Goal: Transaction & Acquisition: Subscribe to service/newsletter

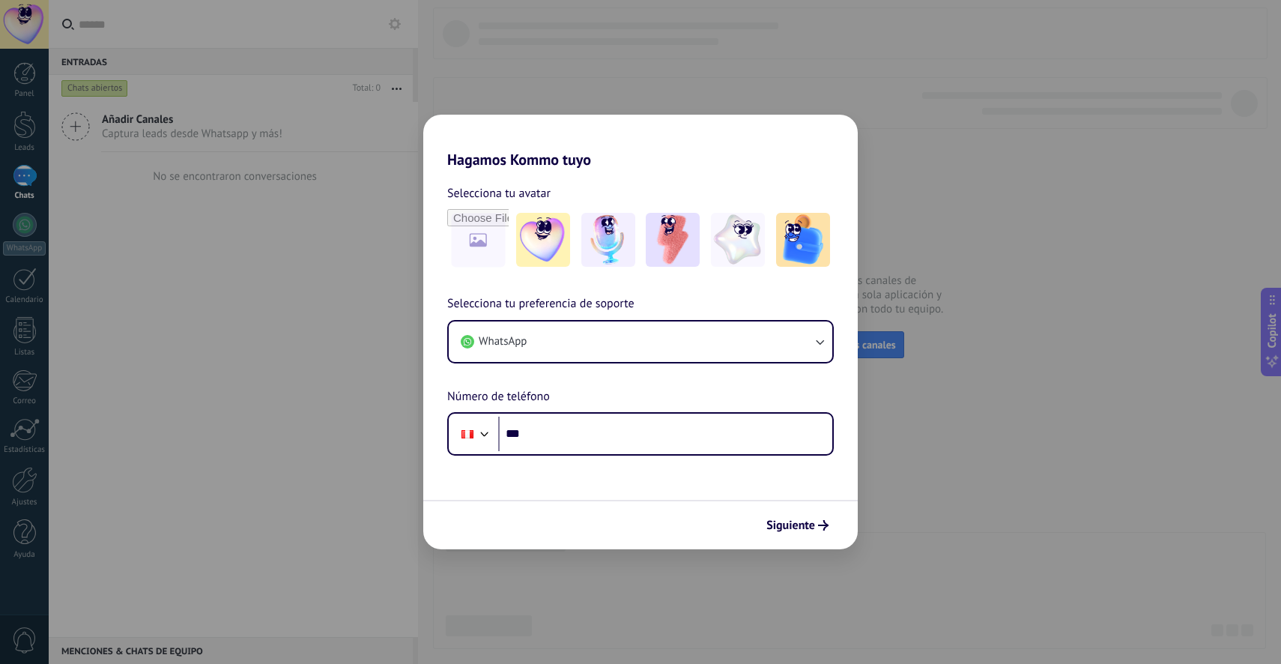
click at [589, 392] on div "Selecciona tu preferencia de soporte WhatsApp Número de teléfono Phone ***" at bounding box center [640, 374] width 435 height 161
click at [576, 453] on div "Phone ***" at bounding box center [640, 433] width 387 height 43
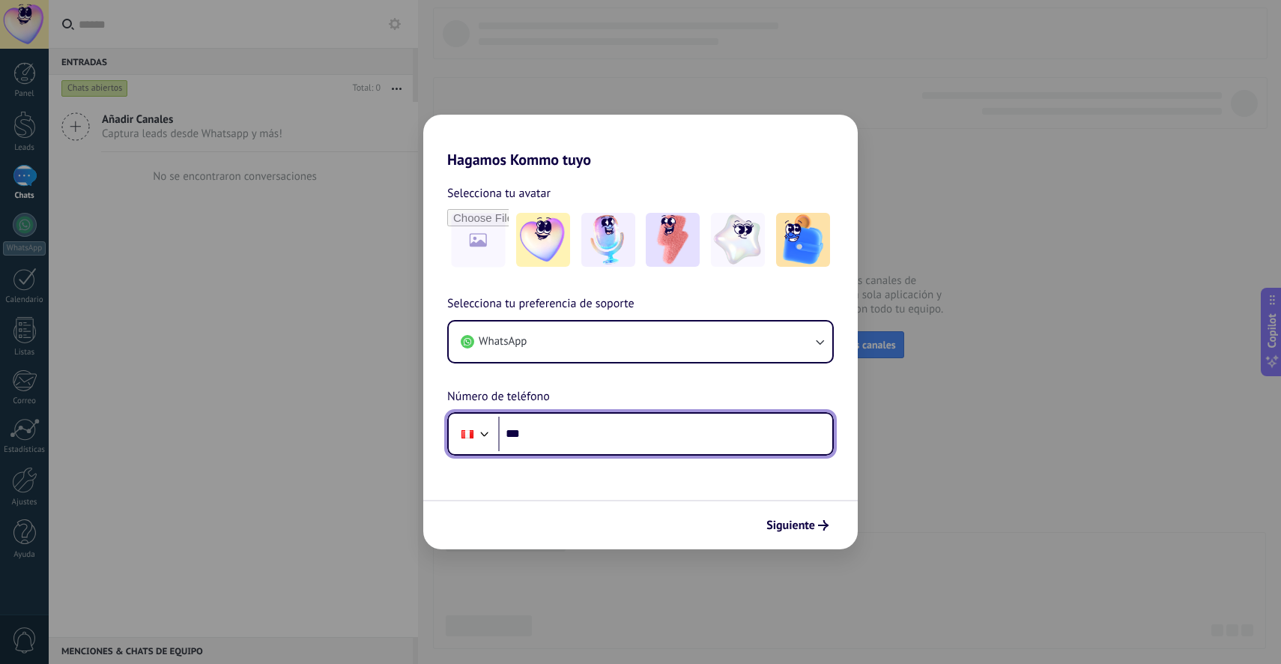
click at [621, 437] on input "***" at bounding box center [665, 434] width 334 height 34
click at [596, 431] on input "*****" at bounding box center [665, 434] width 334 height 34
type input "**********"
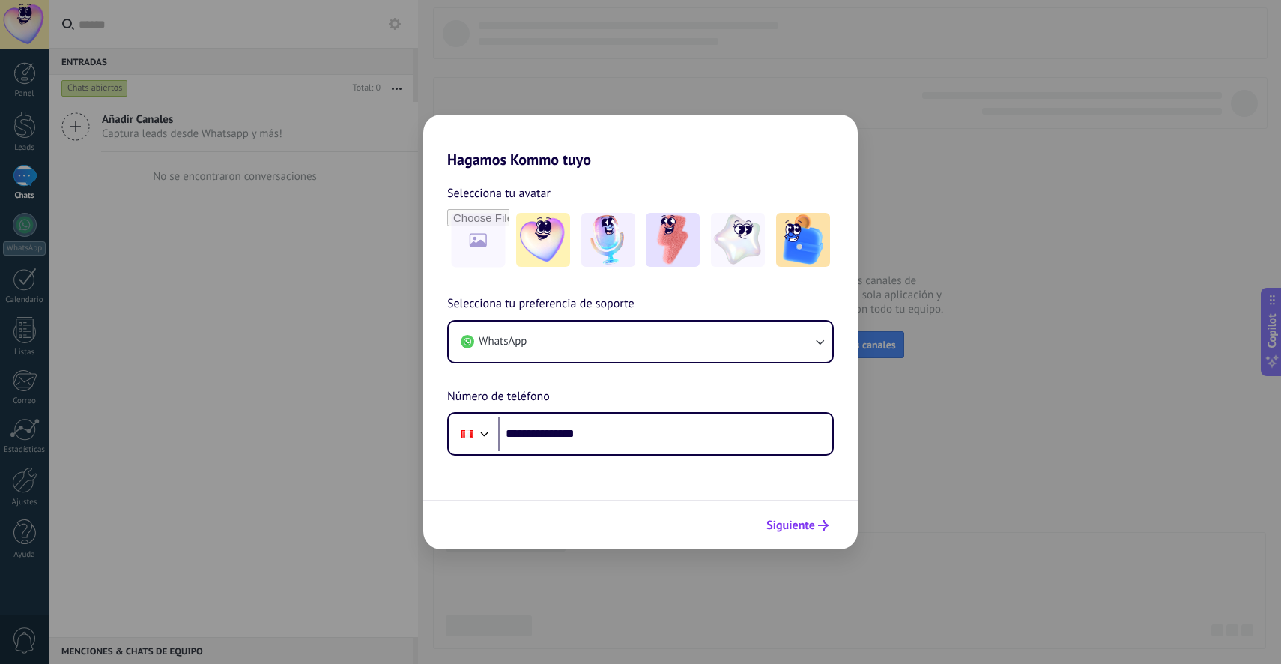
click at [804, 525] on span "Siguiente" at bounding box center [791, 525] width 49 height 10
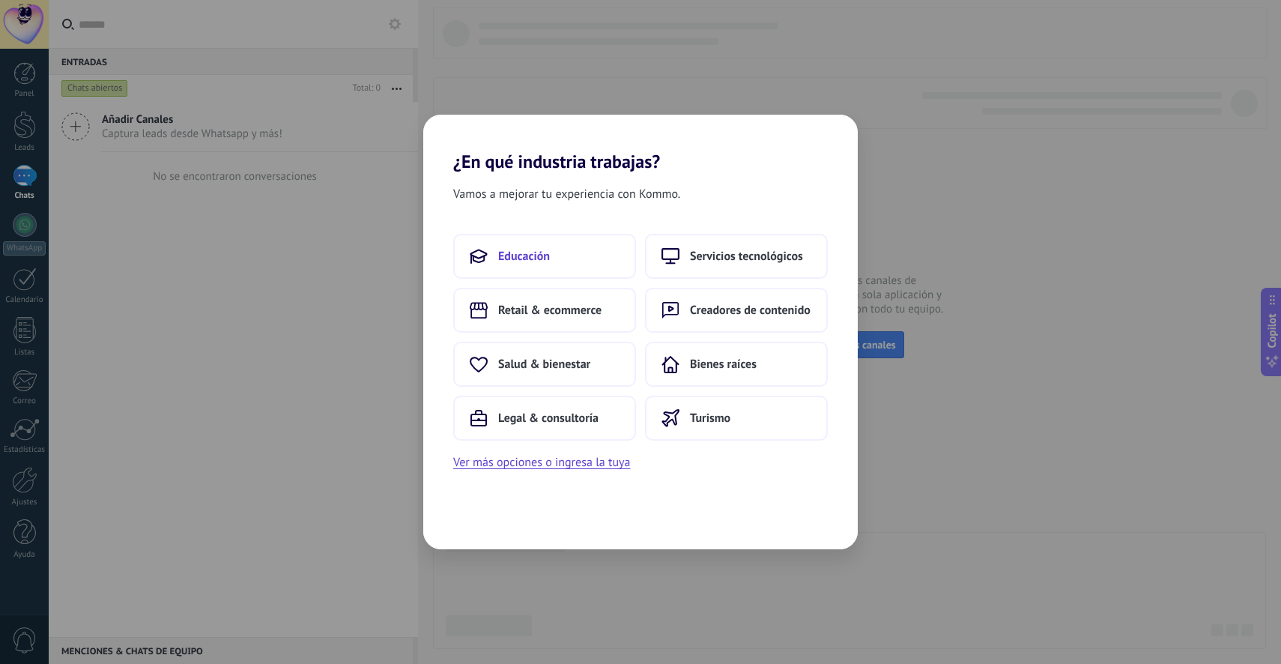
click at [536, 253] on span "Educación" at bounding box center [524, 256] width 52 height 15
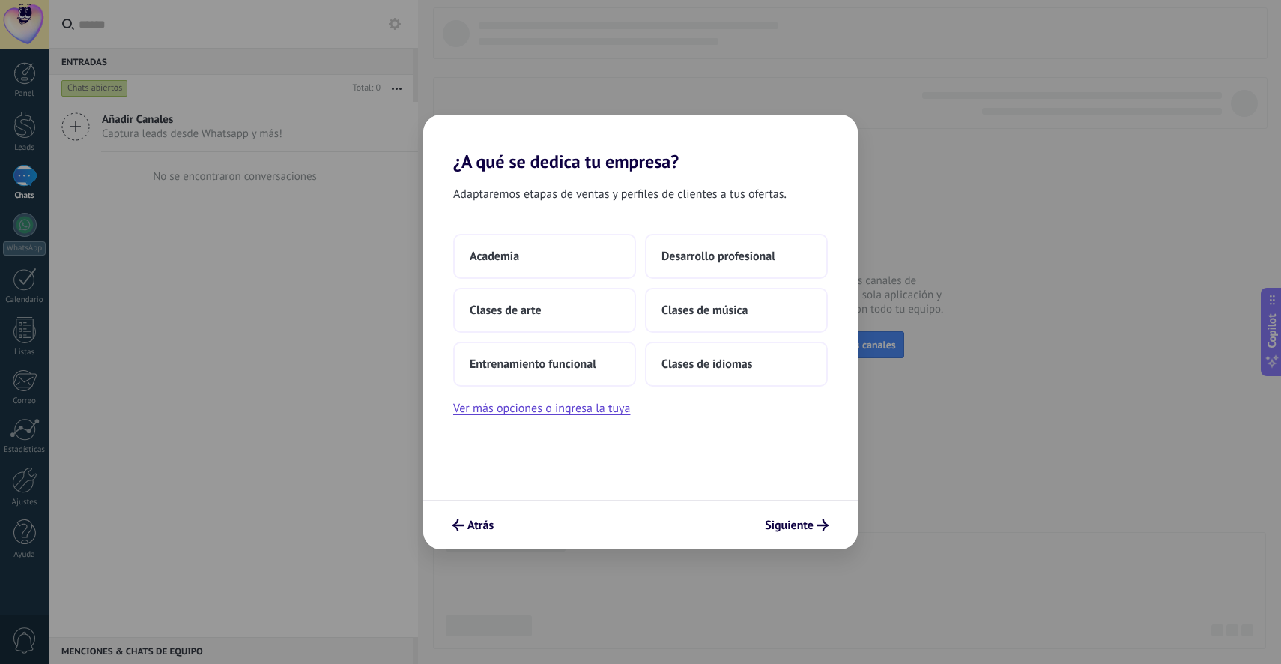
click at [703, 229] on div "Adaptaremos etapas de ventas y perfiles de clientes a tus ofertas. Academia Des…" at bounding box center [640, 335] width 435 height 327
click at [710, 247] on button "Desarrollo profesional" at bounding box center [736, 256] width 183 height 45
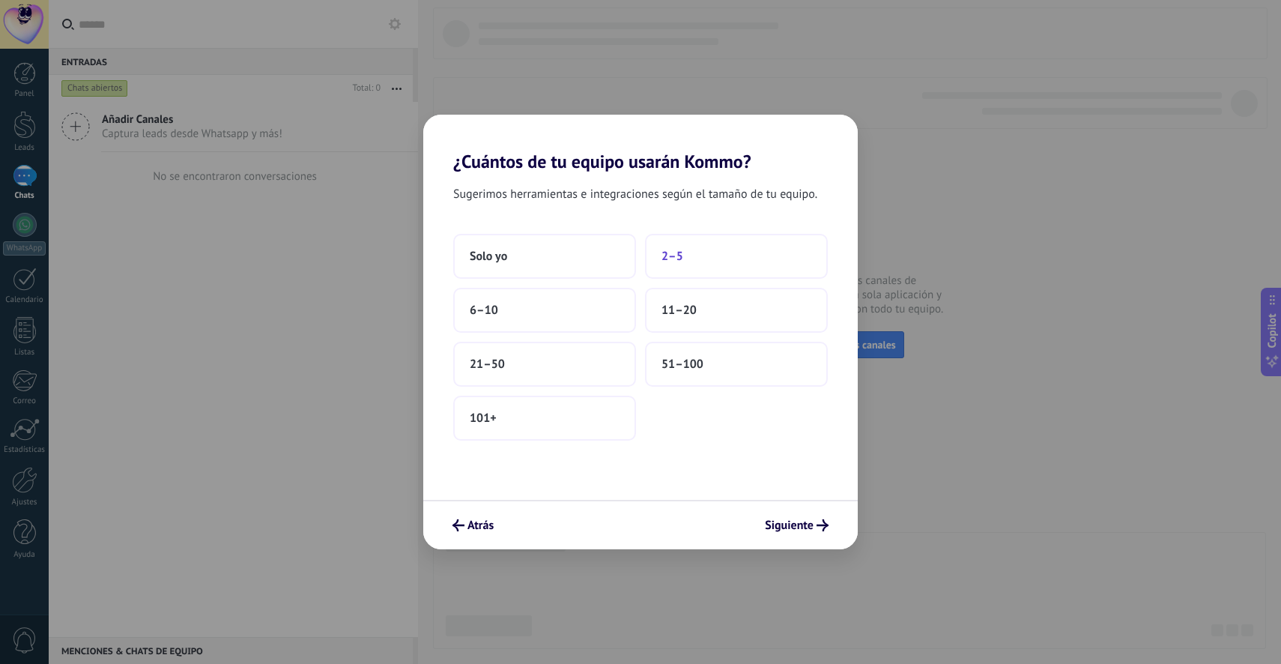
click at [693, 255] on button "2–5" at bounding box center [736, 256] width 183 height 45
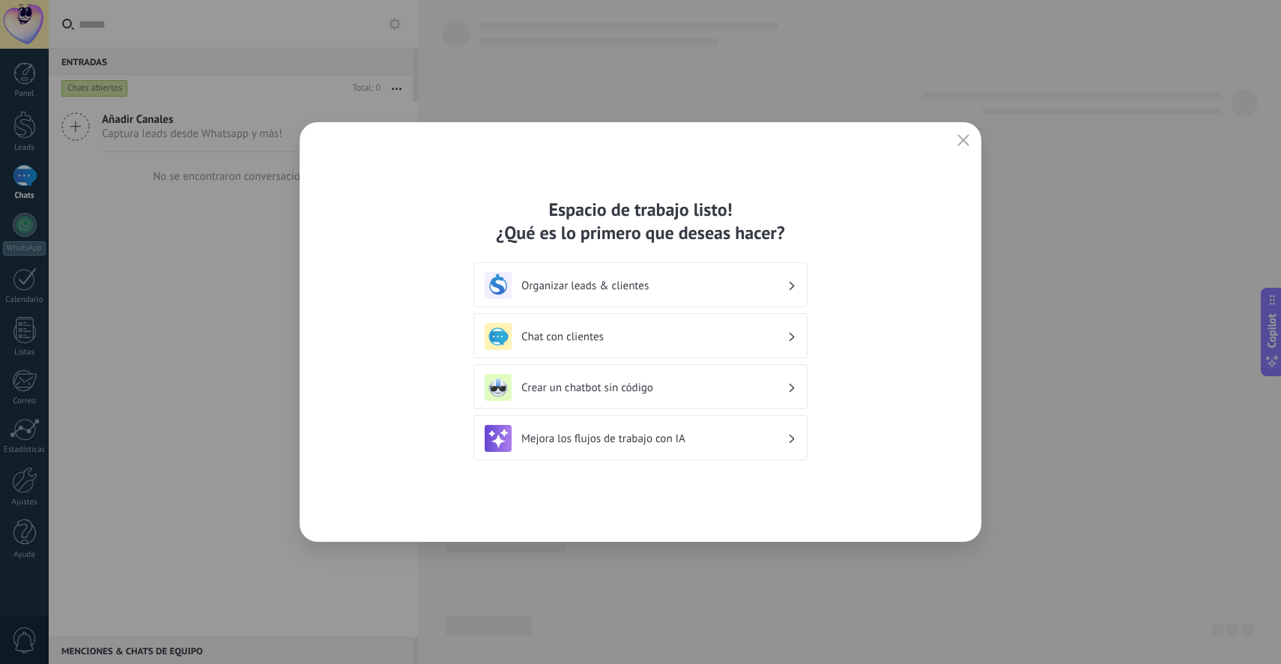
click at [704, 293] on div "Organizar leads & clientes" at bounding box center [641, 285] width 312 height 27
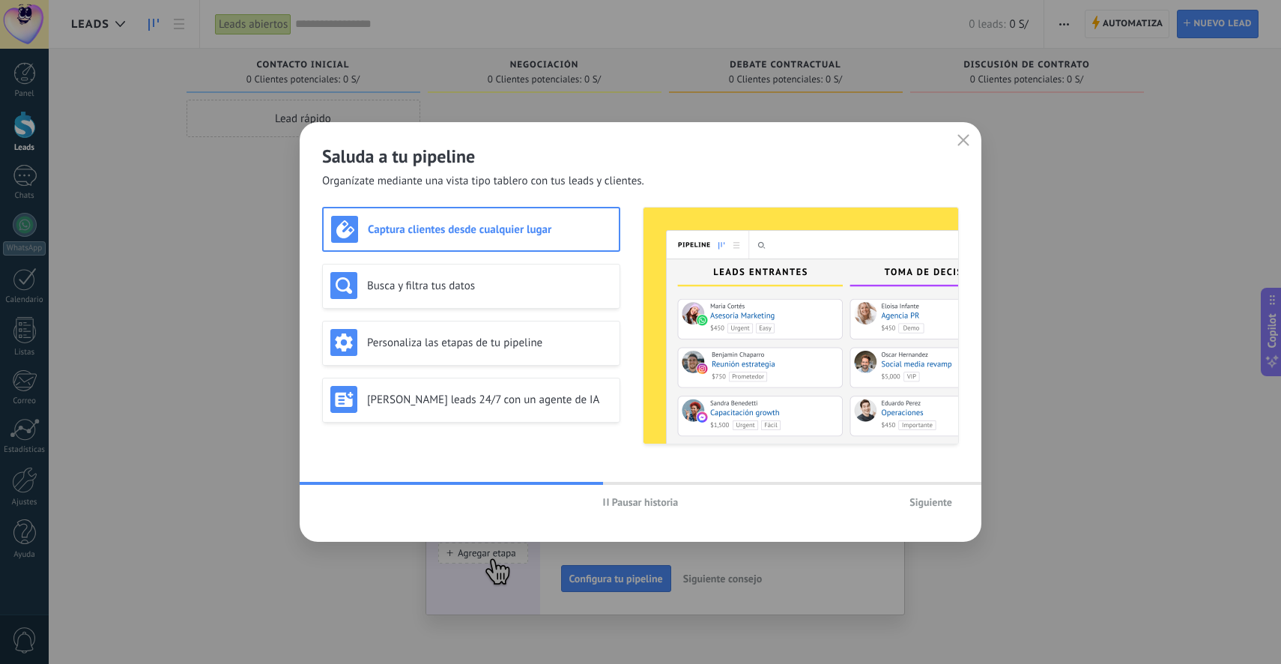
click at [949, 506] on span "Siguiente" at bounding box center [931, 502] width 43 height 10
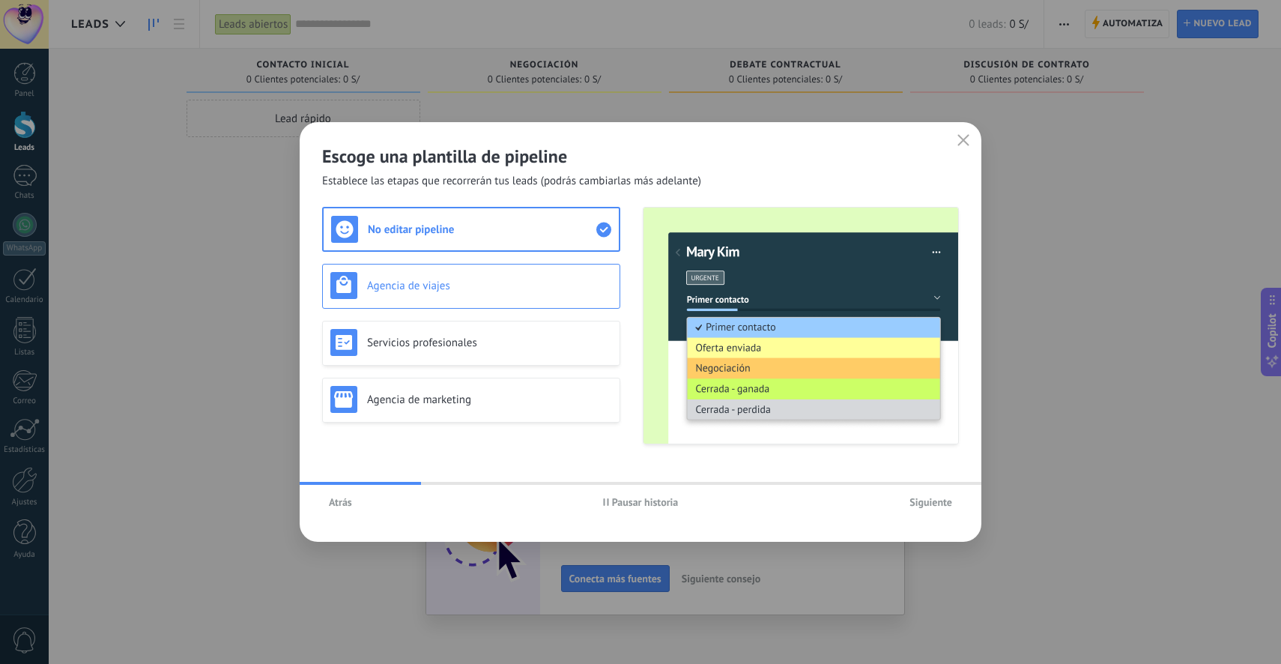
click at [474, 298] on div "Agencia de viajes" at bounding box center [471, 285] width 282 height 27
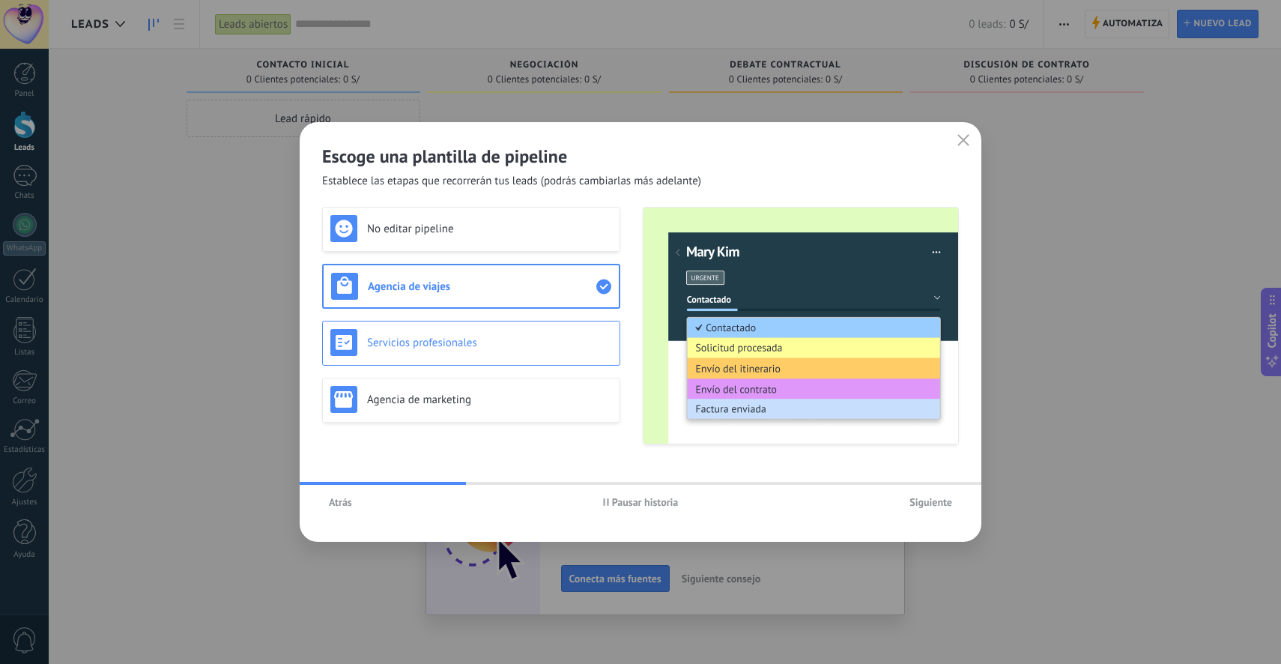
click at [480, 330] on div "Servicios profesionales" at bounding box center [471, 342] width 282 height 27
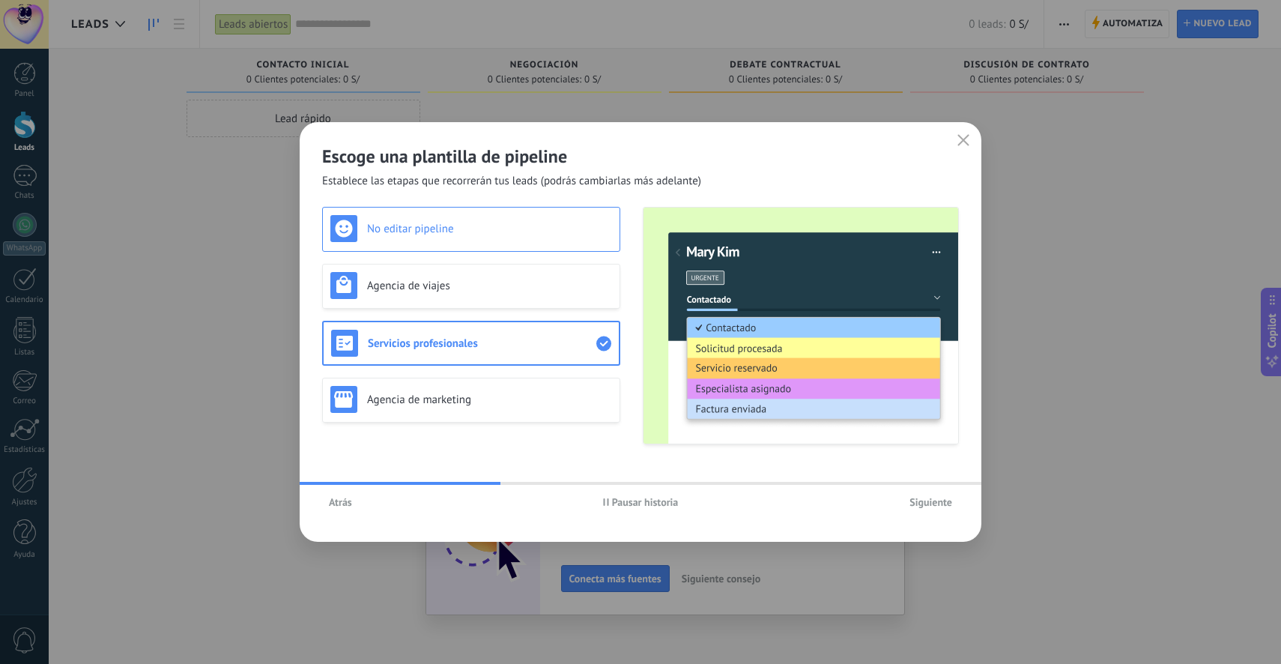
click at [486, 237] on div "No editar pipeline" at bounding box center [471, 228] width 282 height 27
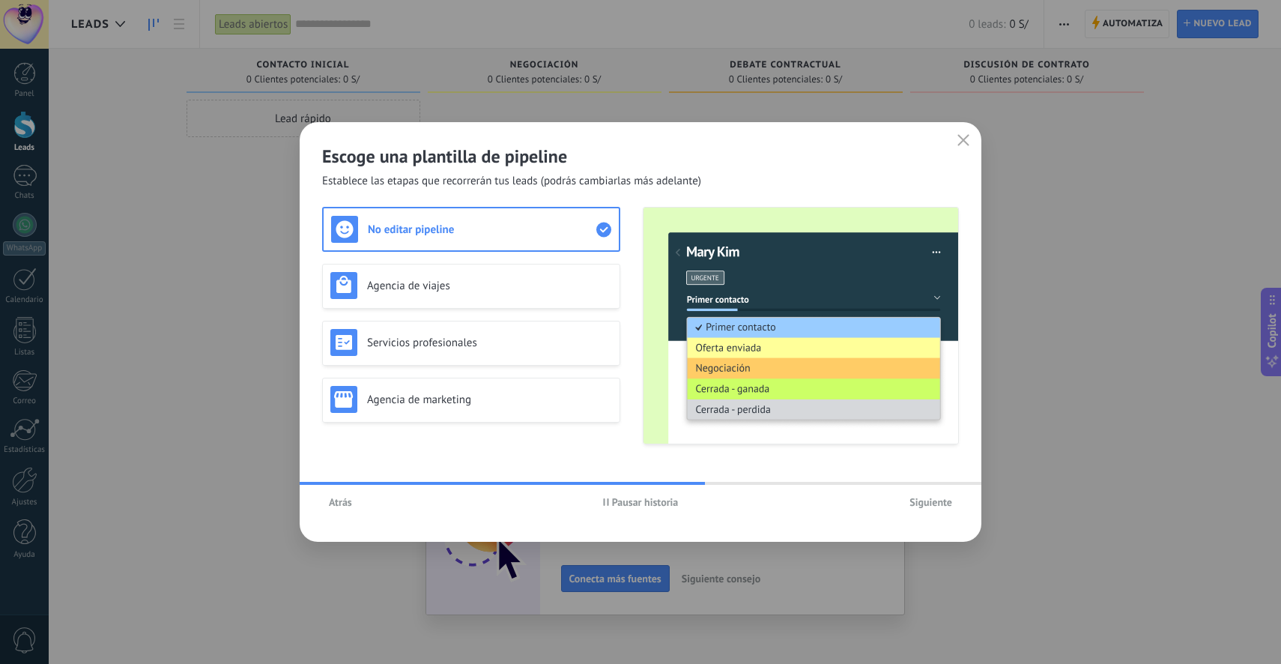
click at [543, 366] on div "No editar pipeline Agencia de viajes Servicios profesionales Agencia de marketi…" at bounding box center [471, 326] width 298 height 238
click at [539, 354] on div "Servicios profesionales" at bounding box center [471, 342] width 282 height 27
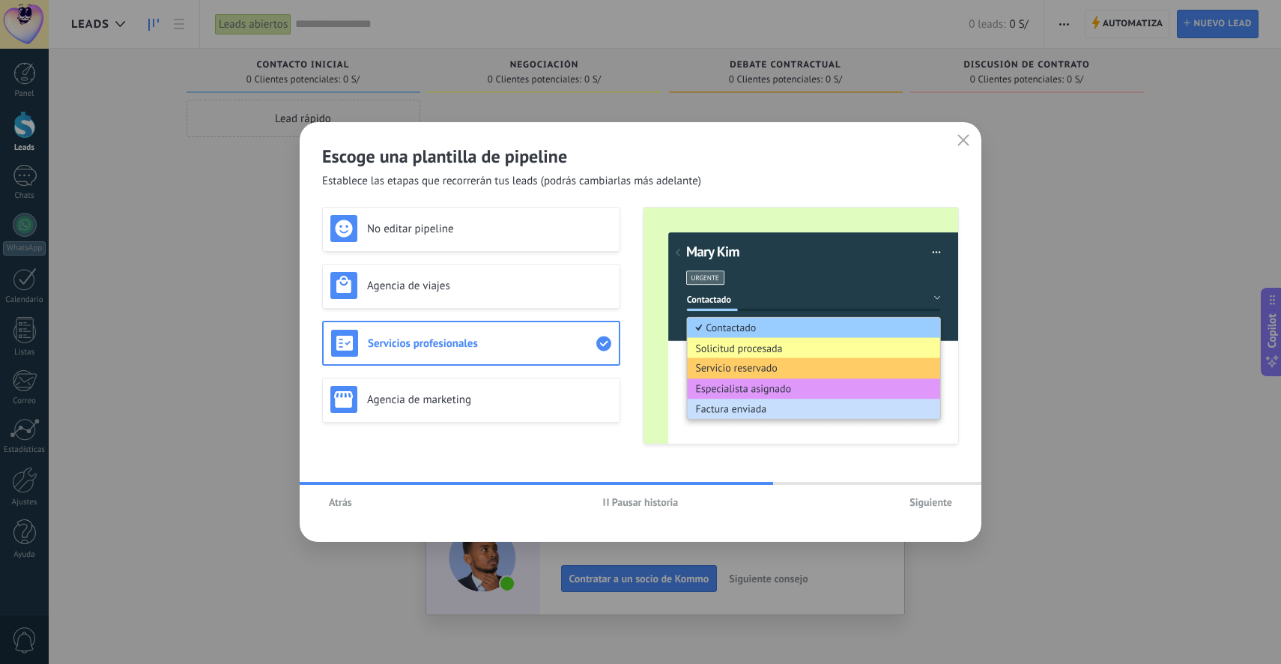
click at [632, 510] on button "Pausar historia" at bounding box center [640, 502] width 89 height 22
click at [483, 385] on div "Agencia de marketing" at bounding box center [471, 400] width 298 height 45
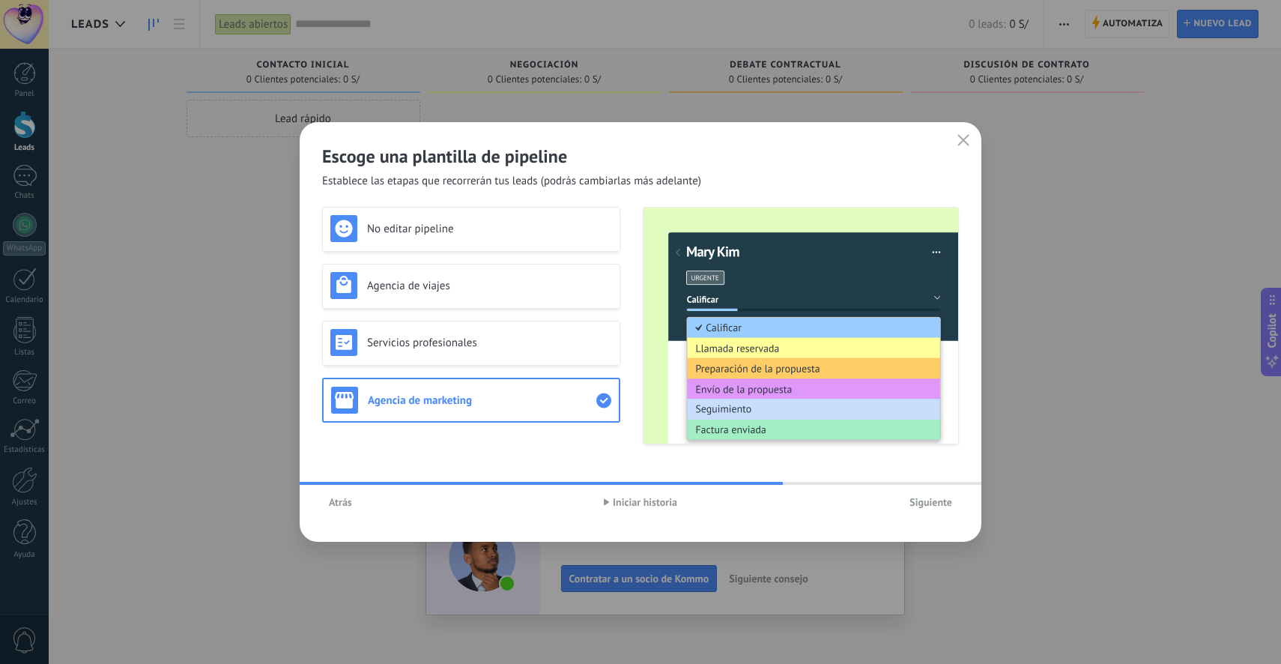
click at [332, 498] on span "Atrás" at bounding box center [340, 502] width 23 height 10
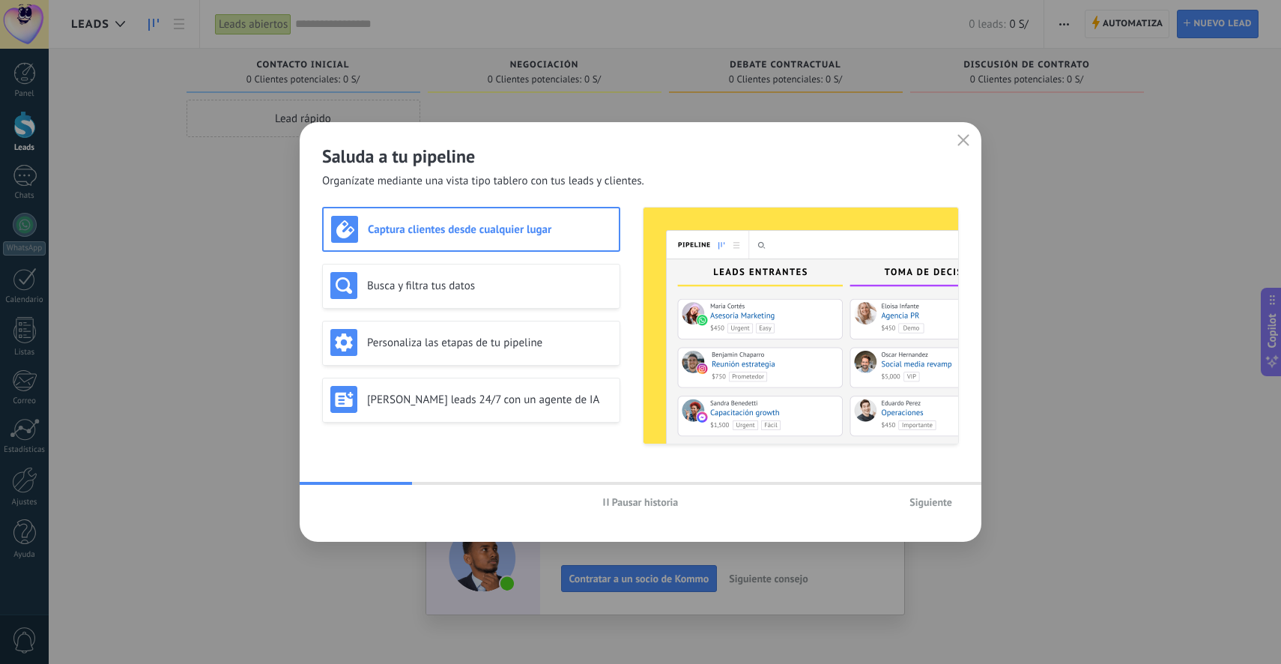
click at [645, 495] on button "Pausar historia" at bounding box center [640, 502] width 89 height 22
click at [442, 282] on h3 "Busca y filtra tus datos" at bounding box center [489, 286] width 245 height 14
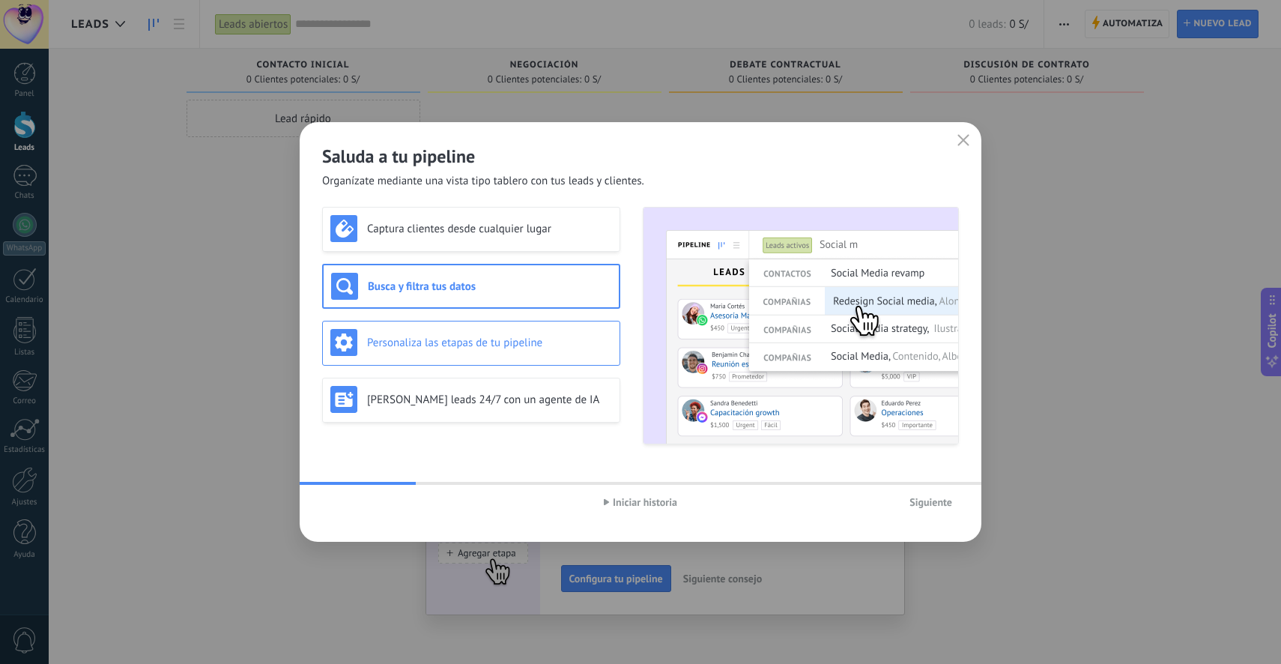
click at [460, 348] on h3 "Personaliza las etapas de tu pipeline" at bounding box center [489, 343] width 245 height 14
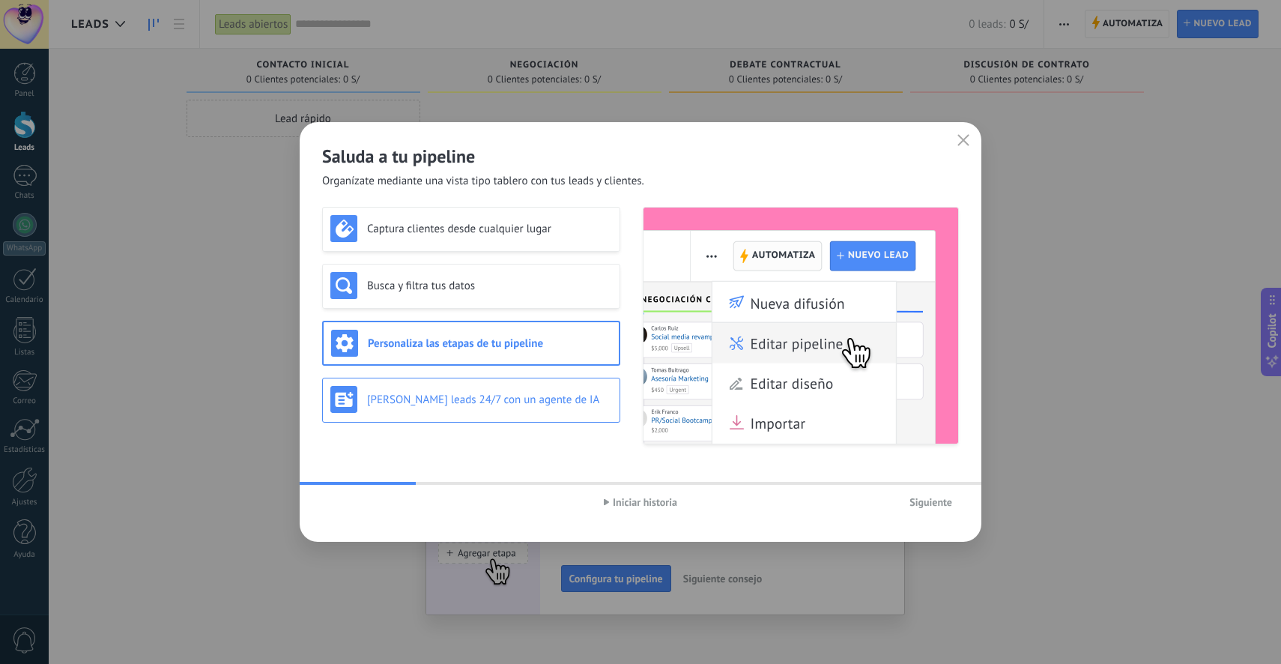
click at [465, 378] on div "Genera leads 24/7 con un agente de IA" at bounding box center [471, 400] width 298 height 45
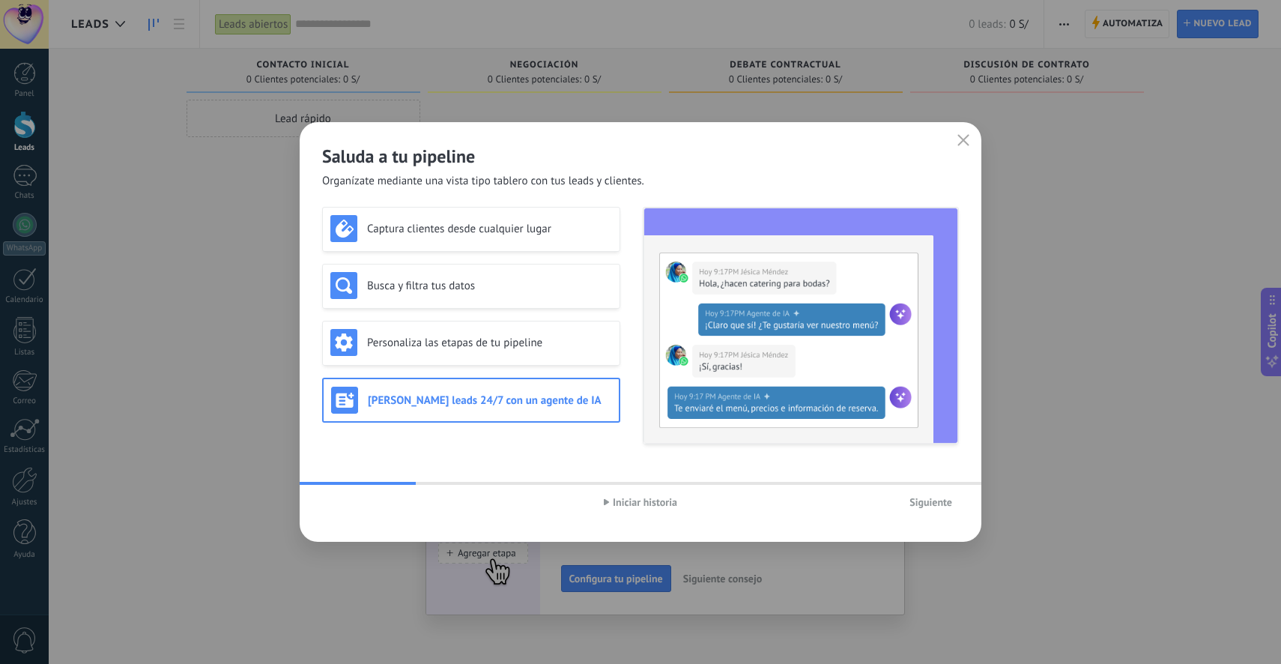
click at [653, 499] on span "Iniciar historia" at bounding box center [645, 502] width 64 height 10
click at [943, 503] on span "Siguiente" at bounding box center [931, 502] width 43 height 10
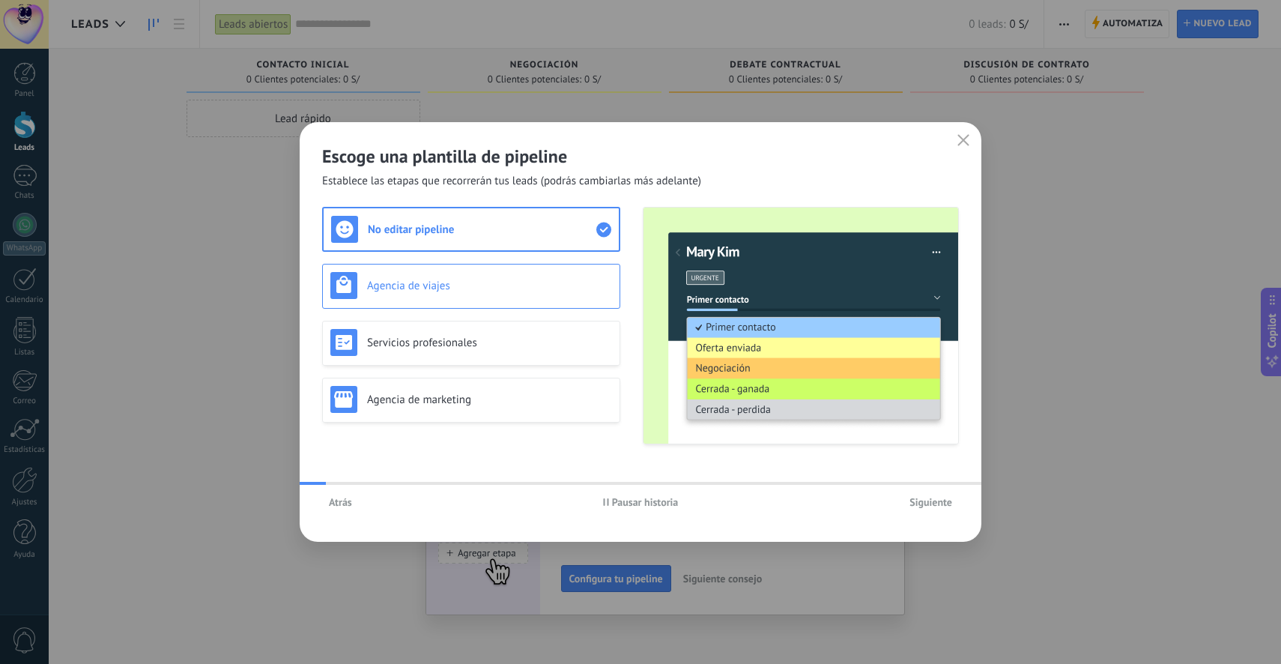
click at [460, 285] on h3 "Agencia de viajes" at bounding box center [489, 286] width 245 height 14
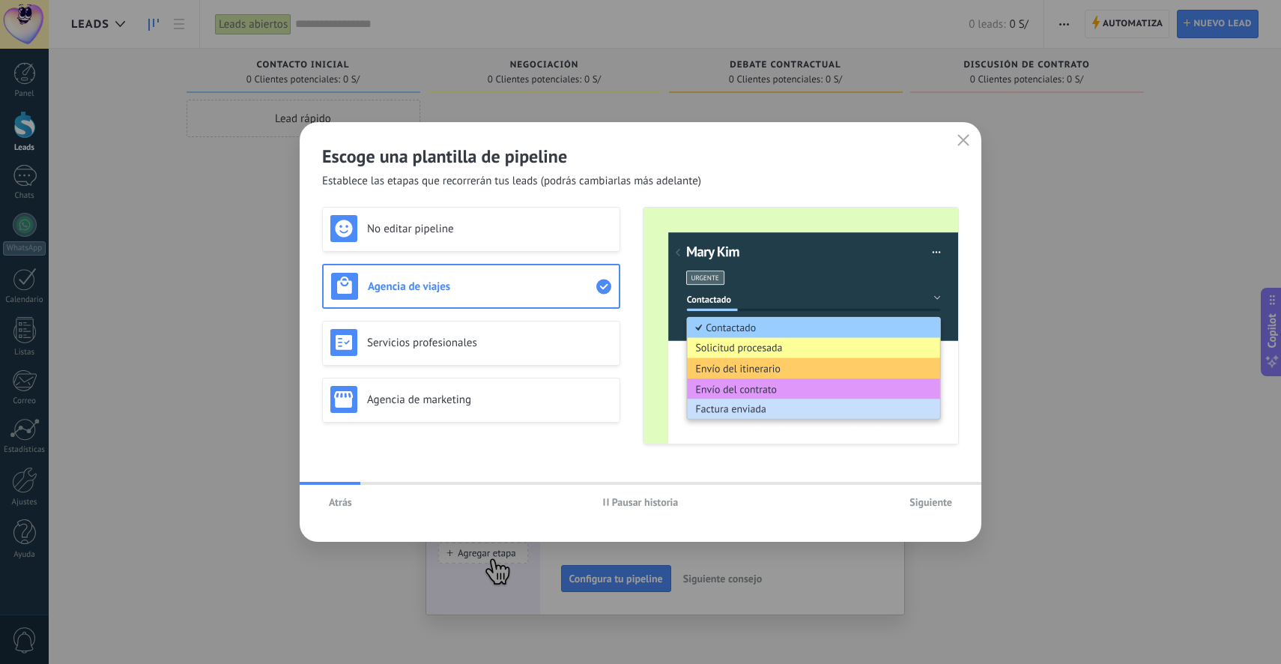
click at [461, 318] on div "No editar pipeline Agencia de viajes Servicios profesionales Agencia de marketi…" at bounding box center [471, 326] width 298 height 238
click at [465, 333] on div "Servicios profesionales" at bounding box center [471, 342] width 282 height 27
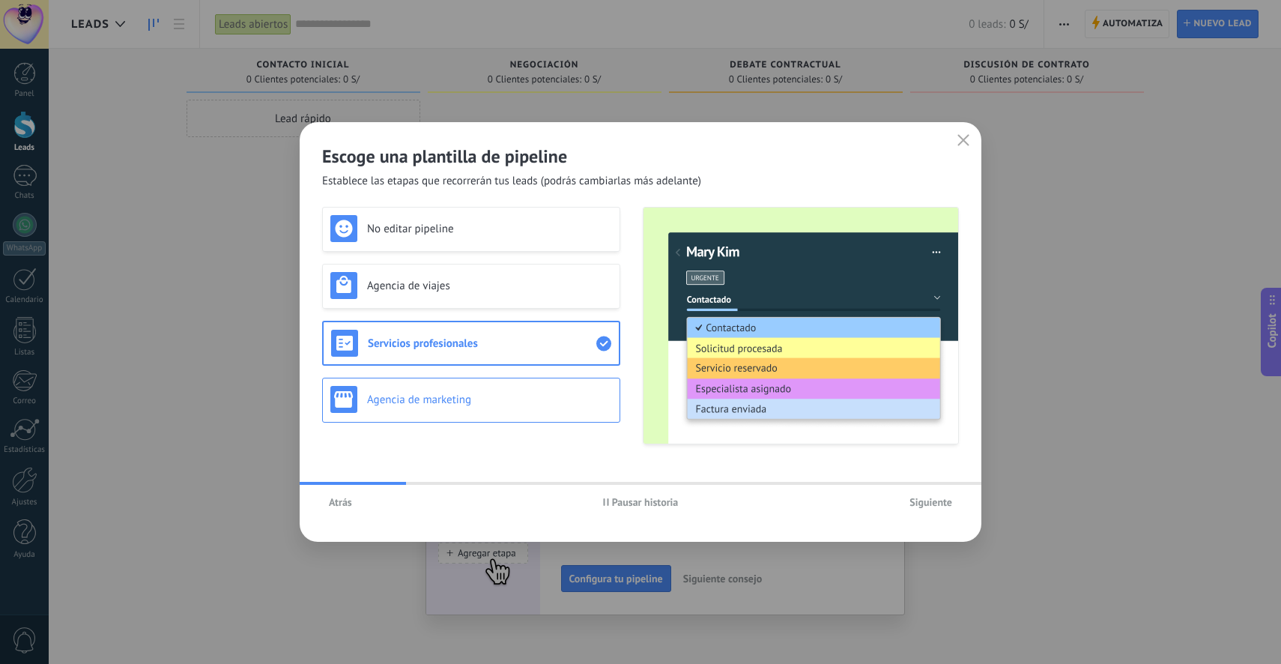
click at [494, 404] on h3 "Agencia de marketing" at bounding box center [489, 400] width 245 height 14
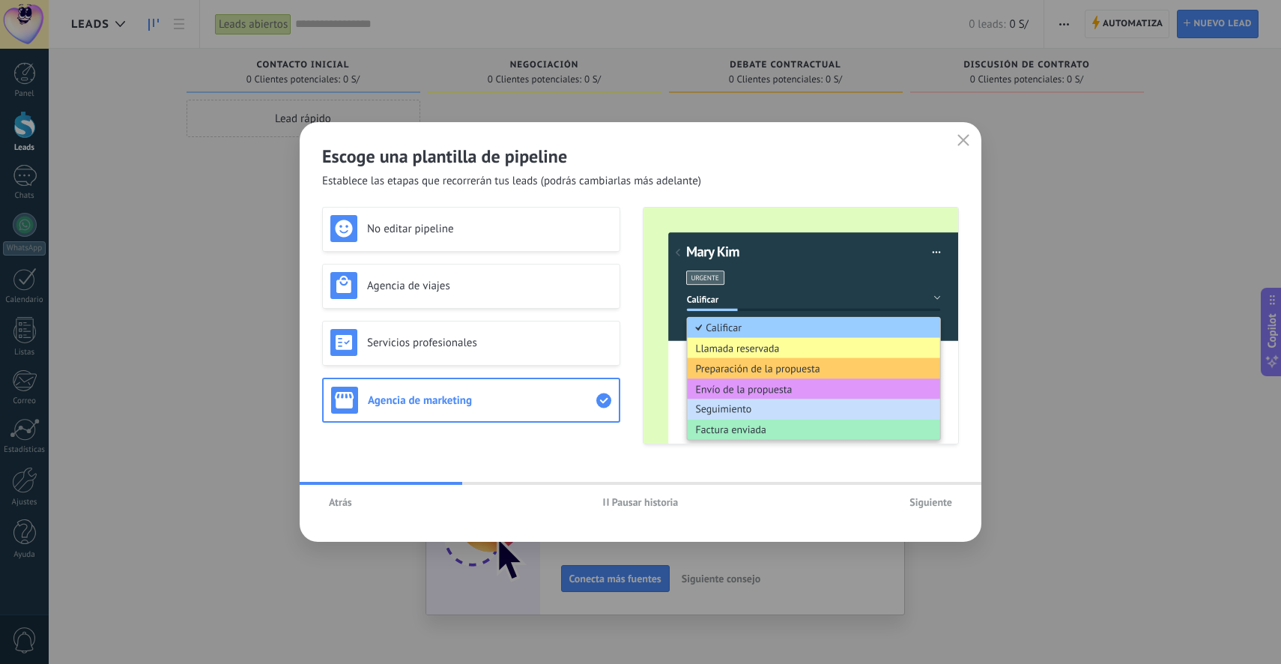
click at [525, 312] on div "No editar pipeline Agencia de viajes Servicios profesionales Agencia de marketi…" at bounding box center [471, 326] width 298 height 238
click at [520, 301] on div "Agencia de viajes" at bounding box center [471, 286] width 298 height 45
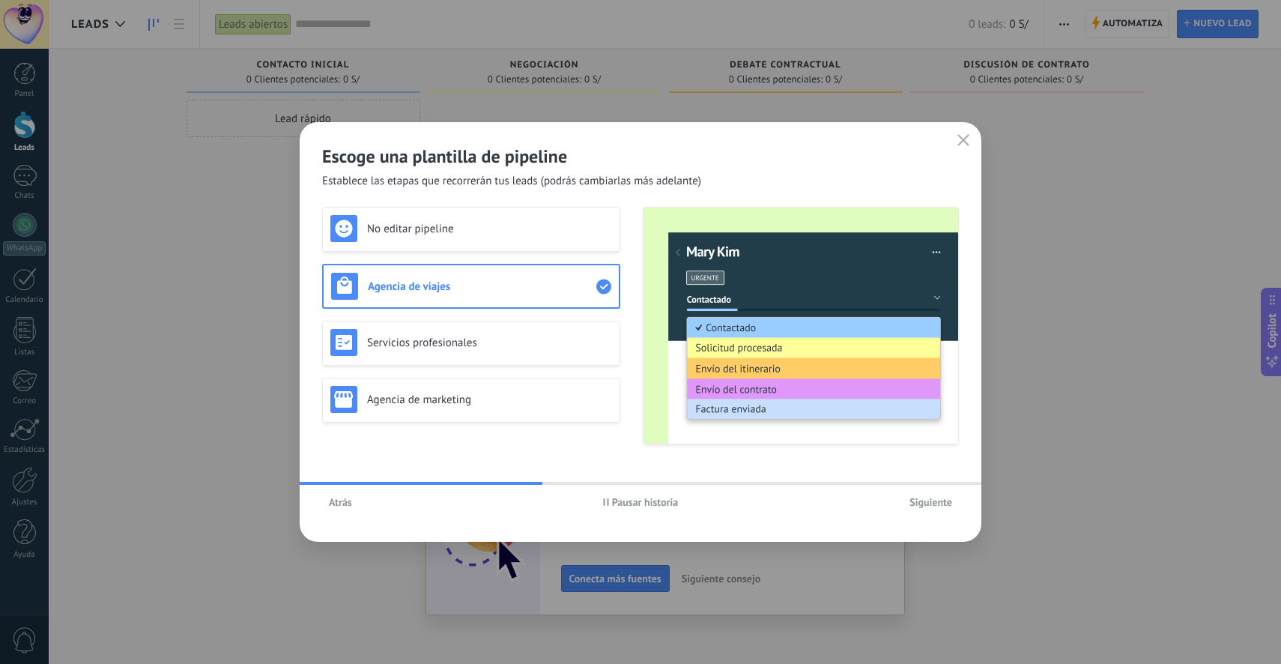
click at [623, 499] on span "Pausar historia" at bounding box center [645, 502] width 67 height 10
click at [516, 347] on h3 "Servicios profesionales" at bounding box center [489, 343] width 245 height 14
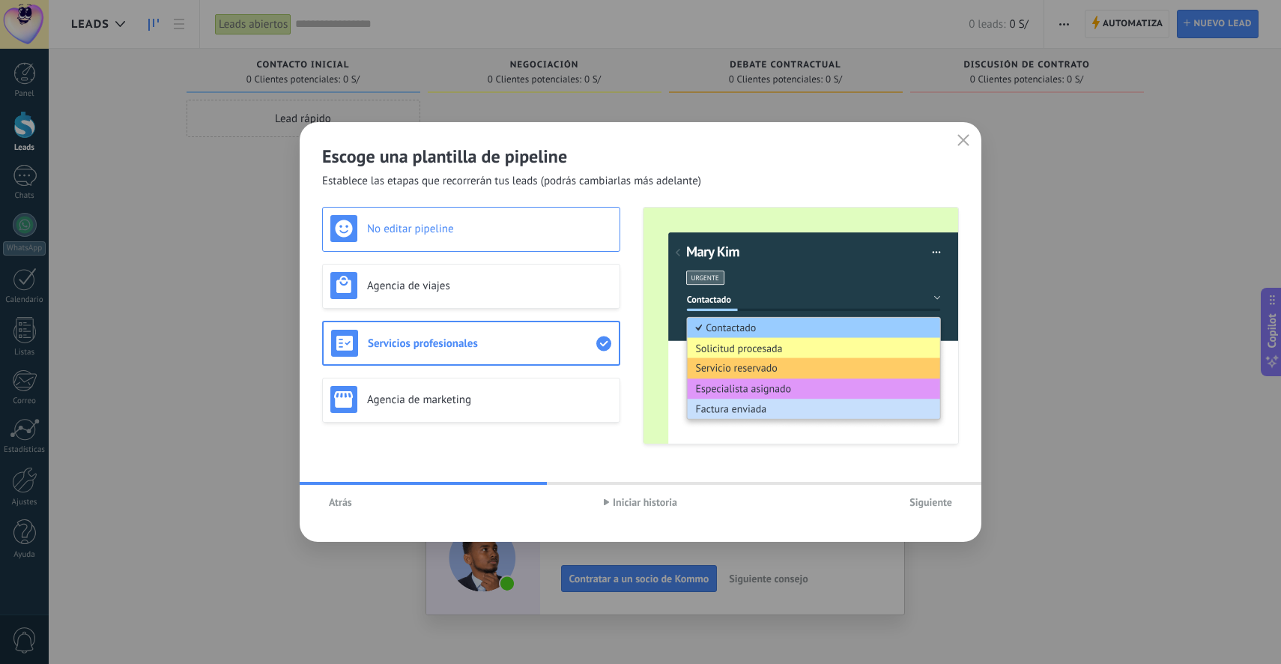
click at [462, 223] on h3 "No editar pipeline" at bounding box center [489, 229] width 245 height 14
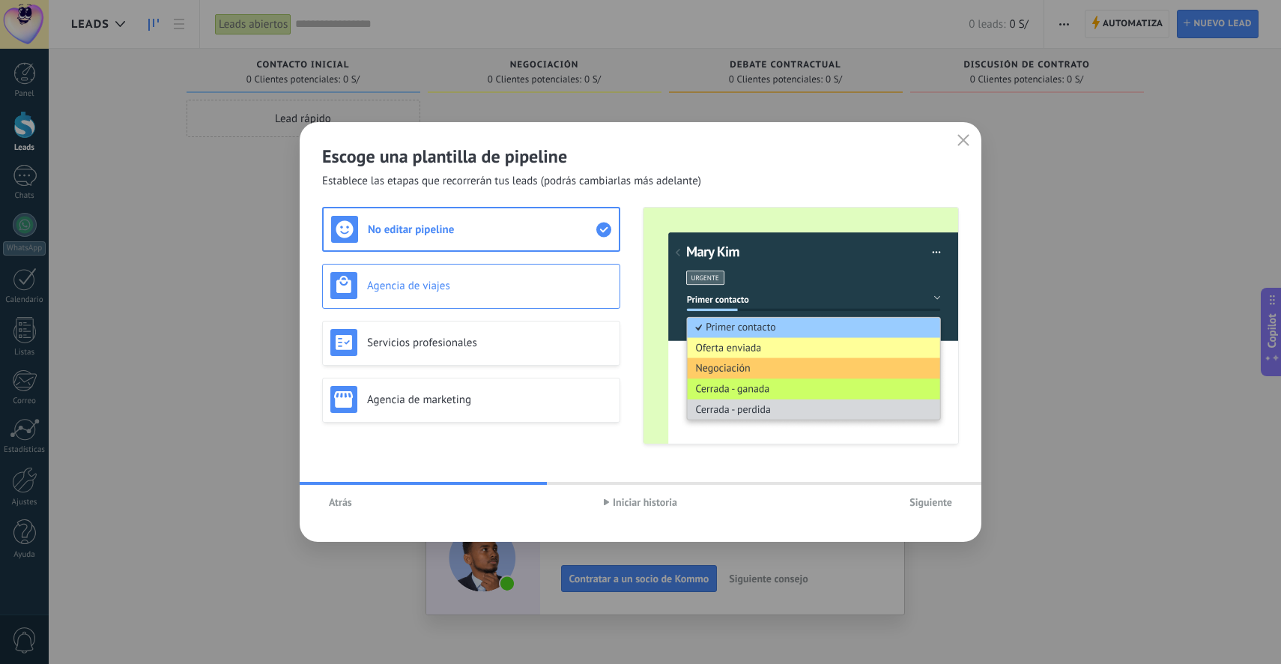
click at [483, 293] on div "Agencia de viajes" at bounding box center [471, 285] width 282 height 27
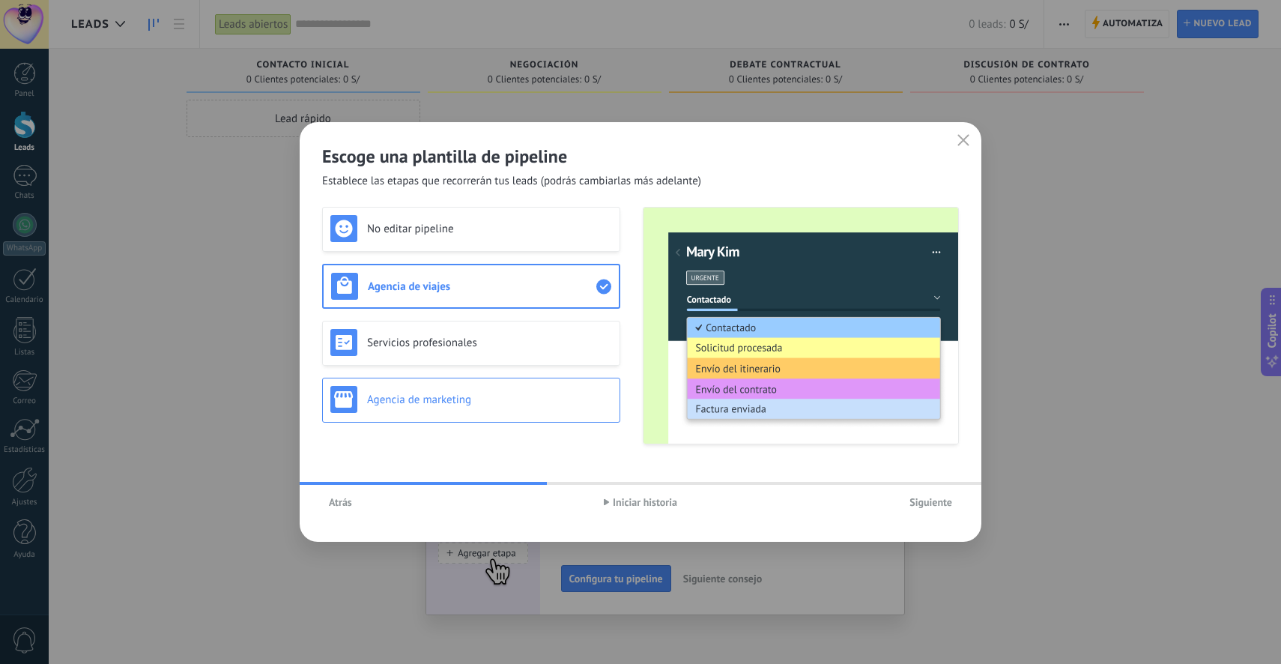
click at [473, 386] on div "Agencia de marketing" at bounding box center [471, 399] width 282 height 27
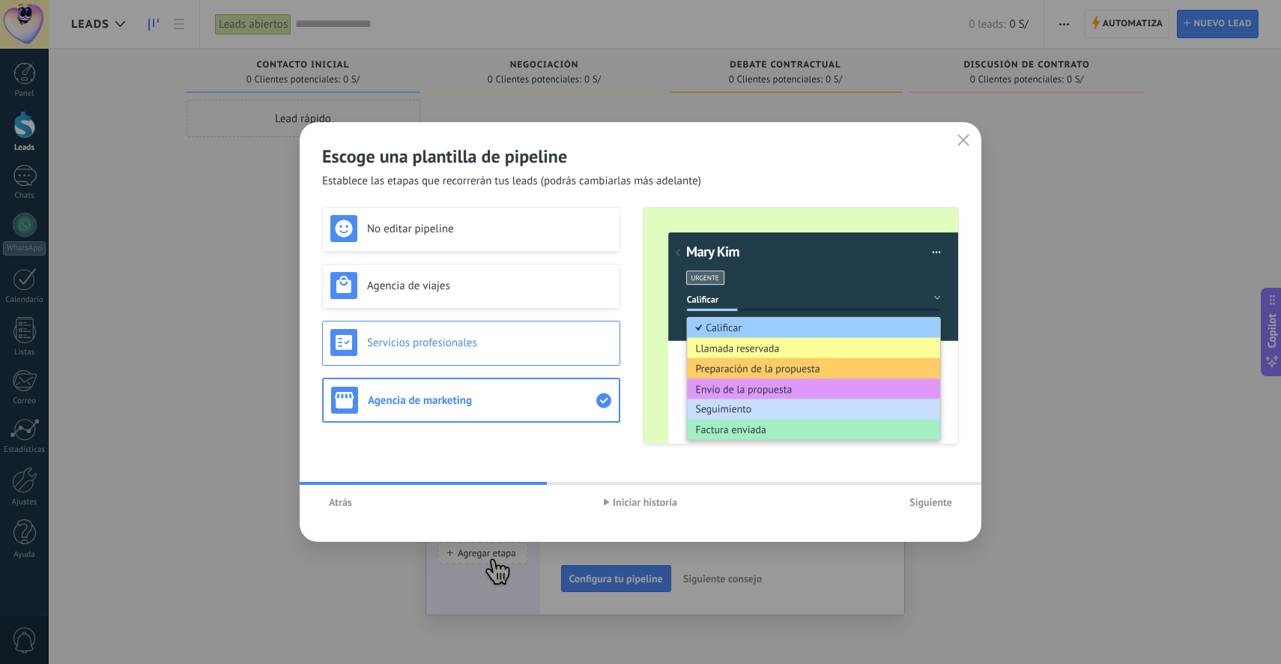
click at [495, 362] on div "Servicios profesionales" at bounding box center [471, 343] width 298 height 45
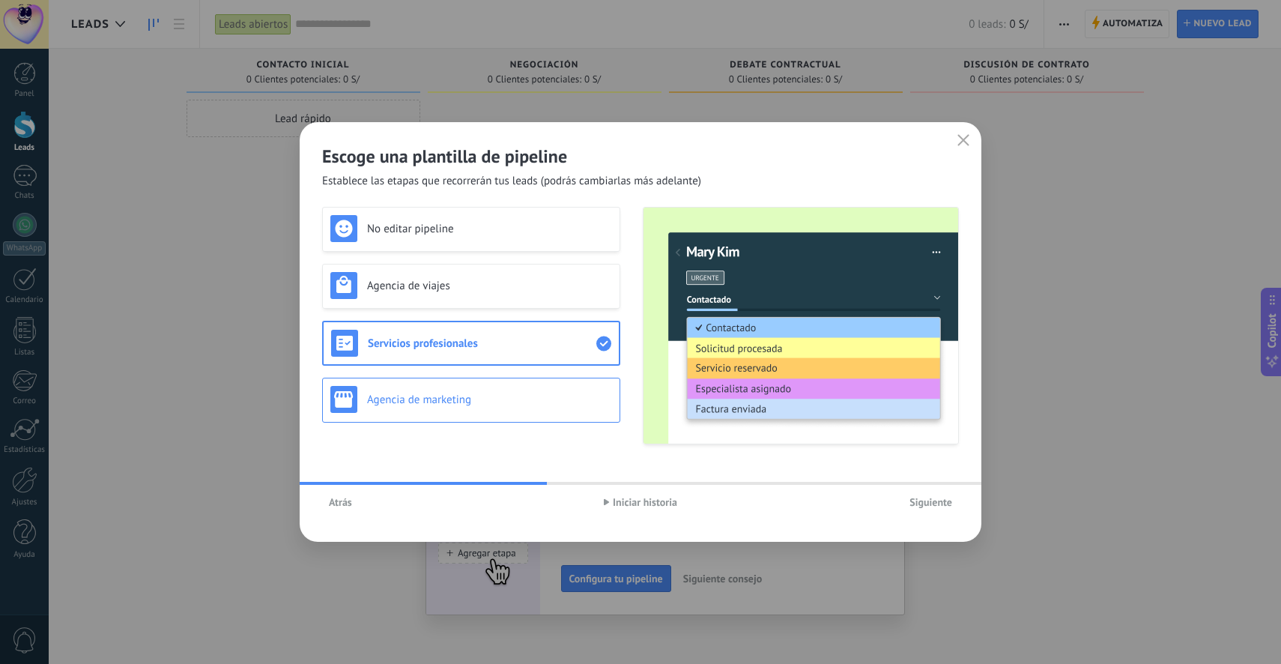
click at [501, 394] on h3 "Agencia de marketing" at bounding box center [489, 400] width 245 height 14
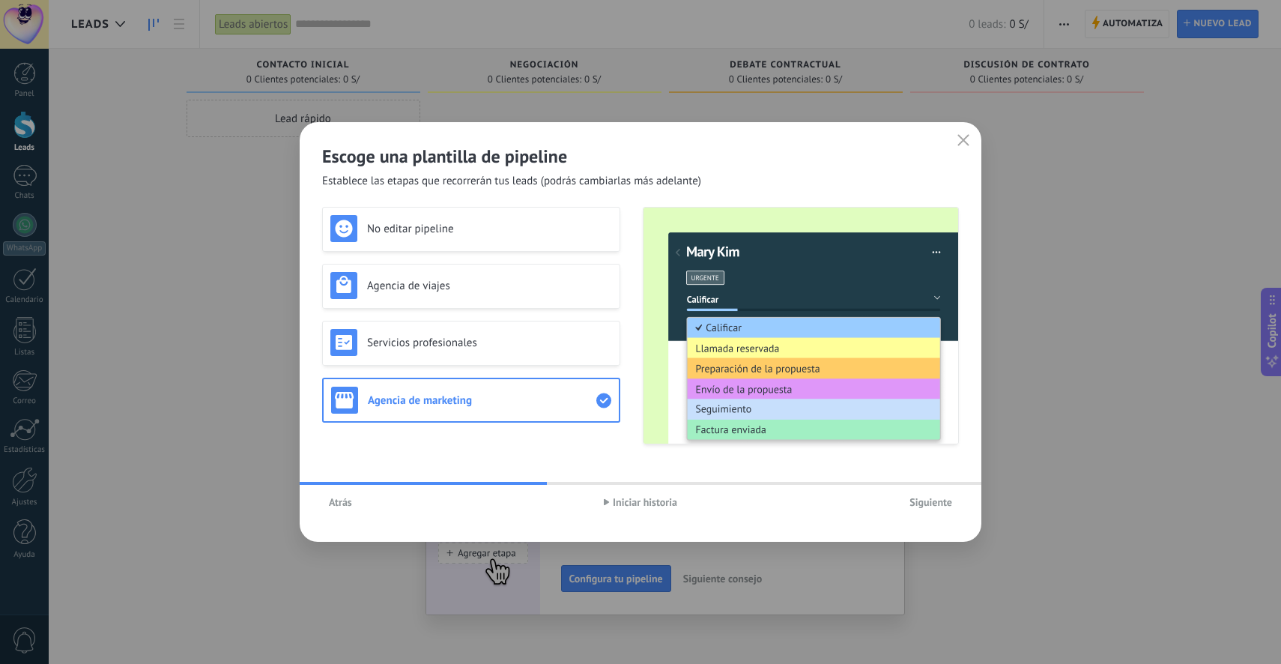
click at [926, 509] on button "Siguiente" at bounding box center [931, 502] width 56 height 22
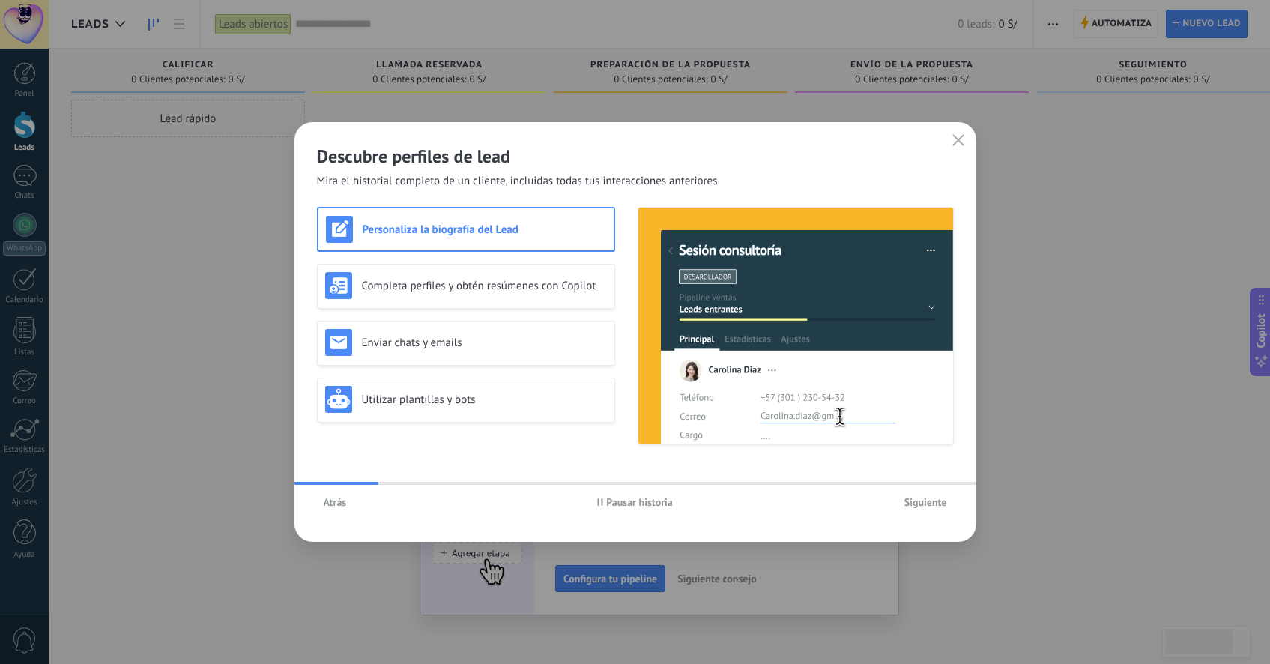
click at [345, 512] on button "Atrás" at bounding box center [335, 502] width 37 height 22
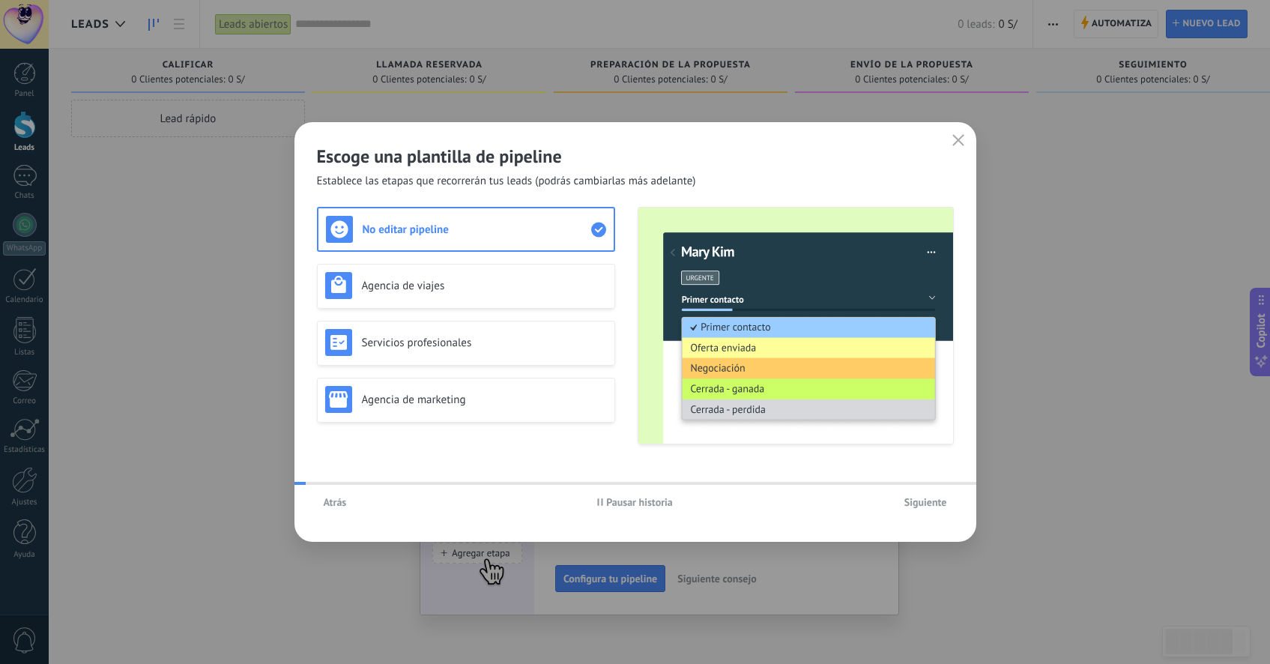
click at [468, 238] on div "No editar pipeline" at bounding box center [466, 229] width 280 height 27
click at [940, 503] on span "Siguiente" at bounding box center [925, 502] width 43 height 10
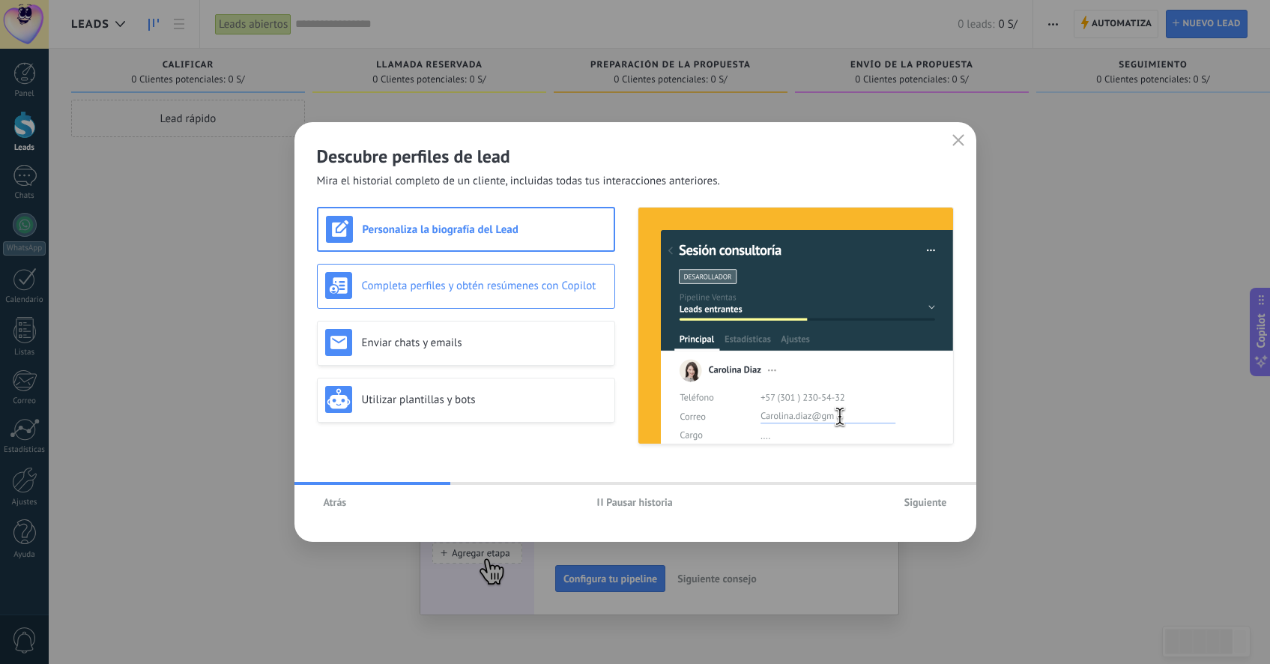
click at [468, 279] on h3 "Completa perfiles y obtén resúmenes con Copilot" at bounding box center [484, 286] width 245 height 14
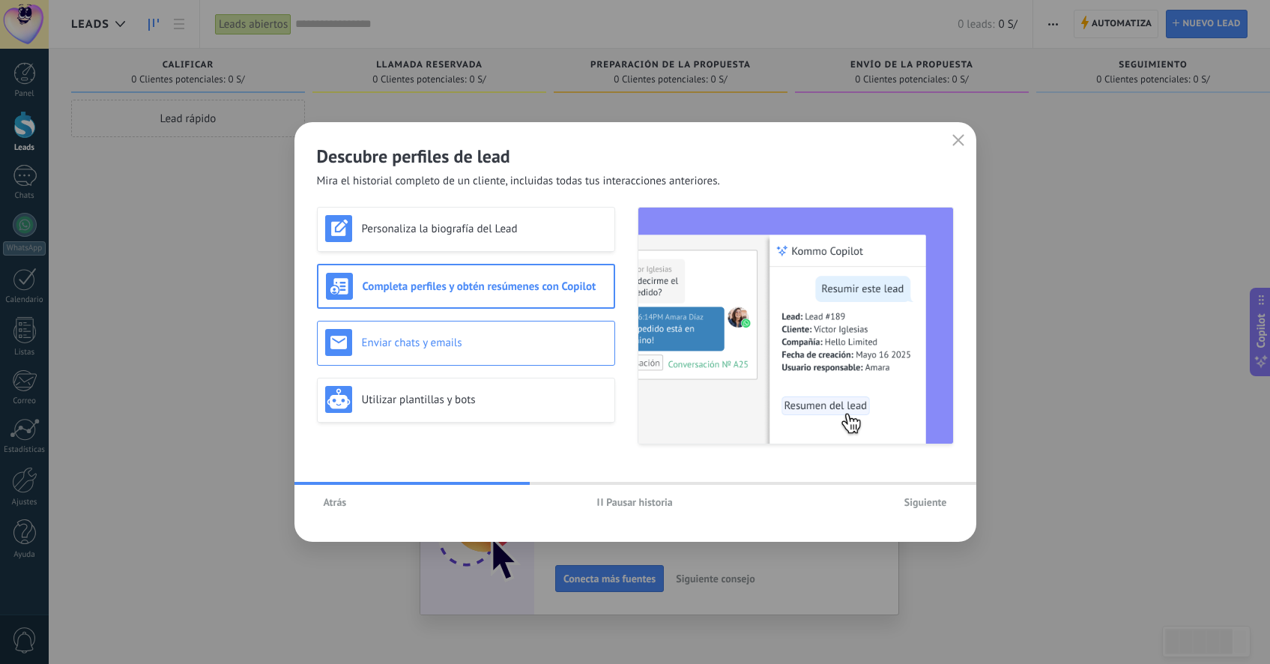
click at [483, 336] on h3 "Enviar chats y emails" at bounding box center [484, 343] width 245 height 14
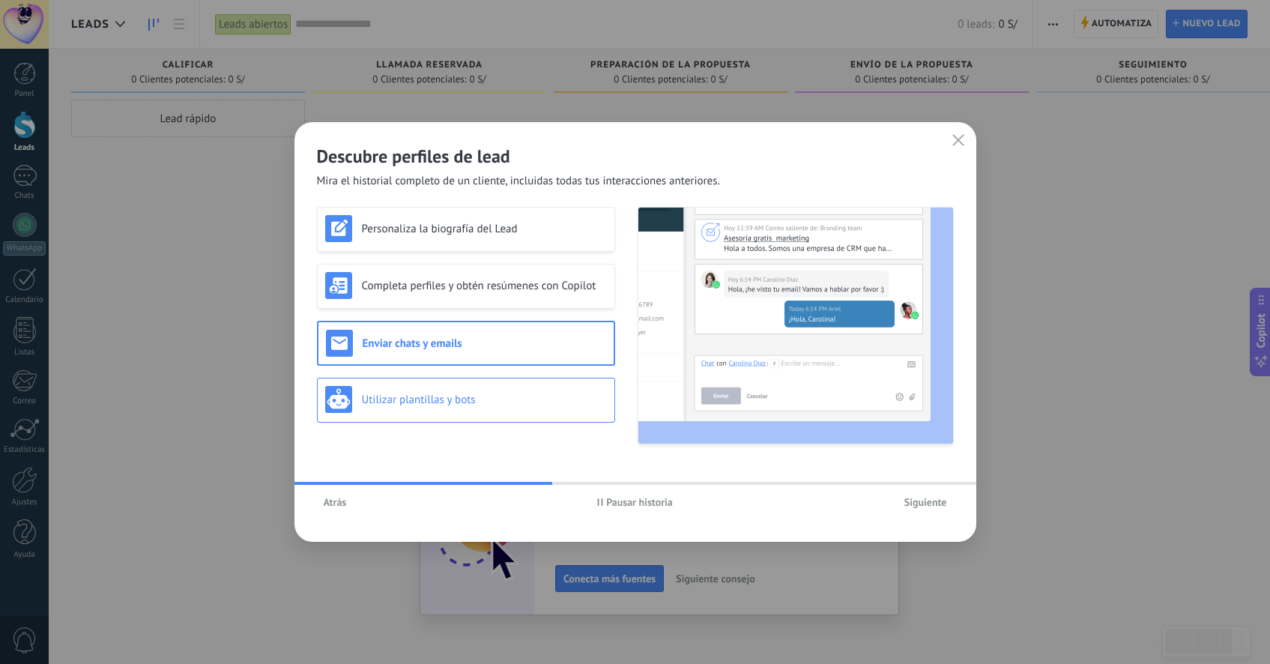
click at [486, 405] on h3 "Utilizar plantillas y bots" at bounding box center [484, 400] width 245 height 14
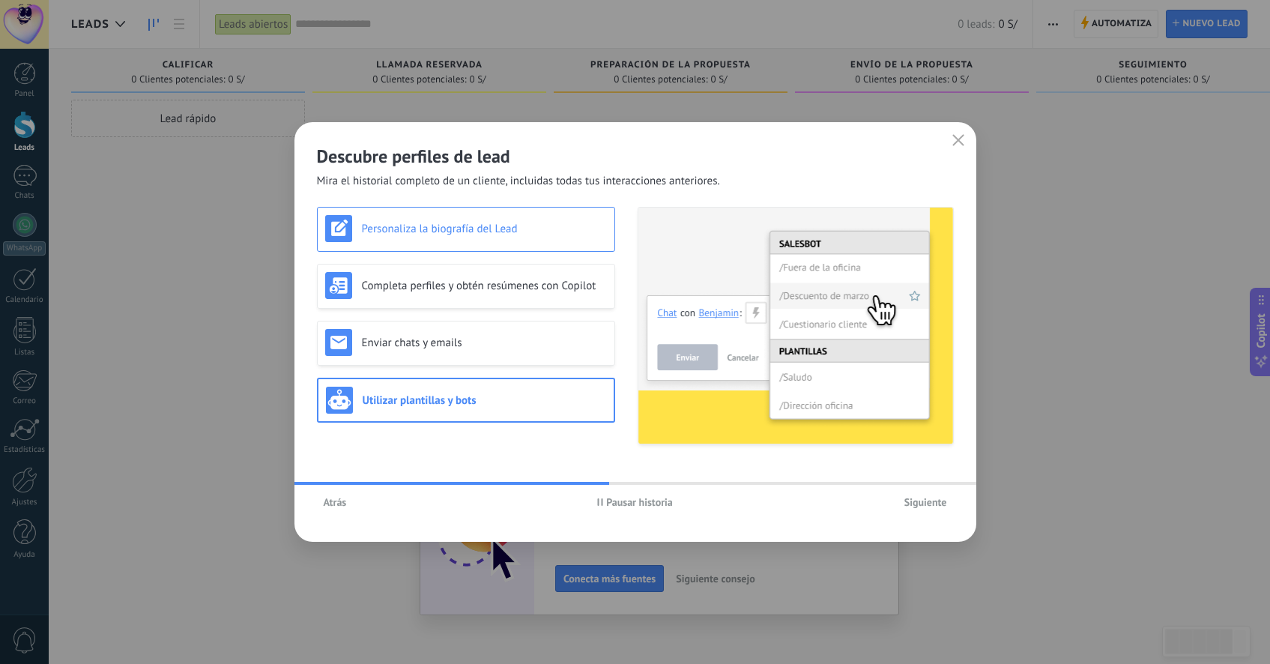
click at [483, 235] on h3 "Personaliza la biografía del Lead" at bounding box center [484, 229] width 245 height 14
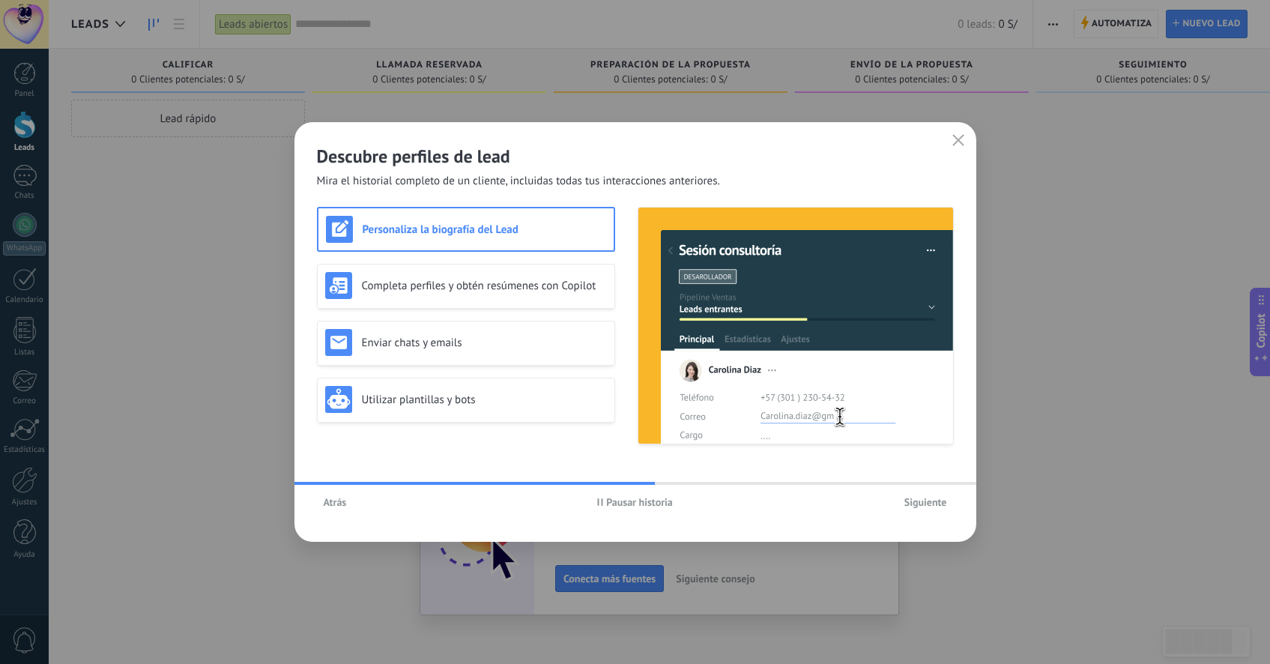
click at [934, 507] on span "Siguiente" at bounding box center [925, 502] width 43 height 10
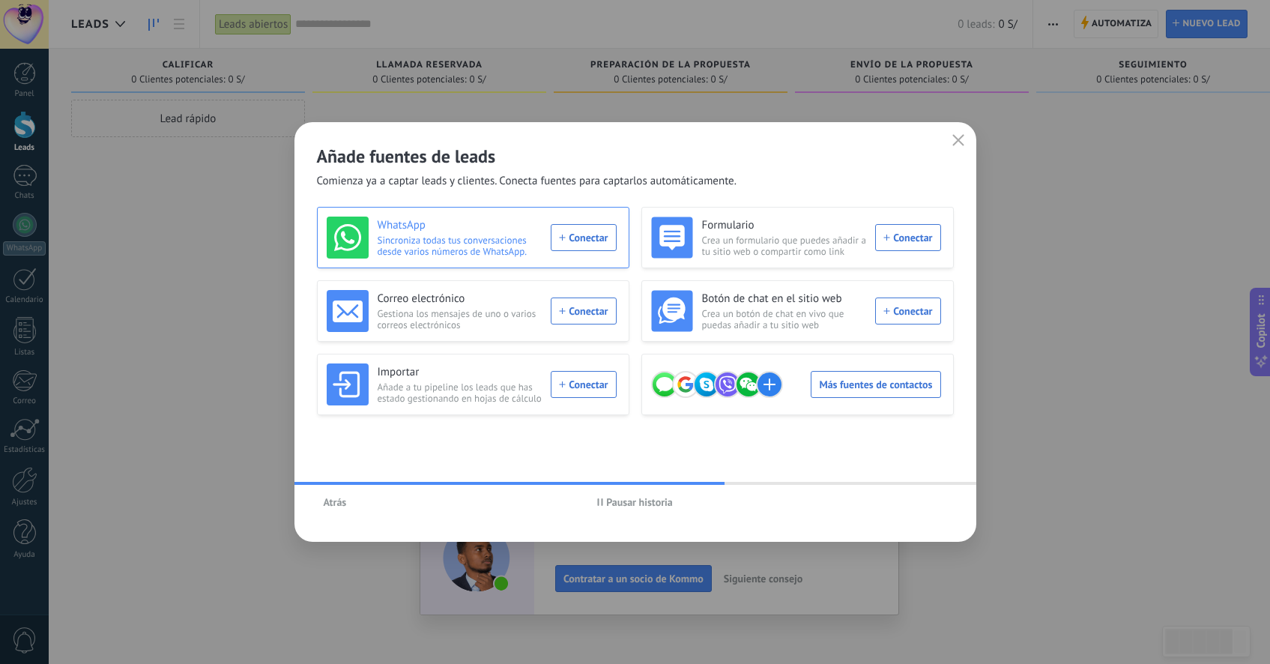
click at [519, 247] on span "Sincroniza todas tus conversaciones desde varios números de WhatsApp." at bounding box center [460, 246] width 165 height 22
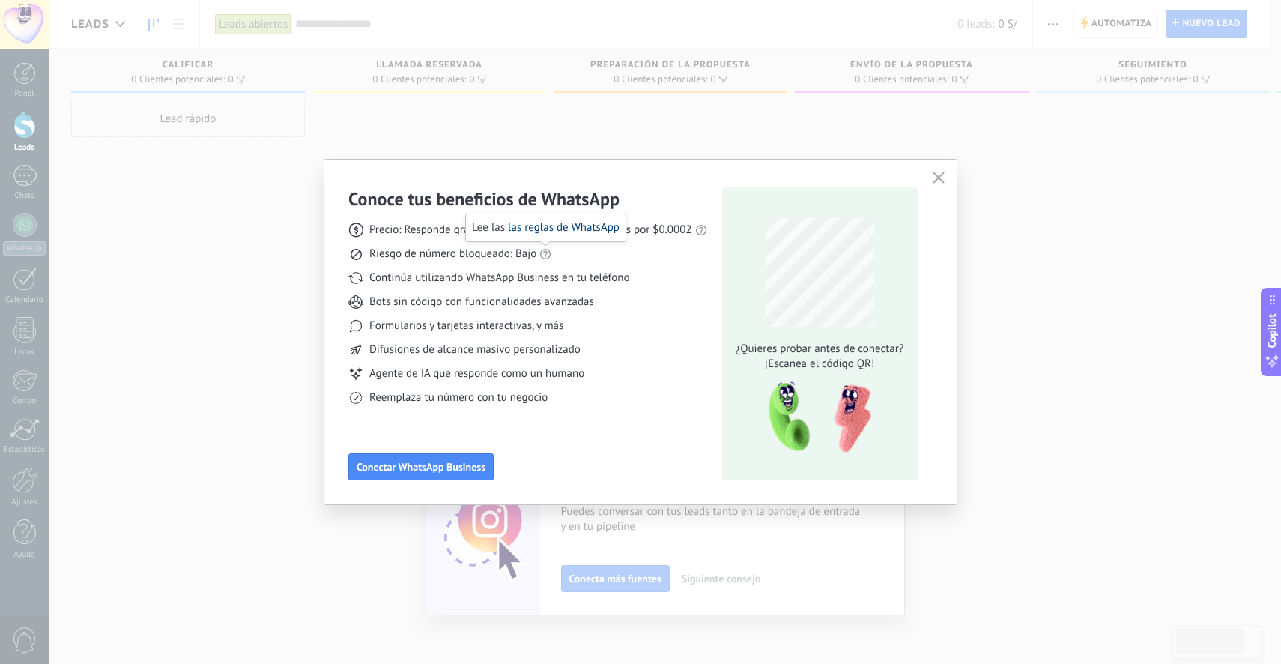
click at [556, 229] on link "las reglas de WhatsApp" at bounding box center [564, 227] width 112 height 14
click at [677, 327] on div "Formularios y tarjetas interactivas, y más" at bounding box center [527, 325] width 359 height 15
click at [529, 327] on span "Formularios y tarjetas interactivas, y más" at bounding box center [466, 325] width 194 height 15
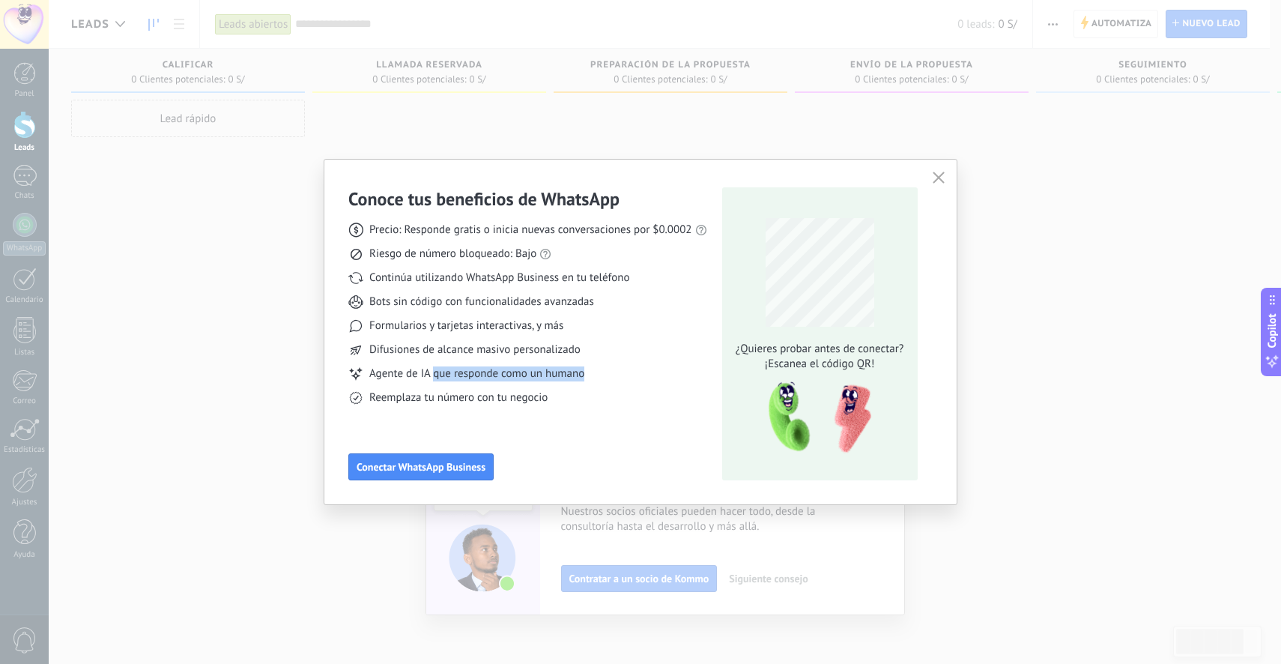
drag, startPoint x: 449, startPoint y: 377, endPoint x: 593, endPoint y: 377, distance: 143.9
click at [590, 377] on div "Agente de IA que responde como un humano" at bounding box center [527, 373] width 359 height 15
click at [593, 377] on div "Agente de IA que responde como un humano" at bounding box center [527, 373] width 359 height 15
drag, startPoint x: 371, startPoint y: 401, endPoint x: 546, endPoint y: 401, distance: 174.6
click at [545, 401] on span "Reemplaza tu número con tu negocio" at bounding box center [458, 397] width 178 height 15
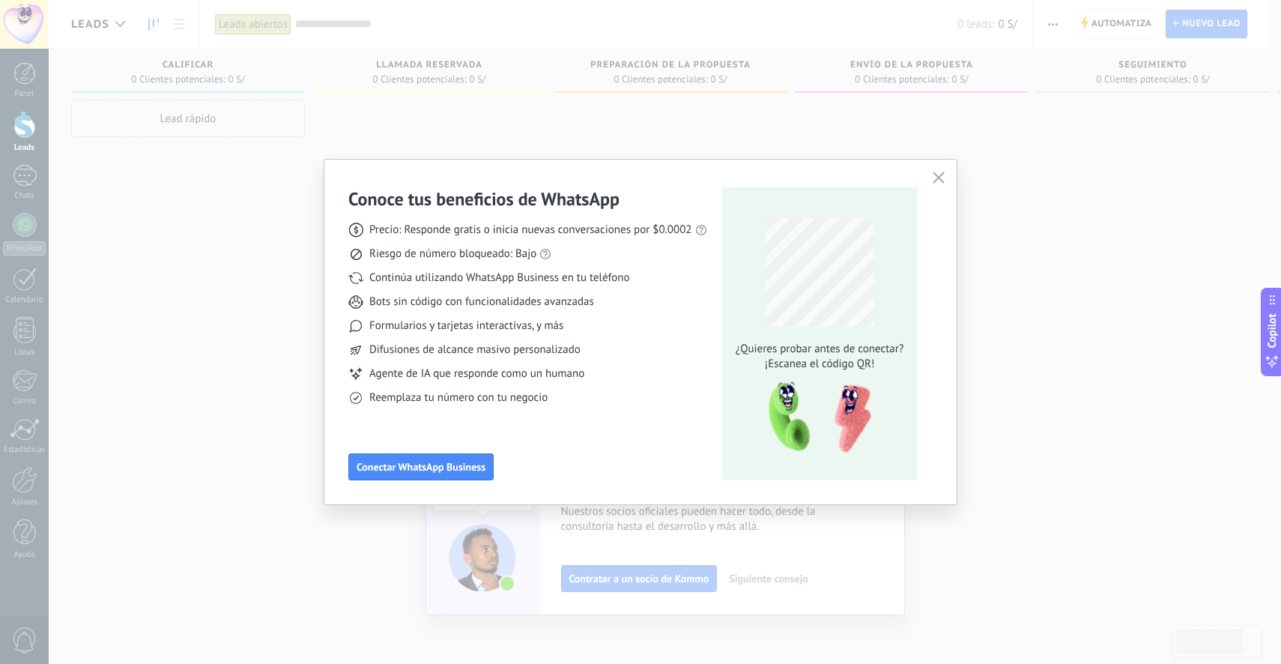
click at [546, 401] on span "Reemplaza tu número con tu negocio" at bounding box center [458, 397] width 178 height 15
click at [456, 404] on span "Reemplaza tu número con tu negocio" at bounding box center [458, 397] width 178 height 15
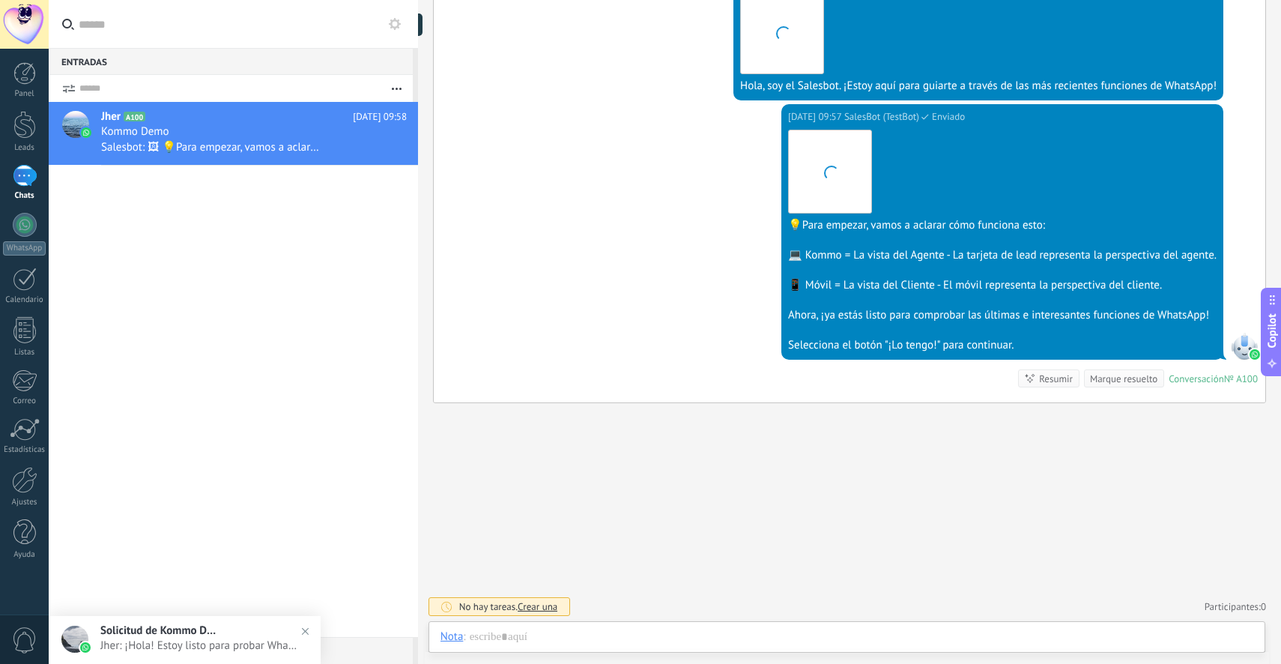
scroll to position [22, 0]
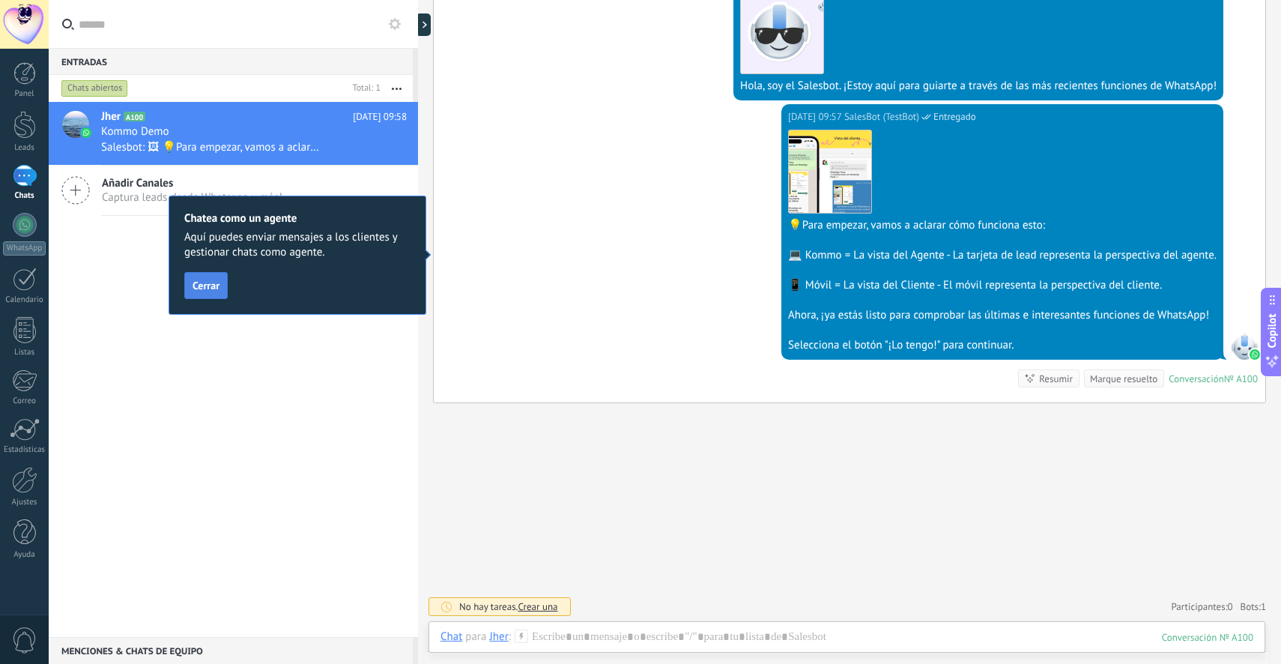
click at [213, 289] on span "Cerrar" at bounding box center [206, 285] width 27 height 10
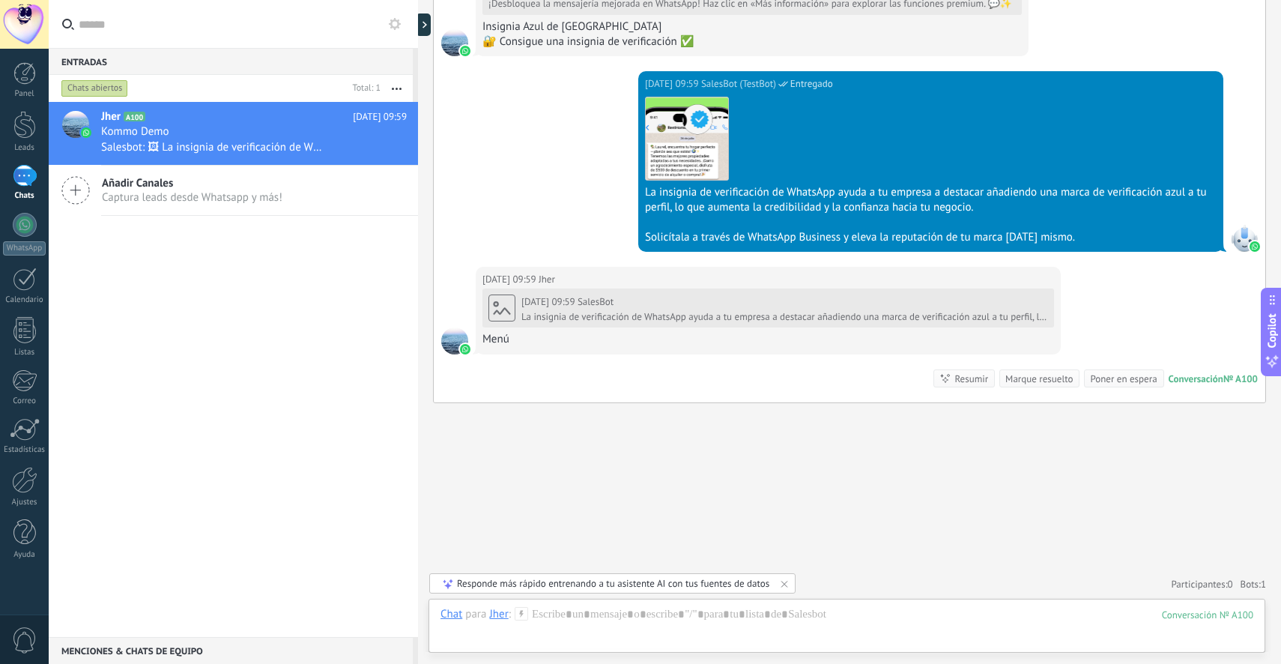
scroll to position [1050, 0]
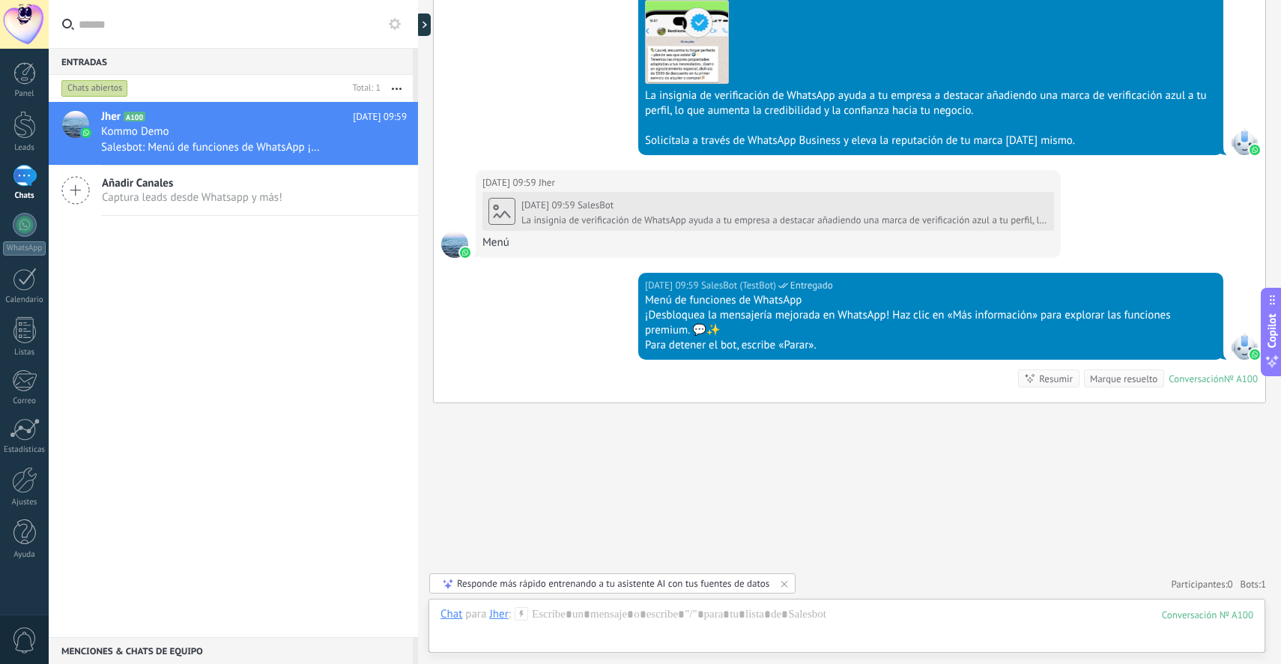
click at [391, 25] on use at bounding box center [395, 24] width 12 height 12
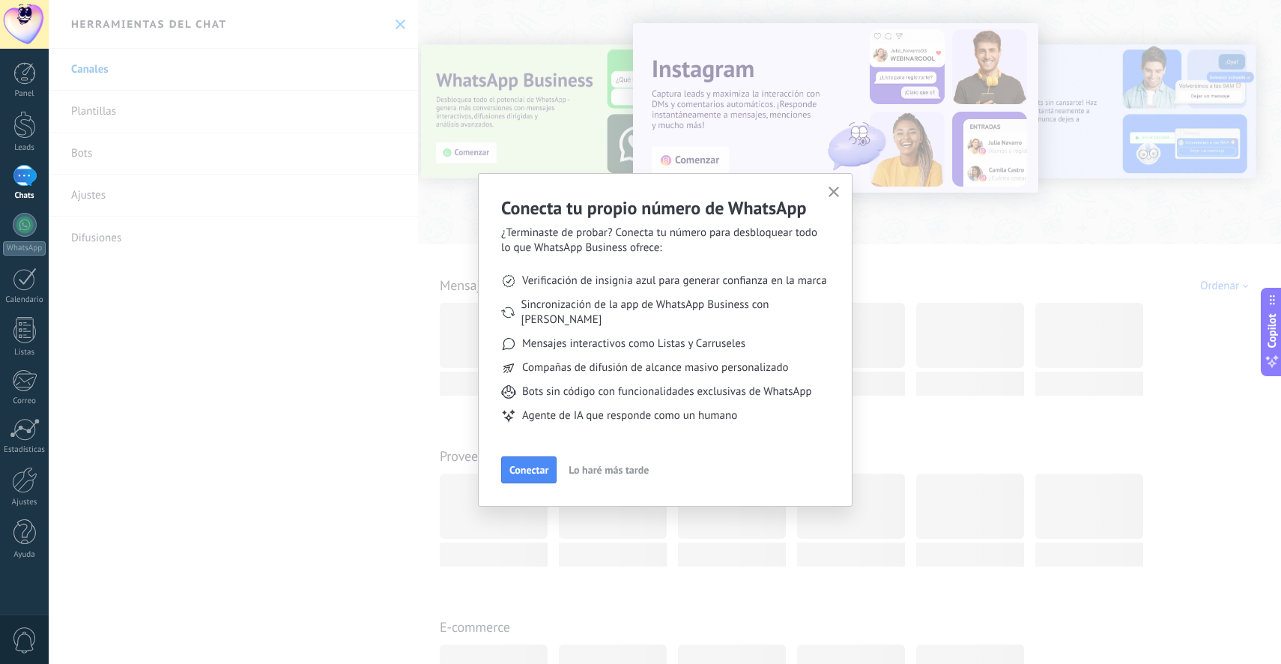
click at [28, 16] on div at bounding box center [24, 24] width 49 height 49
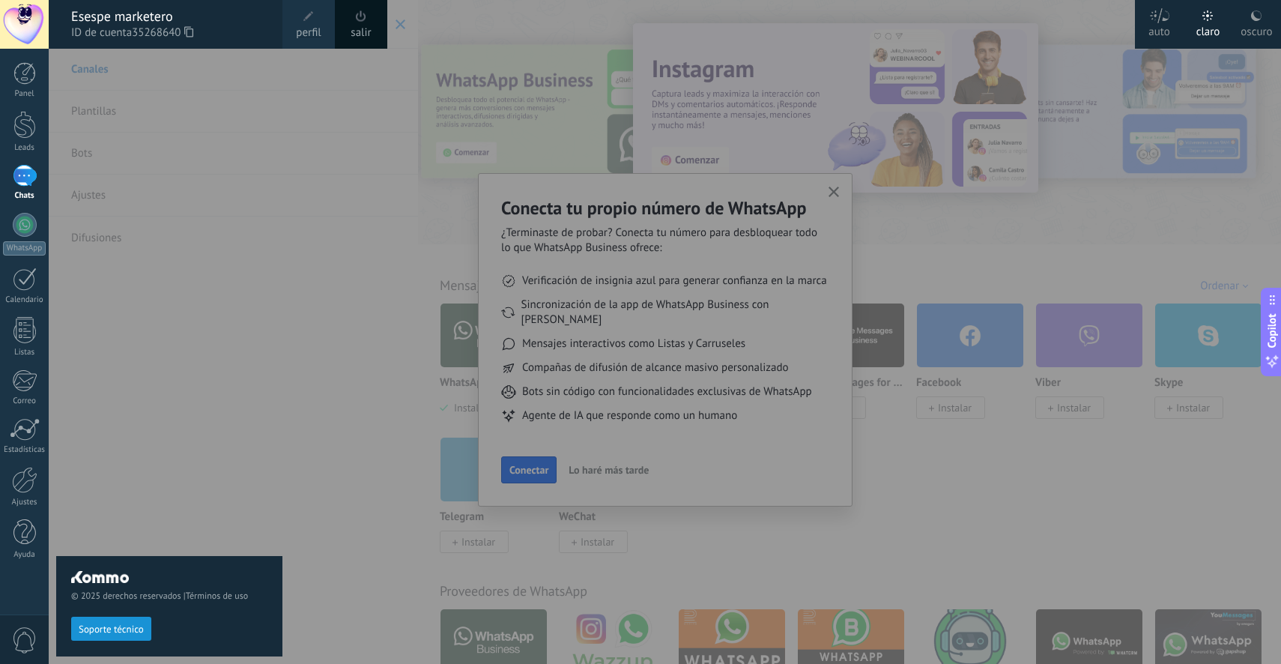
click at [319, 20] on link "perfil" at bounding box center [309, 24] width 52 height 49
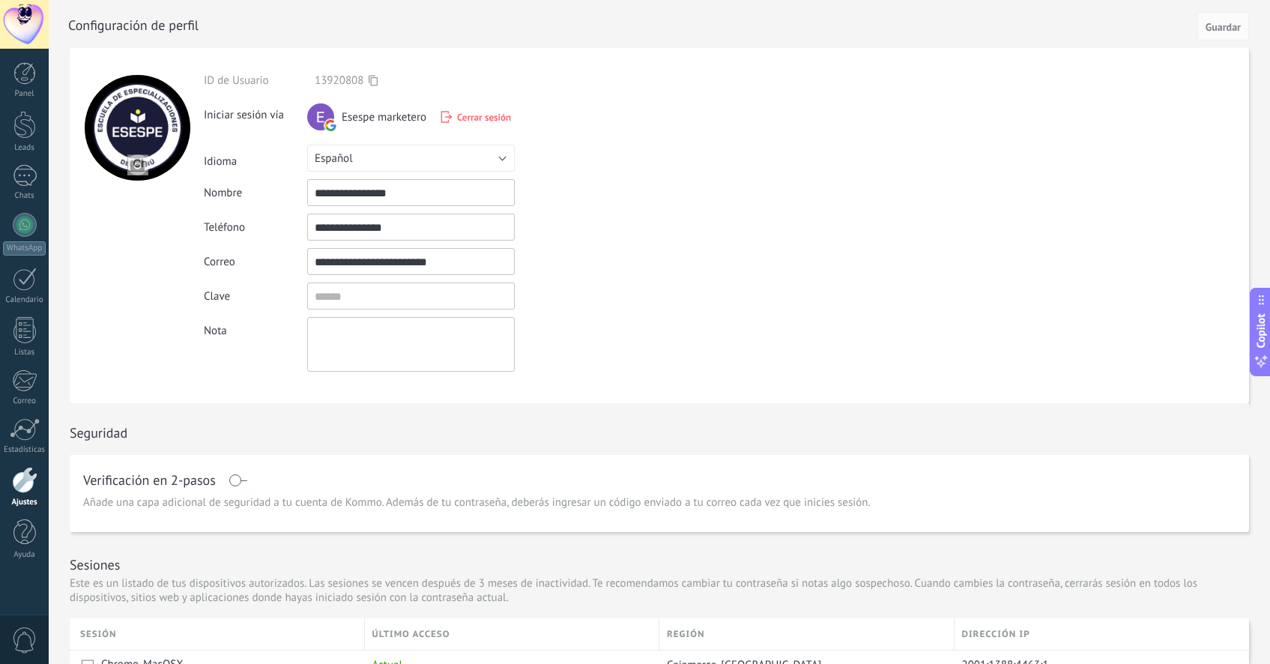
click at [85, 145] on div at bounding box center [138, 128] width 106 height 106
click at [142, 163] on input "file" at bounding box center [137, 164] width 21 height 21
type input "**********"
click at [634, 223] on div "**********" at bounding box center [446, 227] width 484 height 27
click at [426, 303] on input "textbox" at bounding box center [411, 296] width 208 height 27
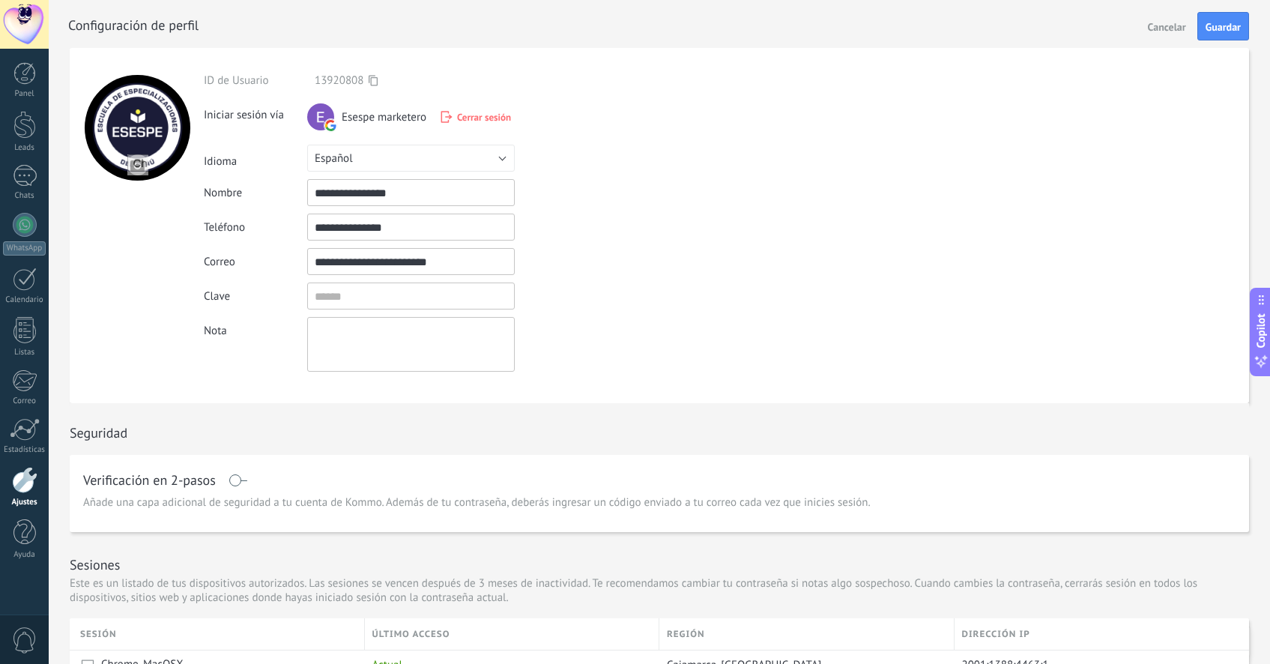
click at [625, 303] on div "Clave" at bounding box center [446, 296] width 484 height 27
click at [147, 266] on div at bounding box center [137, 225] width 134 height 355
click at [159, 350] on div at bounding box center [137, 225] width 134 height 355
click at [28, 84] on div at bounding box center [24, 73] width 22 height 22
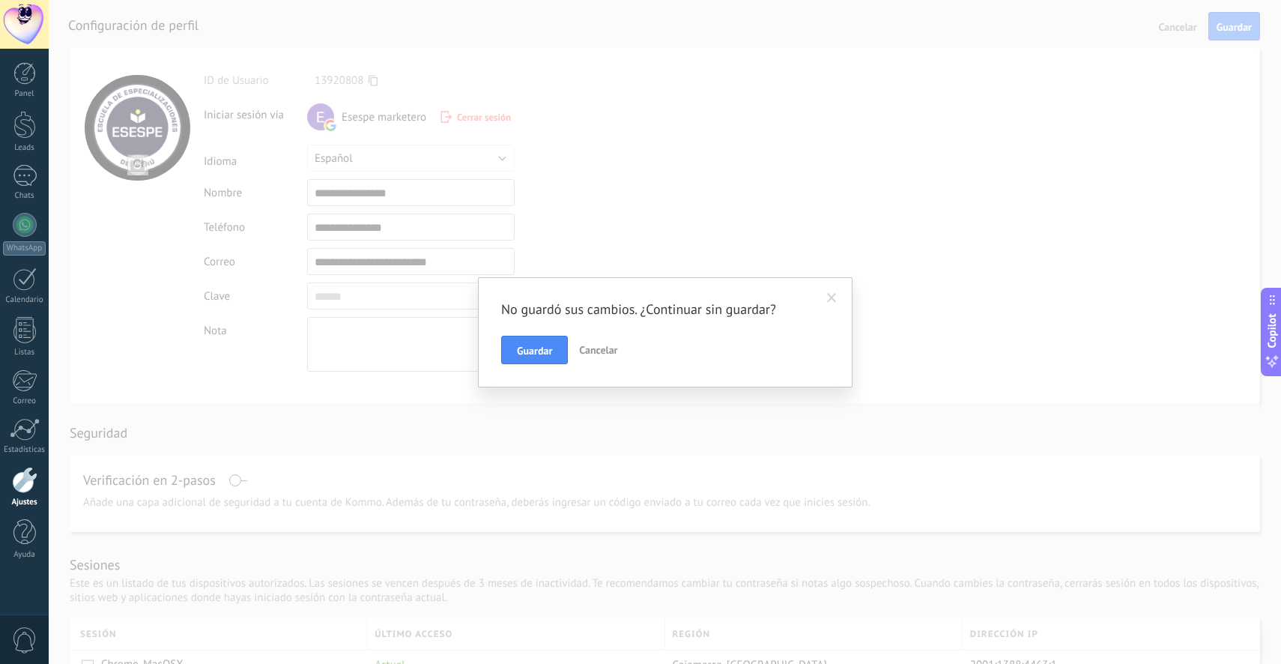
click at [586, 352] on span "Cancelar" at bounding box center [598, 349] width 38 height 13
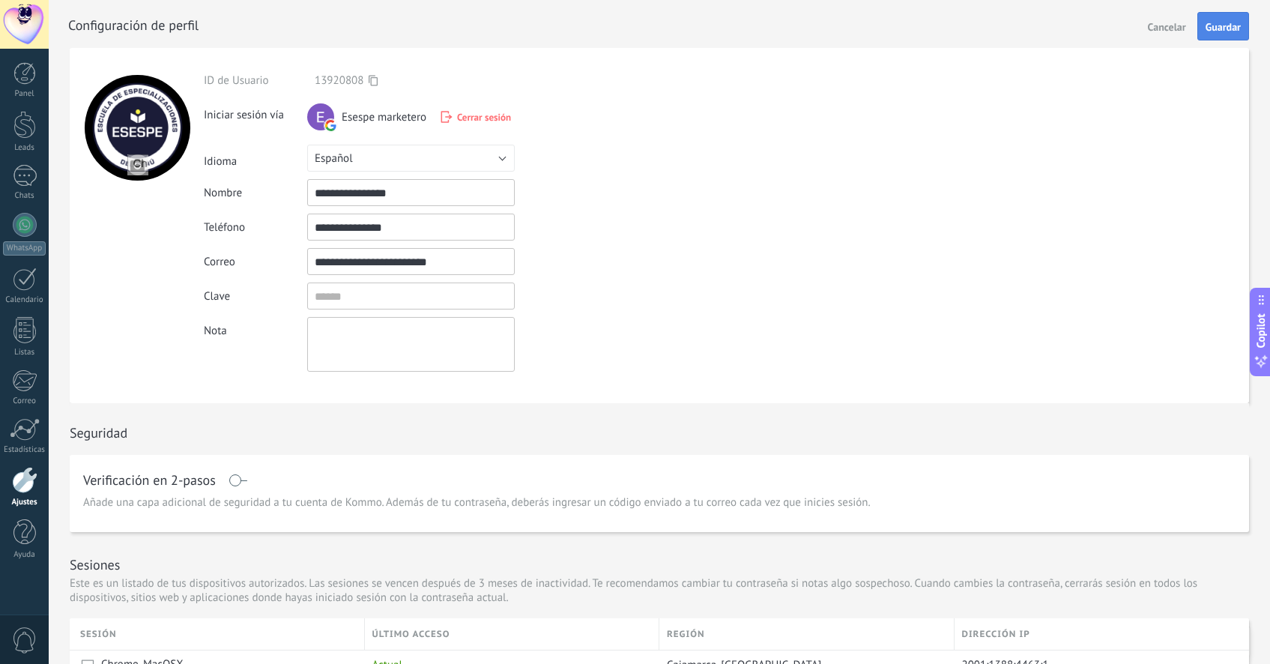
click at [1207, 28] on span "Guardar" at bounding box center [1223, 27] width 35 height 10
click at [28, 227] on div at bounding box center [25, 225] width 24 height 24
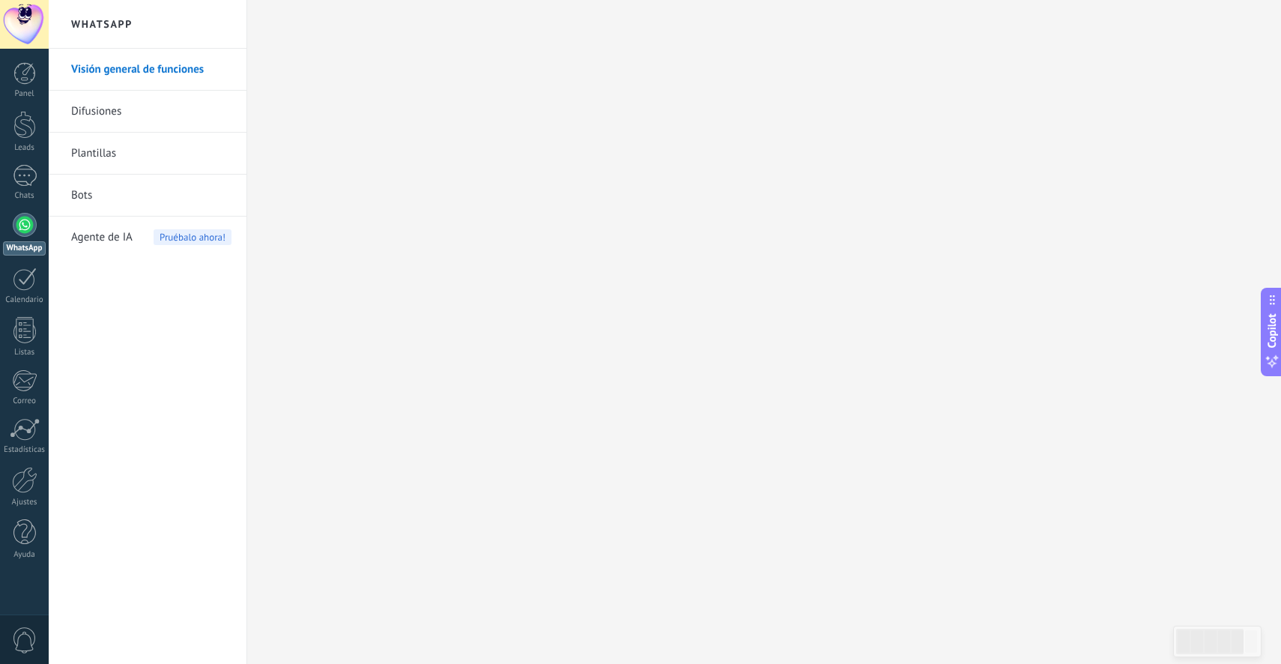
click at [111, 288] on div "Visión general de funciones Difusiones Plantillas Bots Agente de IA Pruébalo ah…" at bounding box center [148, 356] width 198 height 615
click at [30, 226] on div at bounding box center [25, 225] width 24 height 24
click at [172, 74] on link "Visión general de funciones" at bounding box center [151, 70] width 160 height 42
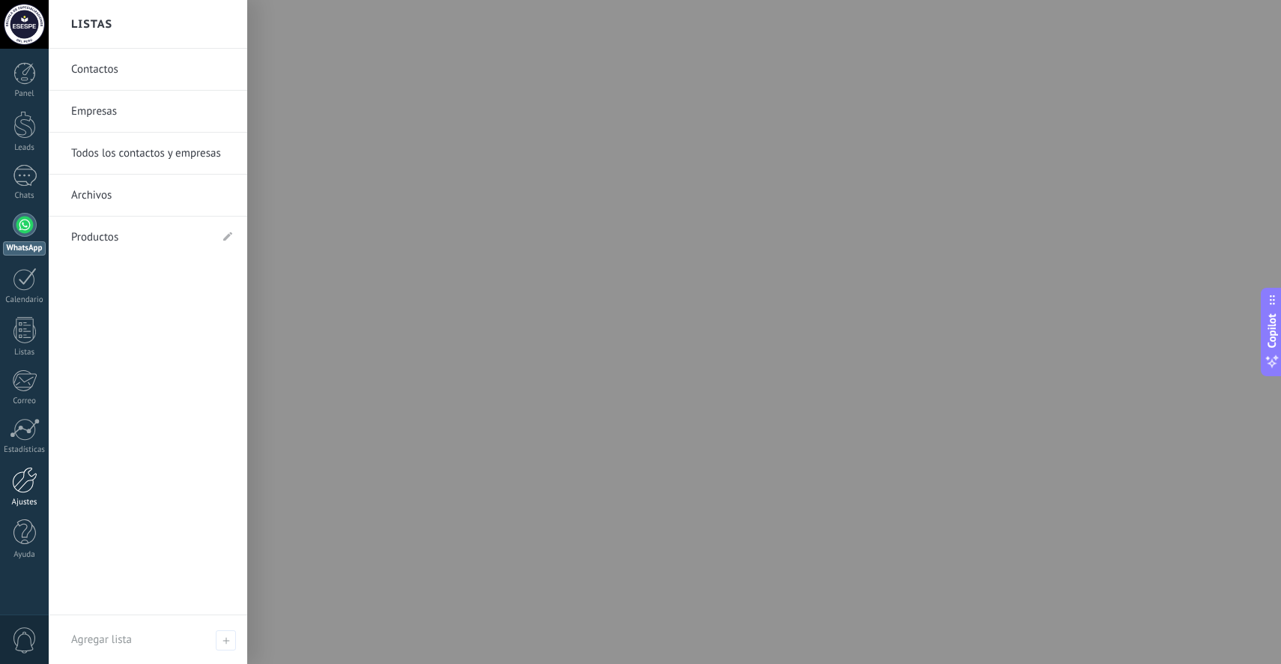
click at [24, 481] on div at bounding box center [24, 480] width 25 height 26
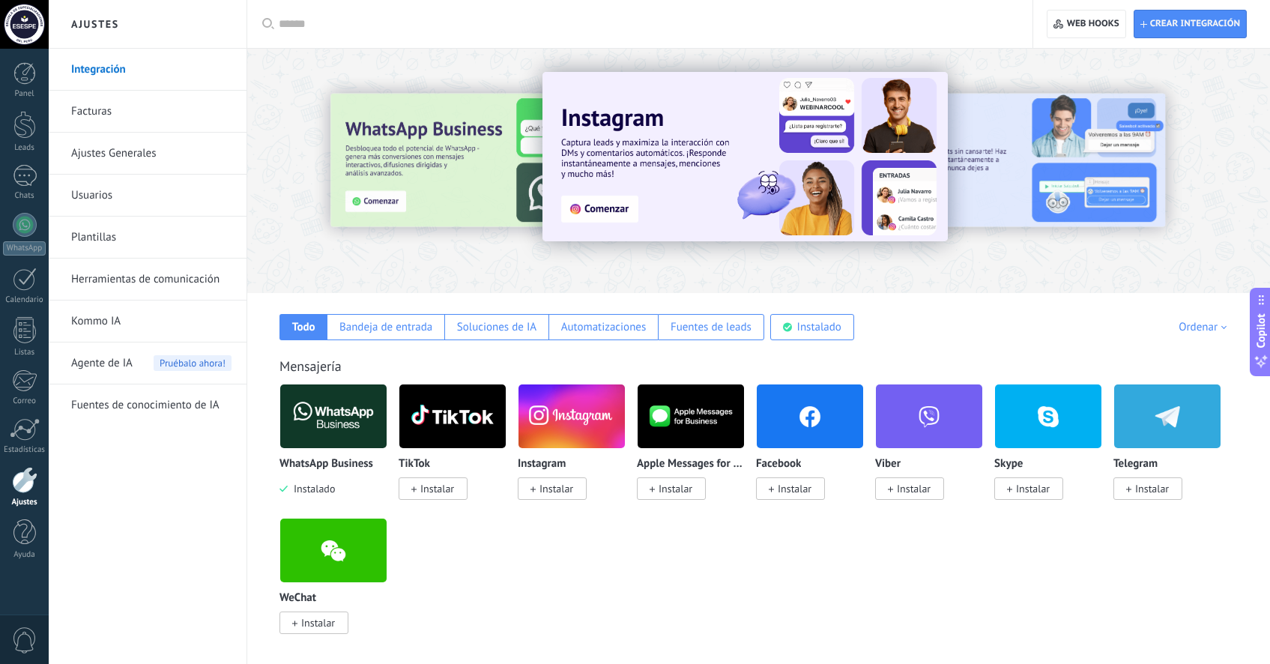
click at [331, 435] on img at bounding box center [333, 416] width 106 height 73
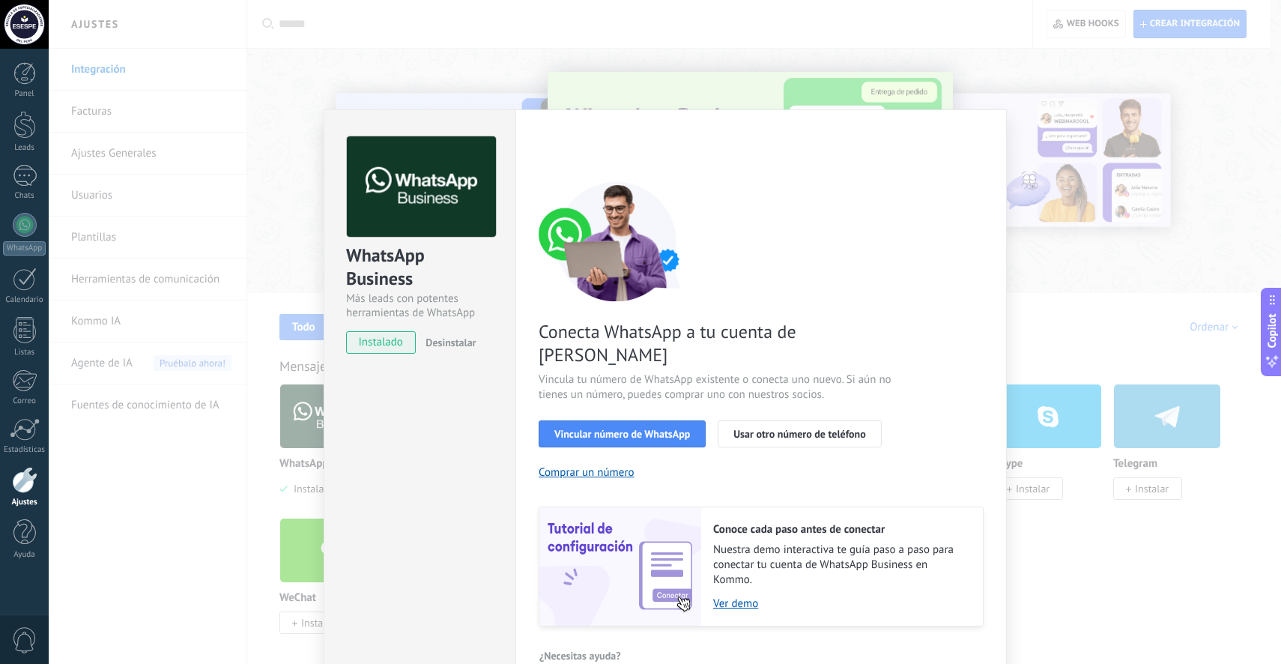
scroll to position [3, 0]
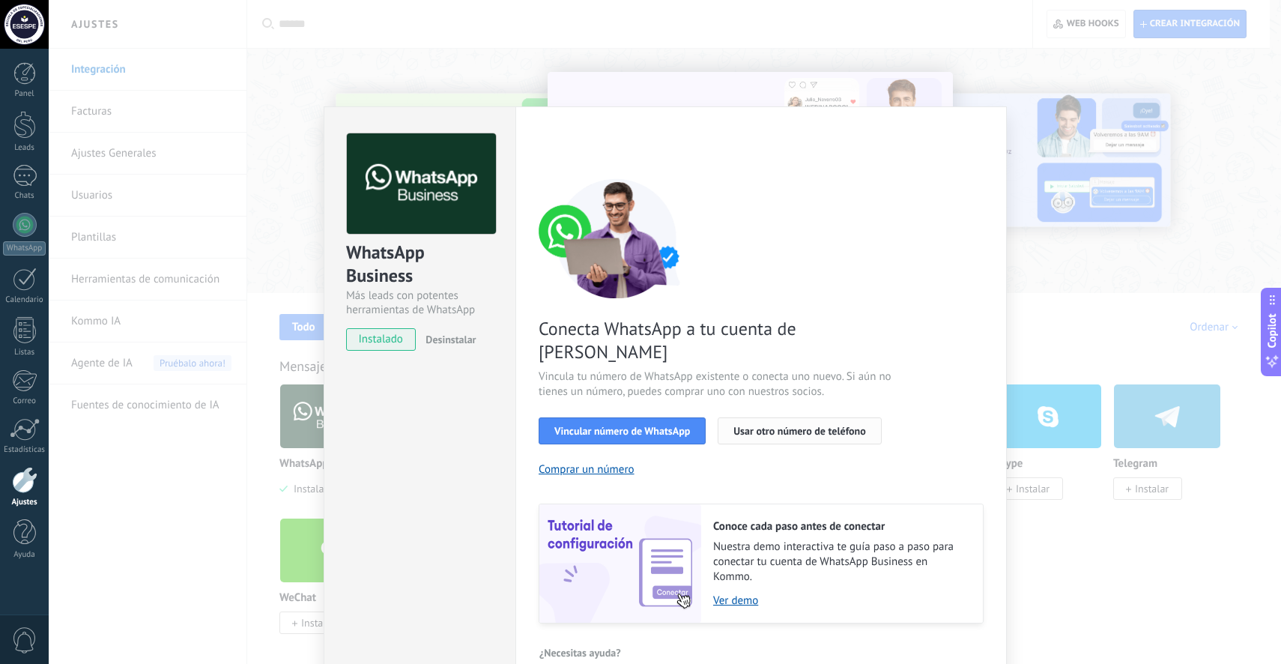
click at [854, 417] on button "Usar otro número de teléfono" at bounding box center [799, 430] width 163 height 27
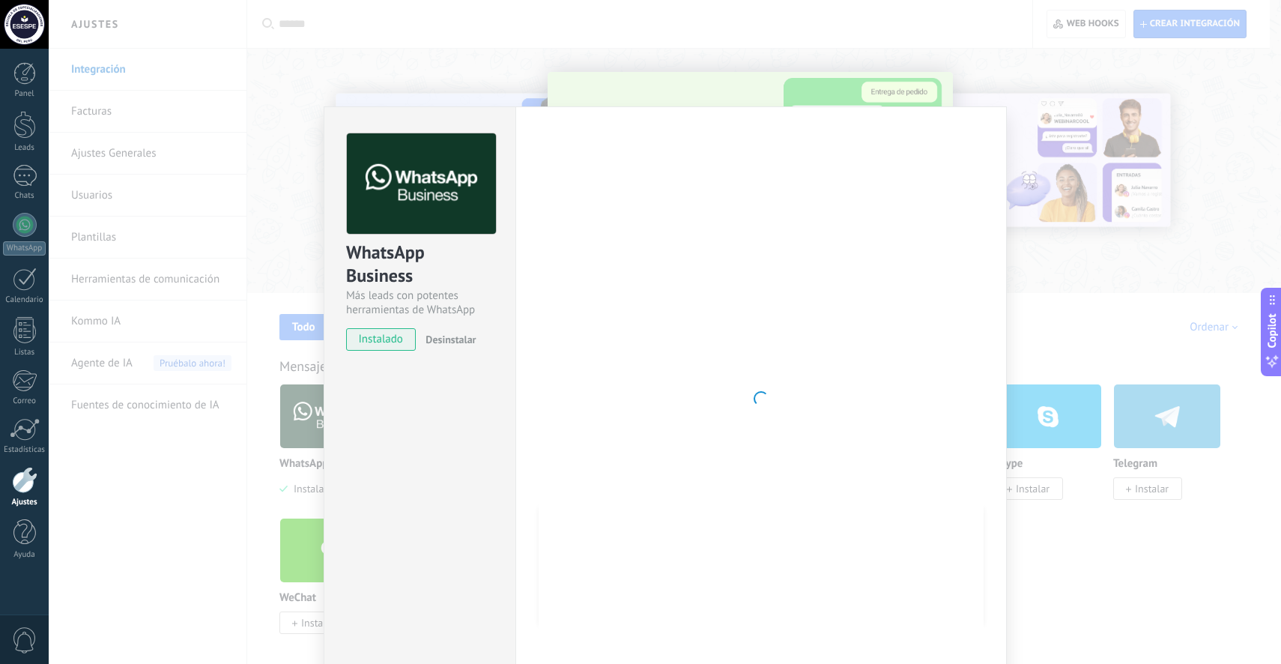
click at [756, 399] on div at bounding box center [761, 398] width 445 height 531
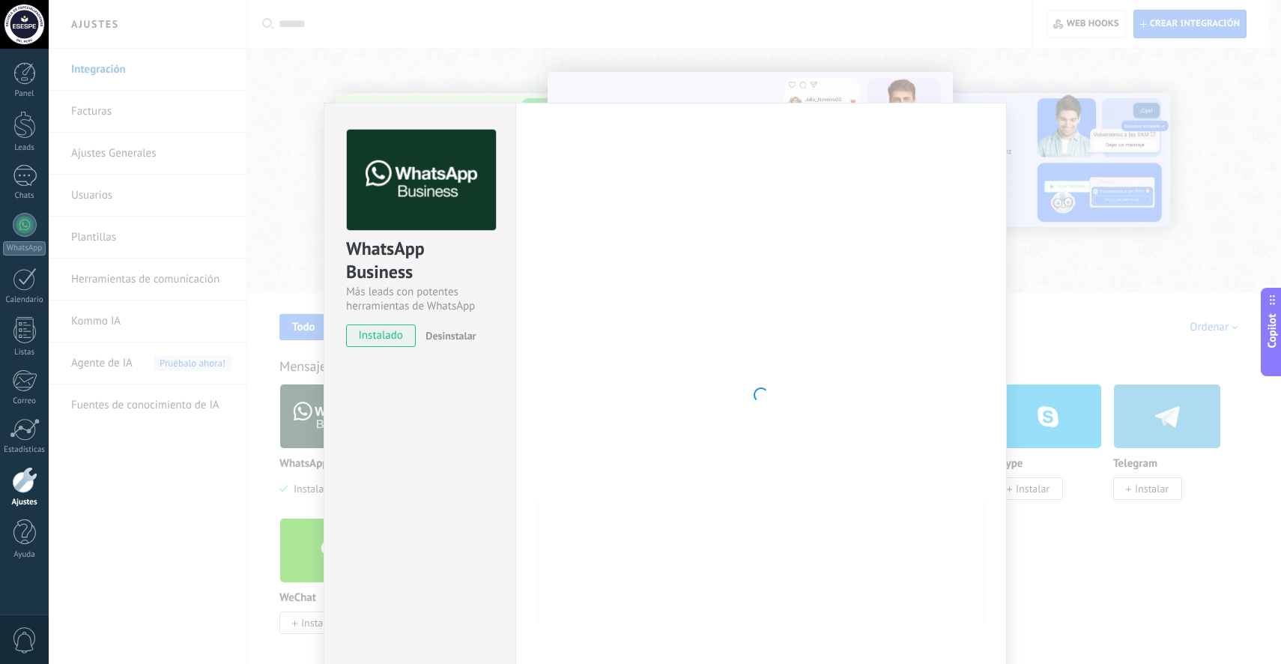
click at [530, 372] on div "Configuraciones Autorizaciones Esta pestaña registra a los usuarios que han con…" at bounding box center [762, 395] width 492 height 585
click at [951, 136] on div at bounding box center [761, 395] width 445 height 531
click at [382, 328] on span "instalado" at bounding box center [381, 335] width 68 height 22
click at [856, 408] on div at bounding box center [761, 395] width 445 height 531
click at [1121, 438] on div "WhatsApp Business Más leads con potentes herramientas de WhatsApp instalado Des…" at bounding box center [665, 332] width 1233 height 664
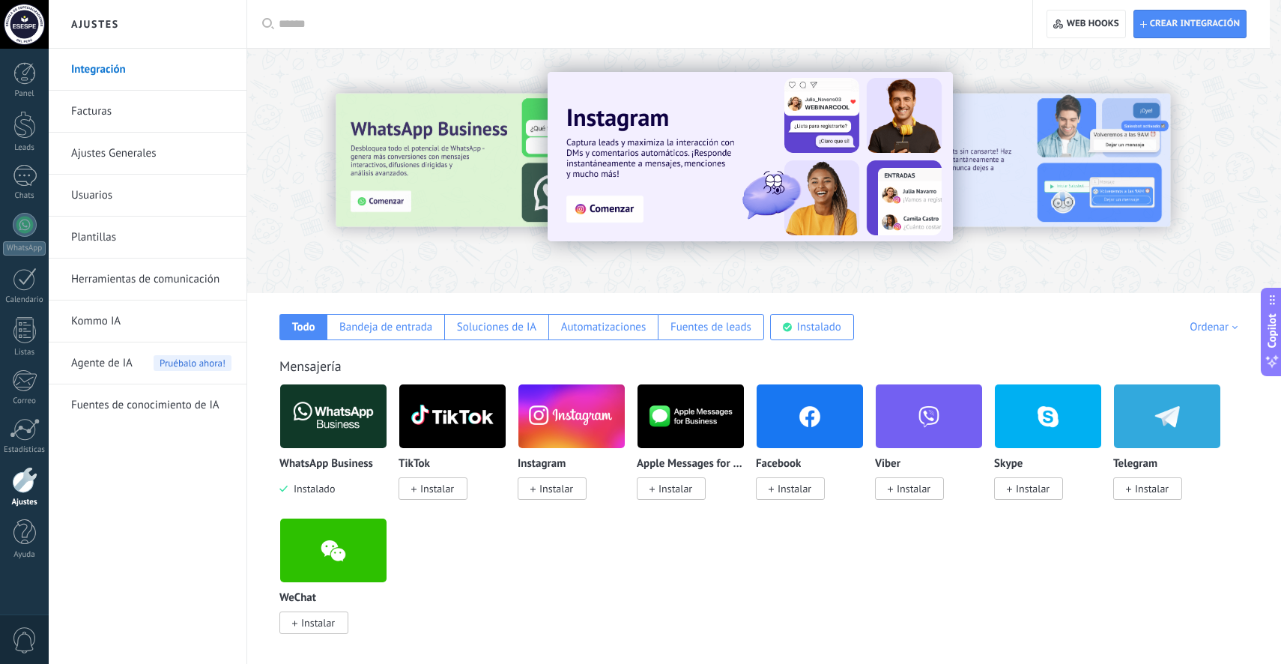
scroll to position [0, 0]
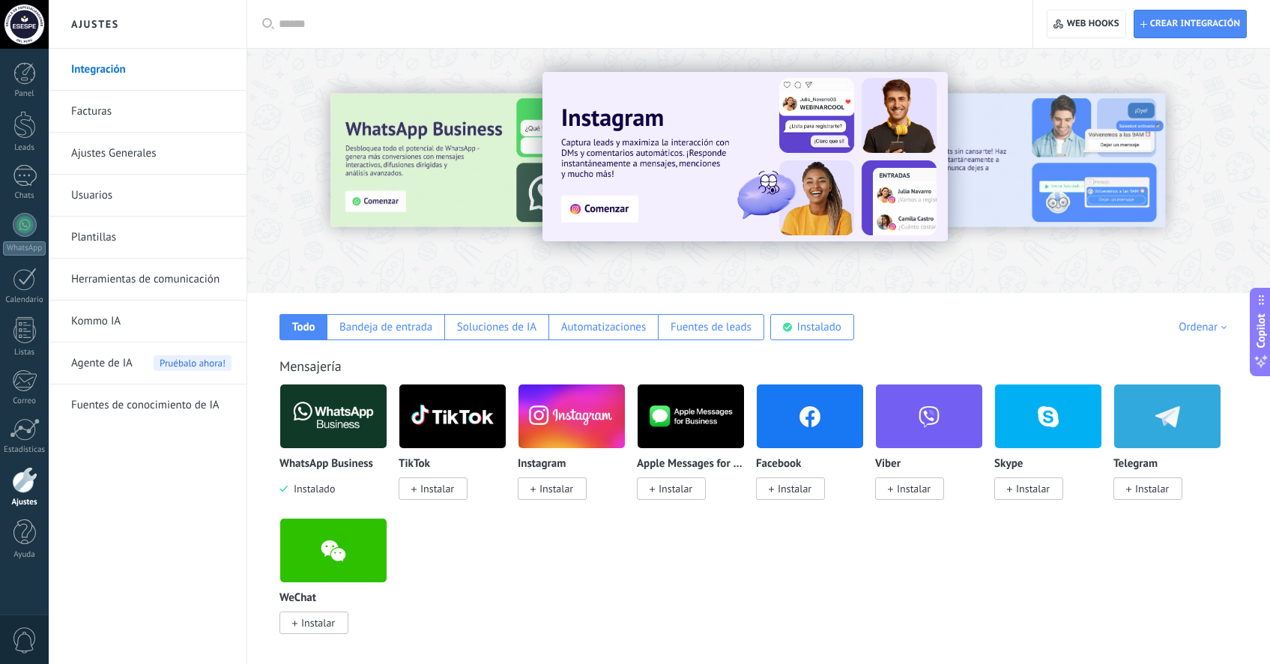
click at [312, 477] on div "WhatsApp Business Instalado" at bounding box center [334, 477] width 108 height 38
click at [328, 437] on img at bounding box center [333, 416] width 106 height 73
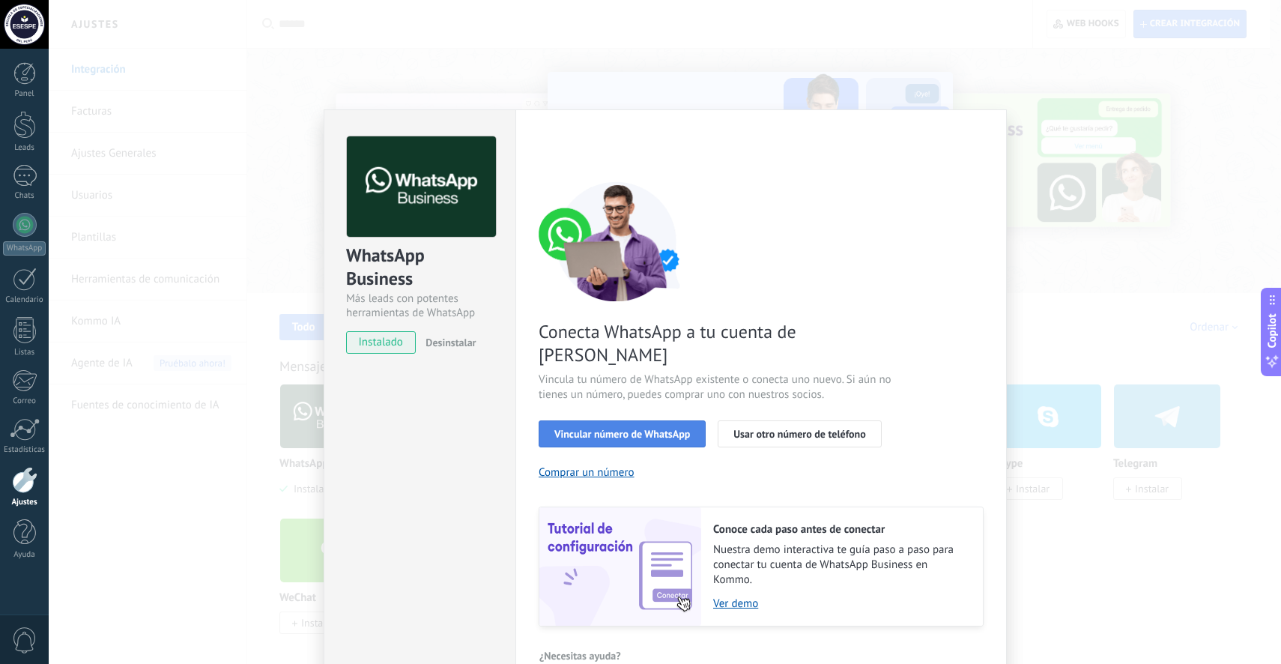
click at [662, 429] on span "Vincular número de WhatsApp" at bounding box center [623, 434] width 136 height 10
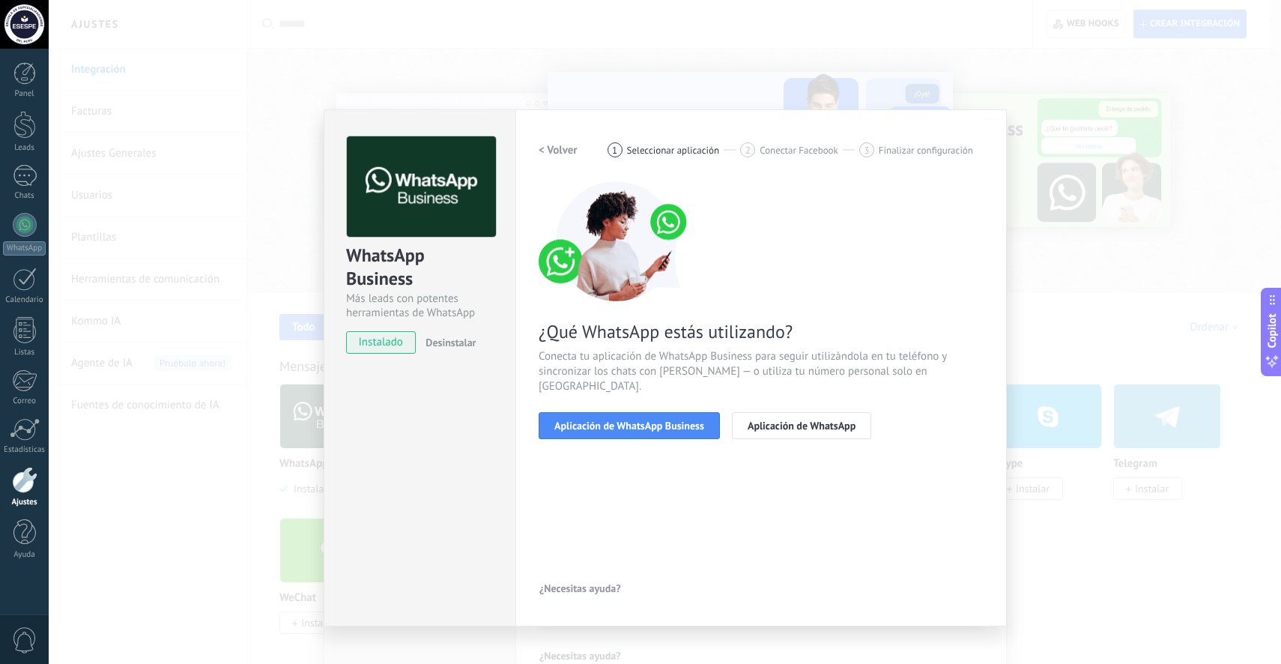
click at [545, 150] on h2 "< Volver" at bounding box center [558, 150] width 39 height 14
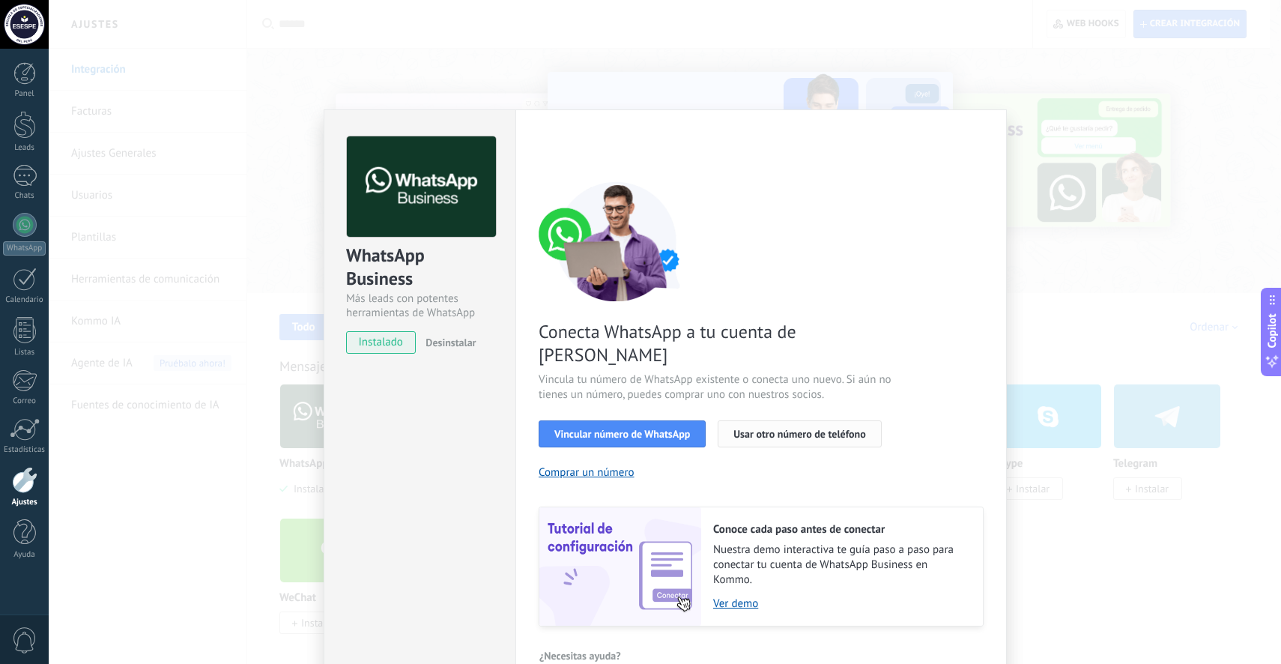
click at [789, 420] on button "Usar otro número de teléfono" at bounding box center [799, 433] width 163 height 27
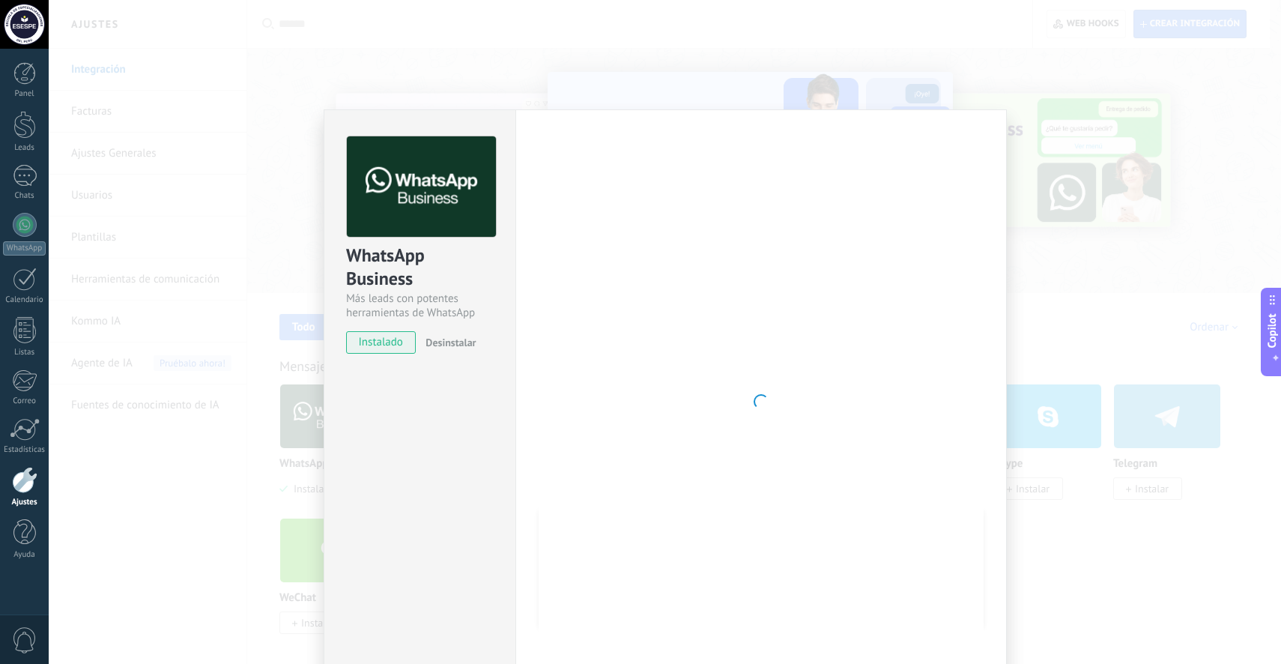
click at [1156, 276] on div "WhatsApp Business Más leads con potentes herramientas de WhatsApp instalado Des…" at bounding box center [665, 332] width 1233 height 664
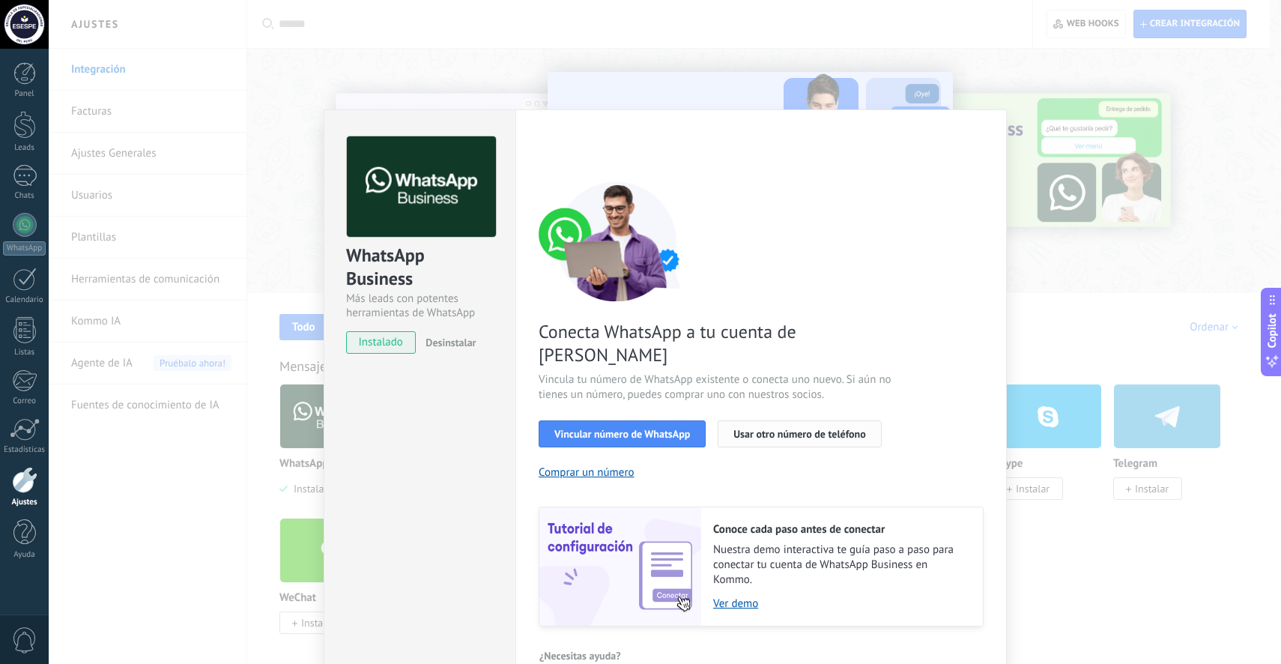
click at [791, 420] on button "Usar otro número de teléfono" at bounding box center [799, 433] width 163 height 27
click at [1084, 282] on div "WhatsApp Business Más leads con potentes herramientas de WhatsApp instalado Des…" at bounding box center [665, 332] width 1233 height 664
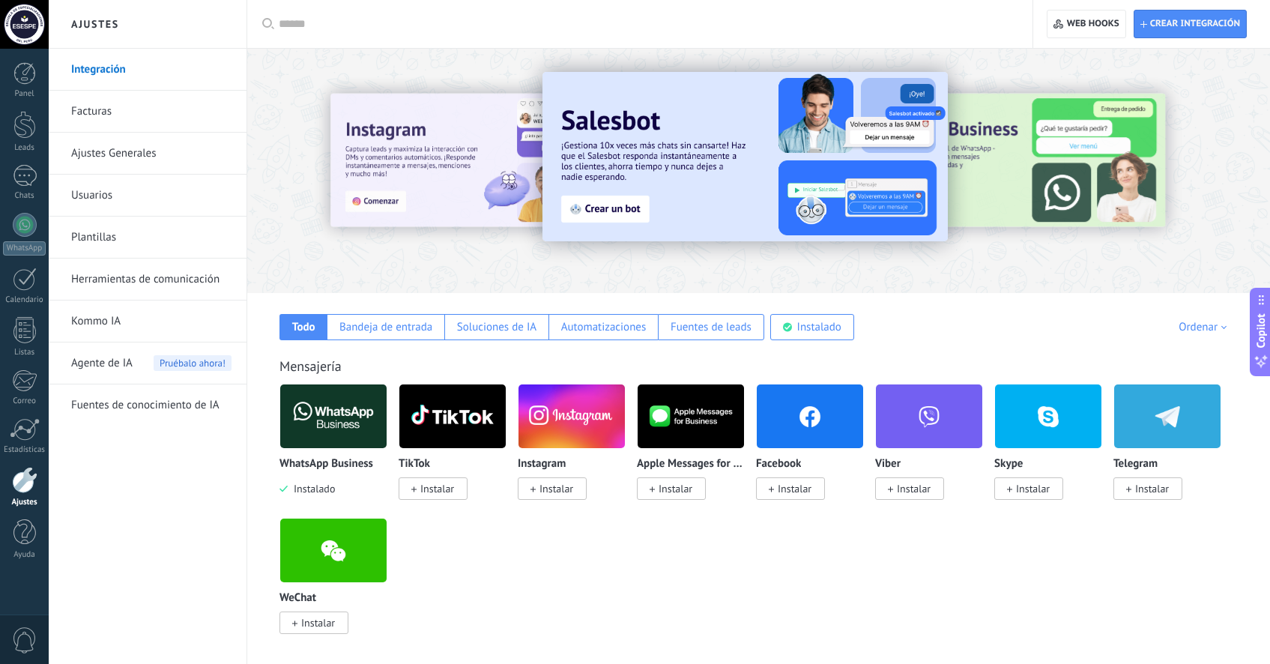
click at [348, 433] on img at bounding box center [333, 416] width 106 height 73
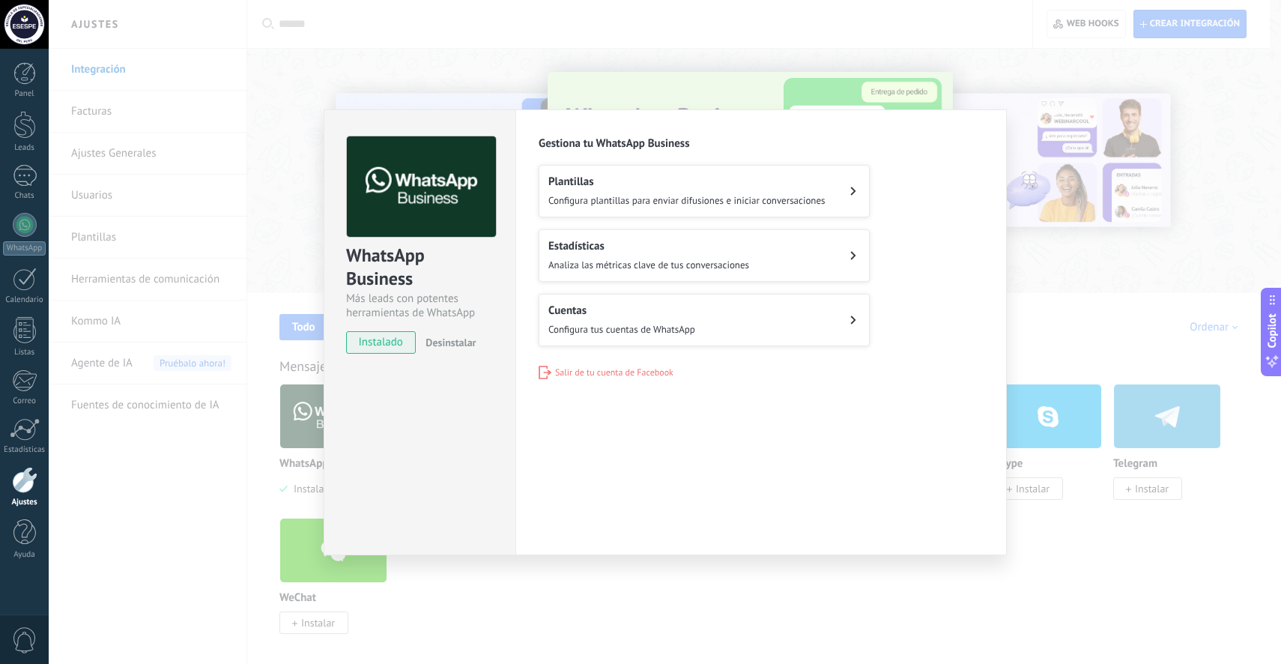
click at [1063, 312] on div "WhatsApp Business Más leads con potentes herramientas de WhatsApp instalado Des…" at bounding box center [665, 332] width 1233 height 664
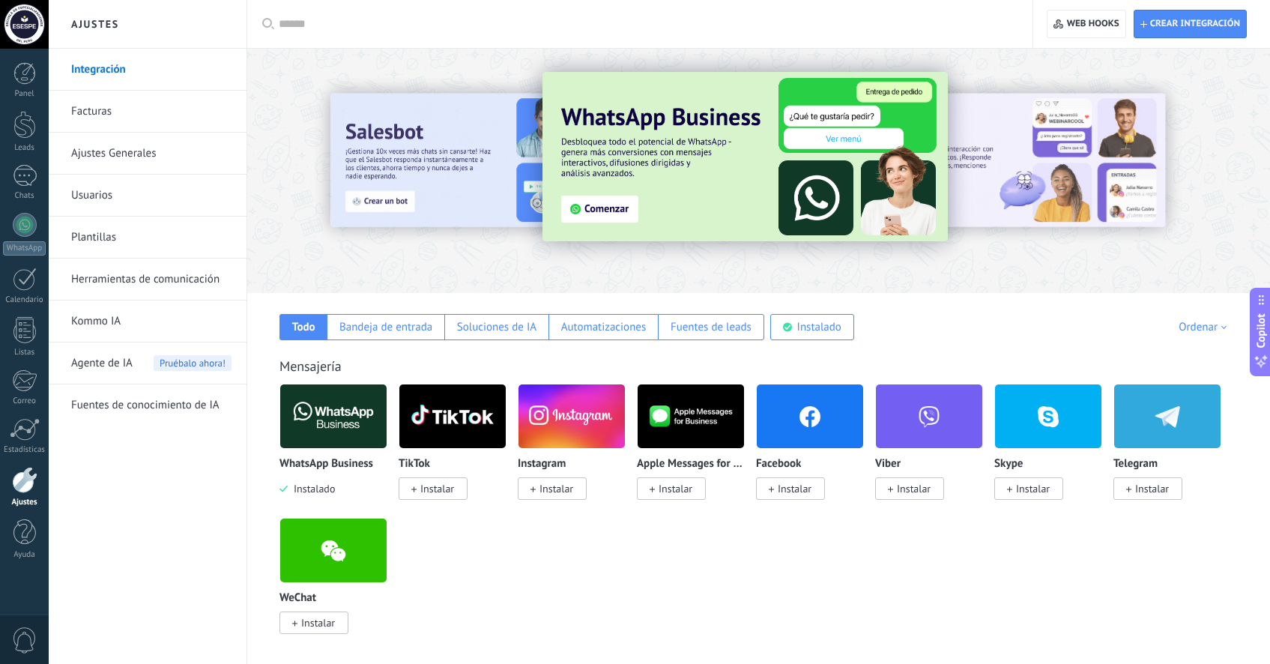
click at [354, 413] on img at bounding box center [333, 416] width 106 height 73
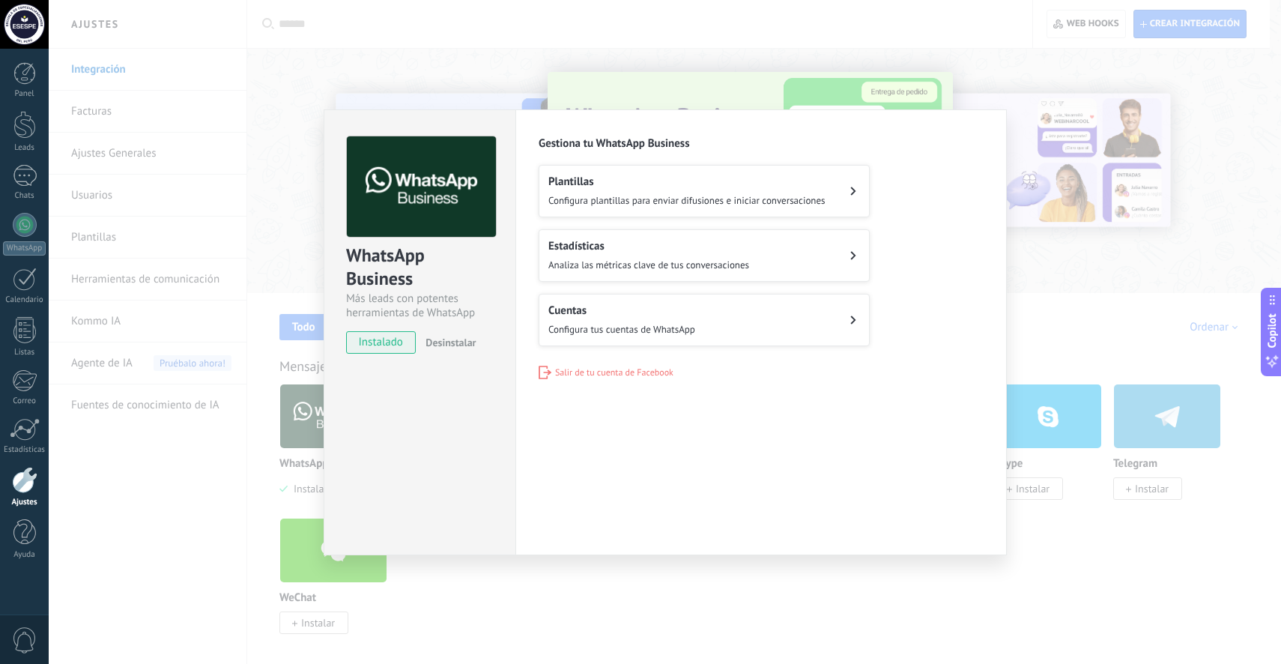
click at [748, 321] on button "Cuentas Configura tus cuentas de WhatsApp" at bounding box center [704, 320] width 331 height 52
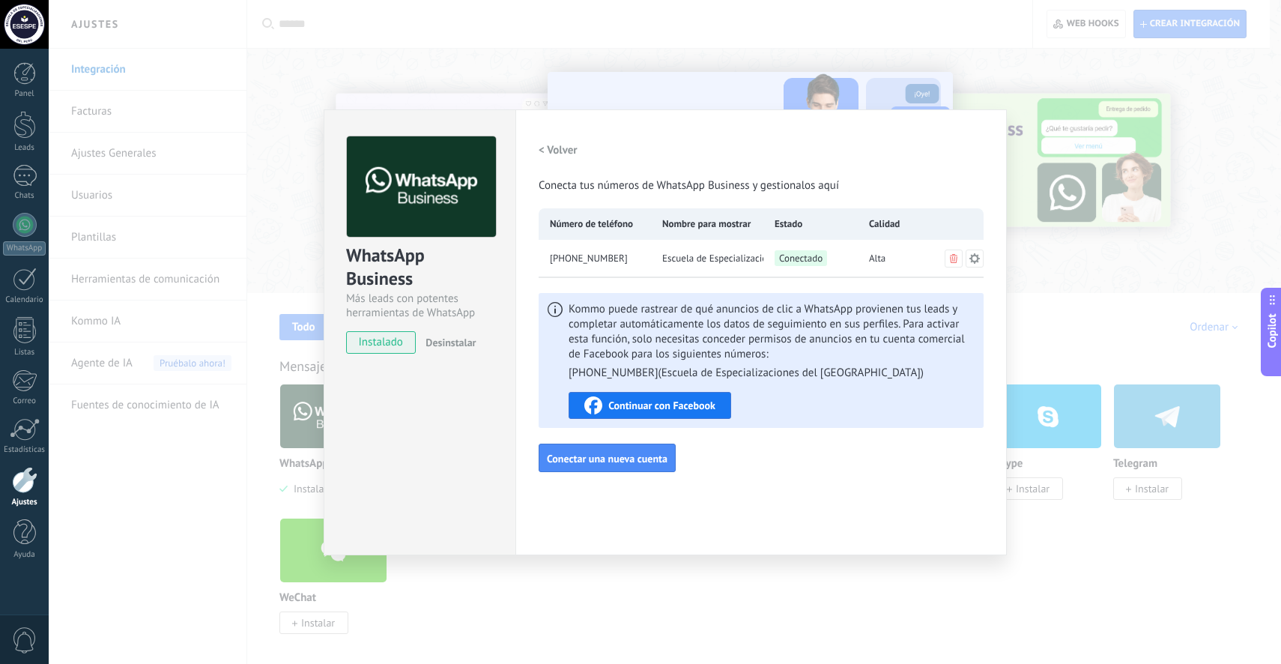
click at [884, 259] on span "Alta" at bounding box center [877, 258] width 16 height 15
click at [976, 259] on icon at bounding box center [975, 259] width 12 height 12
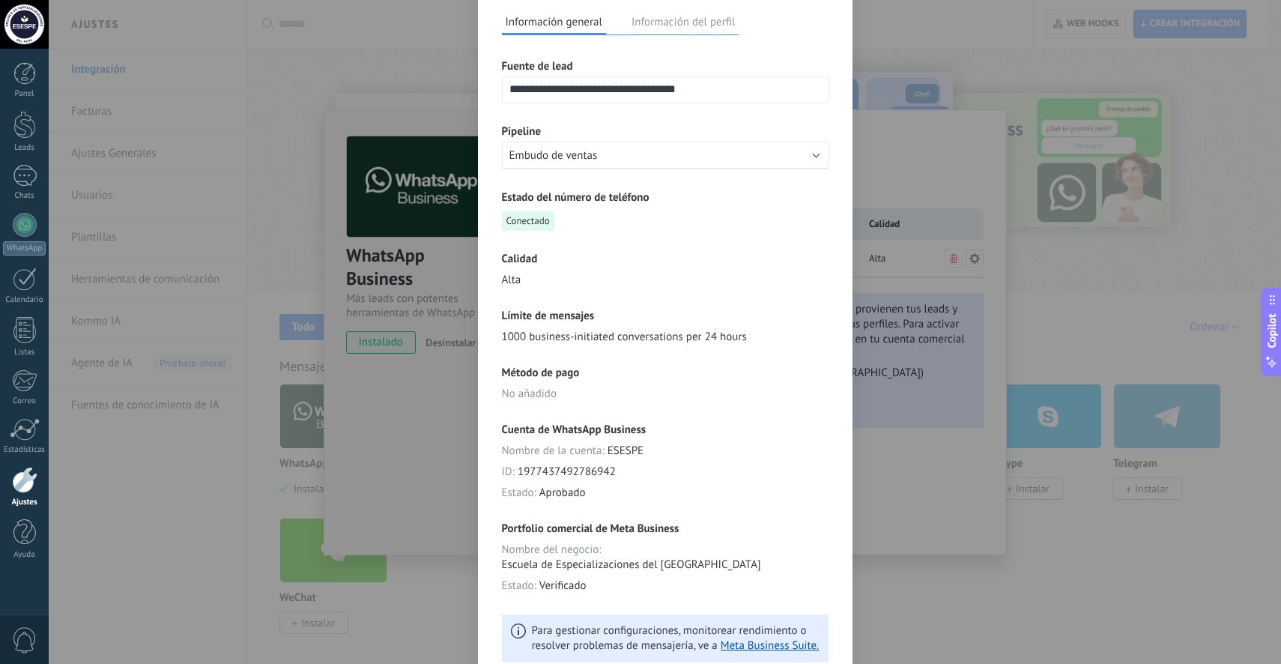
scroll to position [127, 0]
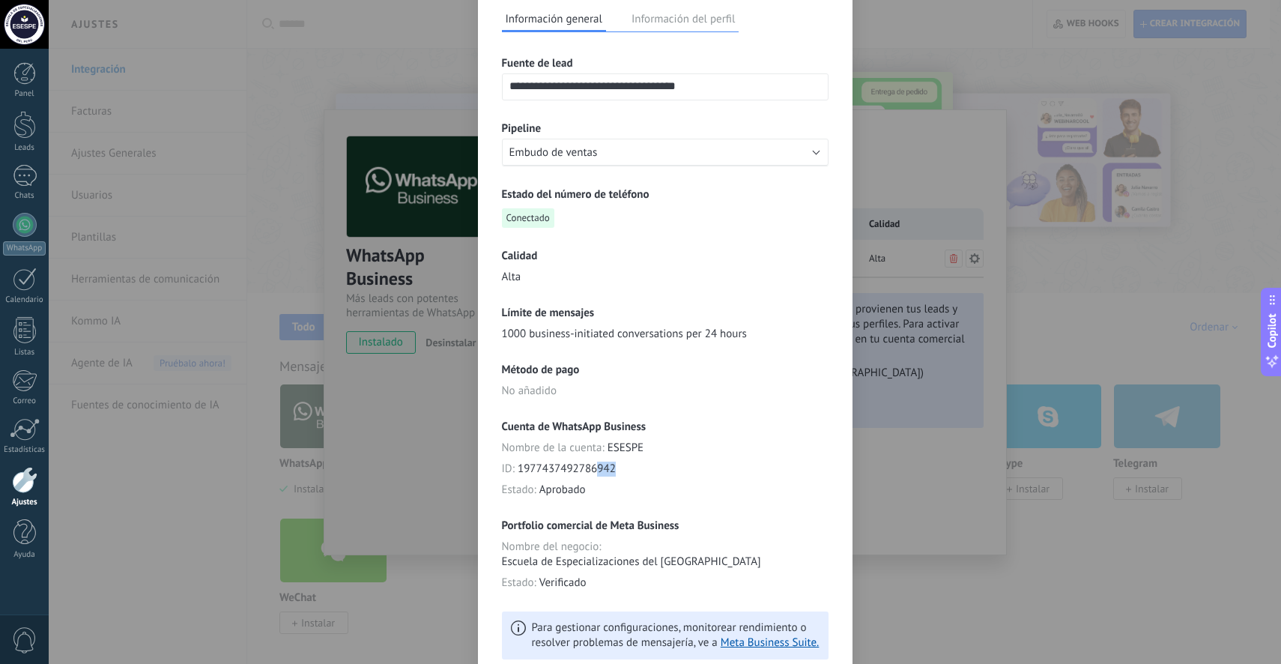
drag, startPoint x: 616, startPoint y: 468, endPoint x: 593, endPoint y: 471, distance: 22.8
click at [593, 471] on div "ID : 1977437492786942" at bounding box center [665, 469] width 327 height 15
click at [1052, 181] on div "**********" at bounding box center [665, 332] width 1233 height 664
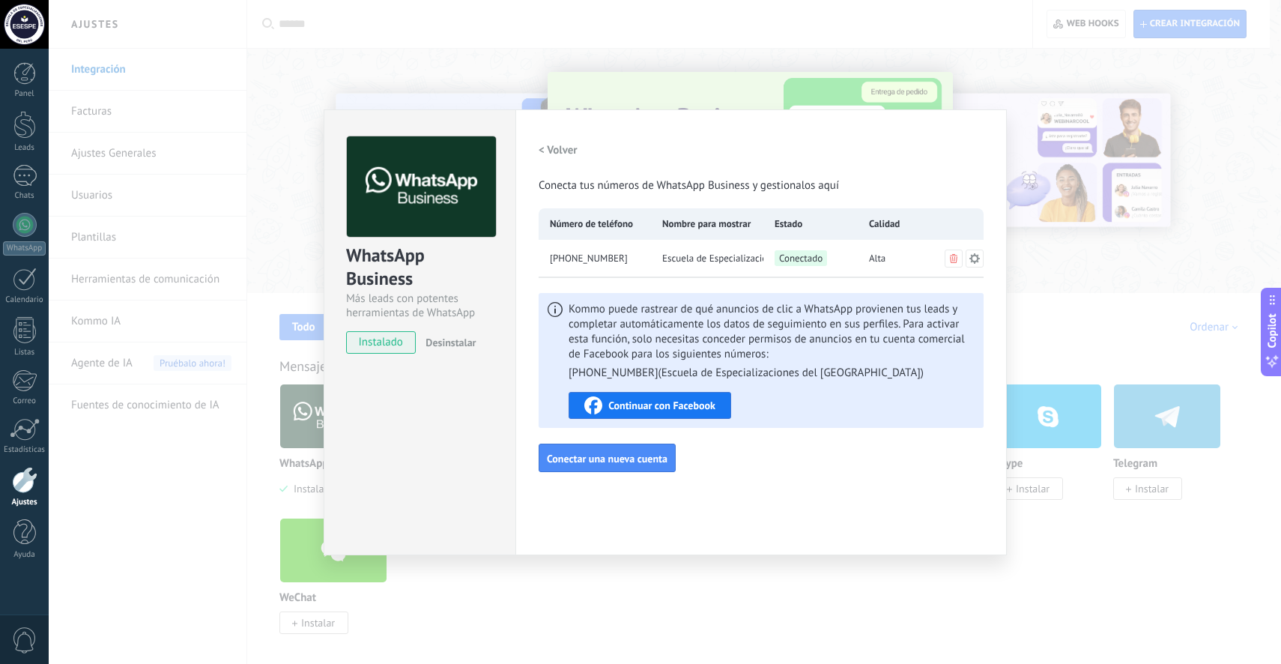
scroll to position [0, 0]
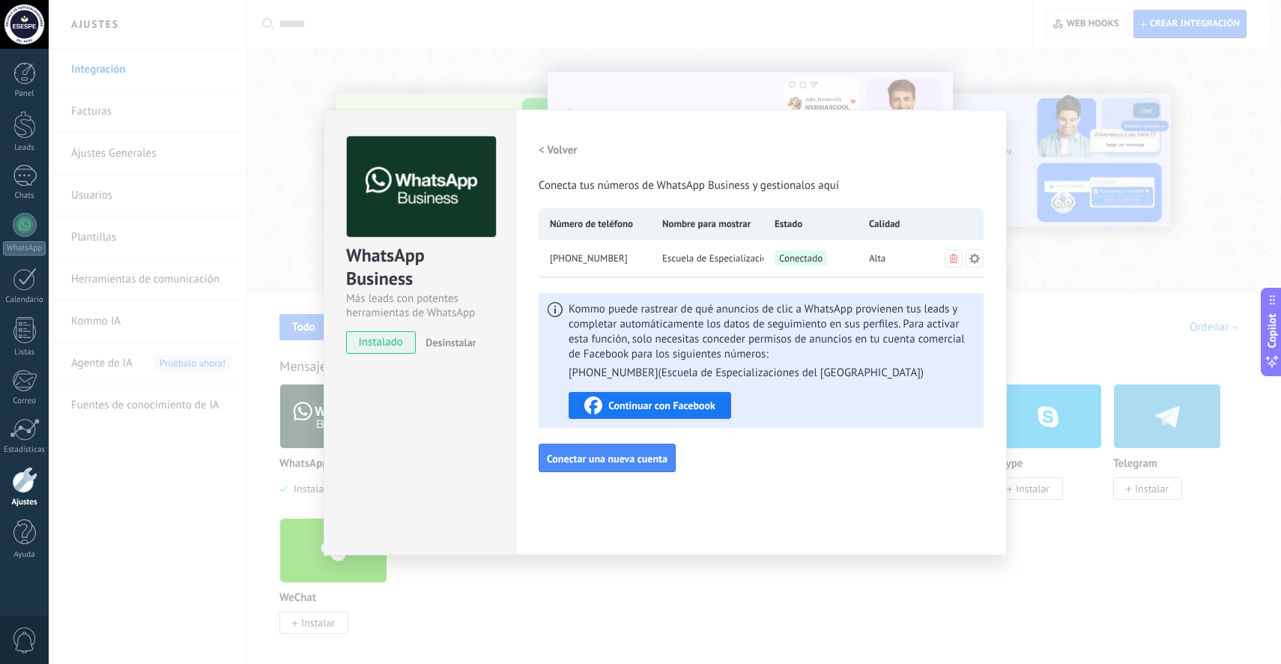
click at [979, 261] on icon at bounding box center [975, 259] width 12 height 12
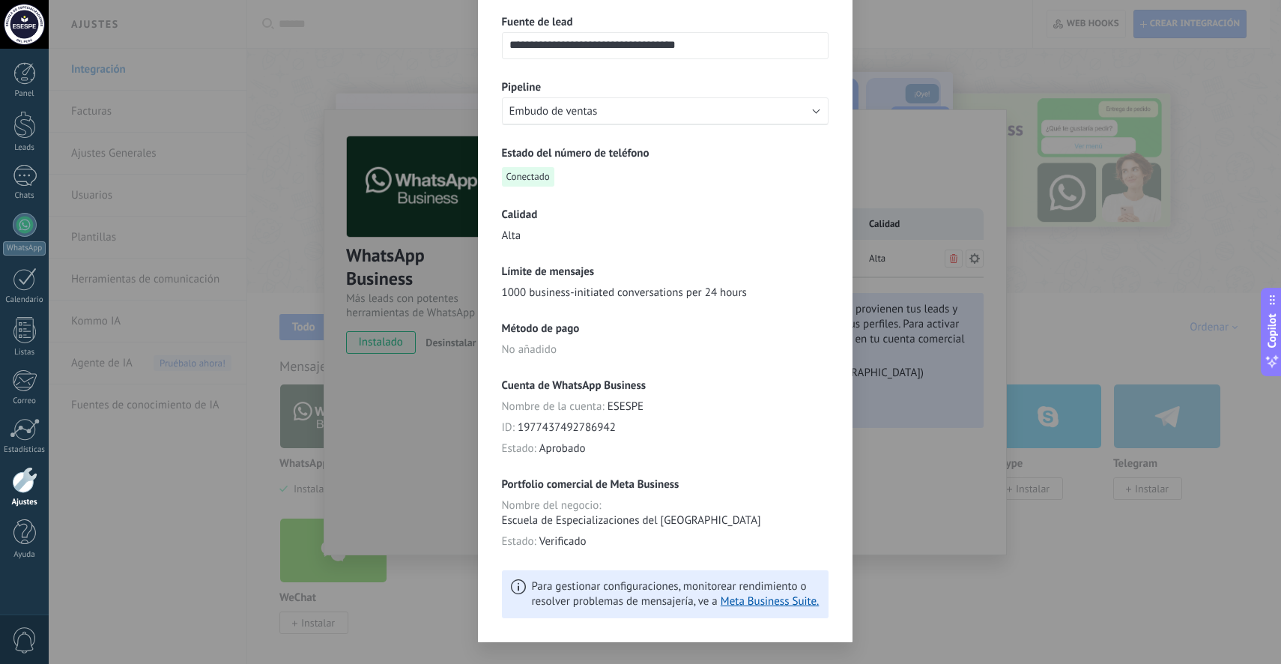
scroll to position [181, 0]
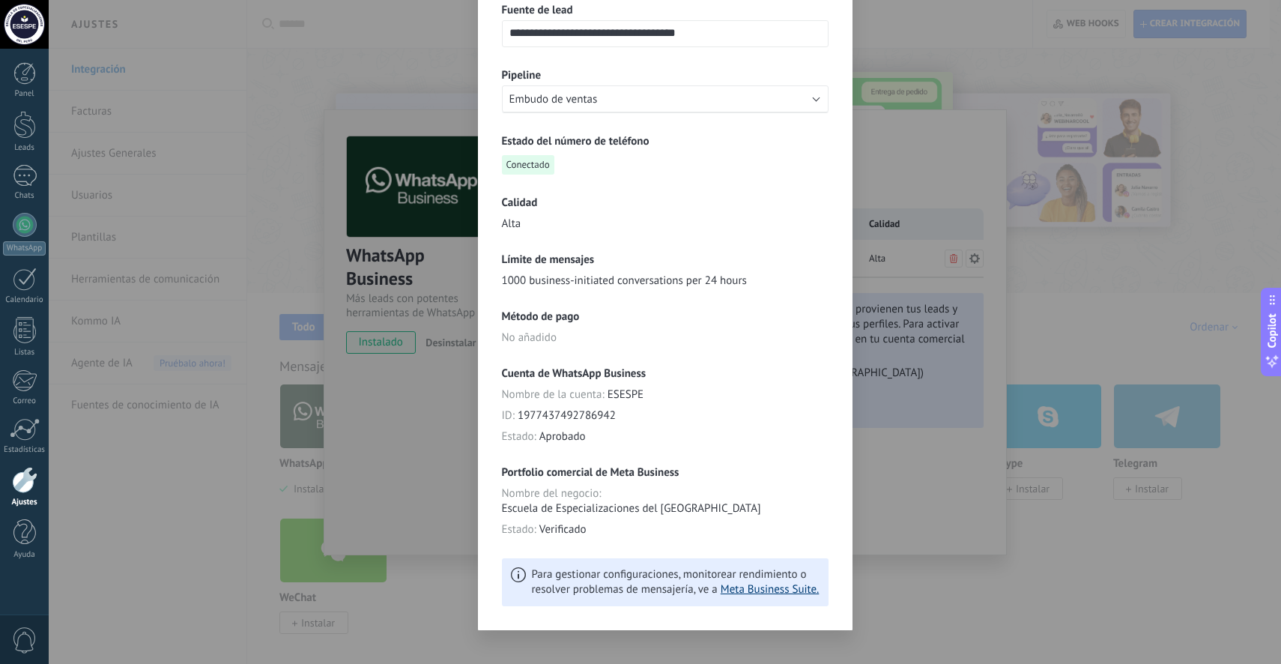
click at [766, 582] on link "Meta Business Suite." at bounding box center [770, 589] width 98 height 14
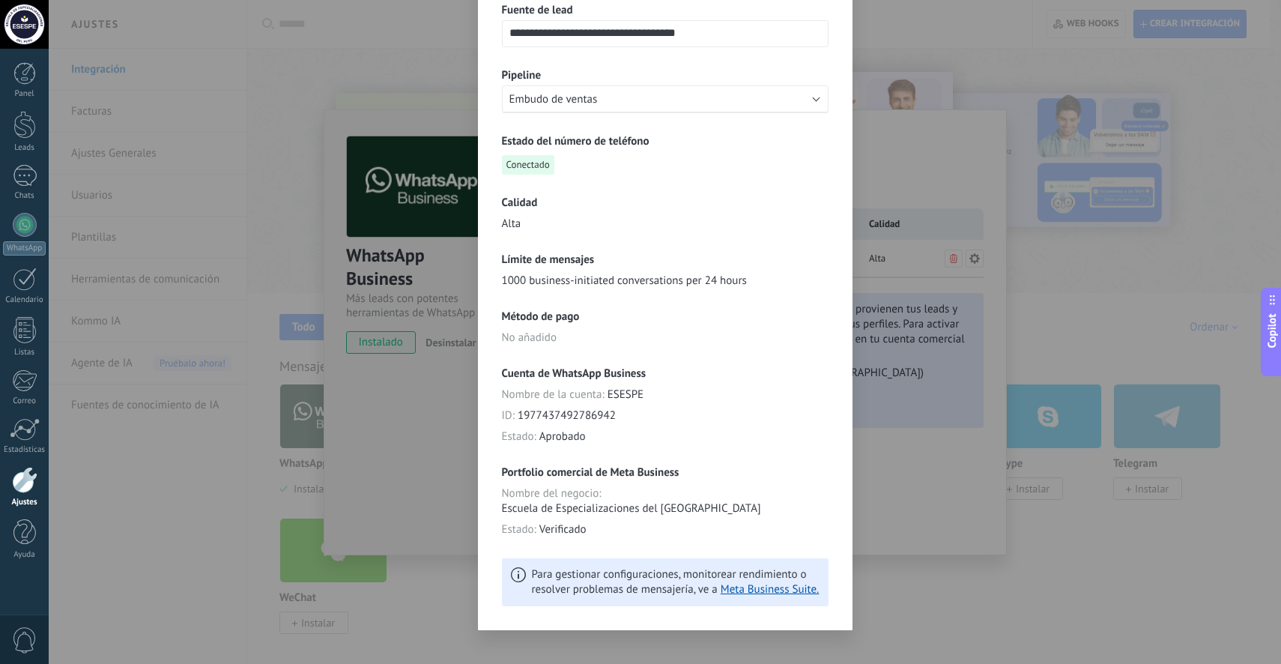
click at [841, 112] on div "**********" at bounding box center [665, 249] width 375 height 762
click at [981, 363] on div "**********" at bounding box center [665, 332] width 1233 height 664
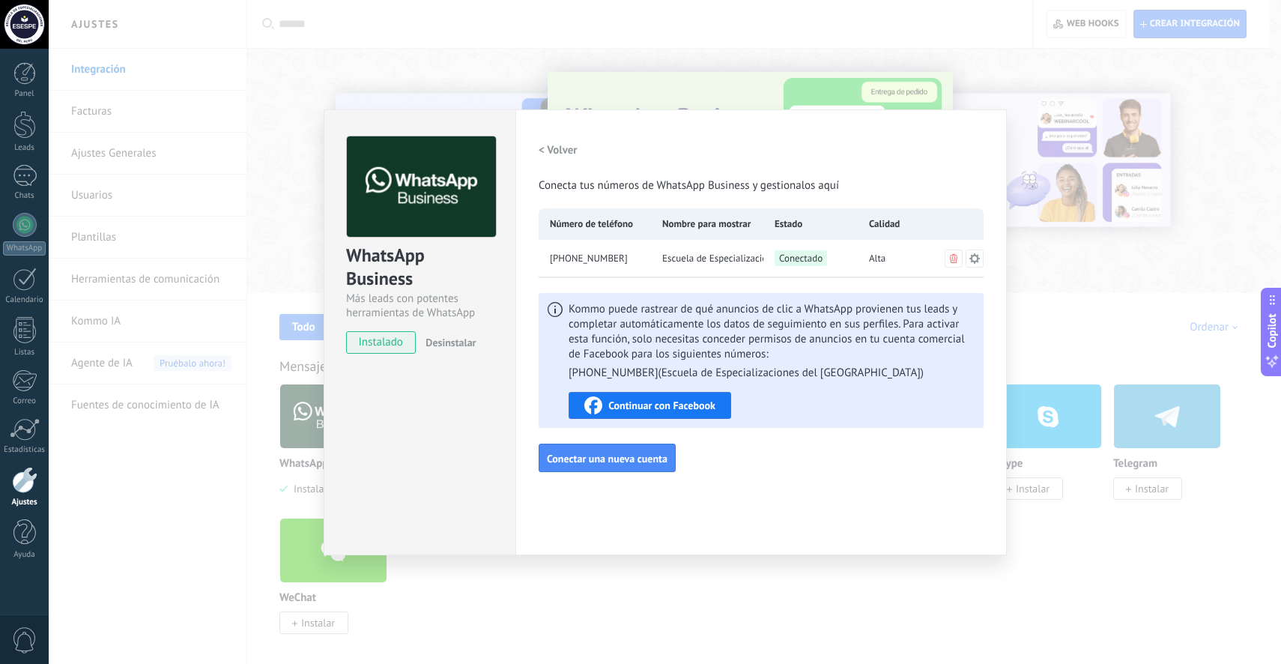
click at [957, 262] on icon at bounding box center [953, 258] width 7 height 9
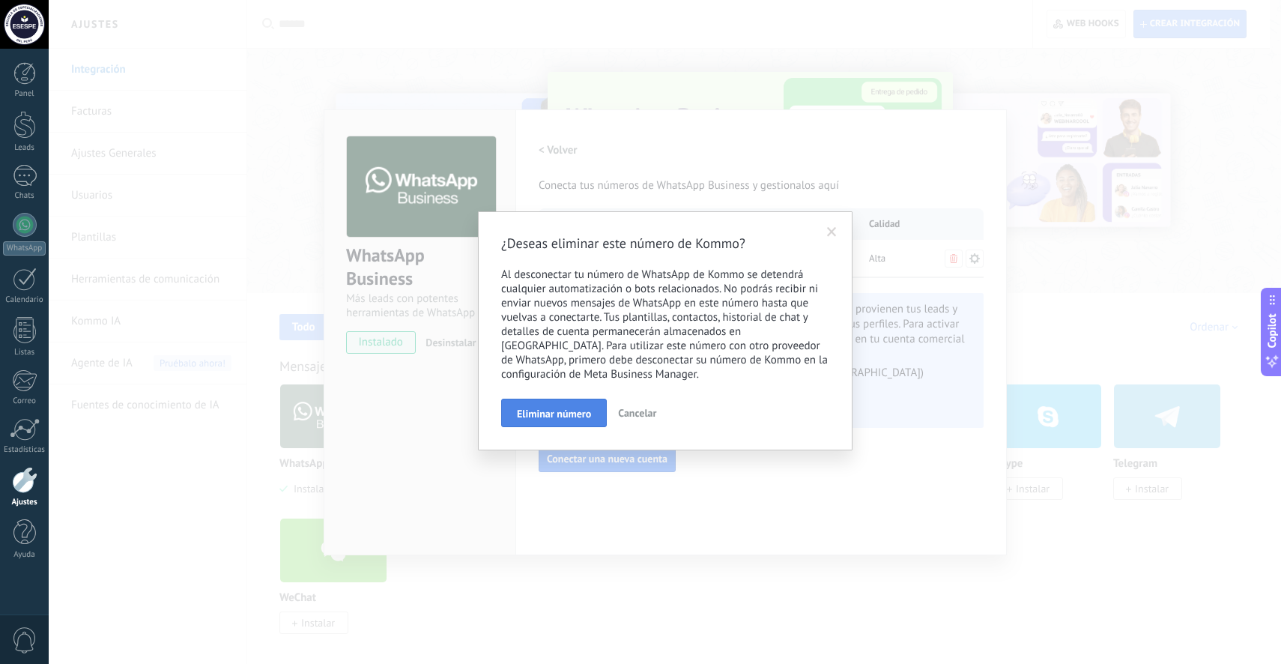
click at [541, 415] on span "Eliminar número" at bounding box center [554, 413] width 74 height 10
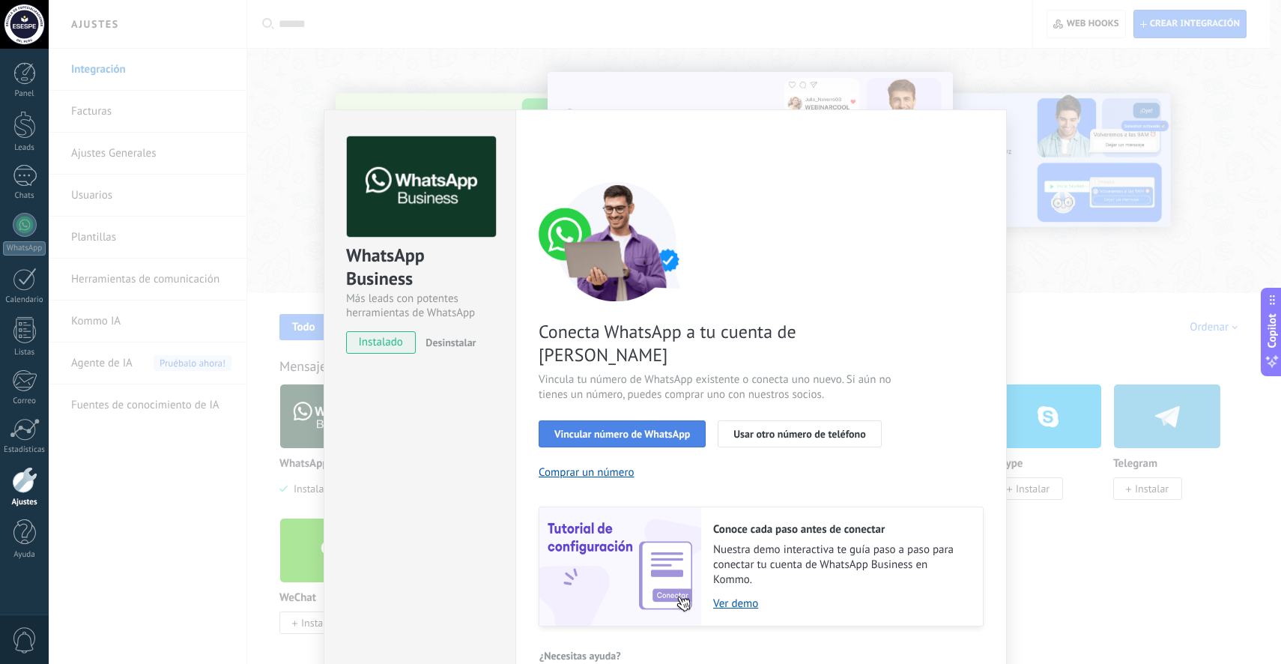
click at [677, 429] on span "Vincular número de WhatsApp" at bounding box center [623, 434] width 136 height 10
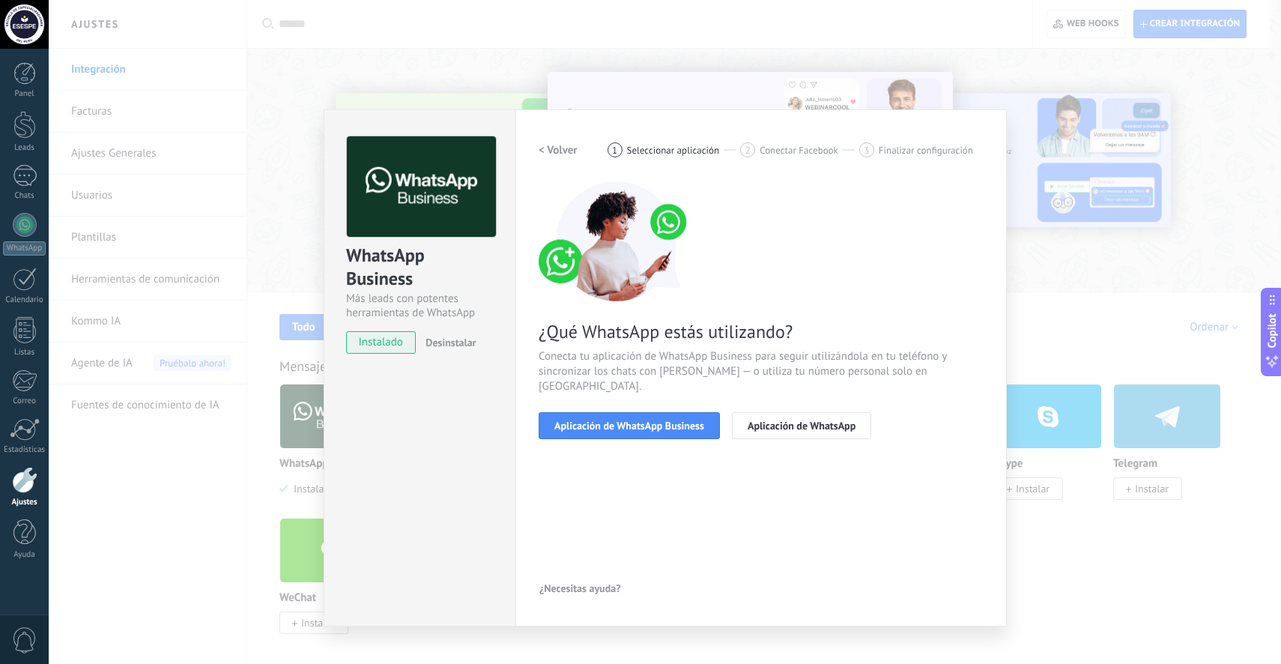
click at [619, 274] on img at bounding box center [617, 241] width 157 height 120
click at [561, 143] on h2 "< Volver" at bounding box center [558, 150] width 39 height 14
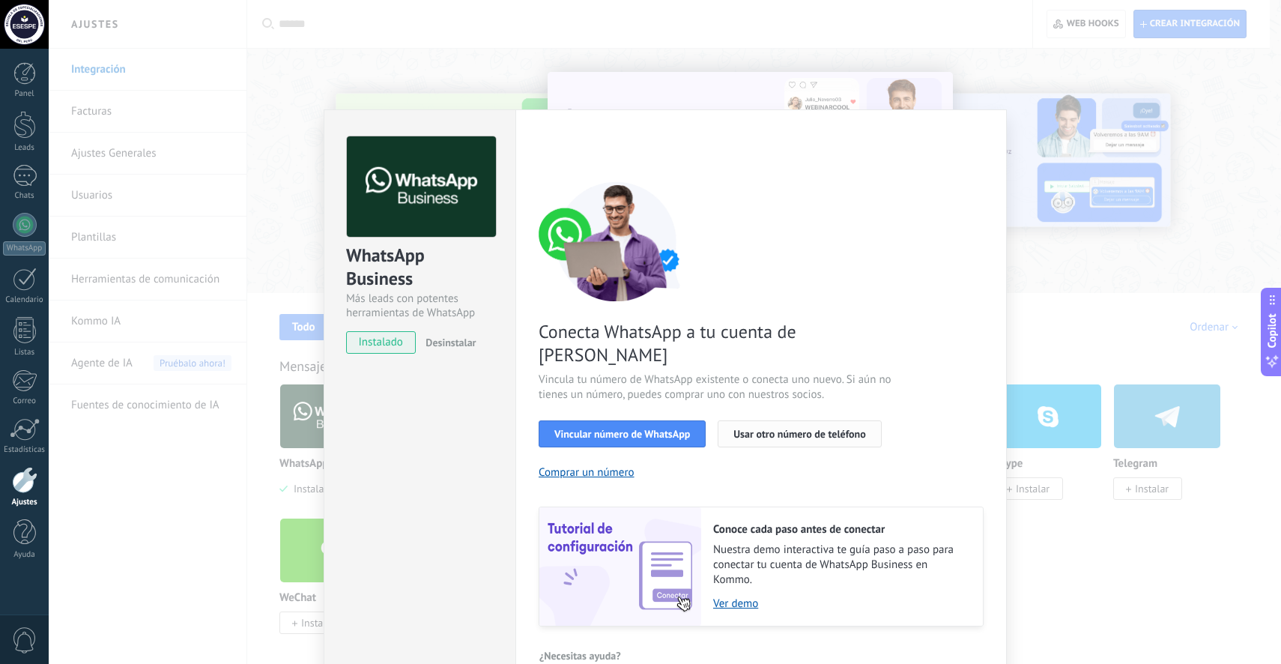
click at [795, 429] on span "Usar otro número de teléfono" at bounding box center [800, 434] width 132 height 10
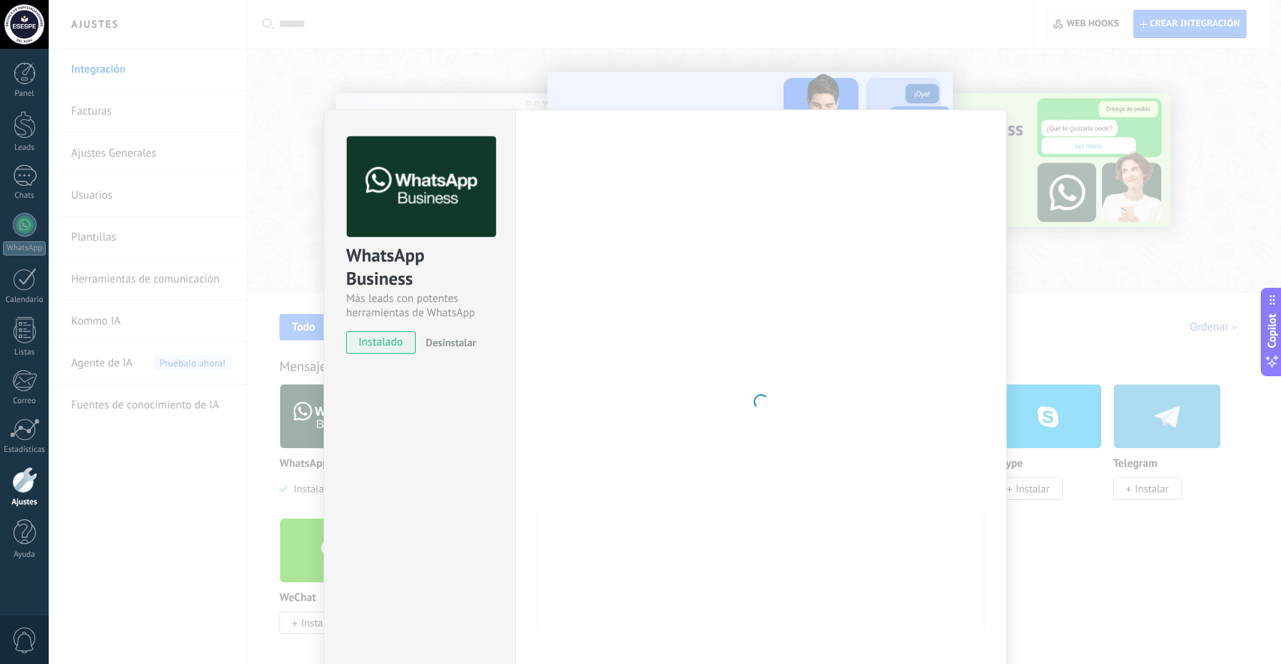
click at [802, 380] on div at bounding box center [761, 401] width 445 height 531
click at [927, 392] on div at bounding box center [761, 401] width 445 height 531
click at [1108, 371] on div "WhatsApp Business Más leads con potentes herramientas de WhatsApp instalado Des…" at bounding box center [665, 332] width 1233 height 664
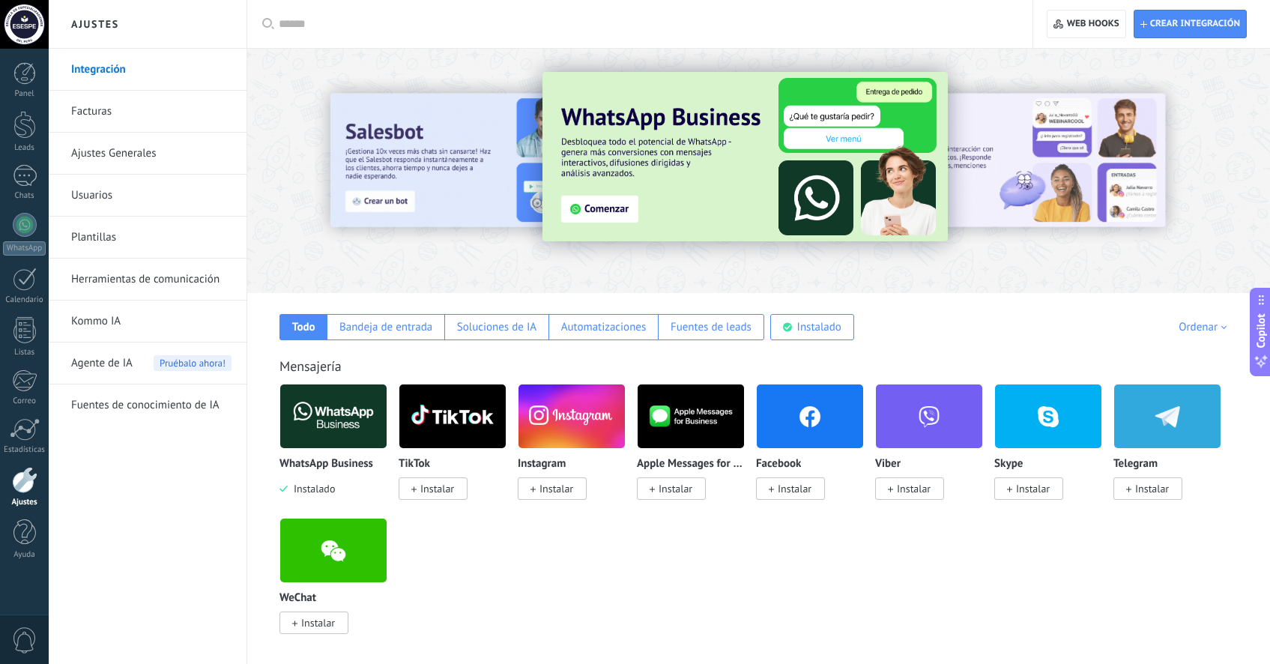
click at [304, 486] on span "Instalado" at bounding box center [311, 488] width 47 height 13
click at [336, 449] on div at bounding box center [334, 416] width 108 height 65
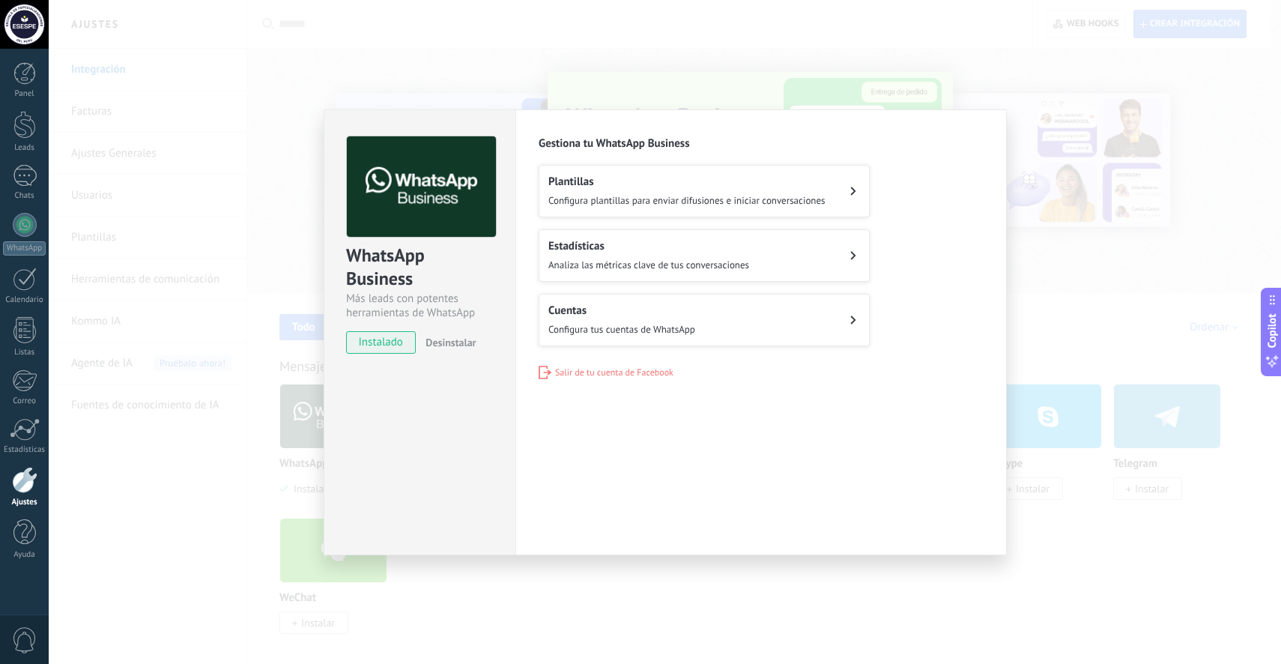
click at [846, 321] on button "Cuentas Configura tus cuentas de WhatsApp" at bounding box center [704, 320] width 331 height 52
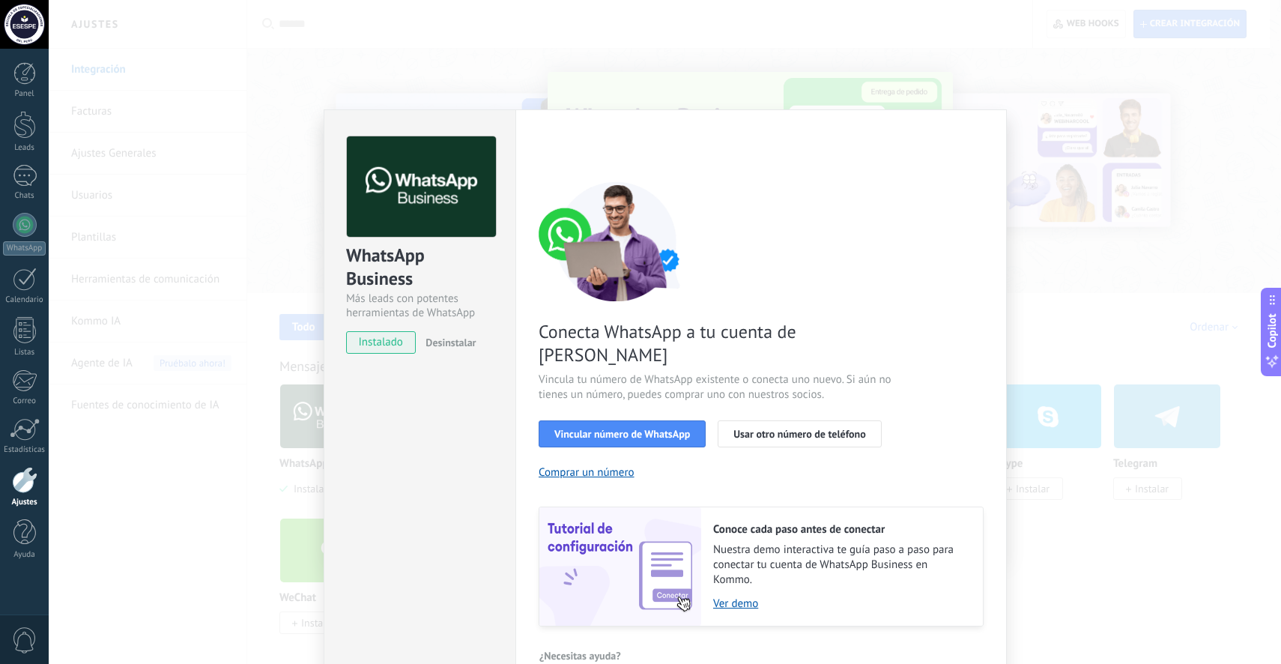
click at [1077, 345] on div "WhatsApp Business Más leads con potentes herramientas de WhatsApp instalado Des…" at bounding box center [665, 332] width 1233 height 664
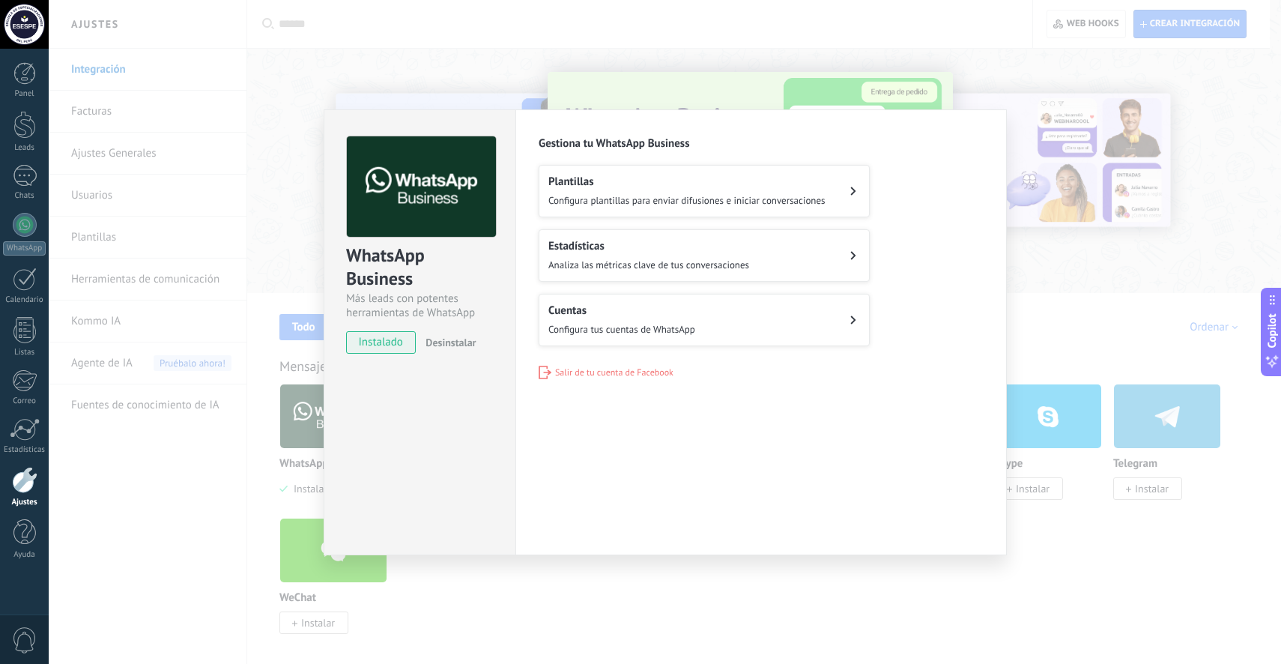
click at [715, 315] on button "Cuentas Configura tus cuentas de WhatsApp" at bounding box center [704, 320] width 331 height 52
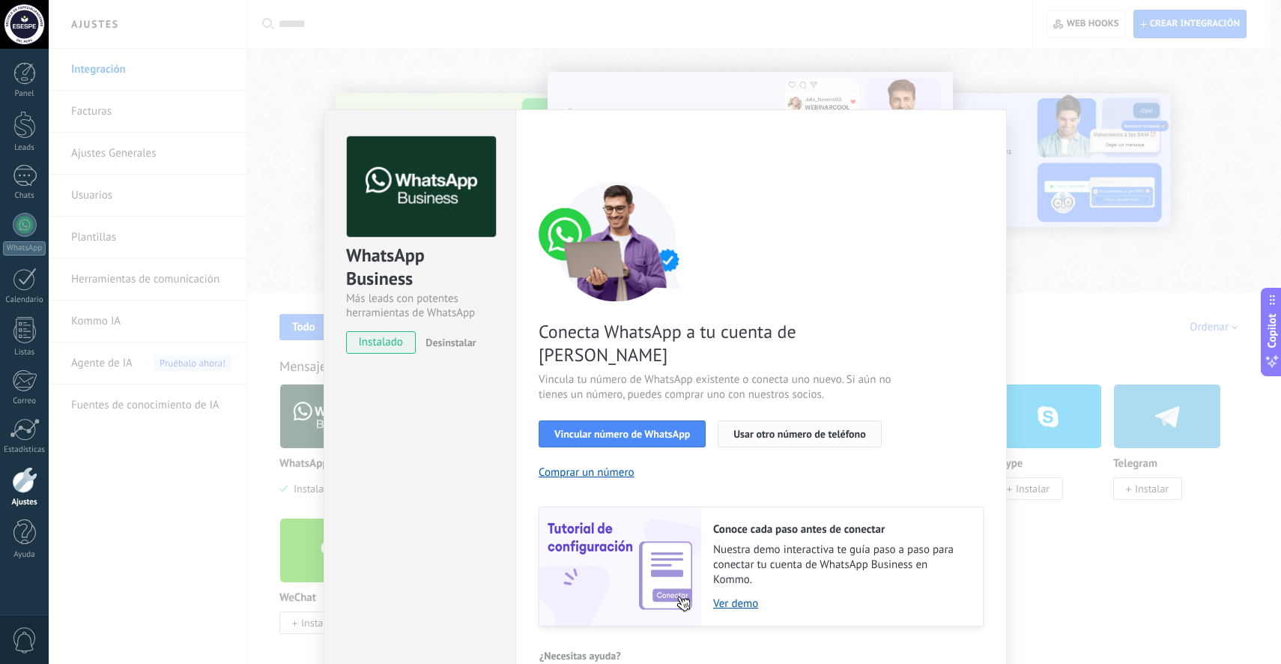
click at [755, 429] on span "Usar otro número de teléfono" at bounding box center [800, 434] width 132 height 10
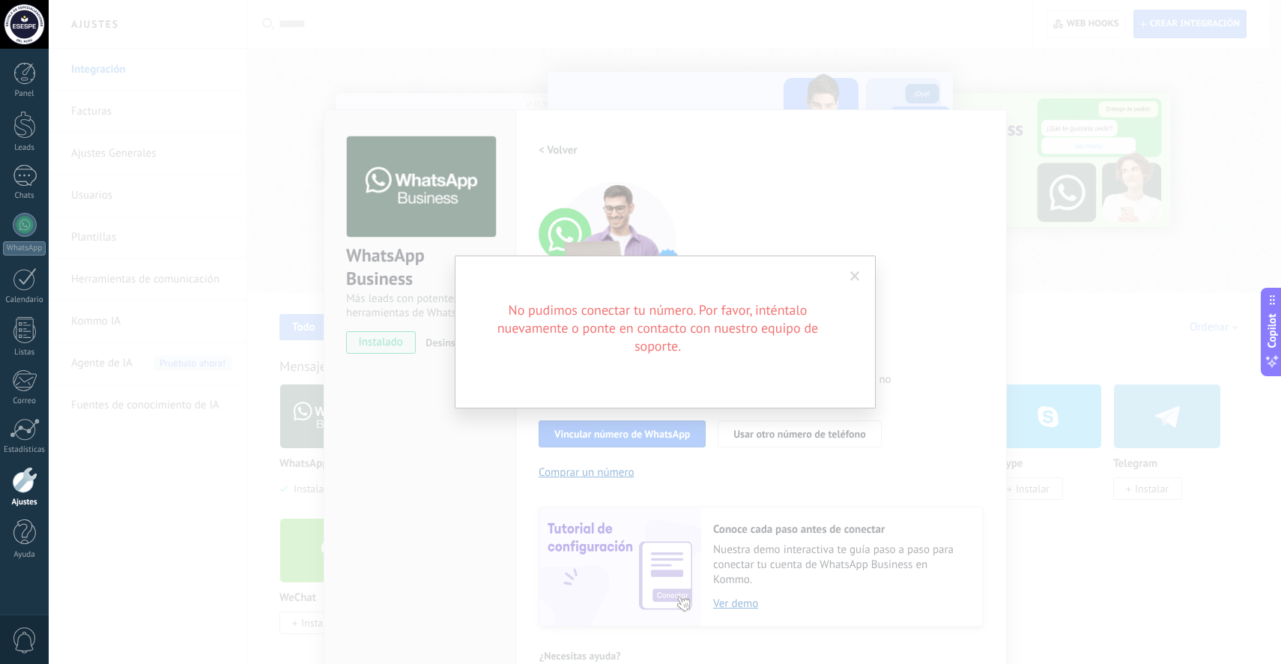
click at [849, 283] on span at bounding box center [855, 276] width 25 height 25
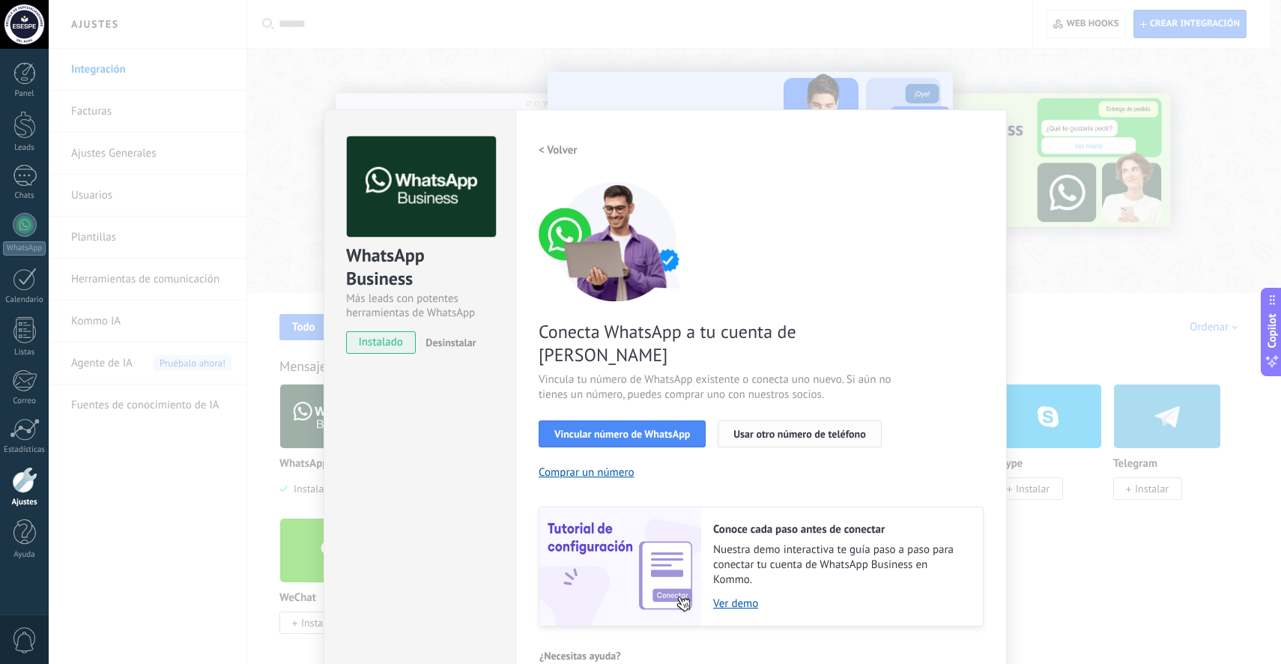
click at [762, 429] on span "Usar otro número de teléfono" at bounding box center [800, 434] width 132 height 10
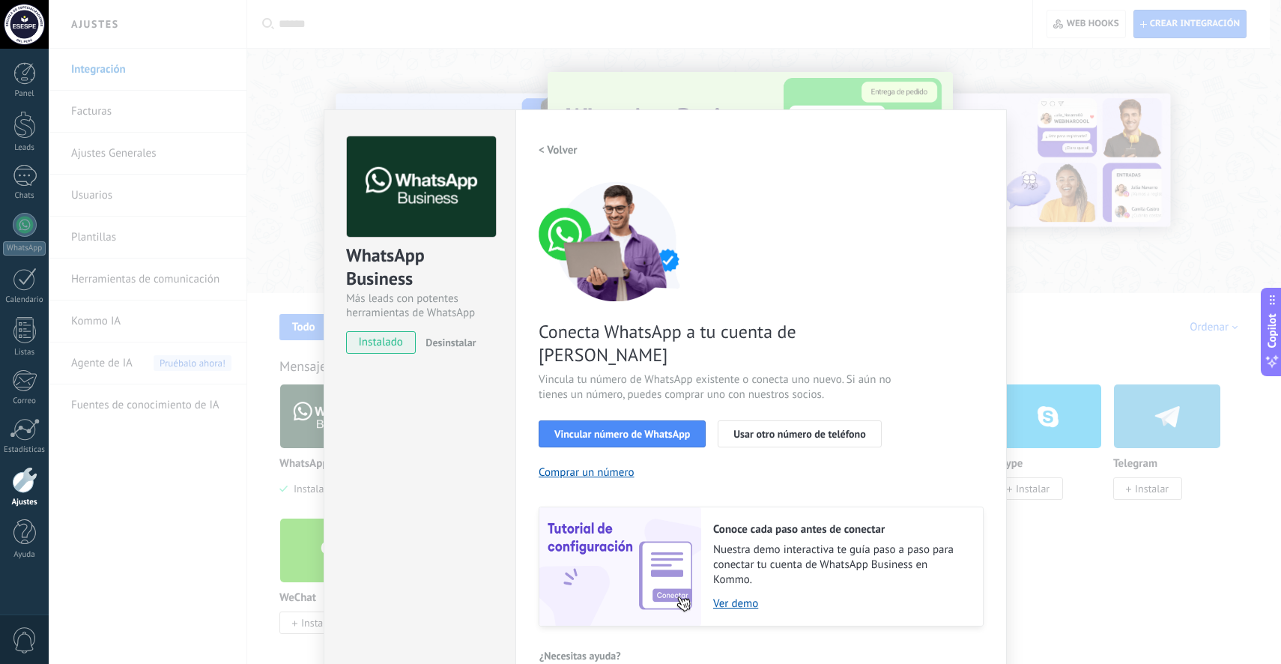
click at [1028, 272] on div "WhatsApp Business Más leads con potentes herramientas de WhatsApp instalado Des…" at bounding box center [665, 332] width 1233 height 664
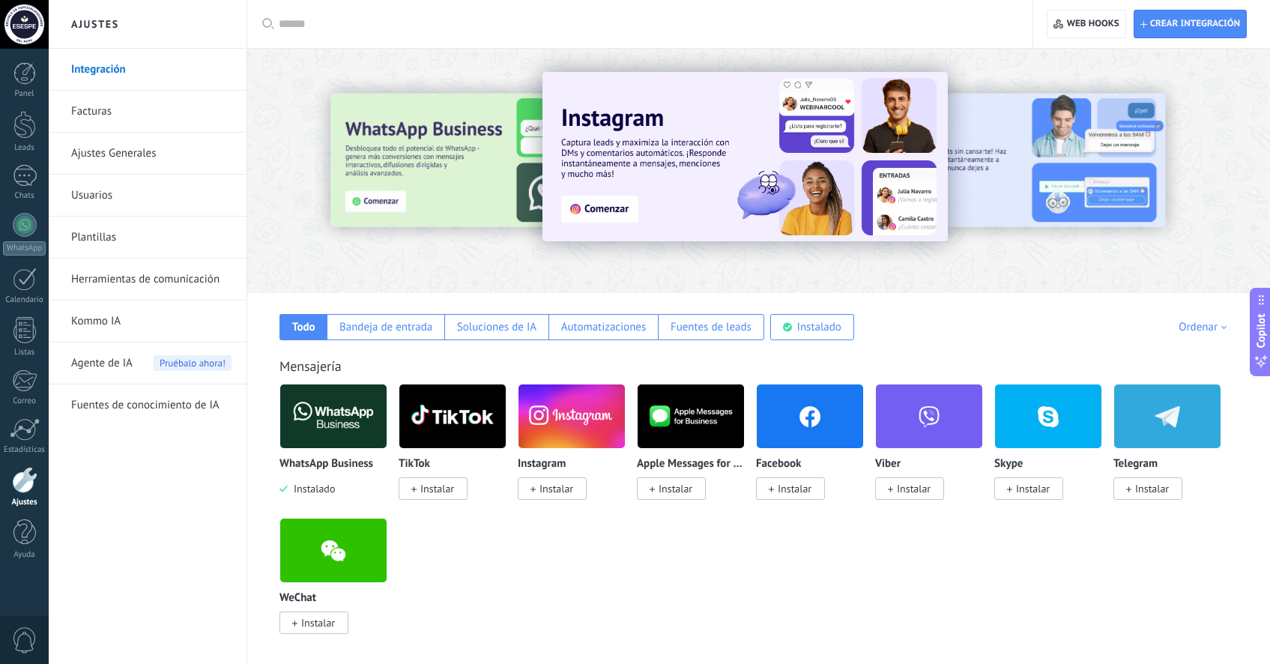
click at [338, 466] on p "WhatsApp Business" at bounding box center [327, 464] width 94 height 13
click at [348, 419] on img at bounding box center [333, 416] width 106 height 73
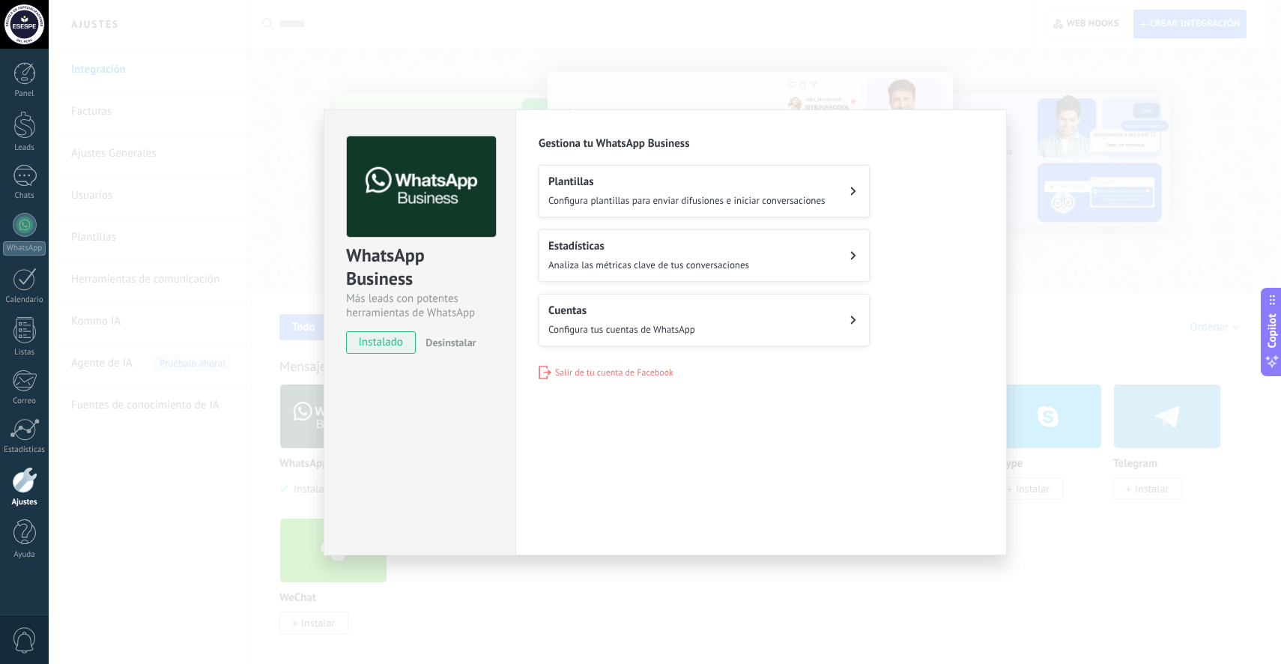
click at [679, 328] on span "Configura tus cuentas de WhatsApp" at bounding box center [622, 329] width 147 height 13
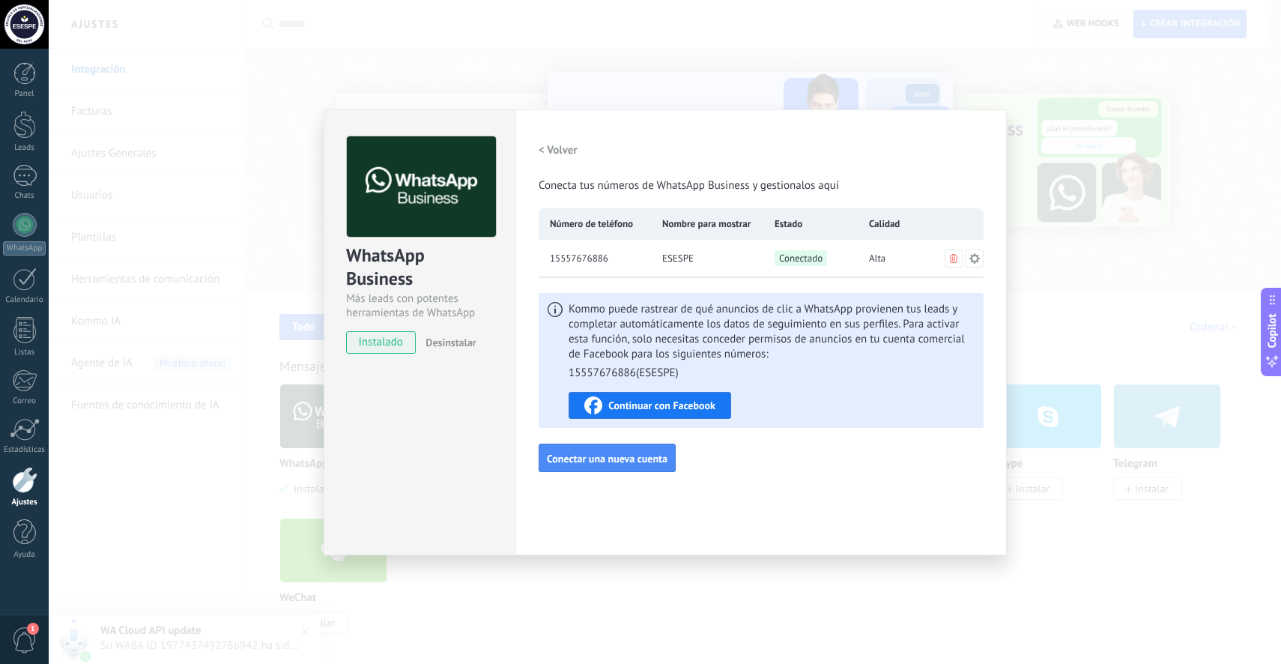
click at [976, 259] on icon at bounding box center [975, 259] width 12 height 12
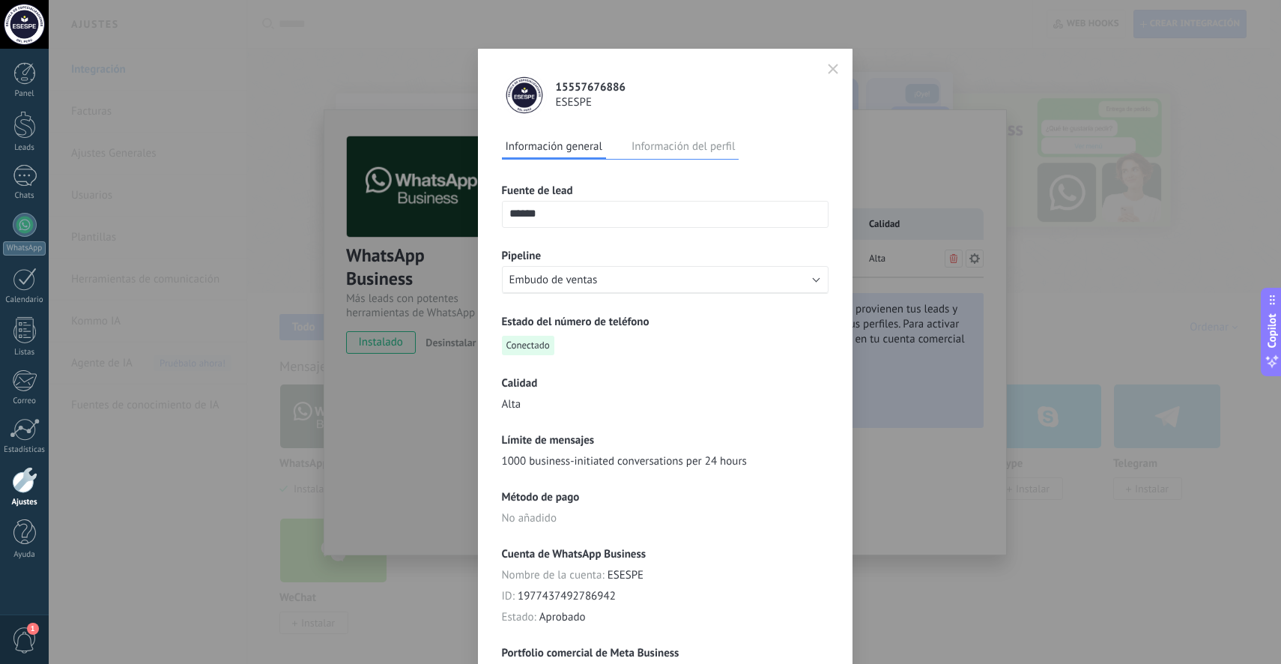
scroll to position [181, 0]
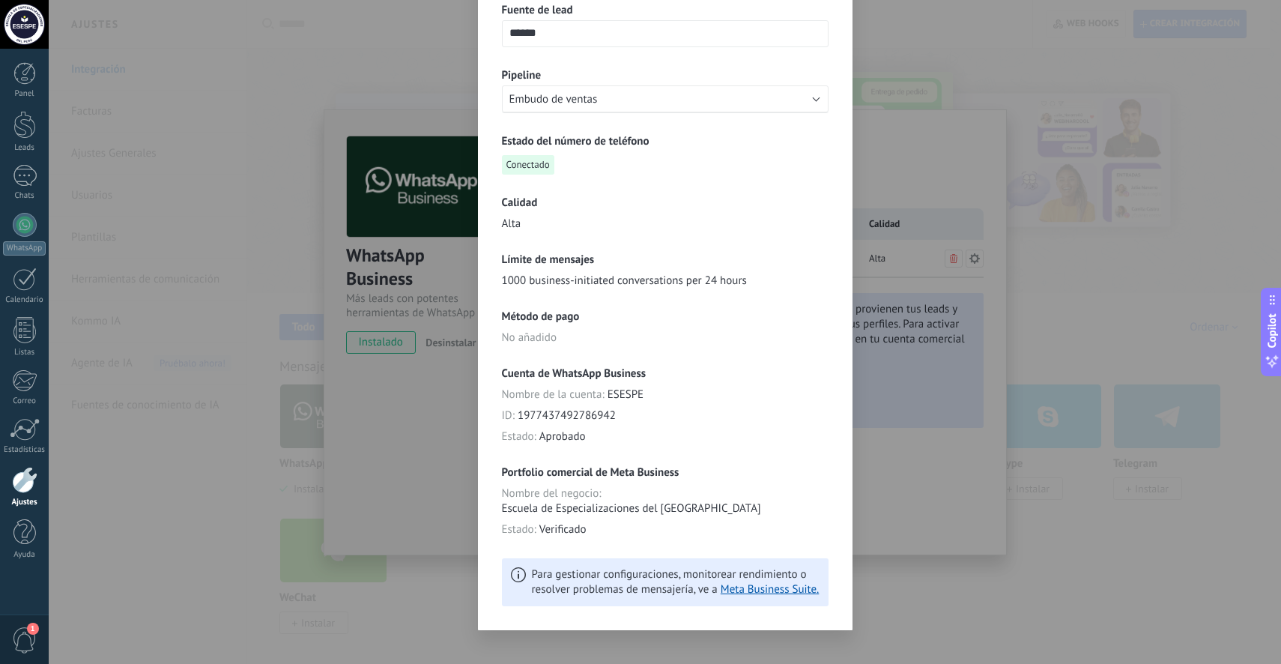
click at [893, 318] on div "**********" at bounding box center [665, 332] width 1233 height 664
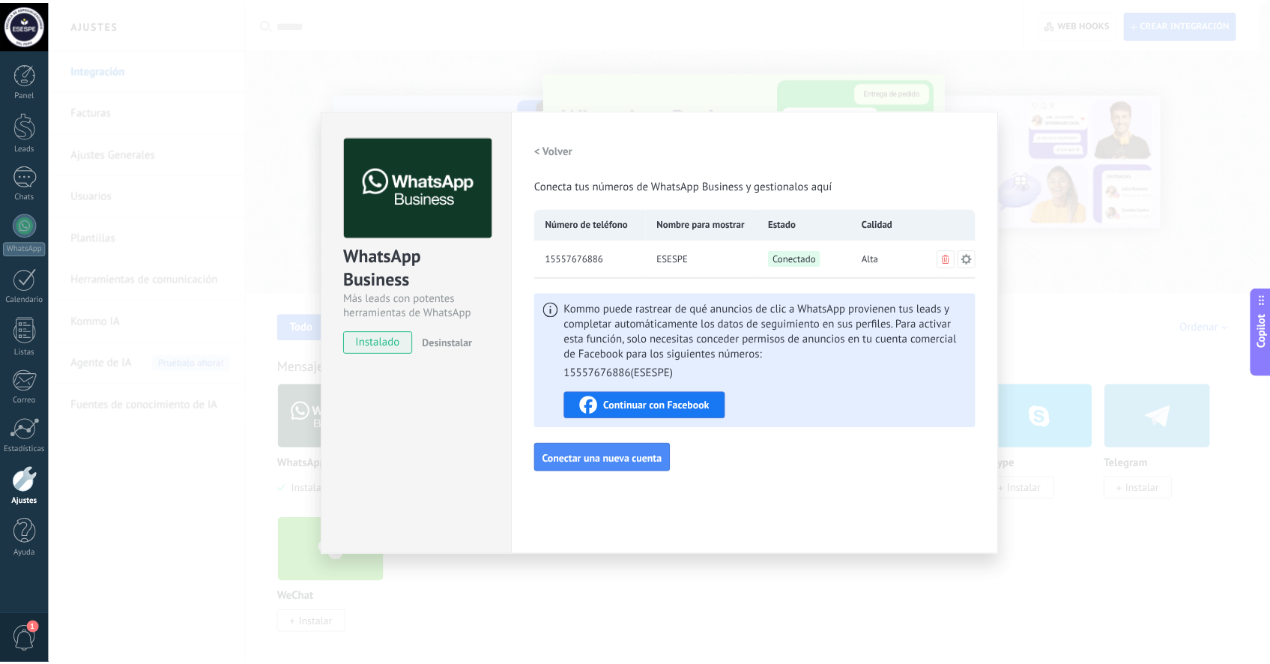
scroll to position [0, 0]
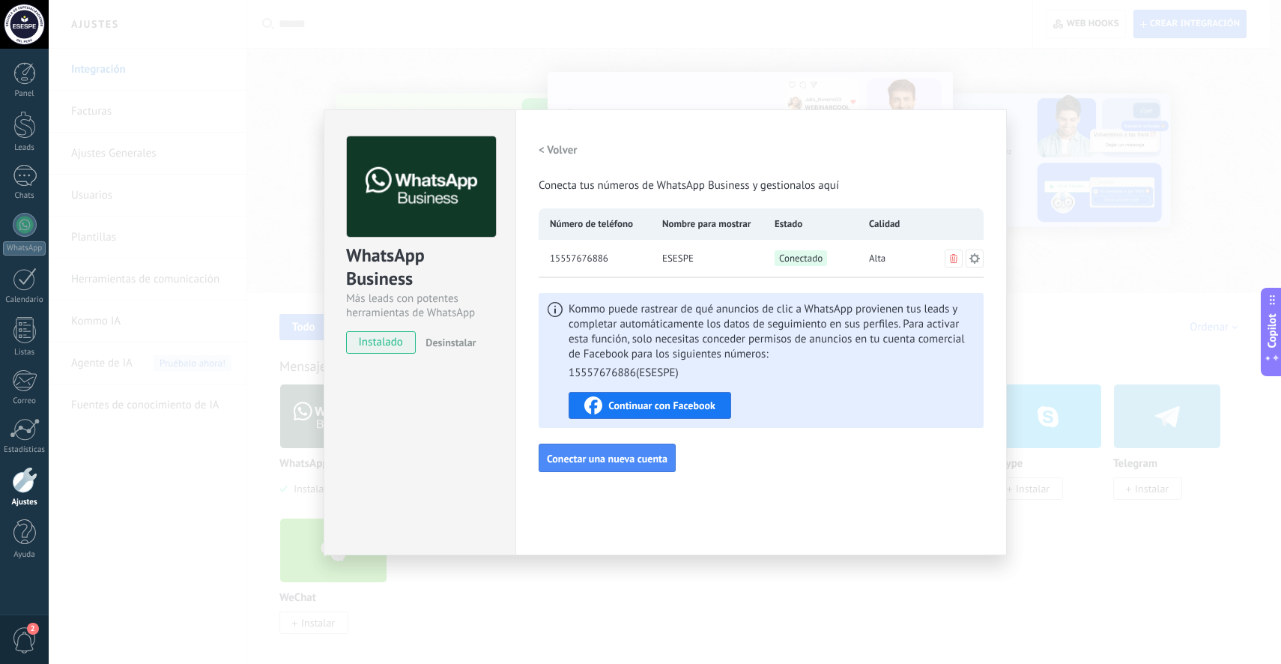
click at [851, 396] on div "Kommo puede rastrear de qué anuncios de clic a WhatsApp provienen tus leads y c…" at bounding box center [772, 360] width 406 height 117
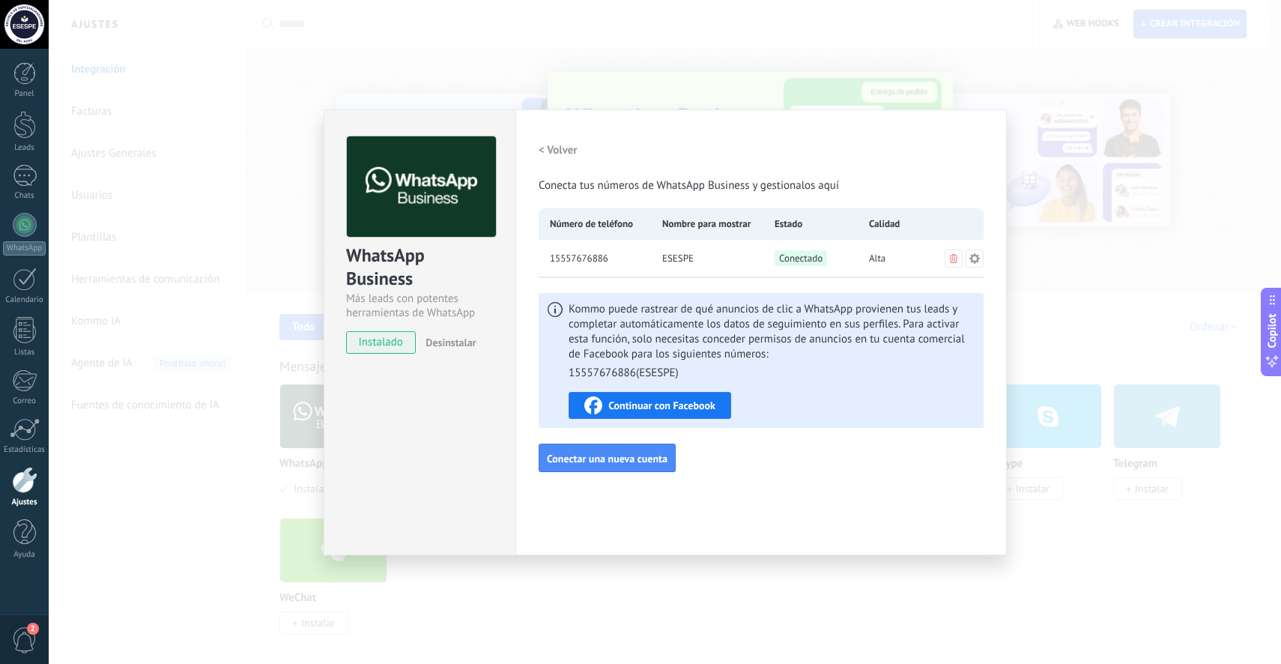
click at [701, 409] on span "Continuar con Facebook" at bounding box center [661, 405] width 107 height 10
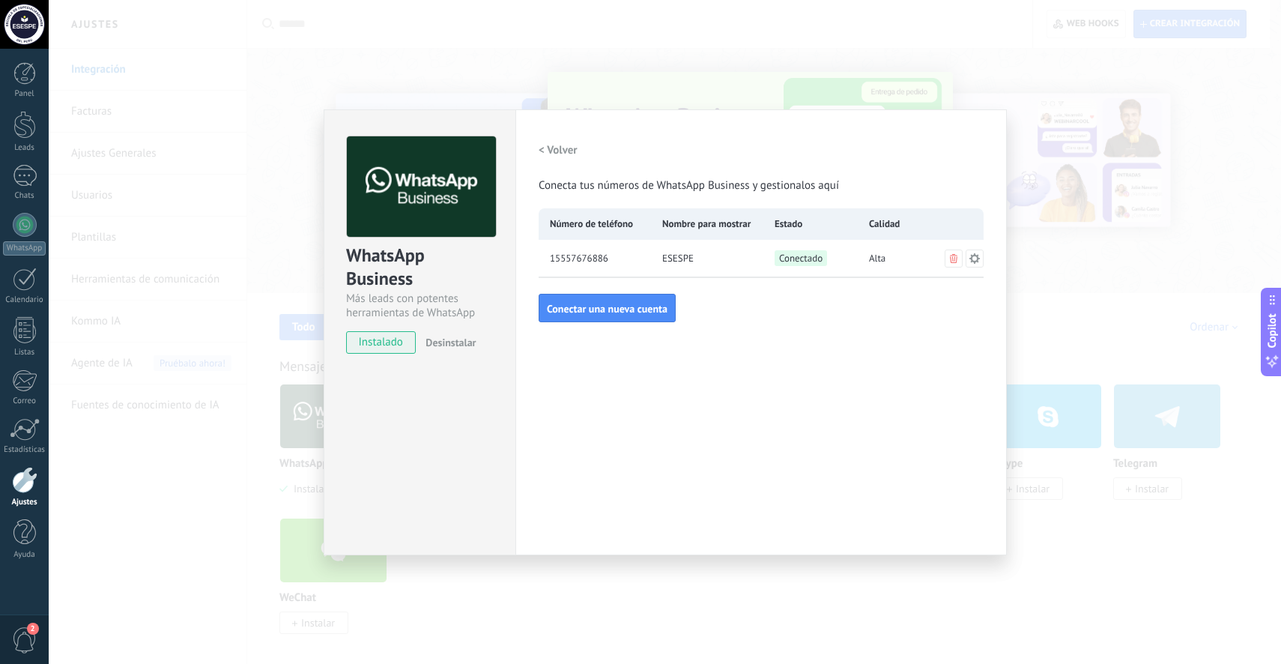
drag, startPoint x: 1135, startPoint y: 360, endPoint x: 1125, endPoint y: 360, distance: 9.8
click at [1132, 360] on div "WhatsApp Business Más leads con potentes herramientas de WhatsApp instalado Des…" at bounding box center [665, 332] width 1233 height 664
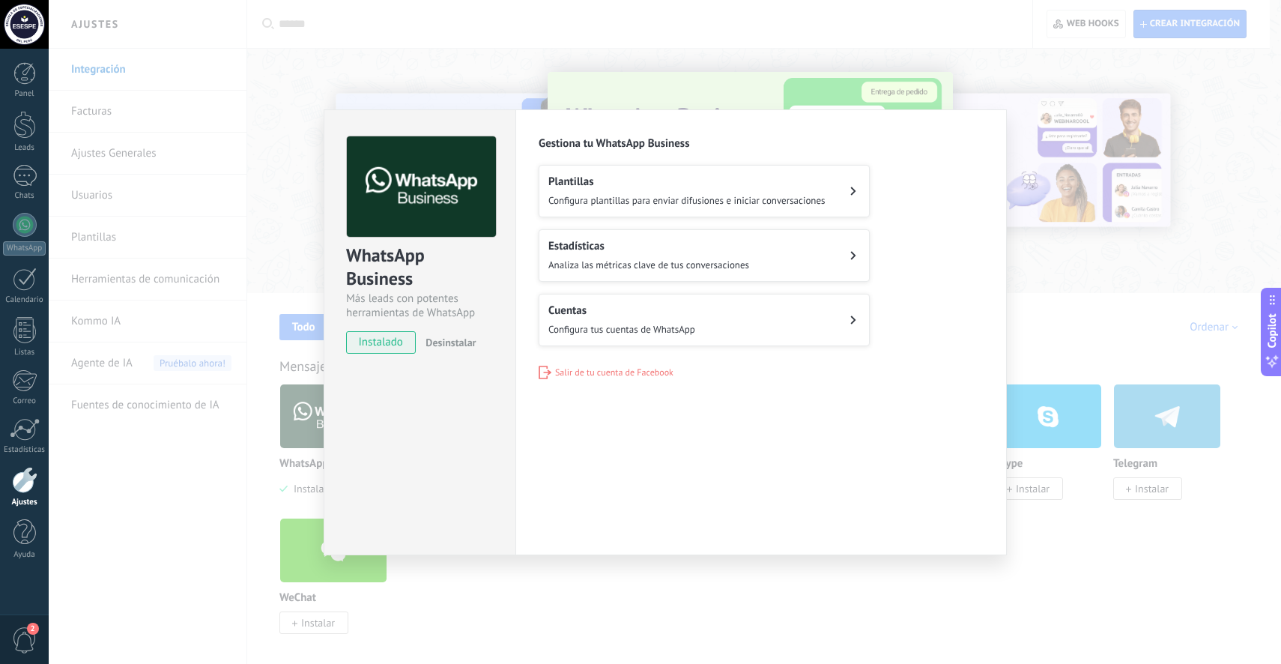
click at [1110, 354] on div "WhatsApp Business Más leads con potentes herramientas de WhatsApp instalado Des…" at bounding box center [665, 332] width 1233 height 664
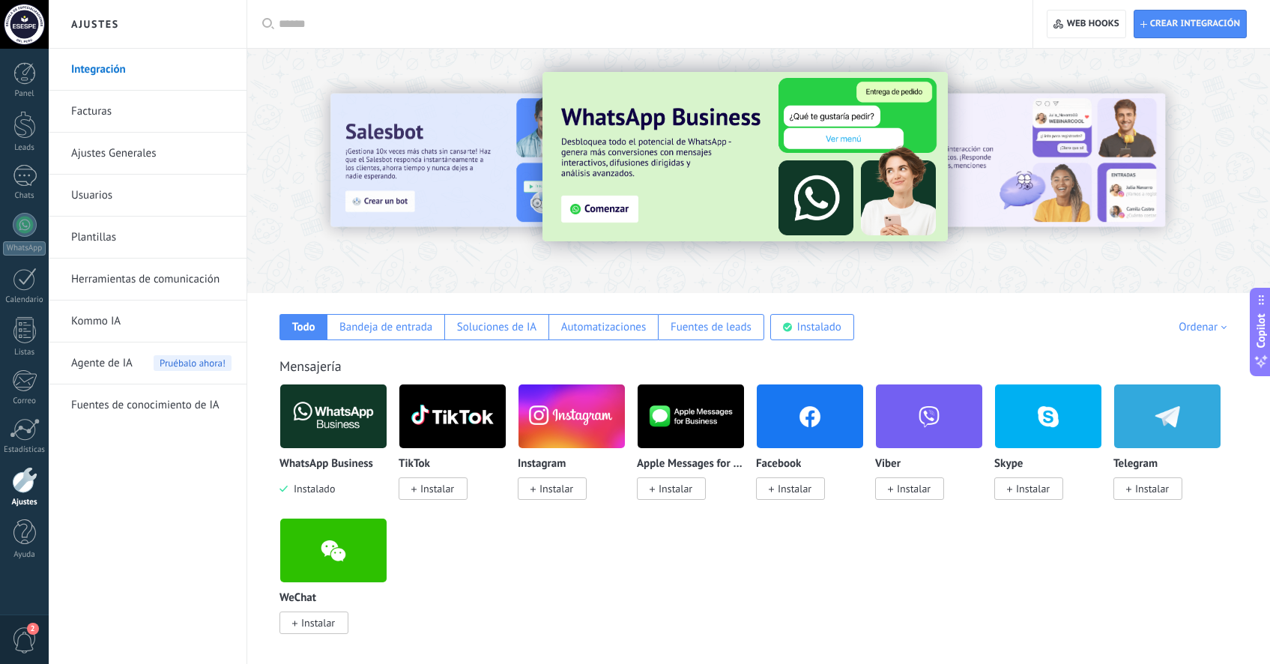
click at [348, 437] on img at bounding box center [333, 416] width 106 height 73
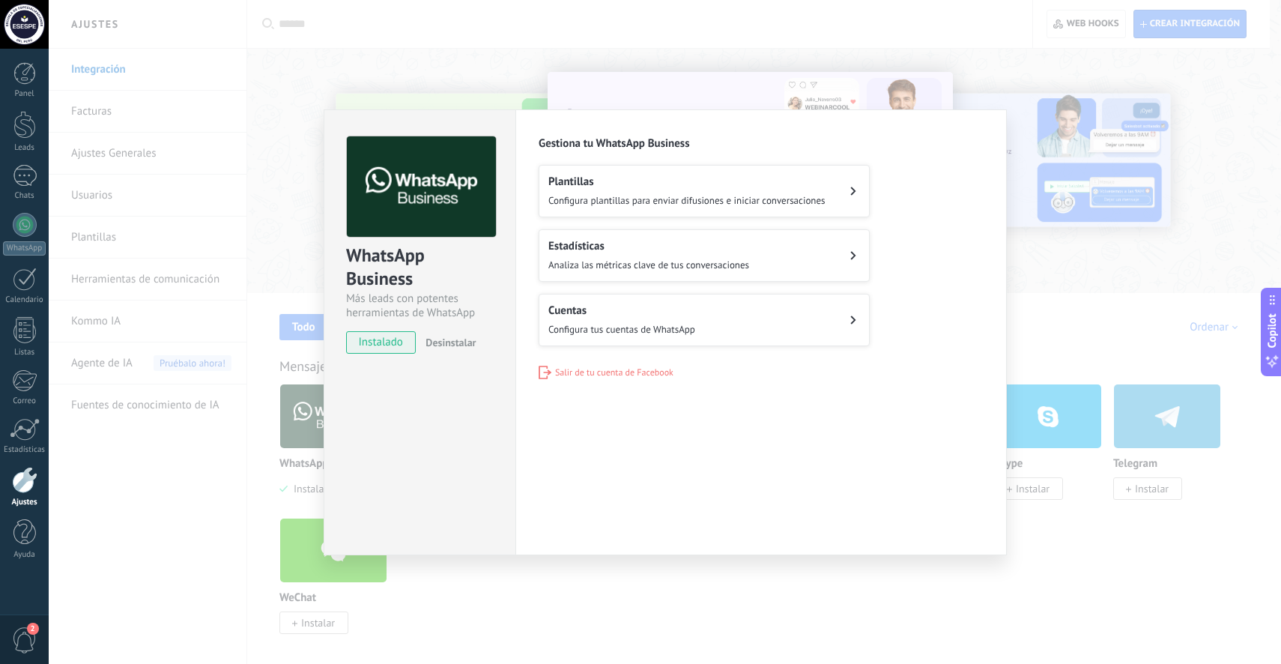
click at [675, 315] on div "Cuentas Configura tus cuentas de WhatsApp" at bounding box center [622, 319] width 147 height 33
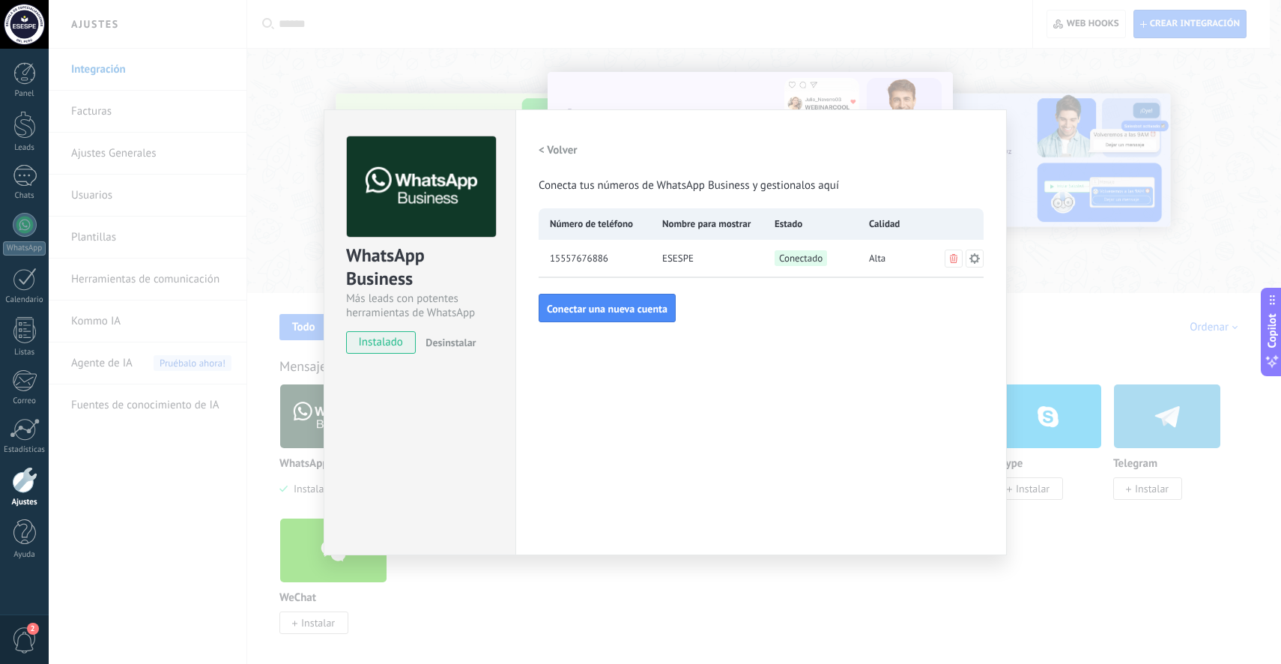
click at [868, 312] on div "< Volver Conecta tus números de WhatsApp Business y gestionalos aquí Número de …" at bounding box center [761, 229] width 445 height 186
click at [573, 153] on h2 "< Volver" at bounding box center [558, 150] width 39 height 14
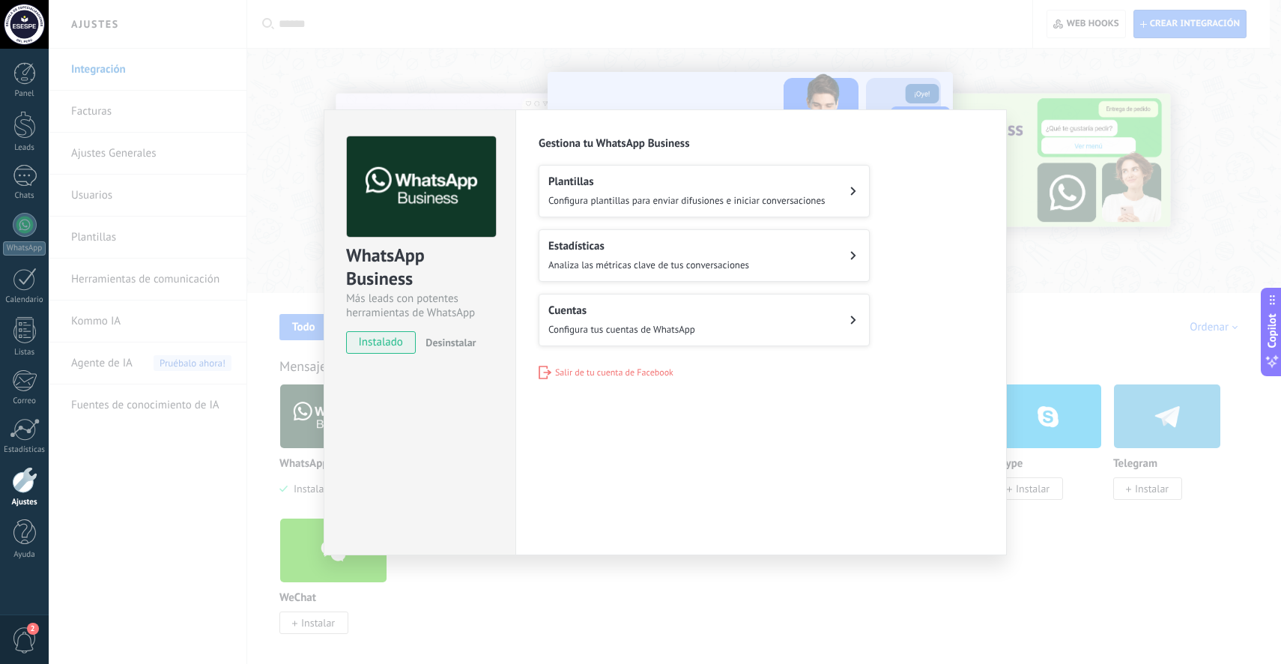
click at [1071, 490] on div "WhatsApp Business Más leads con potentes herramientas de WhatsApp instalado Des…" at bounding box center [665, 332] width 1233 height 664
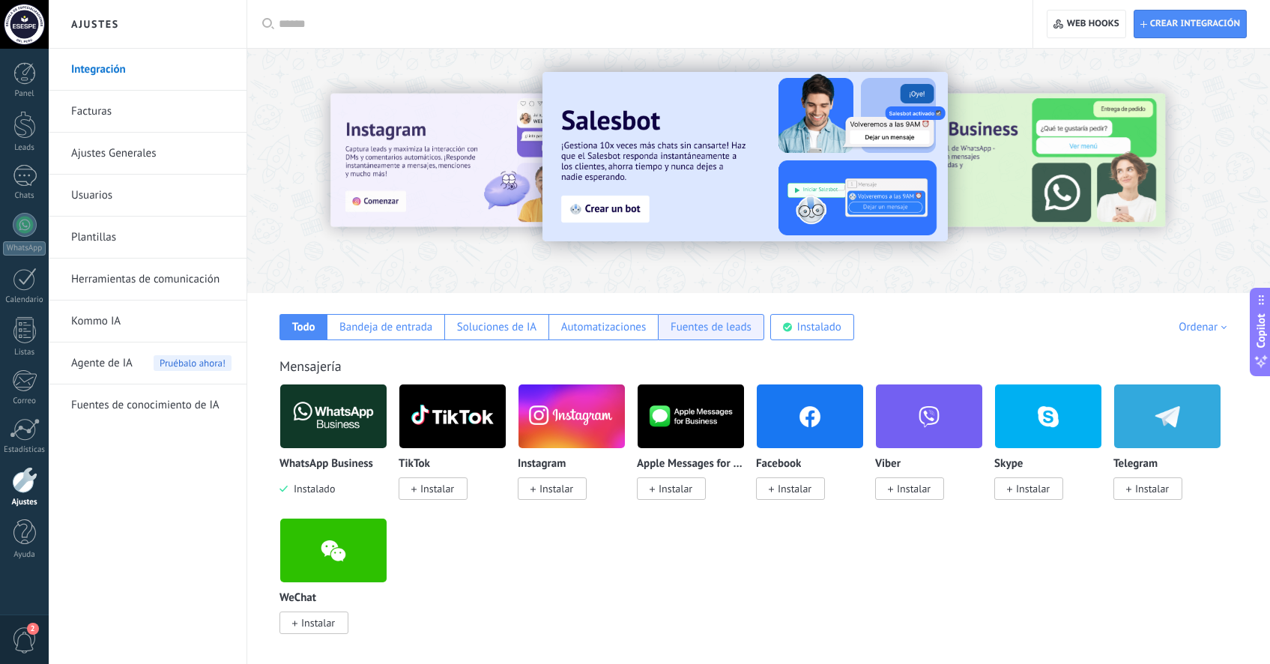
click at [738, 333] on div "Fuentes de leads" at bounding box center [711, 327] width 81 height 14
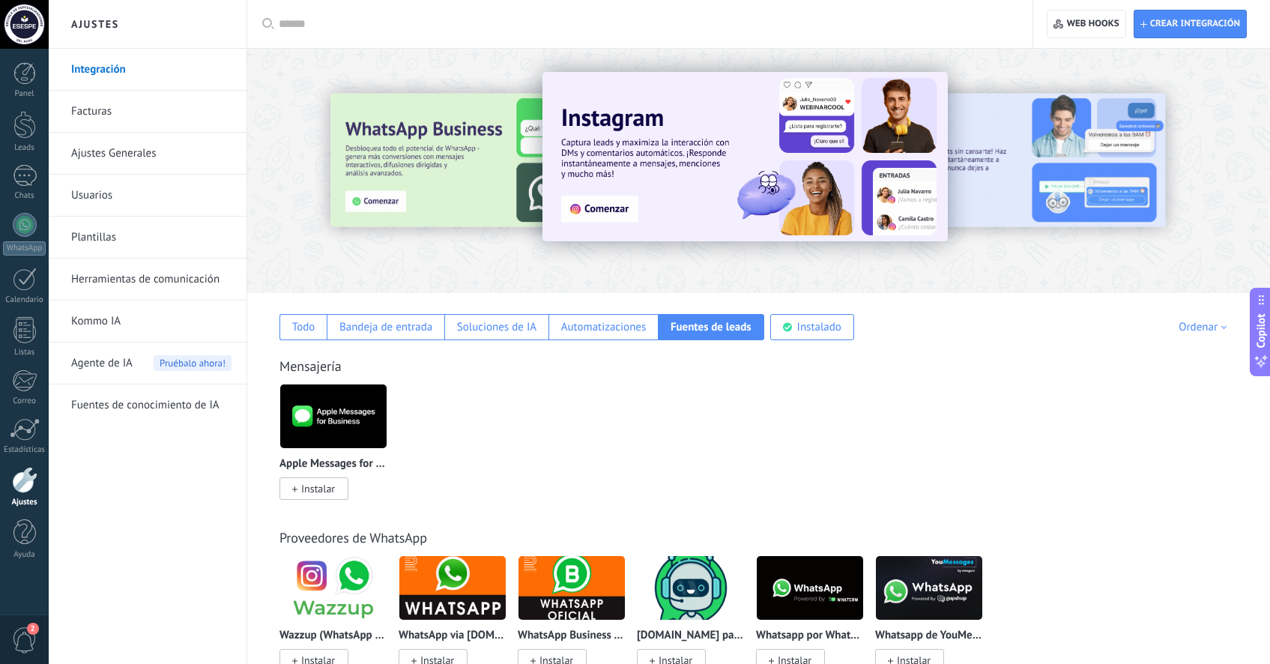
click at [125, 77] on link "Integración" at bounding box center [151, 70] width 160 height 42
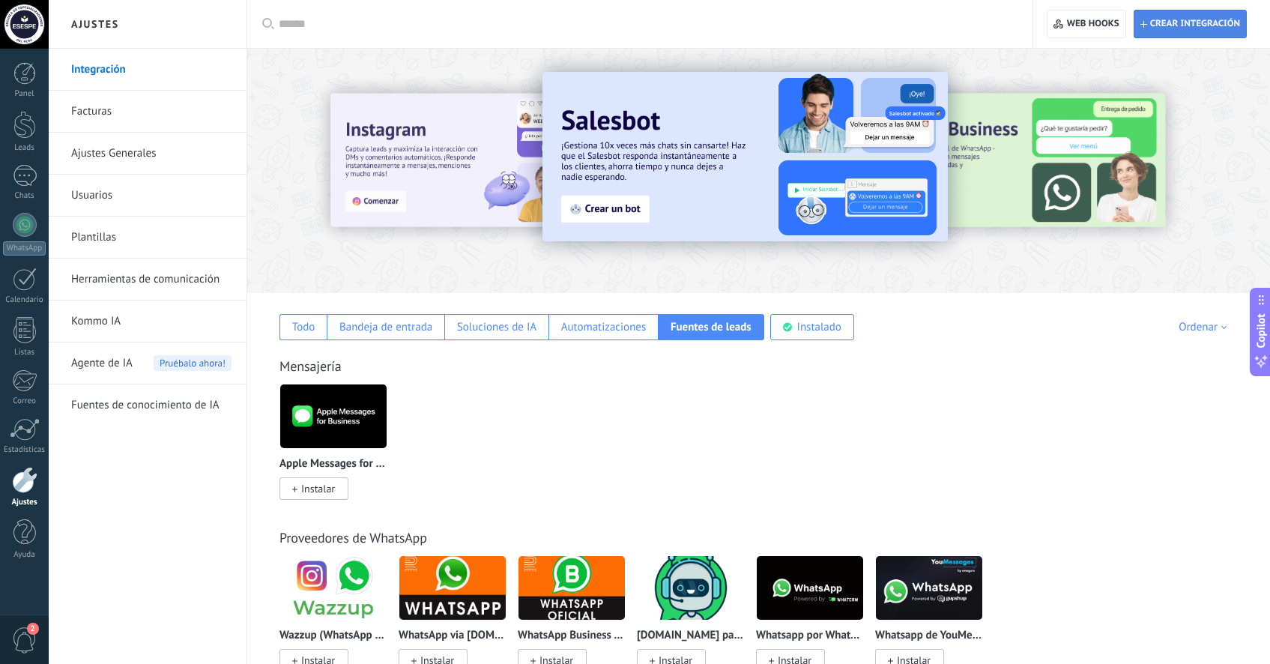
click at [1171, 27] on span "Crear integración" at bounding box center [1195, 24] width 90 height 12
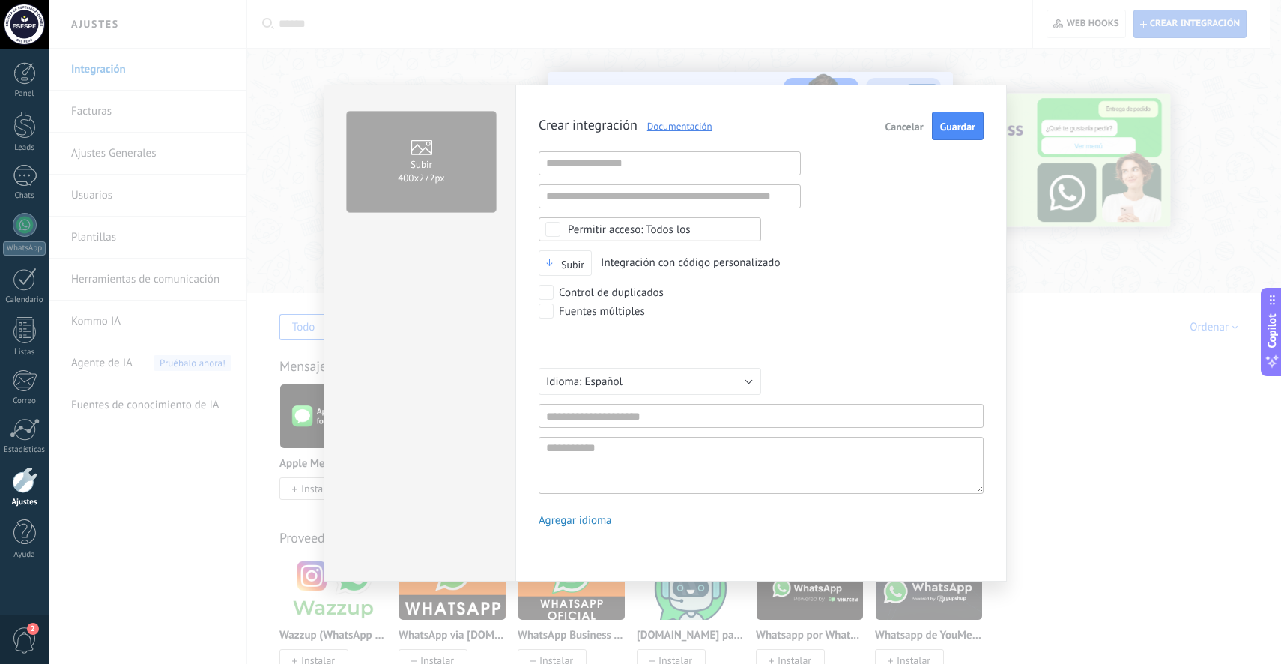
scroll to position [14, 0]
click at [913, 129] on span "Cancelar" at bounding box center [905, 126] width 38 height 10
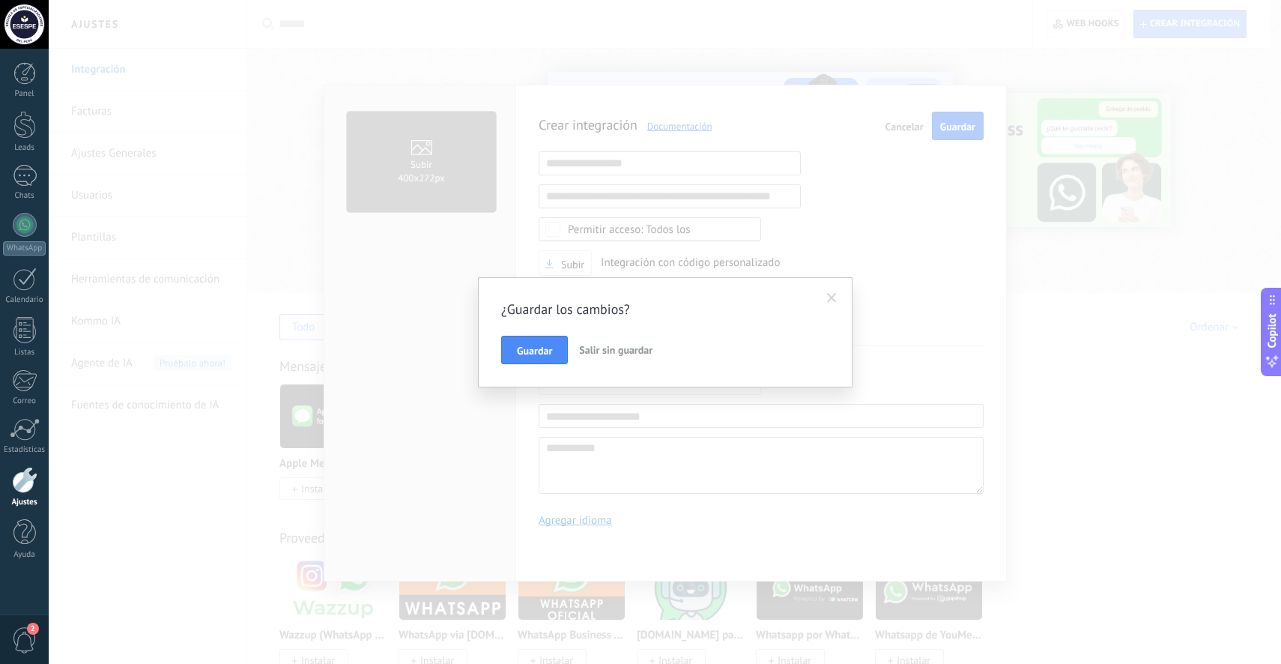
click at [611, 350] on span "Salir sin guardar" at bounding box center [615, 349] width 73 height 13
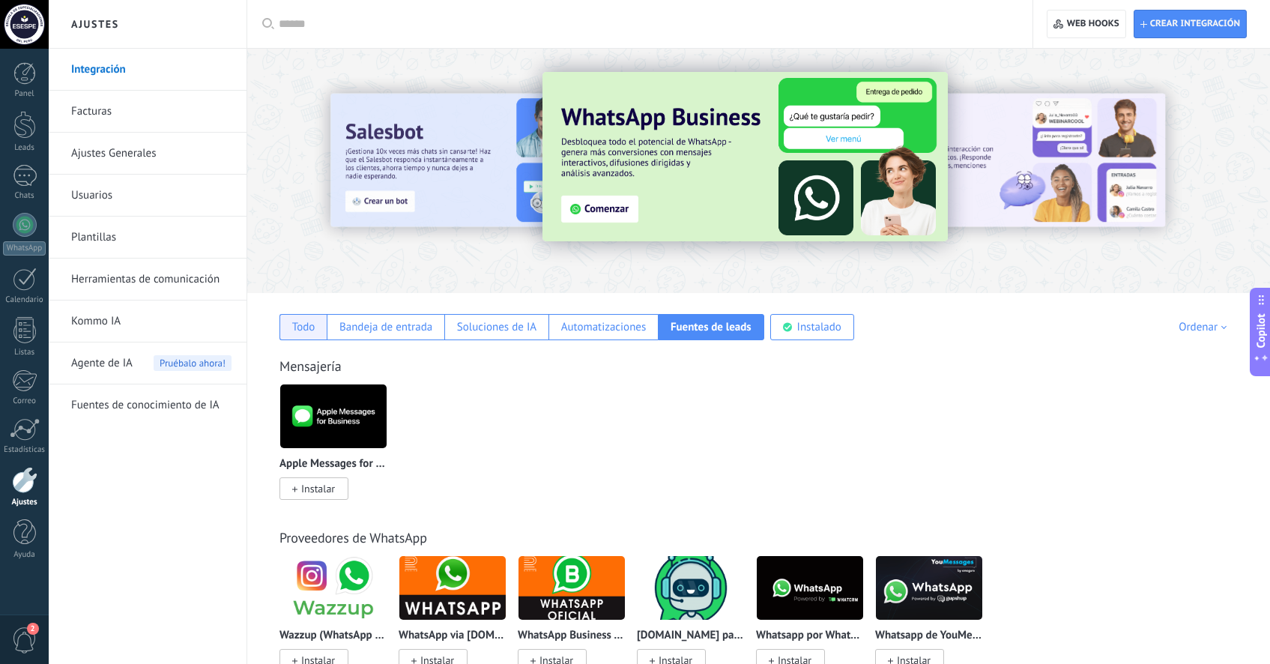
click at [294, 331] on div "Todo" at bounding box center [303, 327] width 23 height 14
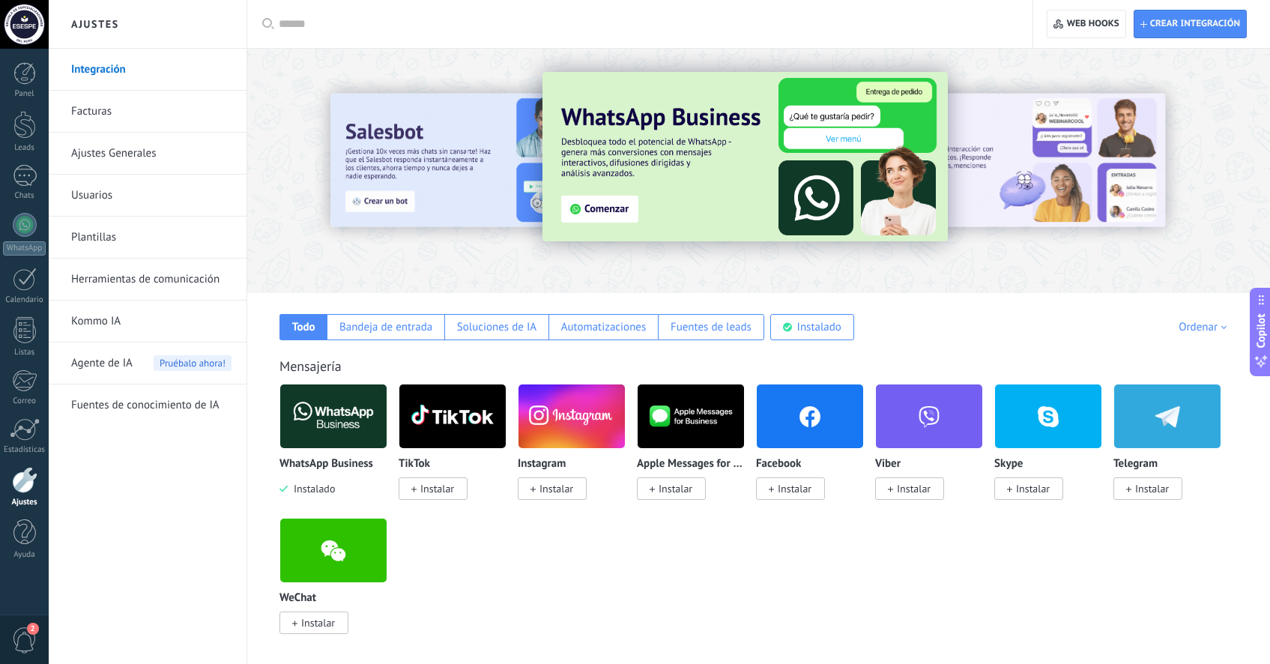
click at [815, 430] on img at bounding box center [810, 416] width 106 height 73
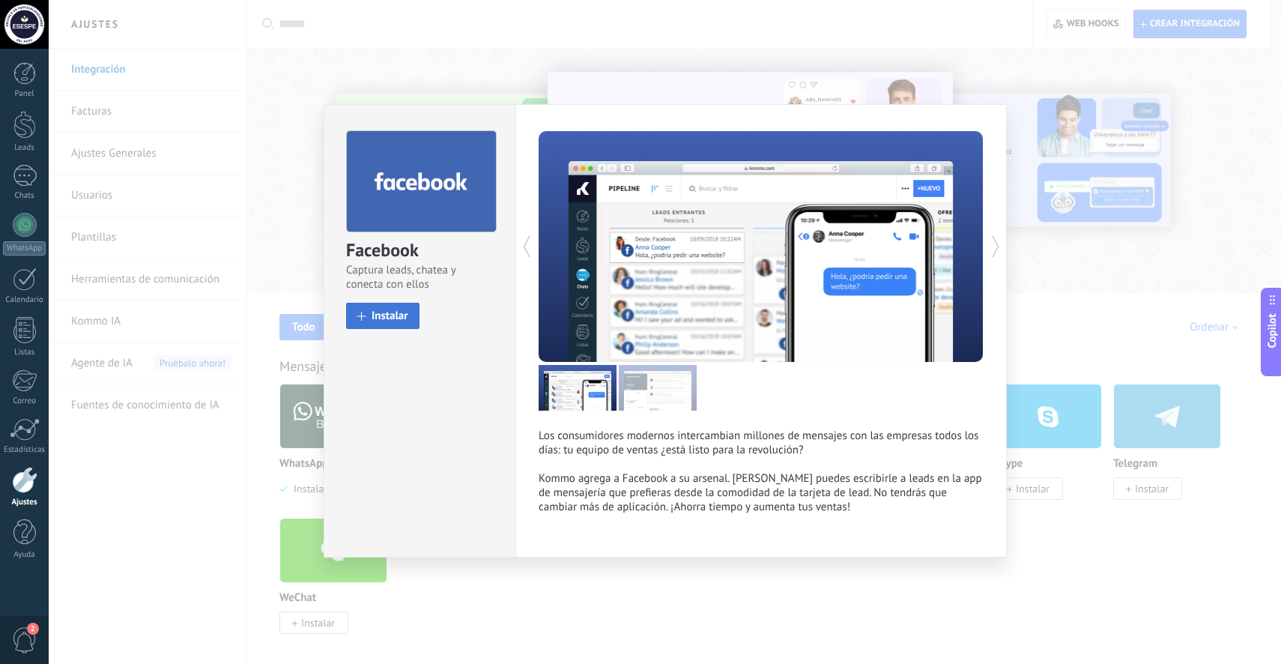
click at [389, 313] on span "Instalar" at bounding box center [390, 315] width 37 height 11
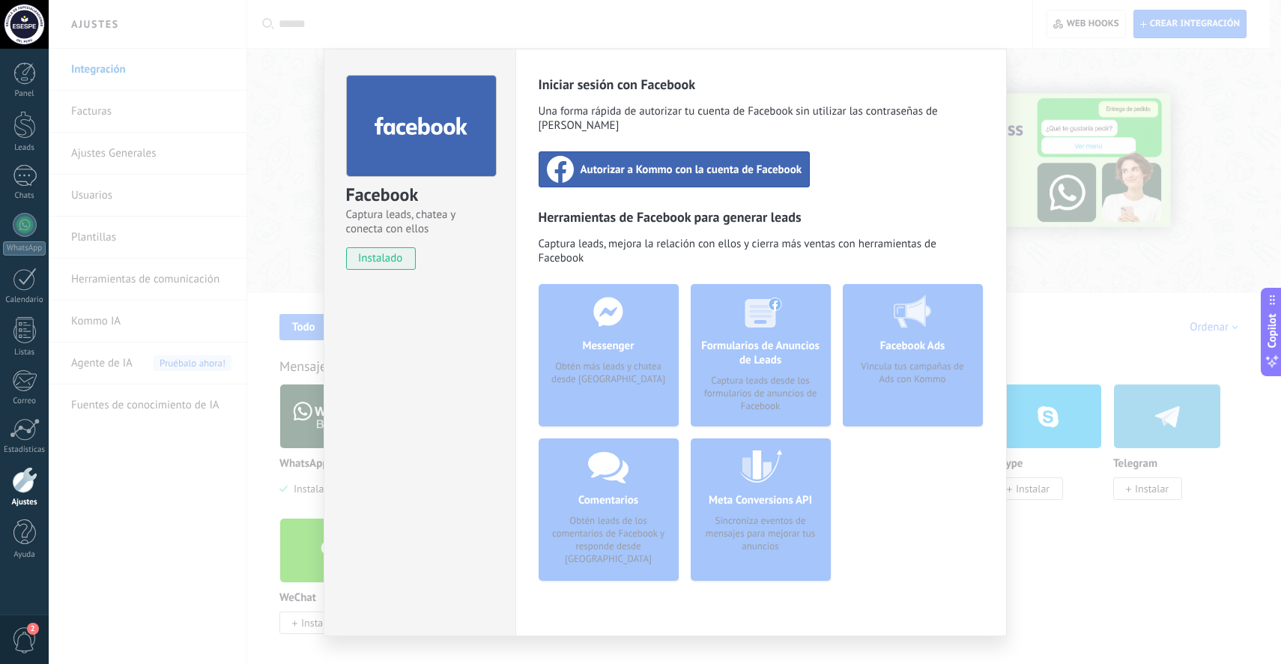
click at [778, 162] on span "Autorizar a Kommo con la cuenta de Facebook" at bounding box center [692, 169] width 222 height 15
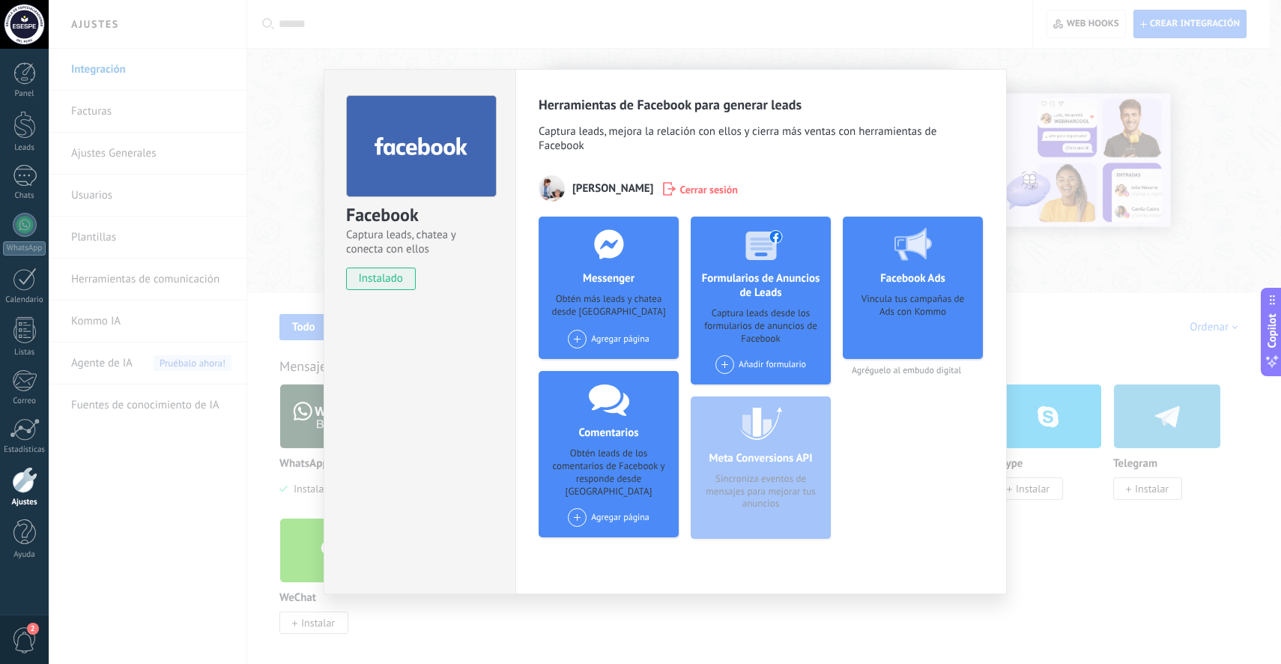
click at [596, 510] on div "Agregar página" at bounding box center [609, 517] width 82 height 19
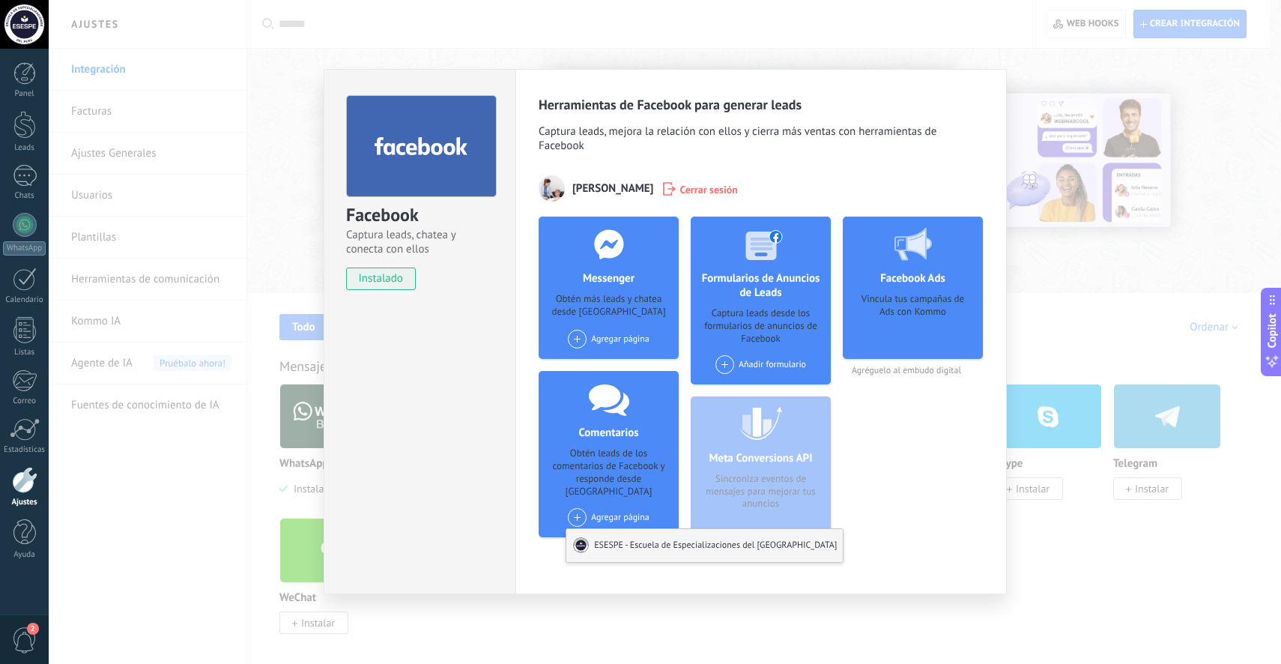
click at [644, 536] on div "ESESPE - Escuela de Especializaciones del [GEOGRAPHIC_DATA]" at bounding box center [705, 545] width 276 height 33
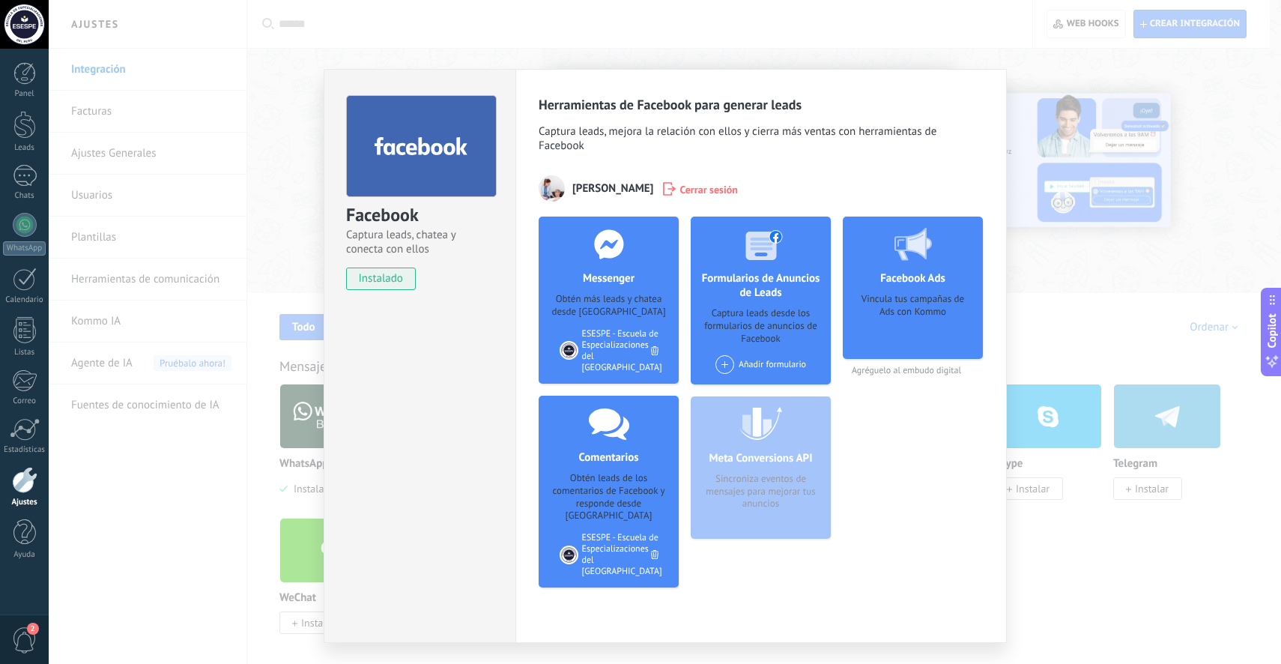
click at [744, 366] on div "Añadir formulario" at bounding box center [761, 364] width 91 height 19
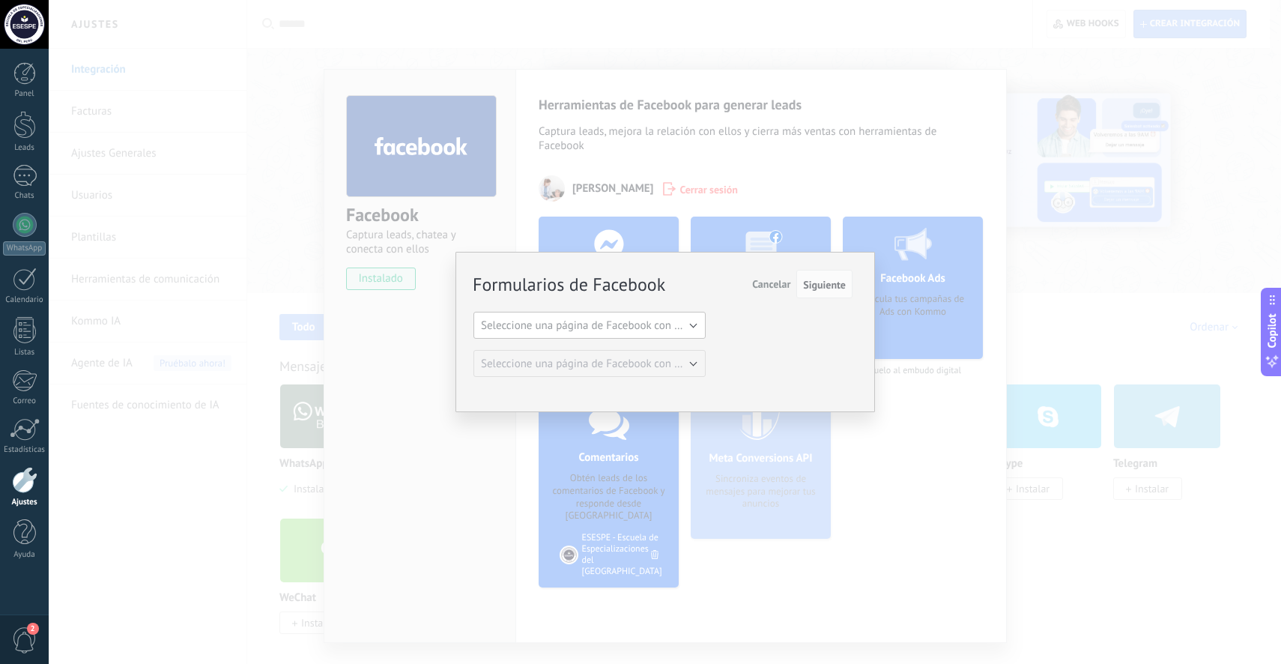
click at [674, 327] on span "Seleccione una página de Facebook con formas" at bounding box center [594, 325] width 226 height 14
click at [653, 341] on li "ESESPE - Escuela de Especializaciones del [GEOGRAPHIC_DATA]" at bounding box center [585, 350] width 241 height 25
click at [694, 363] on button "Seleccione una página de Facebook con formas" at bounding box center [590, 363] width 232 height 27
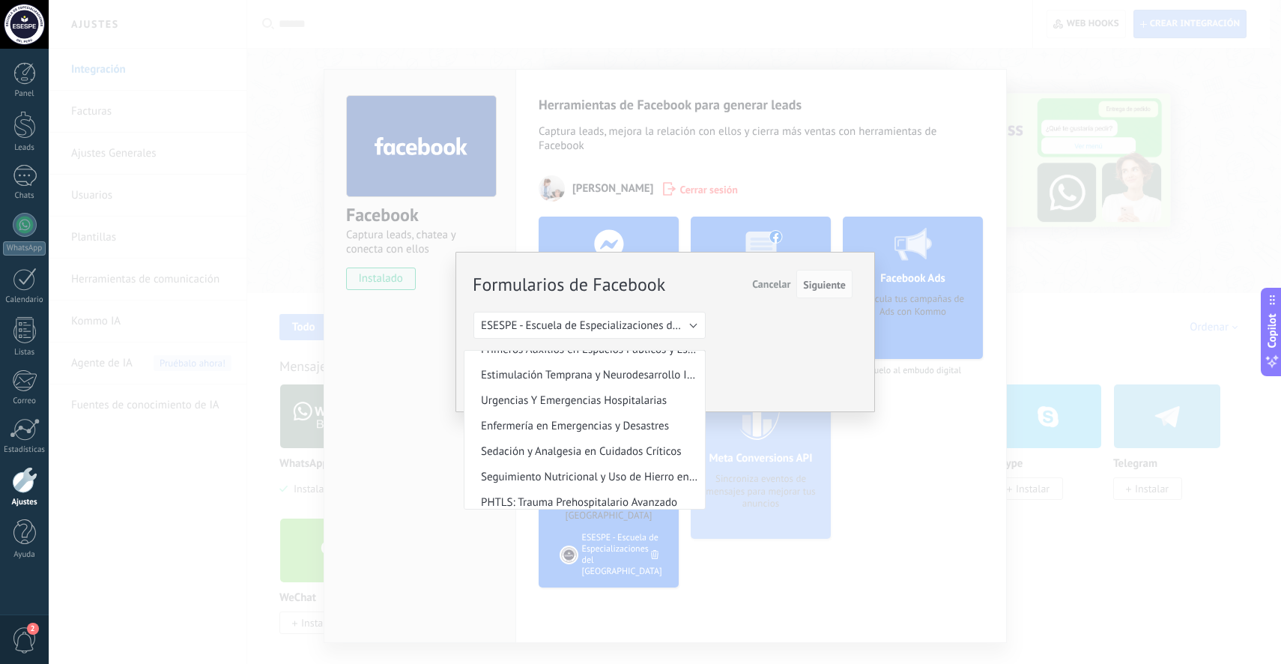
scroll to position [0, 0]
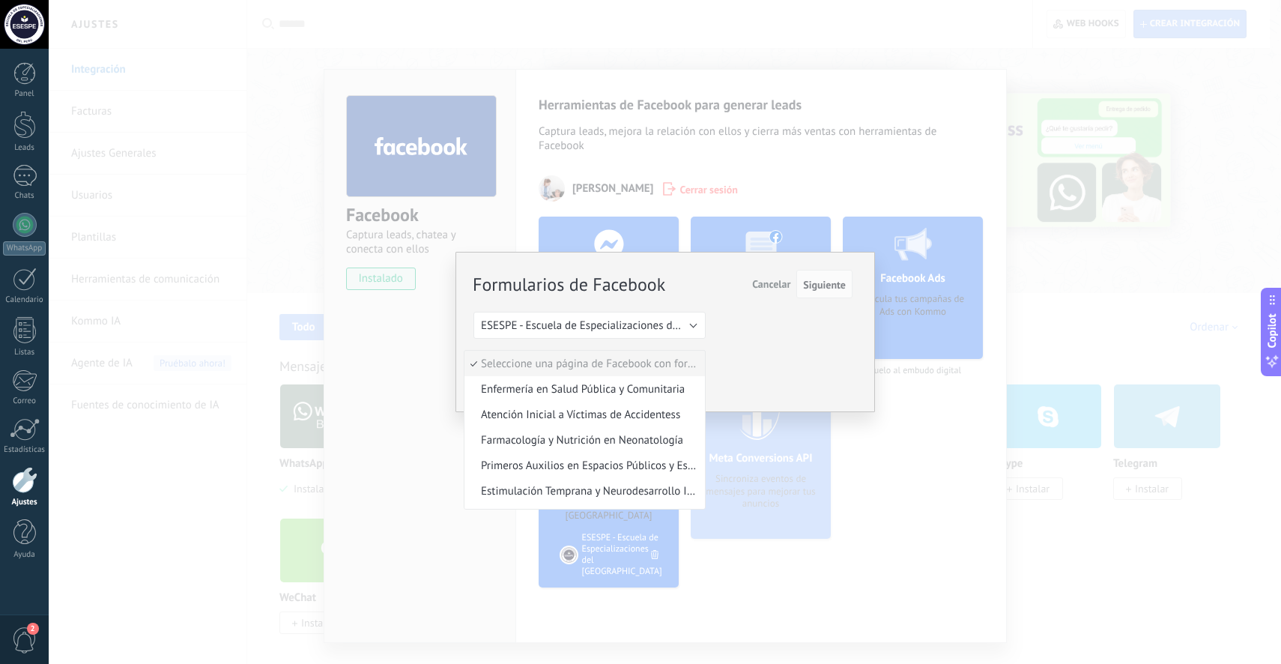
click at [766, 337] on div "Formularios de Facebook Siguiente Cancelar Seleccione una página de Facebook co…" at bounding box center [663, 324] width 379 height 106
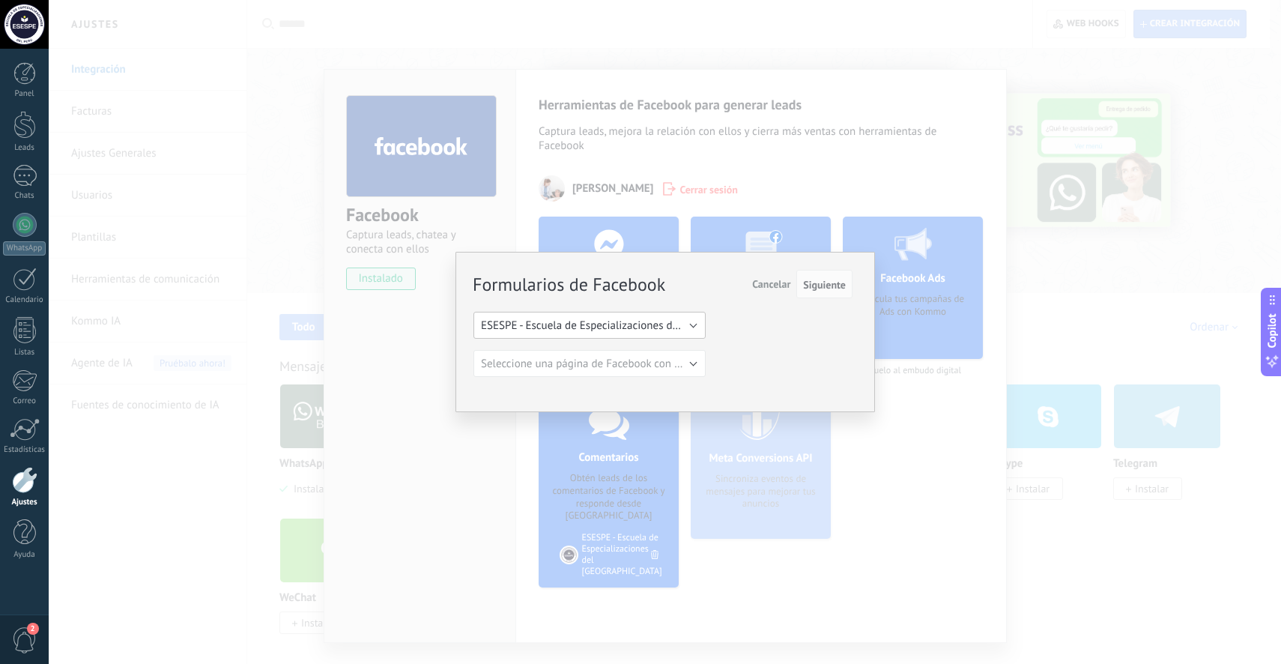
click at [689, 329] on span "ESESPE - Escuela de Especializaciones del [GEOGRAPHIC_DATA]" at bounding box center [632, 325] width 303 height 14
click at [714, 324] on div "Formularios de Facebook Siguiente Cancelar Seleccione una página de Facebook co…" at bounding box center [663, 324] width 379 height 106
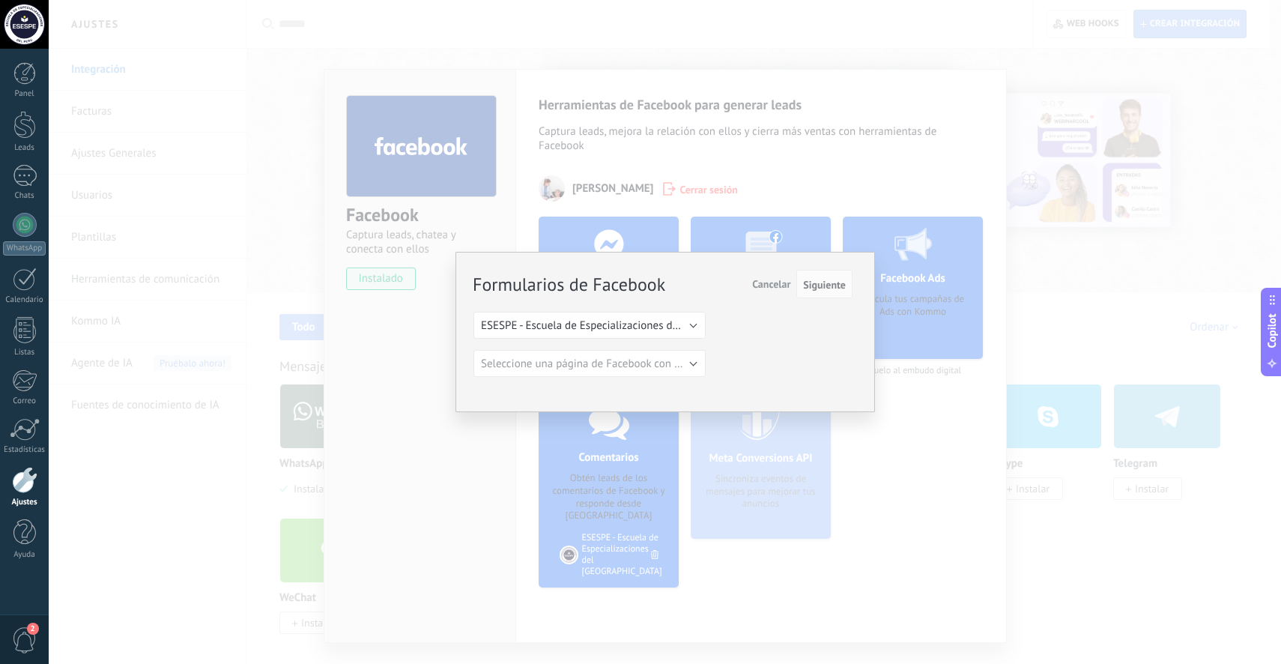
click at [765, 287] on span "Cancelar" at bounding box center [771, 283] width 38 height 13
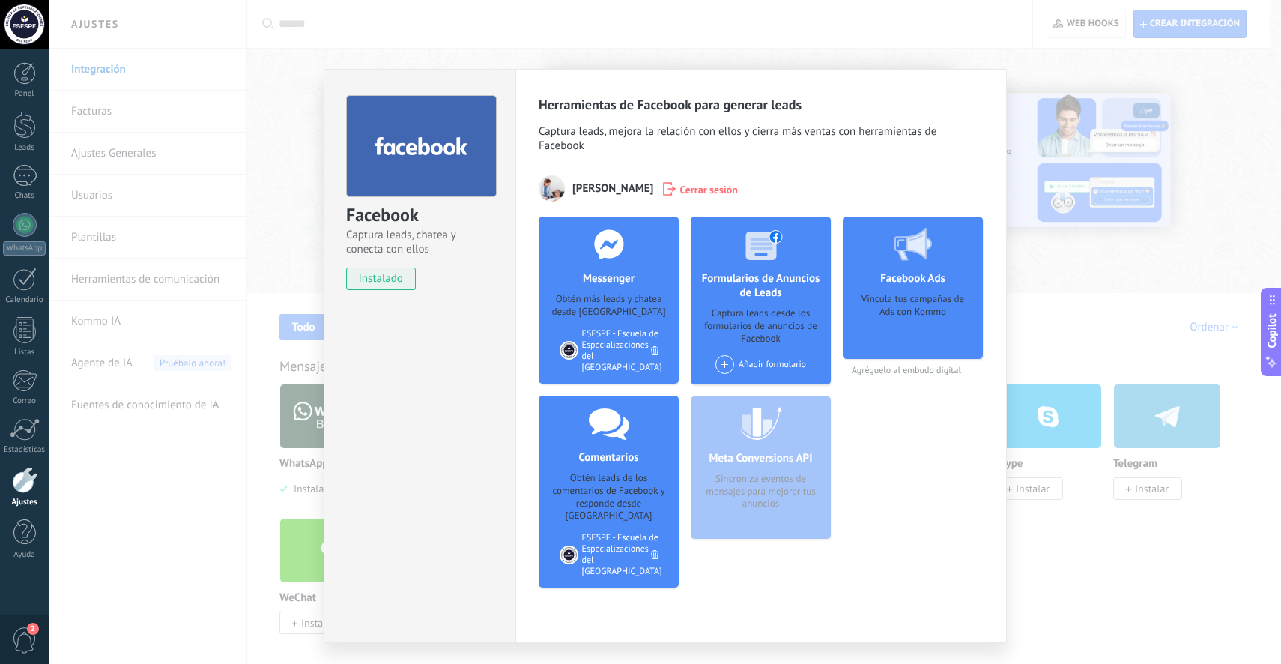
click at [754, 363] on div "Añadir formulario" at bounding box center [761, 364] width 91 height 19
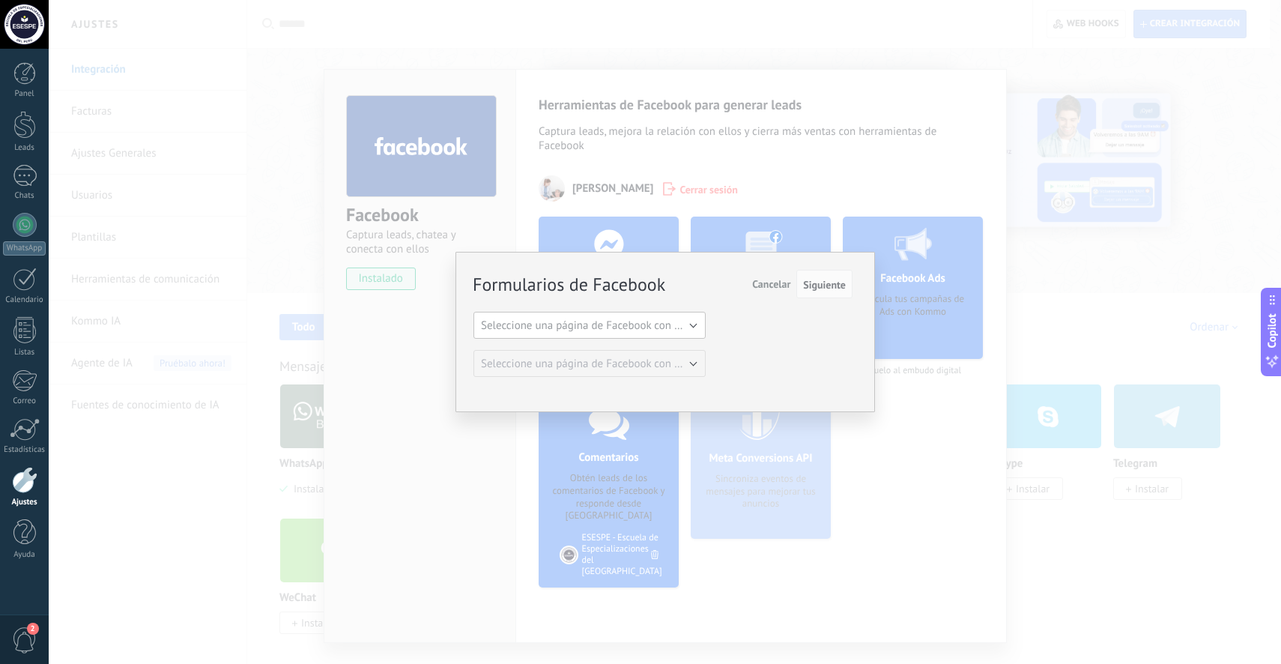
click at [682, 326] on span "Seleccione una página de Facebook con formas" at bounding box center [594, 325] width 226 height 14
click at [668, 344] on span "ESESPE - Escuela de Especializaciones del [GEOGRAPHIC_DATA]" at bounding box center [583, 351] width 236 height 14
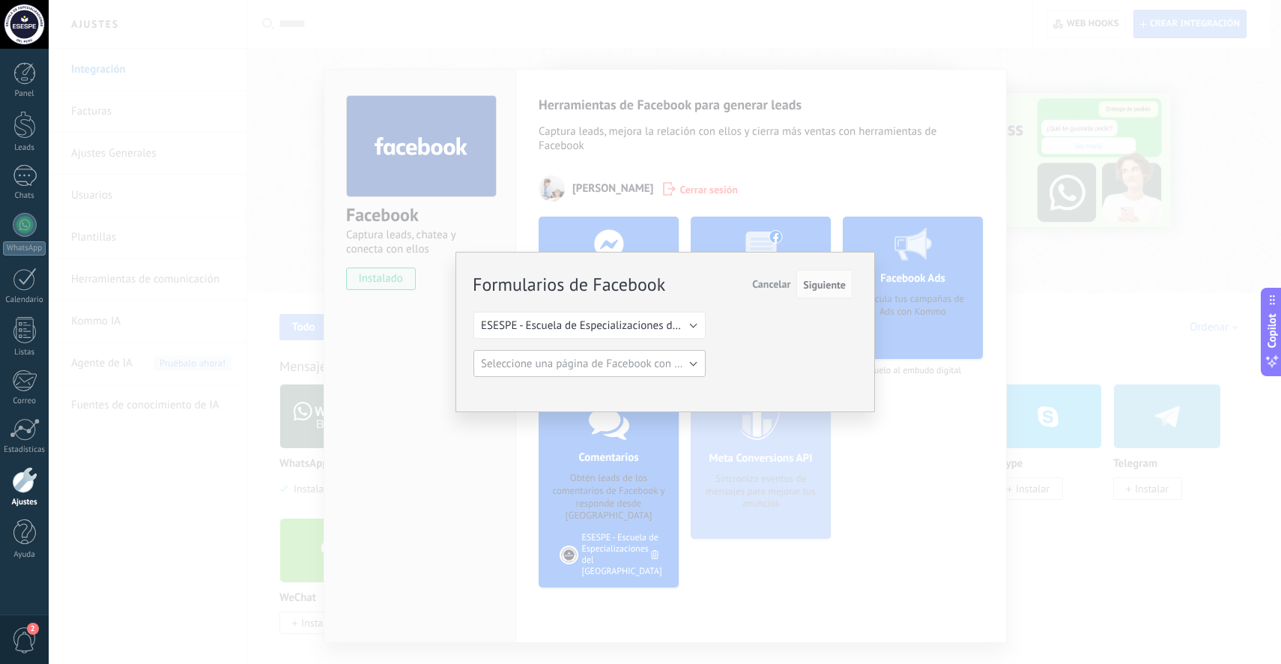
click at [698, 363] on span "Seleccione una página de Facebook con formas" at bounding box center [594, 364] width 226 height 14
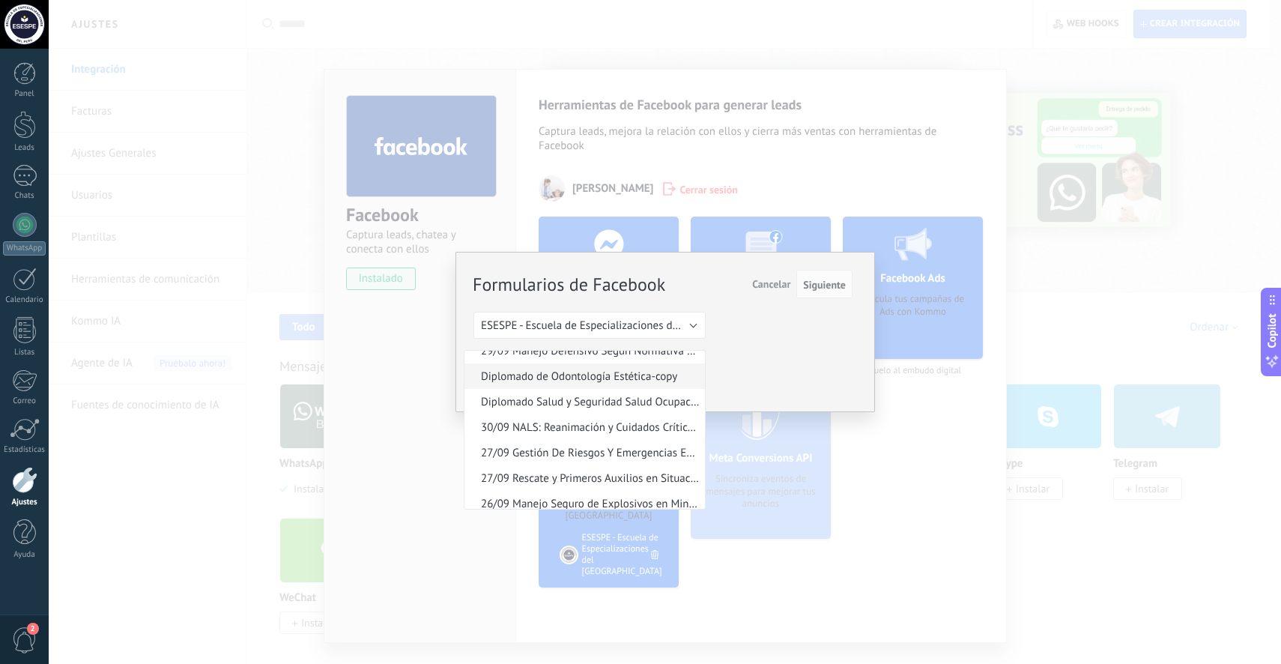
scroll to position [772, 0]
click at [610, 389] on span "Diplomado de Odontología Estética-copy" at bounding box center [583, 382] width 236 height 14
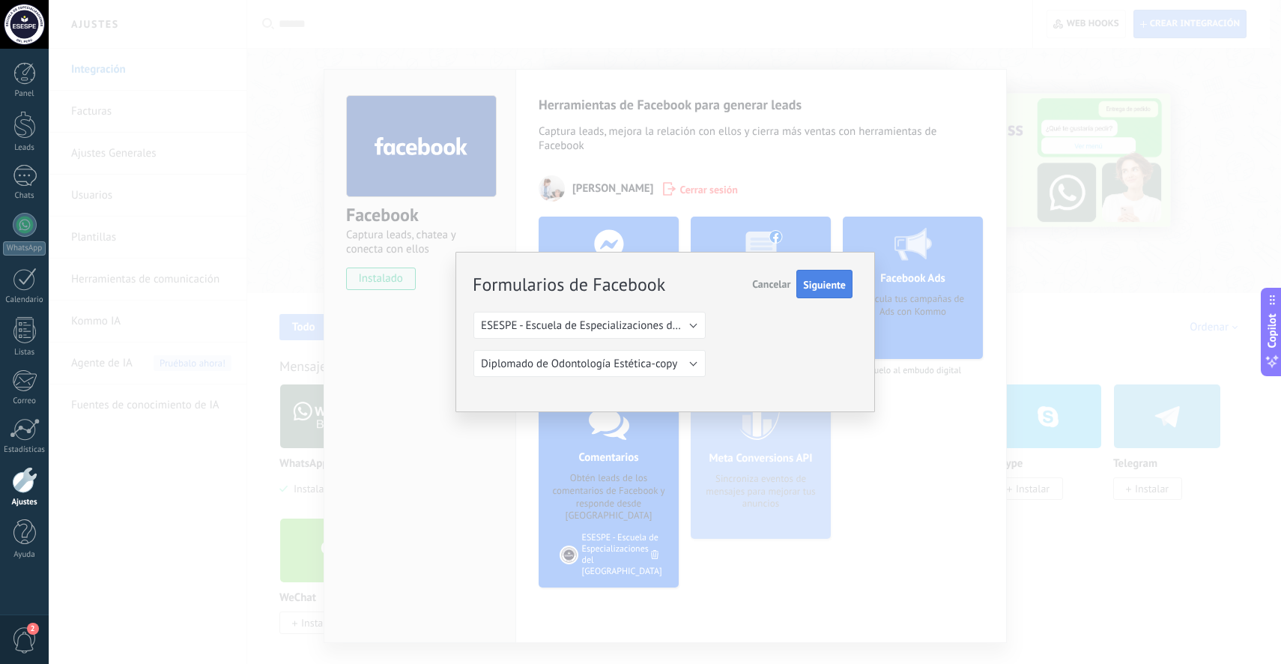
click at [821, 289] on span "Siguiente" at bounding box center [824, 285] width 43 height 10
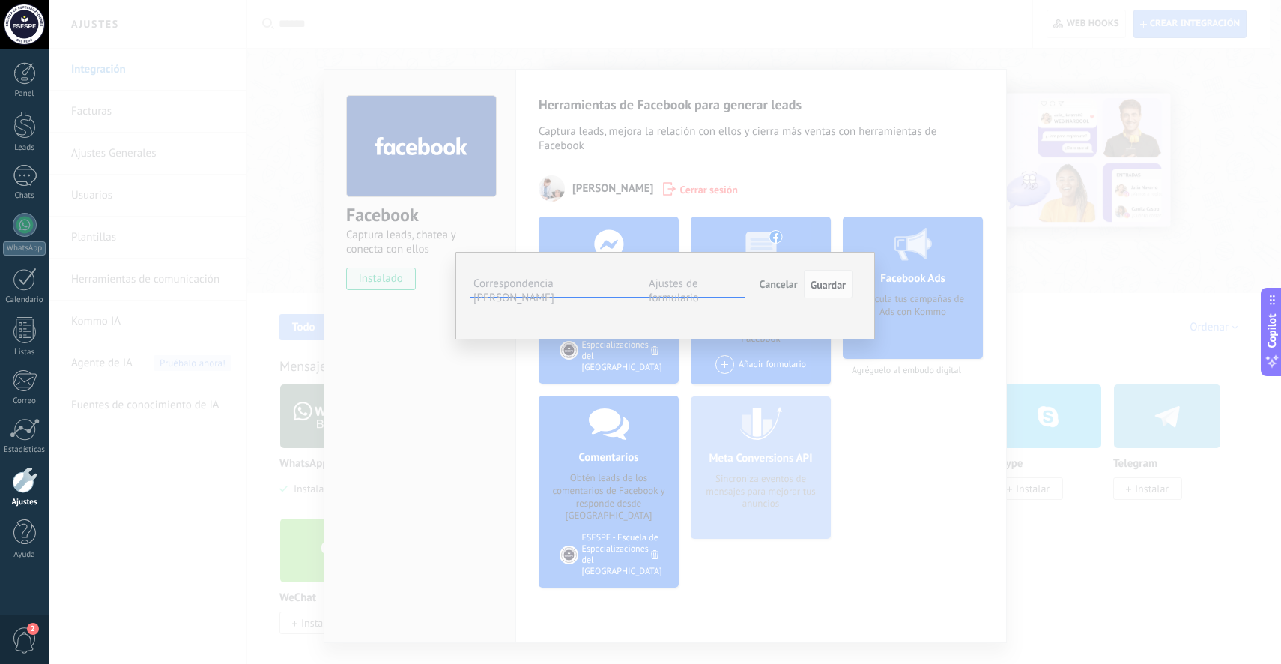
click at [0, 0] on button "Seleccionar campo" at bounding box center [0, 0] width 0 height 0
click at [0, 0] on span "Seleccionar campo" at bounding box center [0, 0] width 0 height 0
click at [0, 0] on button "Seleccionar campo" at bounding box center [0, 0] width 0 height 0
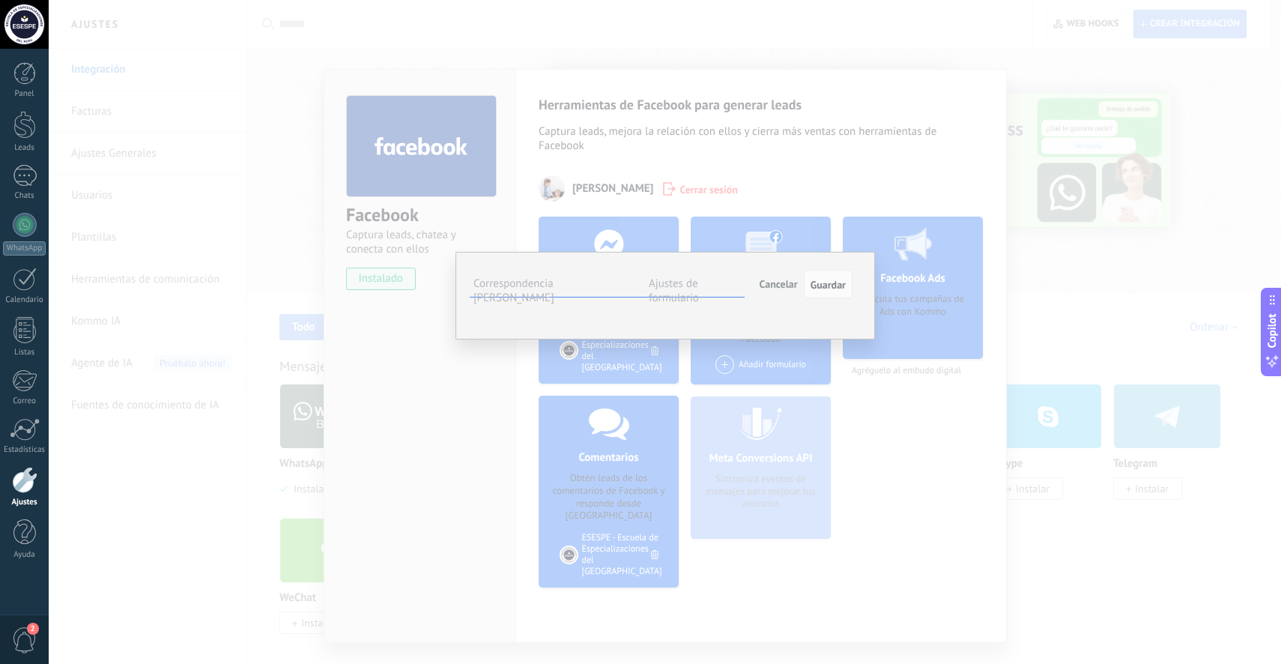
scroll to position [0, 0]
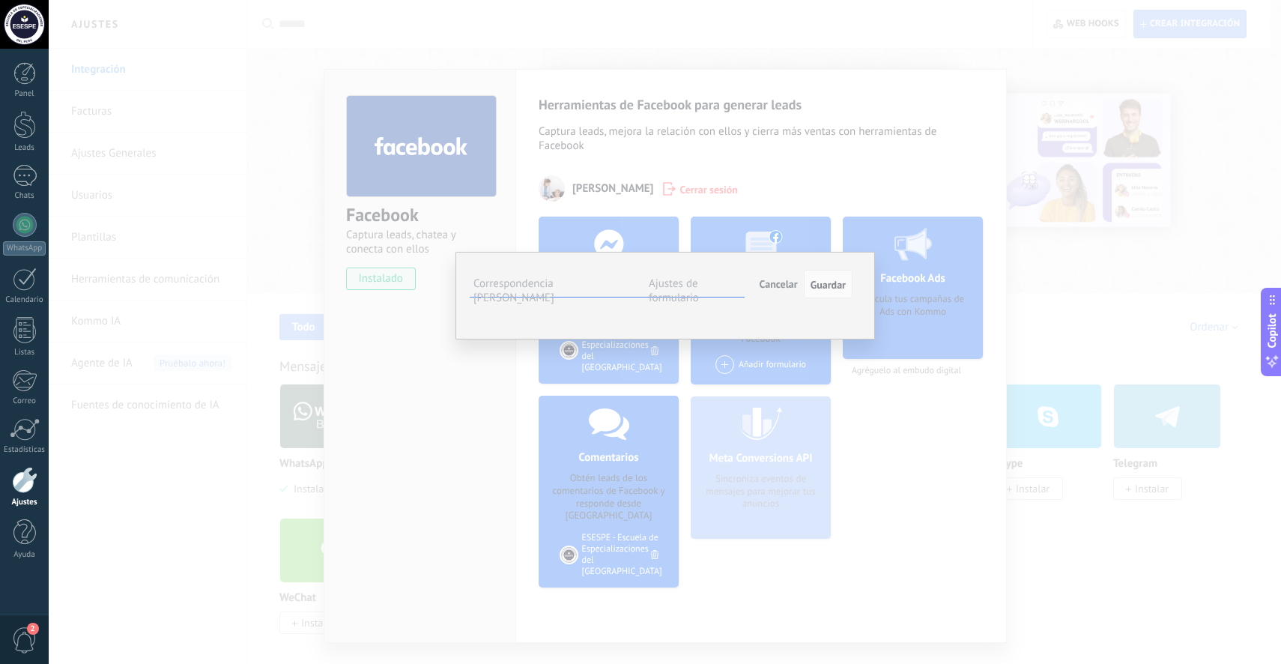
click at [0, 0] on span "Nombre del contacto (contacto)" at bounding box center [0, 0] width 0 height 0
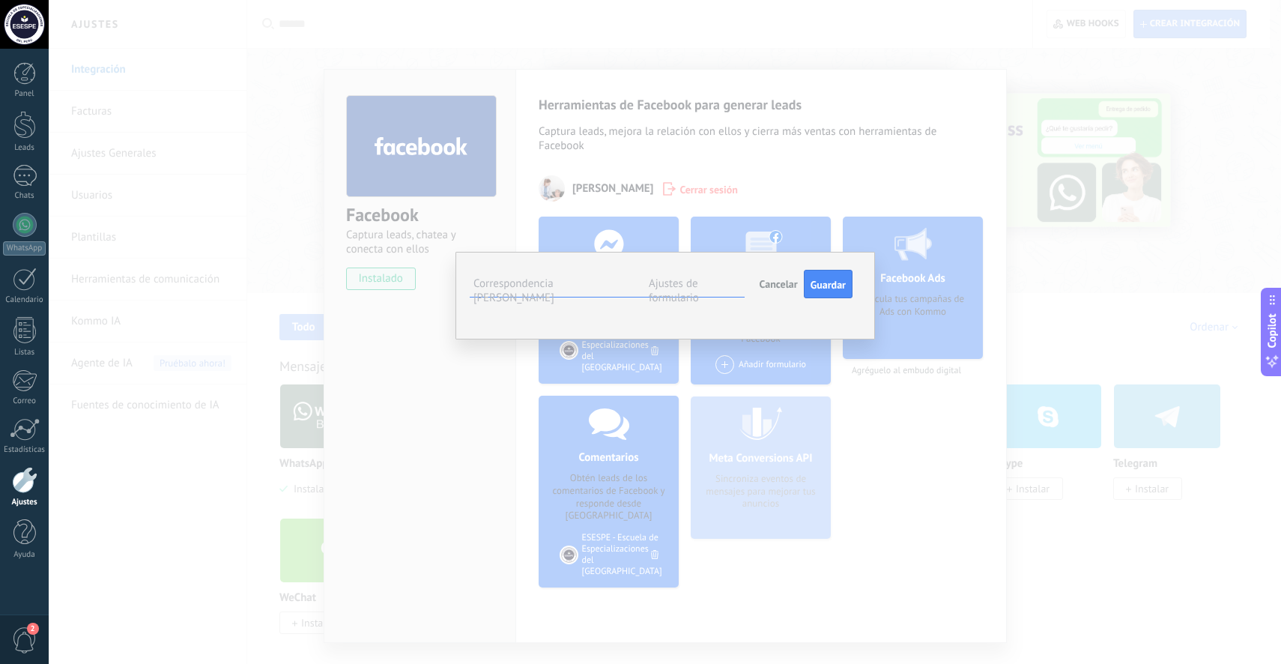
click at [0, 0] on button "Seleccionar campo" at bounding box center [0, 0] width 0 height 0
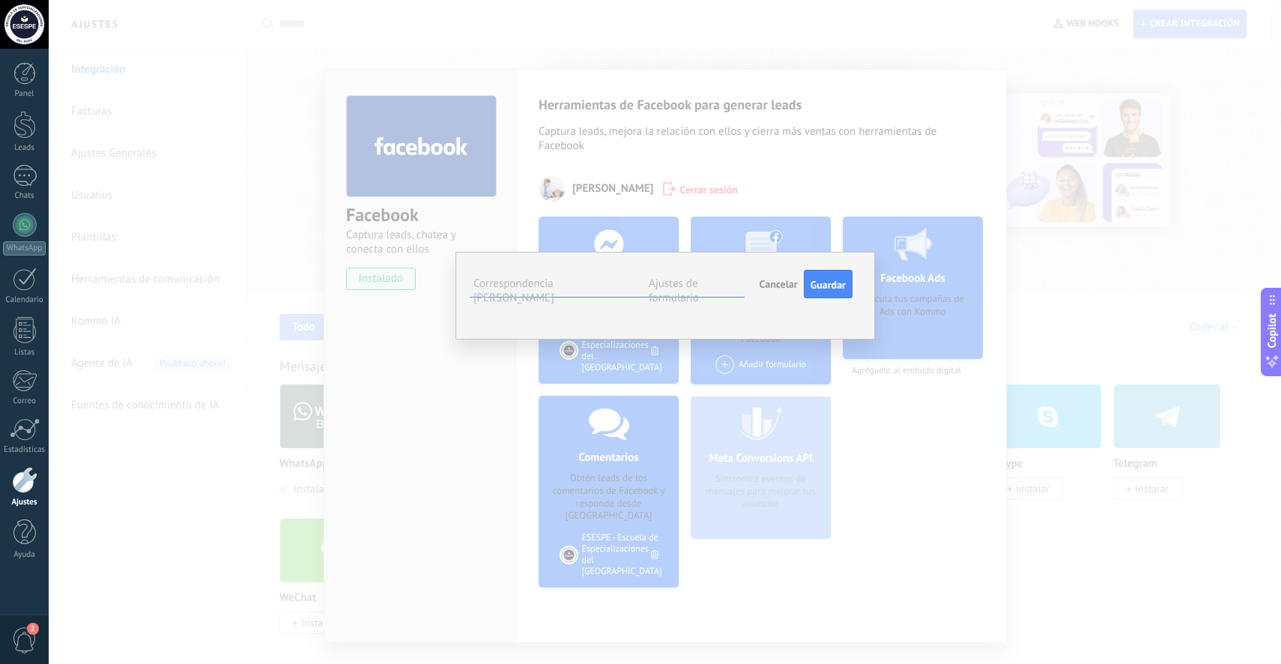
click at [0, 0] on span "Teléfono (contacto)" at bounding box center [0, 0] width 0 height 0
click at [0, 0] on button "Teléfono (contacto)" at bounding box center [0, 0] width 0 height 0
click at [857, 339] on div "**********" at bounding box center [666, 296] width 420 height 88
click at [0, 0] on button "Seleccionar campo" at bounding box center [0, 0] width 0 height 0
click at [0, 0] on span "Correo (contacto)" at bounding box center [0, 0] width 0 height 0
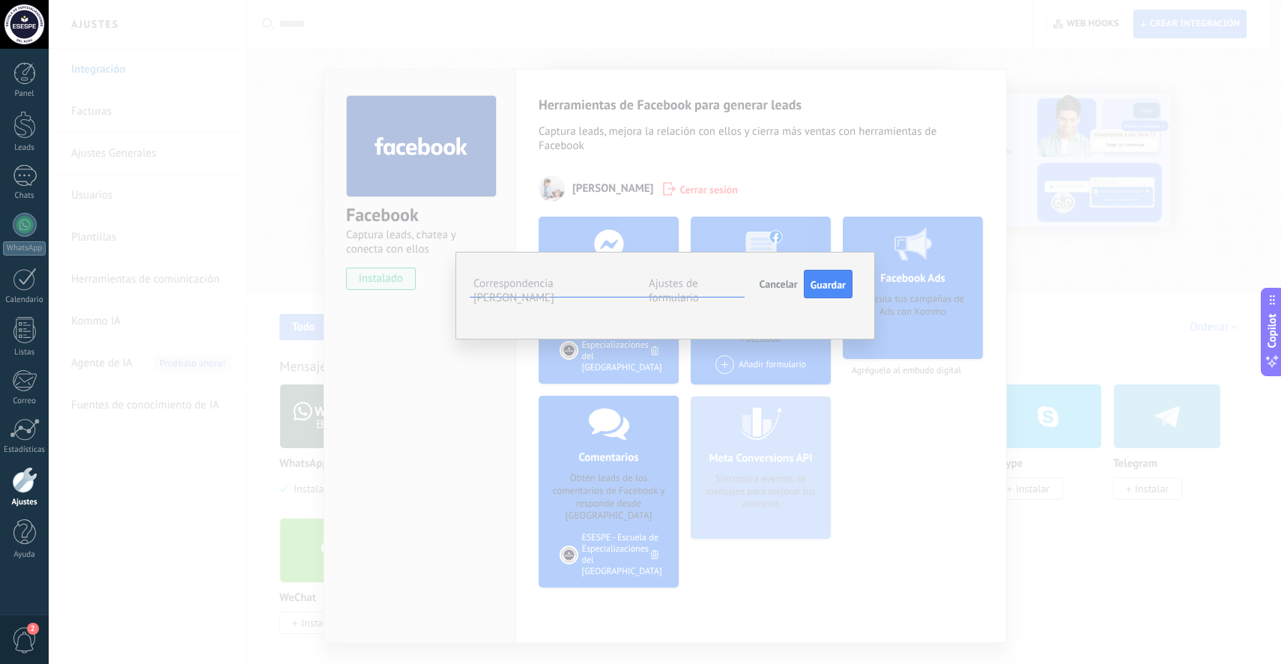
click at [687, 285] on label "Ajustes de formulario" at bounding box center [674, 291] width 50 height 28
click at [0, 0] on span "#agregar etiquetas" at bounding box center [0, 0] width 0 height 0
type input "*"
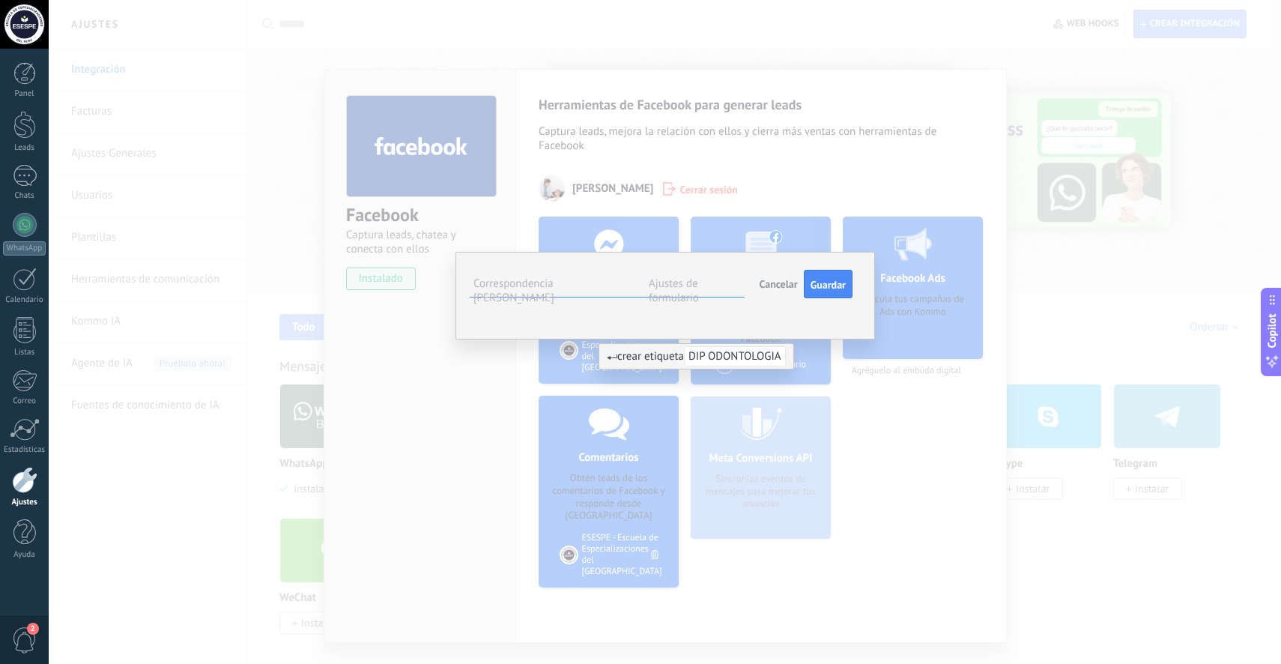
type input "**********"
click at [669, 298] on div "**********" at bounding box center [663, 284] width 379 height 27
click at [555, 289] on label "Correspondencia [PERSON_NAME]" at bounding box center [514, 291] width 81 height 28
click at [682, 291] on label "Ajustes de formulario" at bounding box center [674, 291] width 50 height 28
click at [0, 0] on ul "DIP ODONTOLOGIA" at bounding box center [0, 0] width 0 height 0
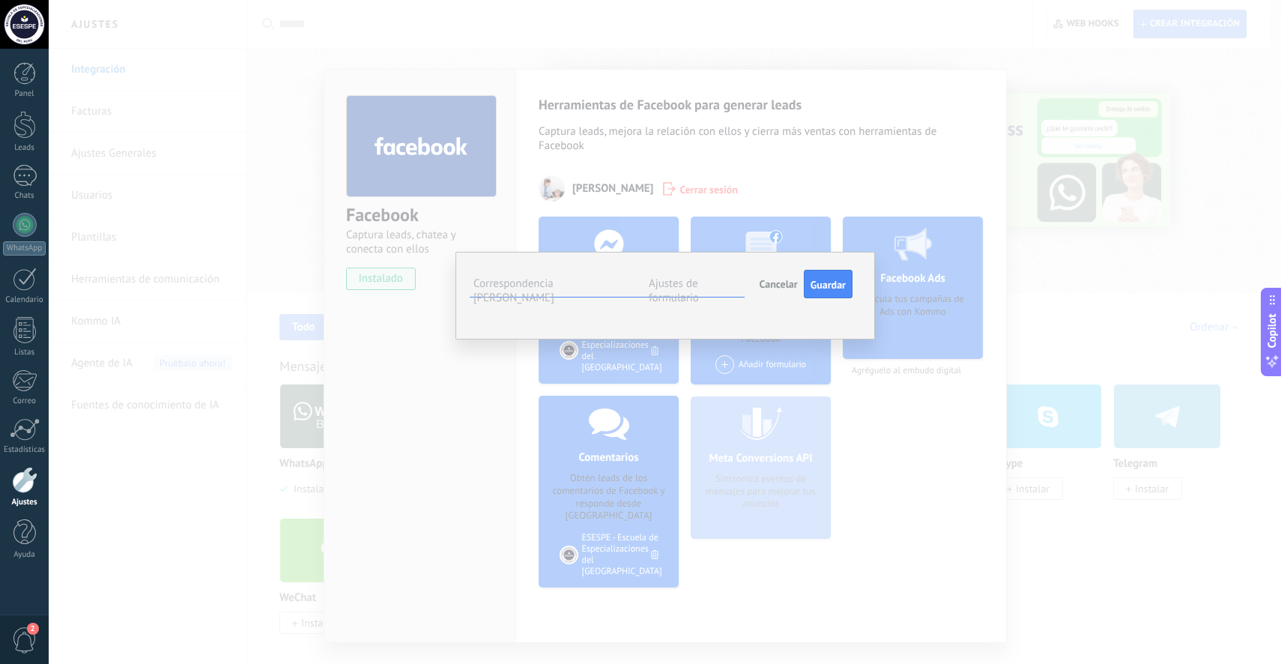
click at [0, 0] on span "DIP ODONTOLOGIA" at bounding box center [0, 0] width 0 height 0
click at [0, 0] on li "DIP ODONTOLOGIA" at bounding box center [0, 0] width 0 height 0
click at [659, 357] on span "DIP ODONTOLOGIA" at bounding box center [656, 359] width 102 height 20
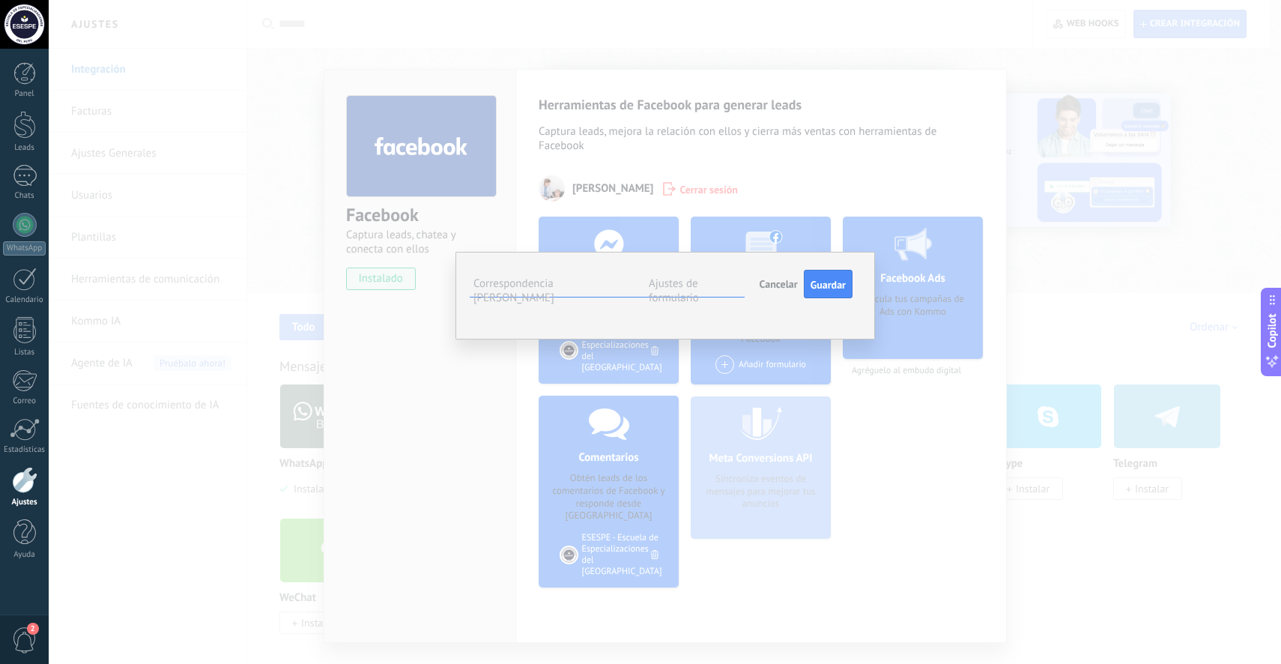
click at [0, 0] on div "Leads Entrantes Calificar Llamada reservada Preparación de la propuesta Envío d…" at bounding box center [0, 0] width 0 height 0
click at [0, 0] on label "Leads Entrantes" at bounding box center [0, 0] width 0 height 0
click at [829, 289] on span "Guardar" at bounding box center [828, 285] width 35 height 10
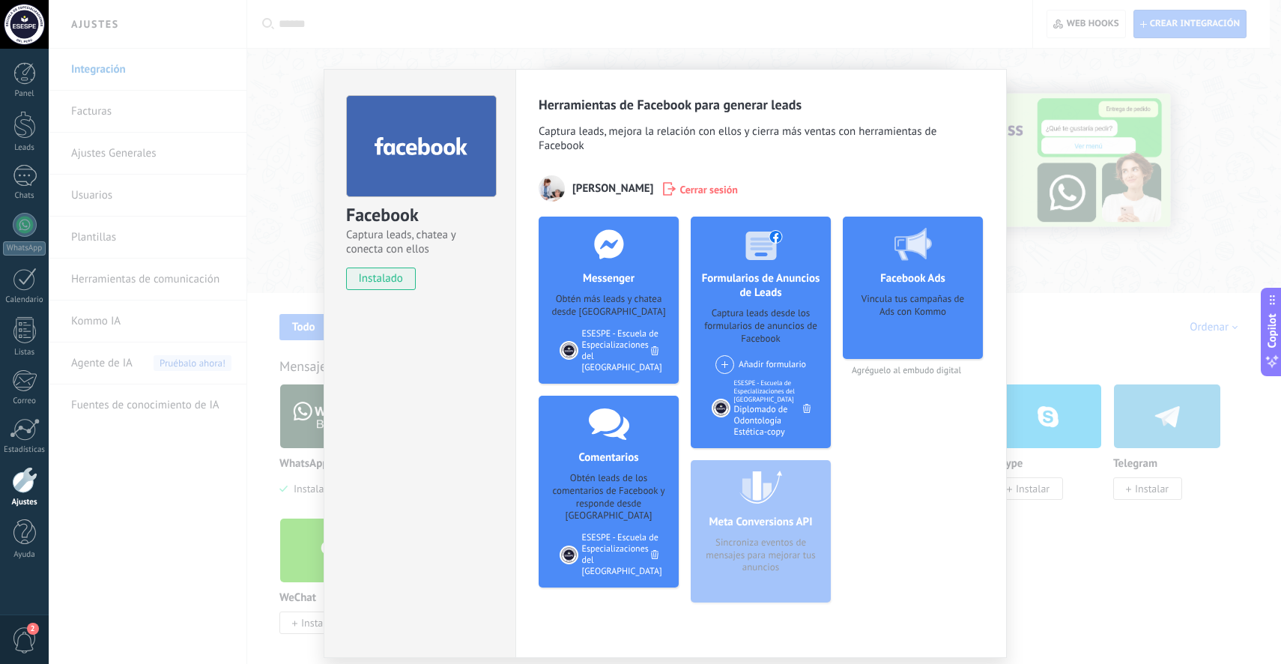
click at [1068, 330] on div "Facebook Captura leads, chatea y conecta con ellos instalado Desinstalar Herram…" at bounding box center [665, 332] width 1233 height 664
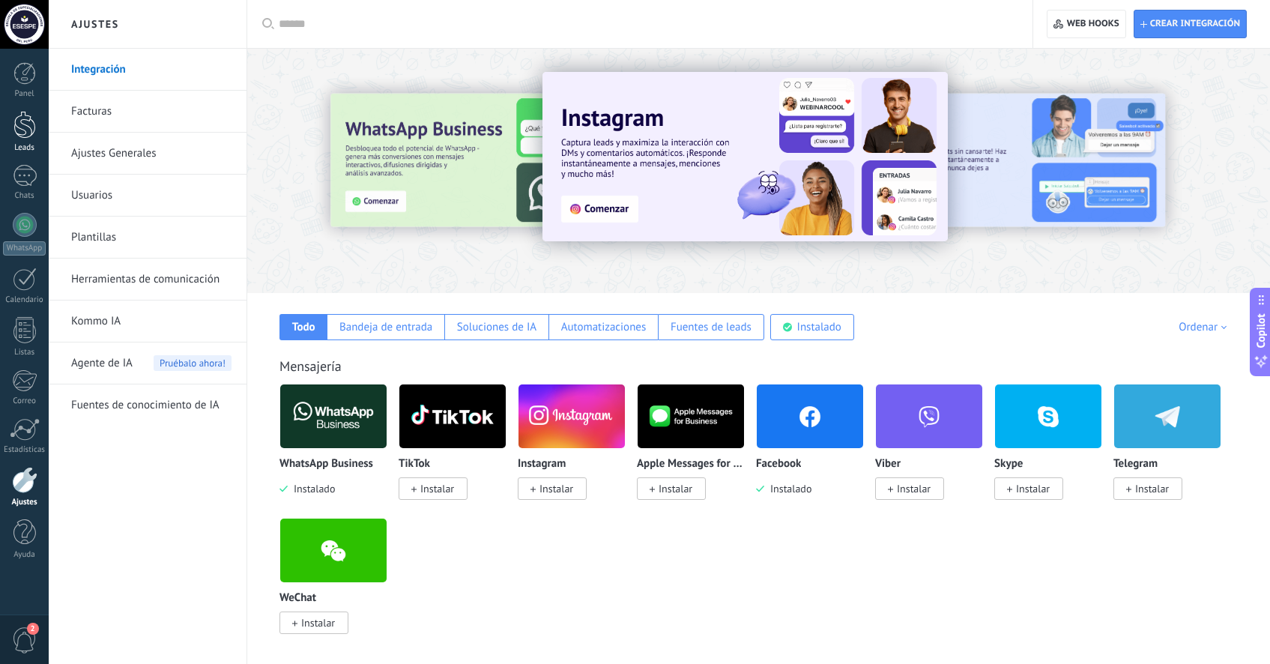
click at [19, 136] on div at bounding box center [24, 125] width 22 height 28
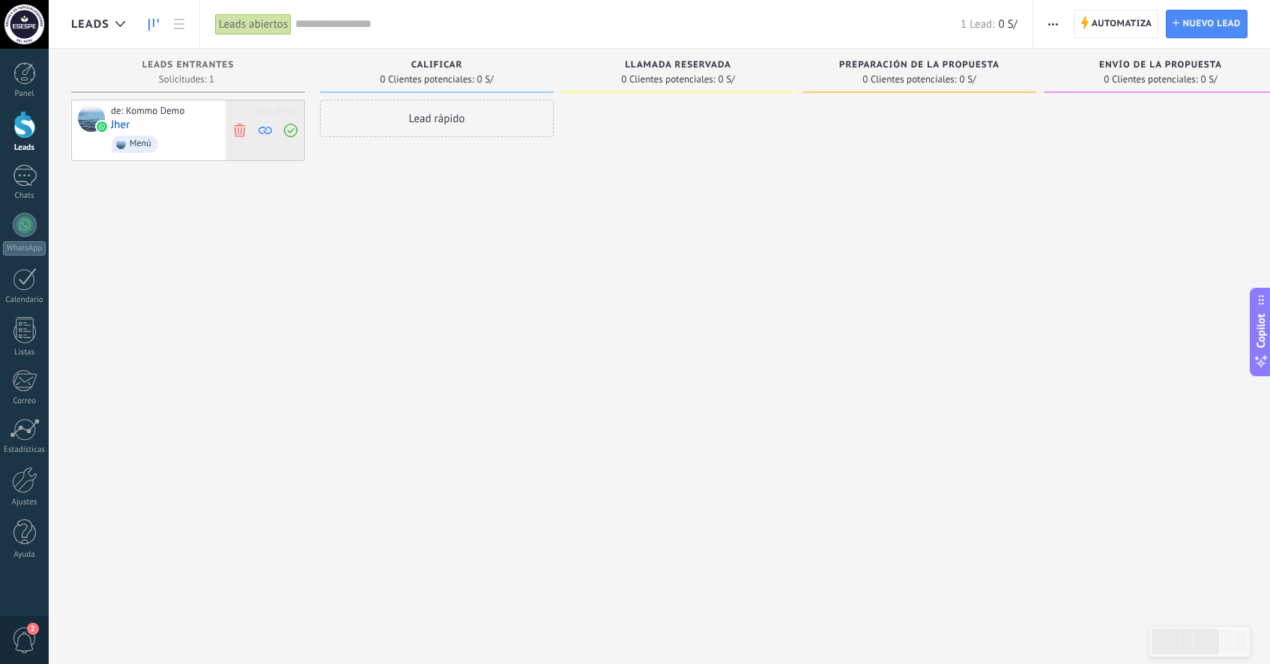
click at [237, 131] on icon at bounding box center [239, 129] width 13 height 13
click at [412, 64] on span "Calificar" at bounding box center [437, 65] width 52 height 10
click at [426, 66] on span "Calificar" at bounding box center [437, 65] width 52 height 10
click at [441, 71] on div "Calificar" at bounding box center [436, 66] width 219 height 13
click at [1045, 22] on button "button" at bounding box center [1053, 24] width 22 height 28
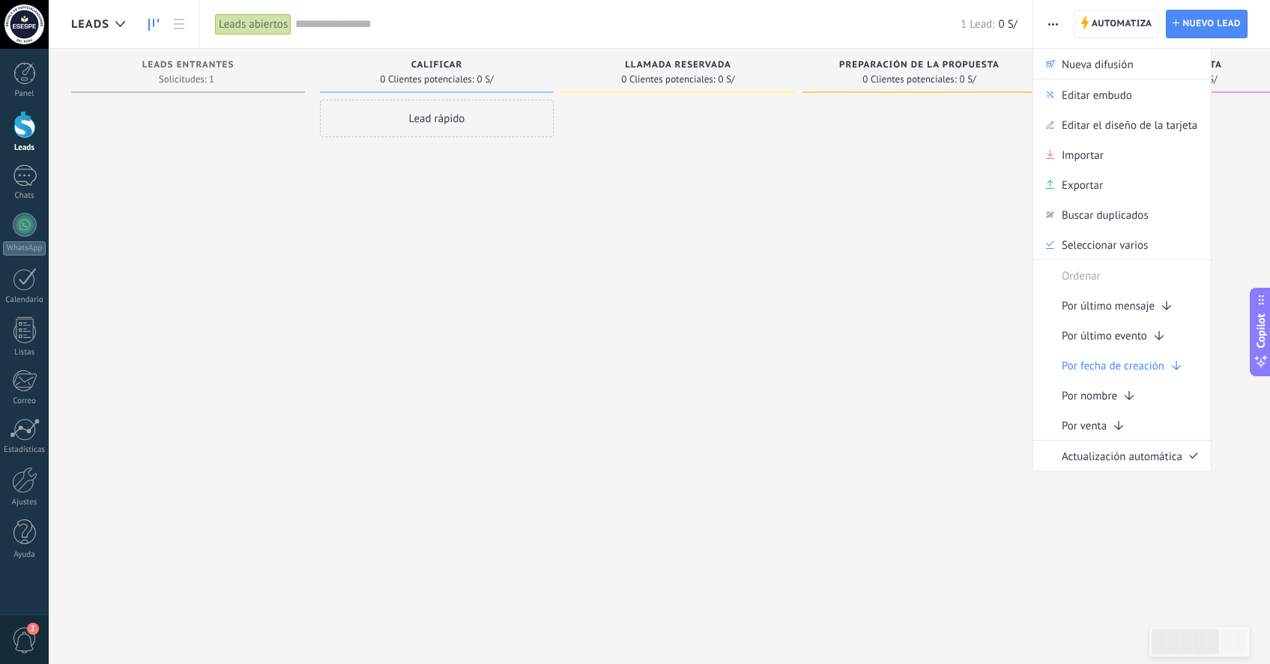
click at [916, 331] on div at bounding box center [920, 334] width 234 height 468
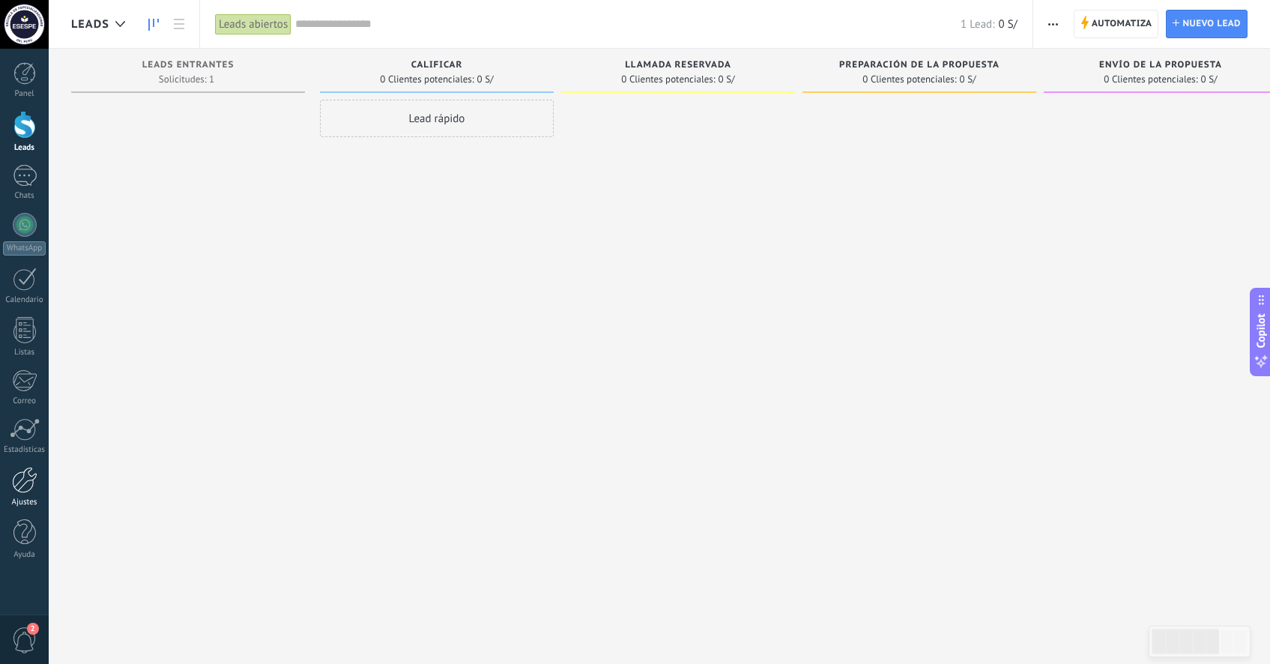
click at [30, 471] on div at bounding box center [24, 480] width 25 height 26
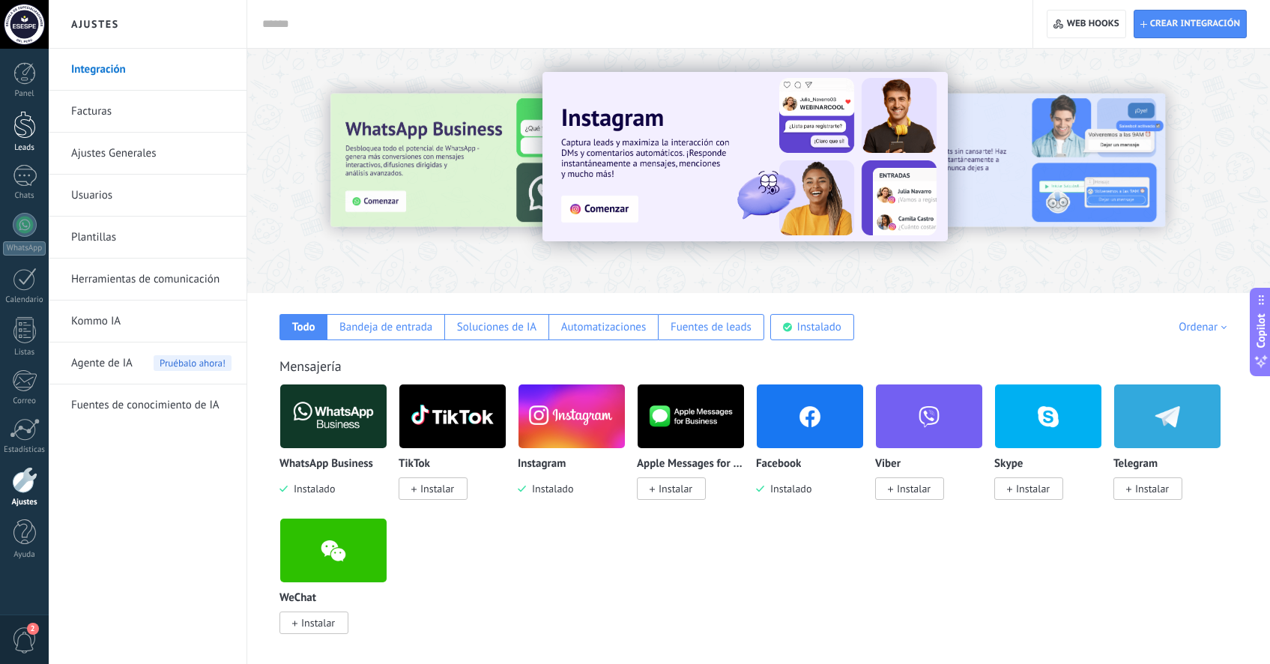
click at [18, 139] on link "Leads" at bounding box center [24, 132] width 49 height 42
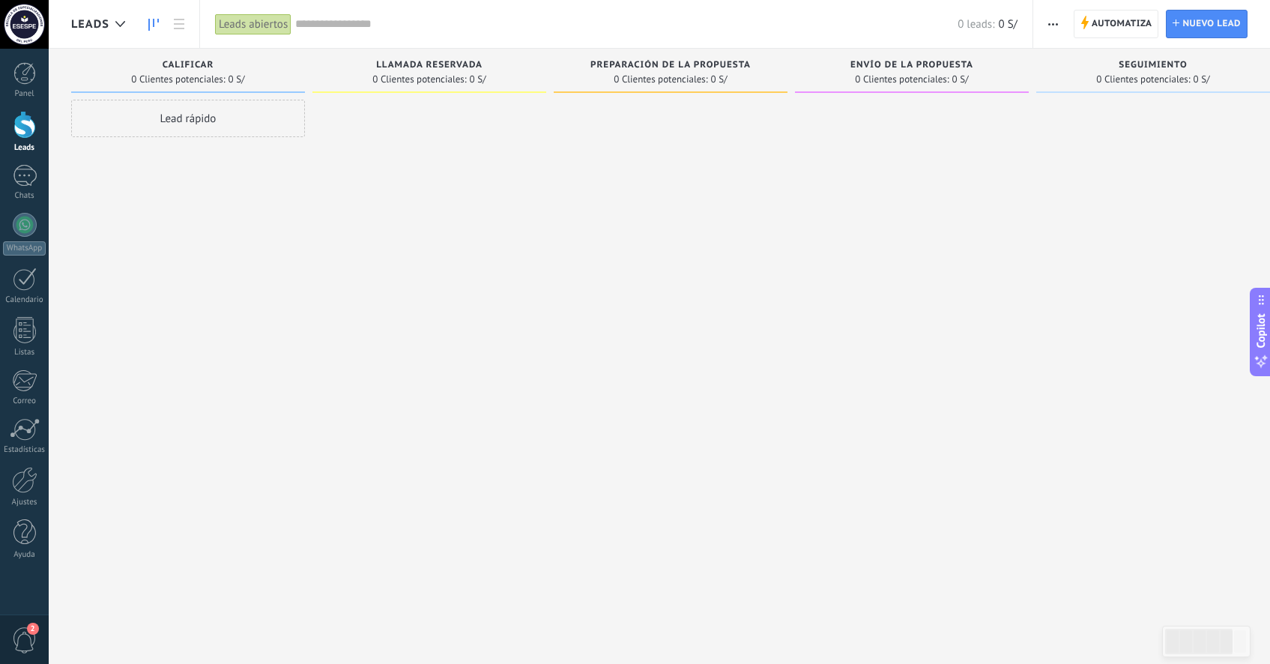
click at [1048, 25] on button "button" at bounding box center [1053, 24] width 22 height 28
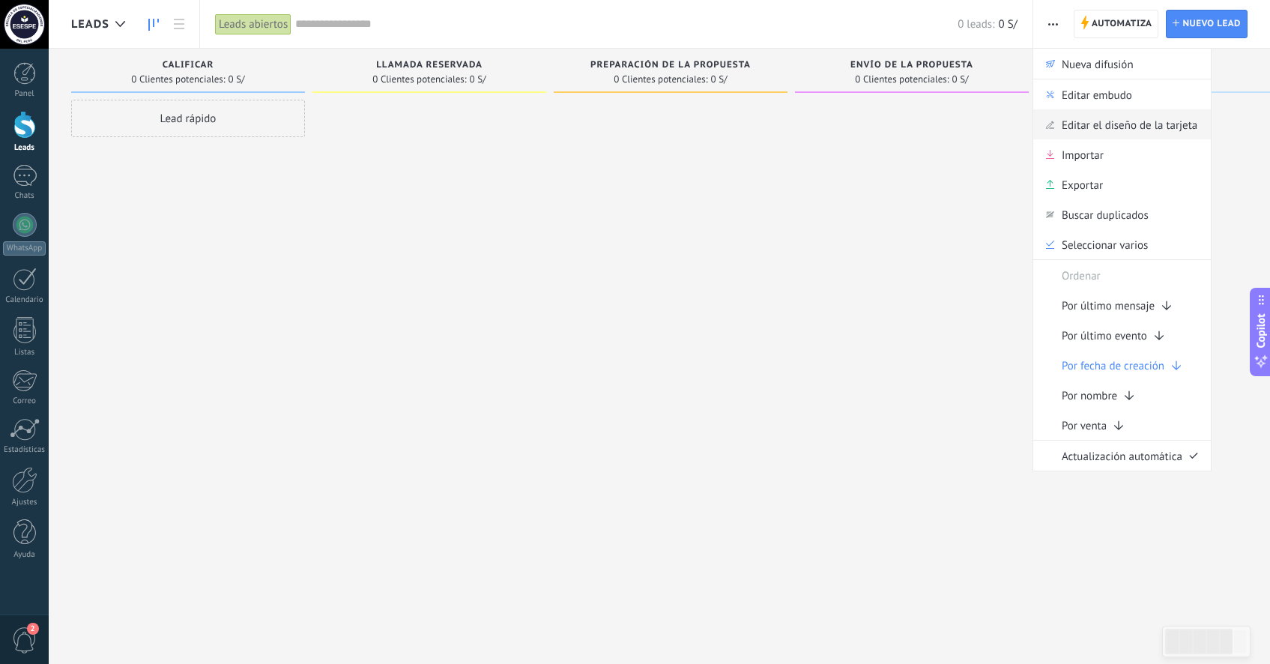
click at [1117, 123] on span "Editar el diseño de la tarjeta" at bounding box center [1130, 124] width 136 height 30
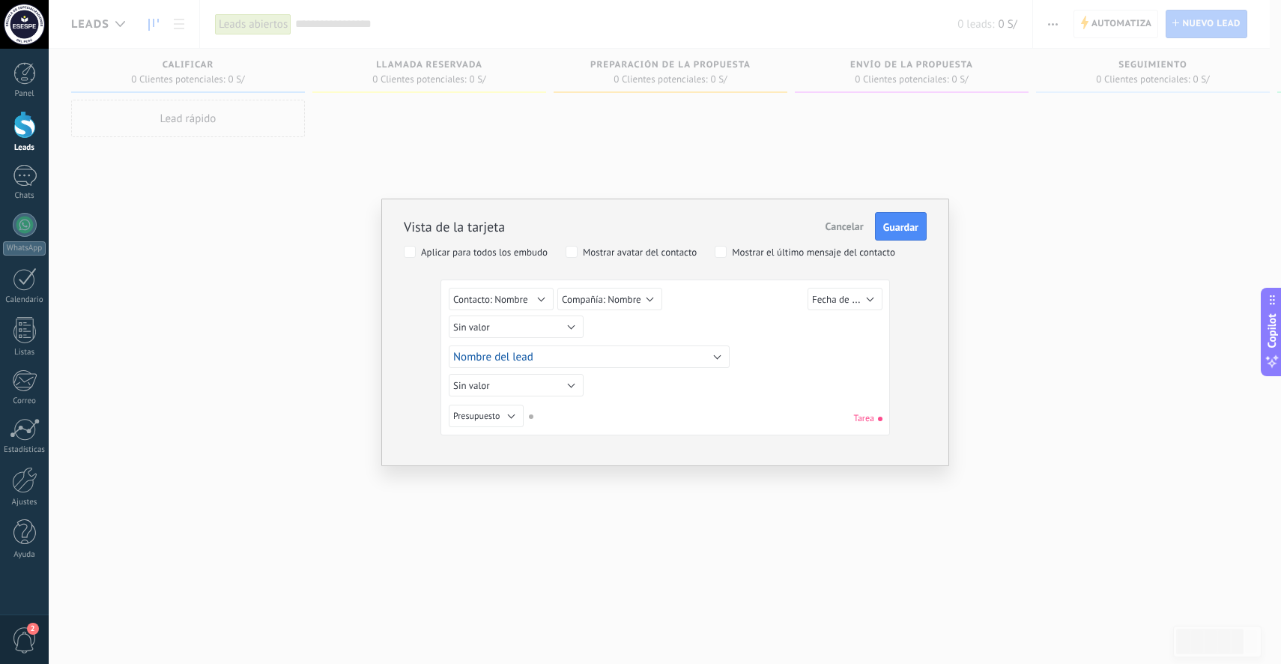
click at [863, 226] on span "Cancelar" at bounding box center [845, 226] width 38 height 13
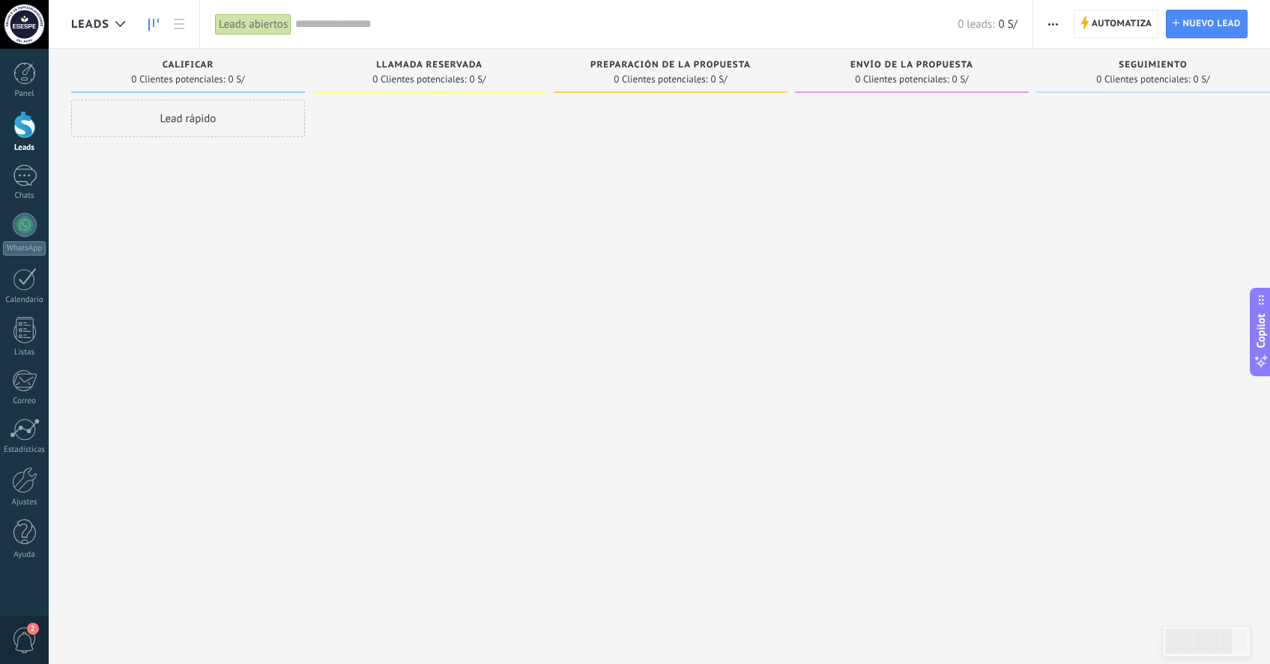
click at [225, 76] on span "0 Clientes potenciales:" at bounding box center [178, 79] width 94 height 9
click at [187, 66] on span "Calificar" at bounding box center [189, 65] width 52 height 10
click at [439, 66] on span "Llamada reservada" at bounding box center [429, 65] width 106 height 10
click at [1054, 26] on span "button" at bounding box center [1053, 24] width 10 height 28
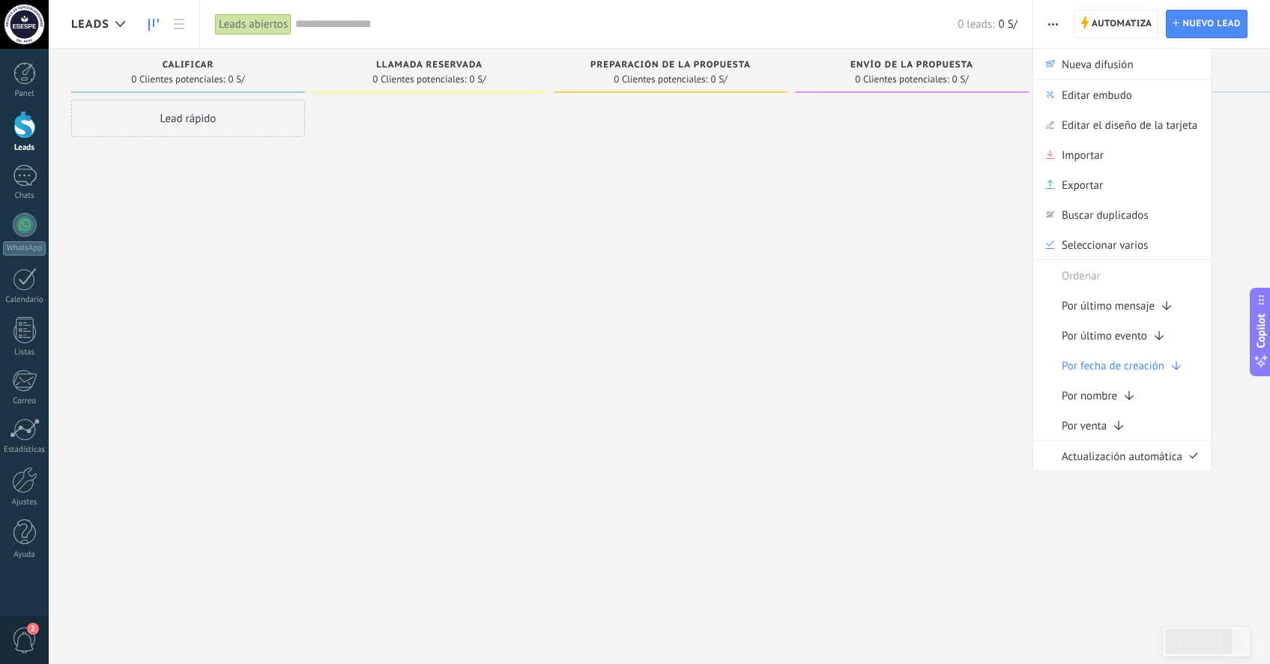
click at [823, 298] on div at bounding box center [912, 334] width 234 height 468
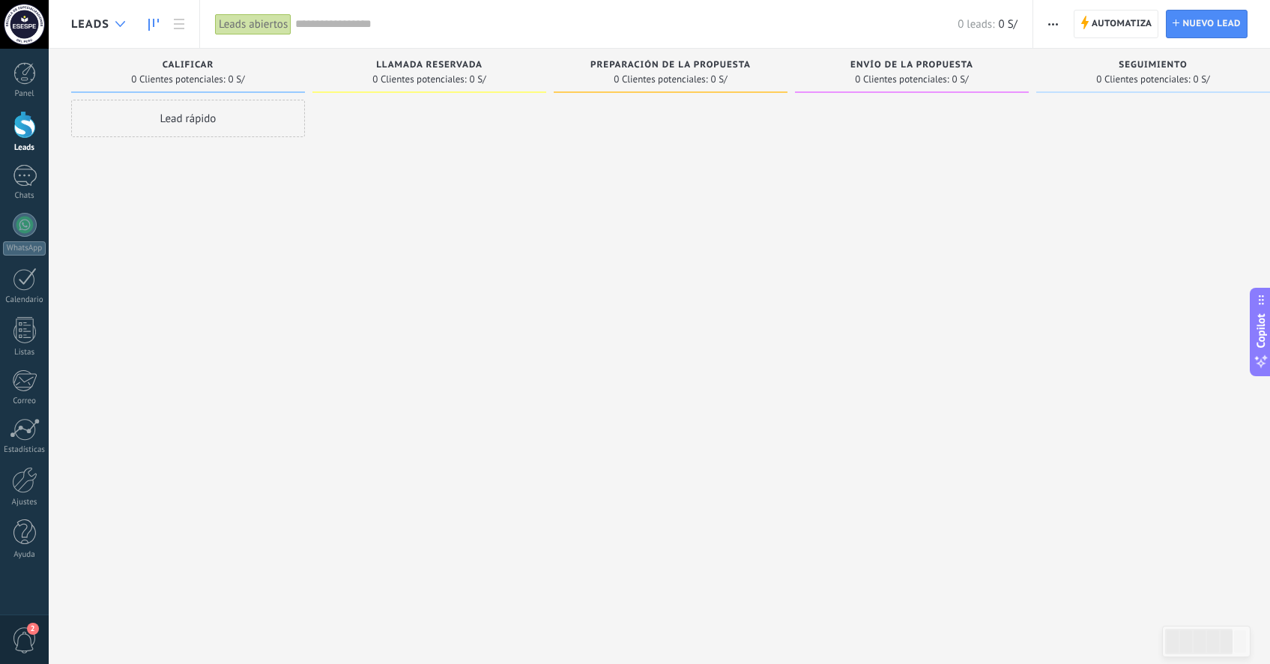
click at [115, 19] on div at bounding box center [120, 24] width 25 height 29
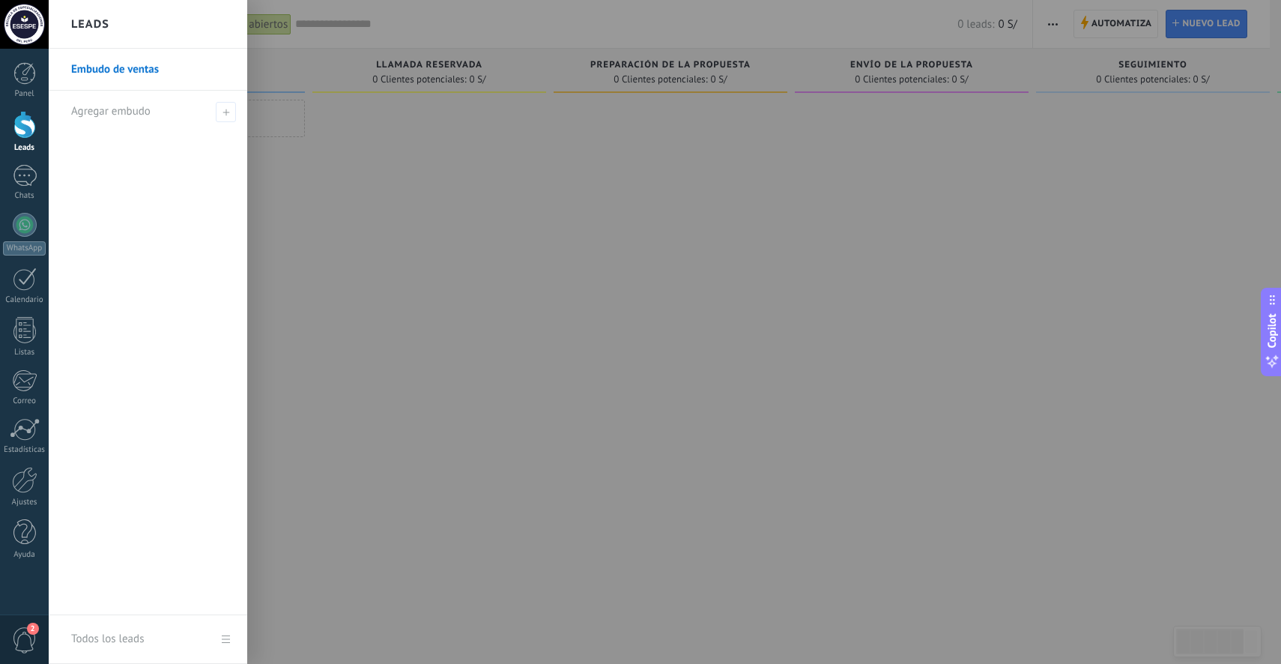
click at [447, 196] on div at bounding box center [689, 332] width 1281 height 664
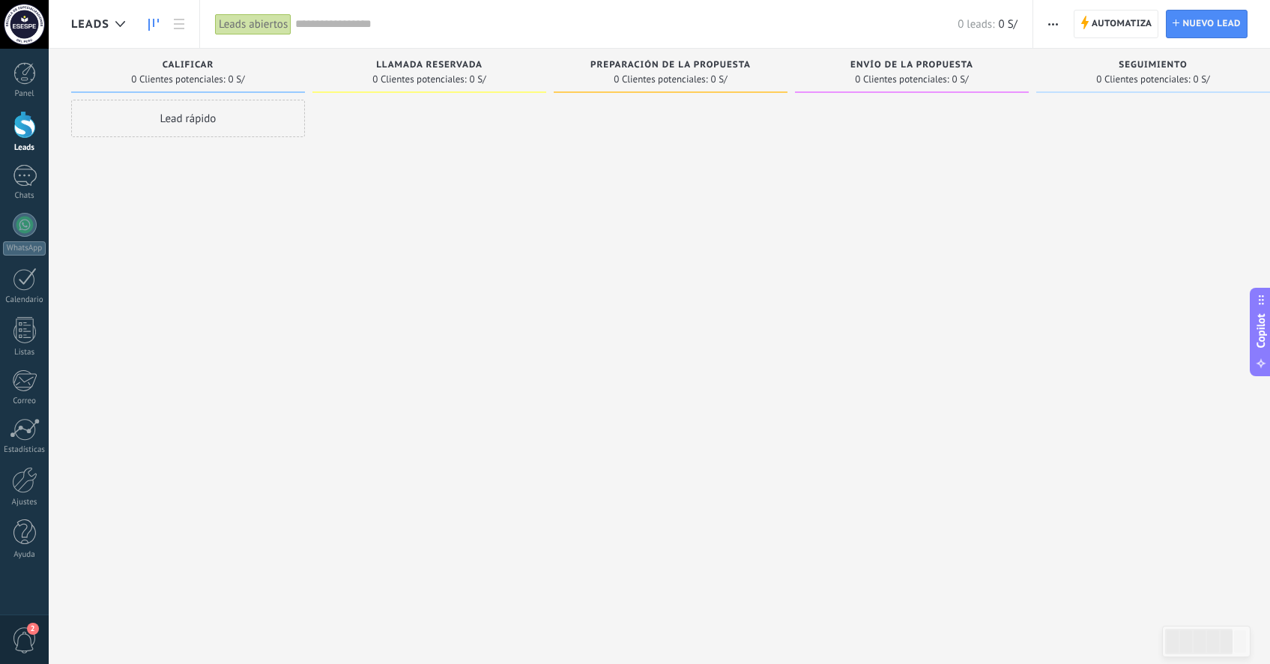
click at [419, 67] on span "Llamada reservada" at bounding box center [429, 65] width 106 height 10
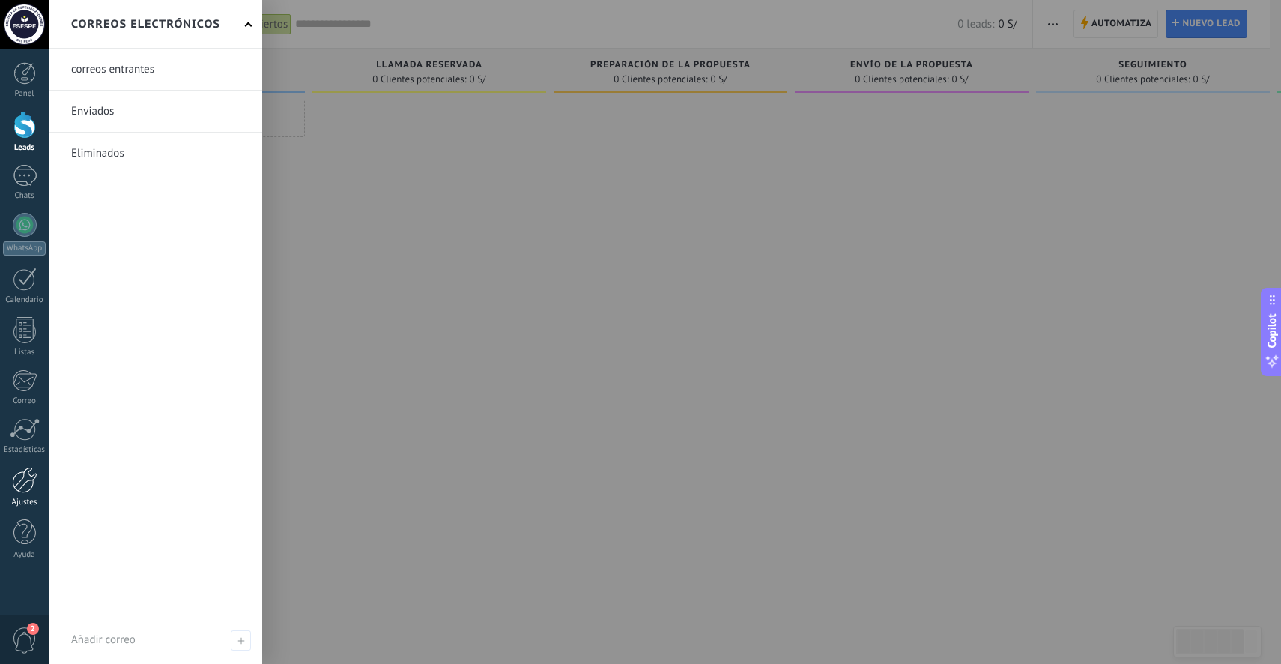
click at [25, 474] on div at bounding box center [24, 480] width 25 height 26
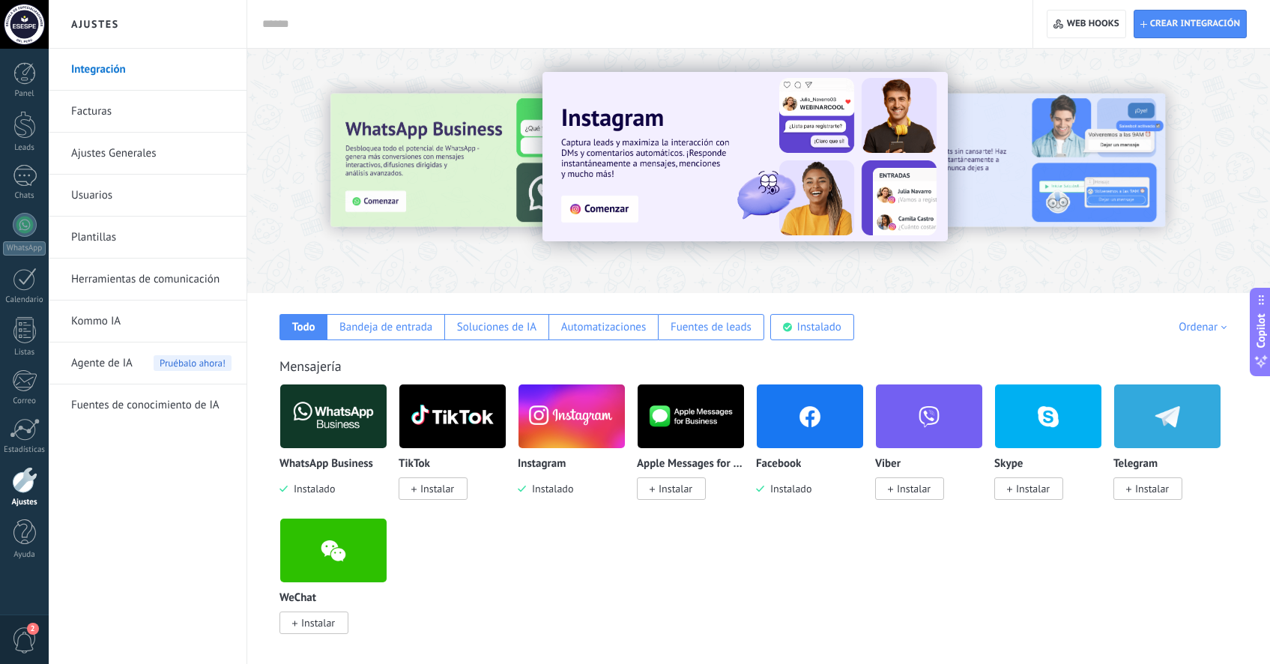
click at [182, 145] on link "Ajustes Generales" at bounding box center [151, 154] width 160 height 42
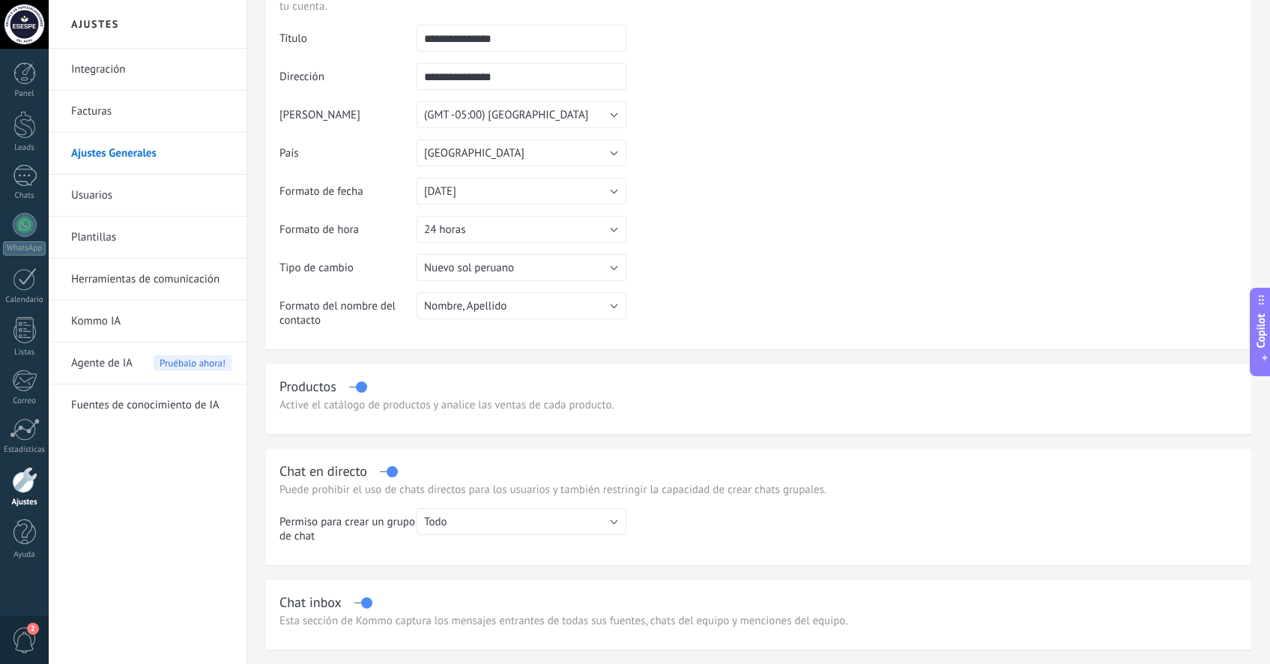
scroll to position [107, 0]
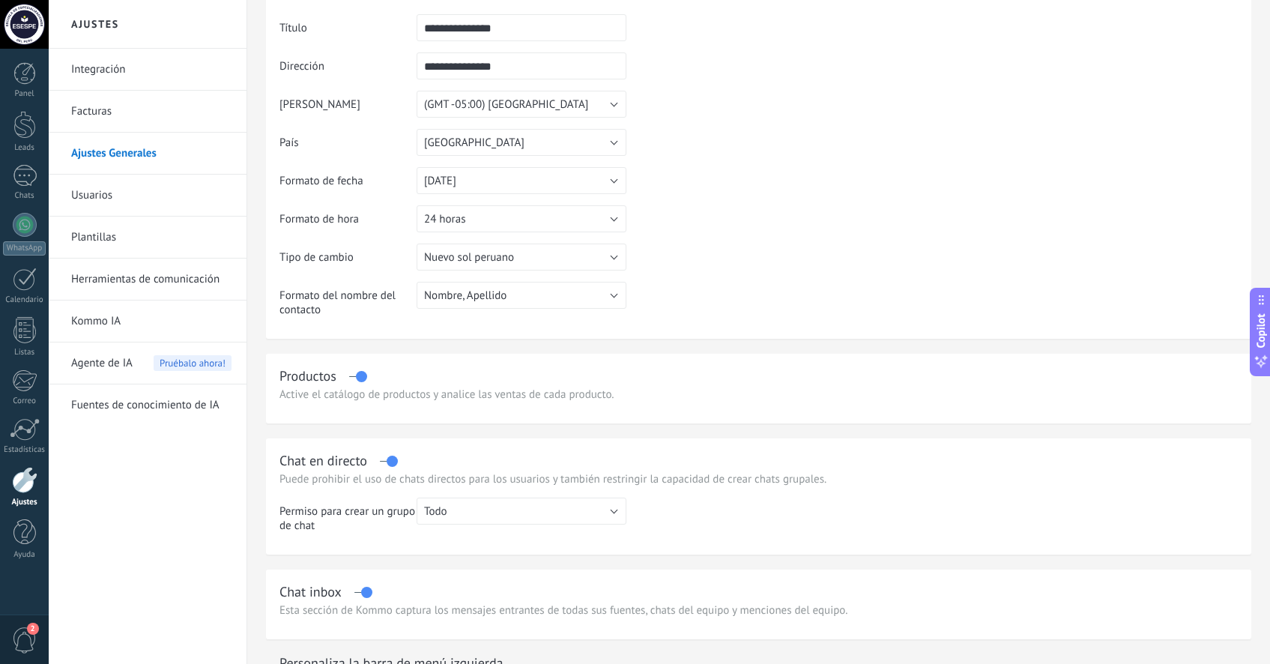
click at [178, 193] on link "Usuarios" at bounding box center [151, 196] width 160 height 42
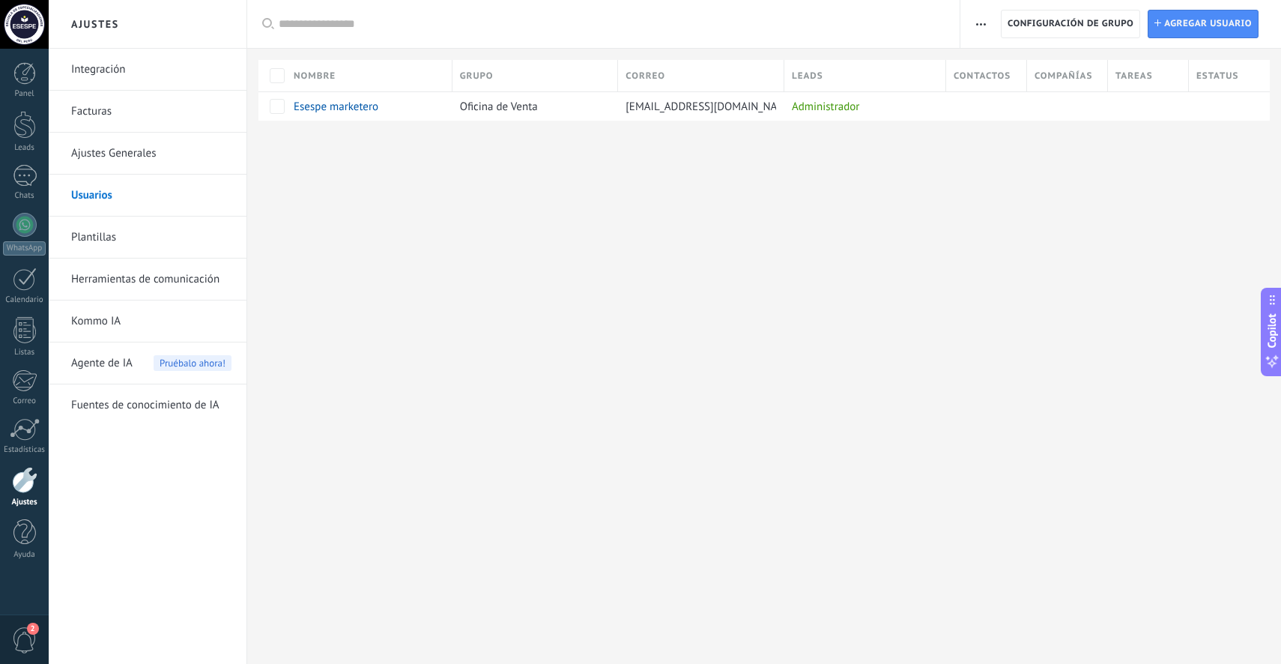
click at [151, 240] on link "Plantillas" at bounding box center [151, 238] width 160 height 42
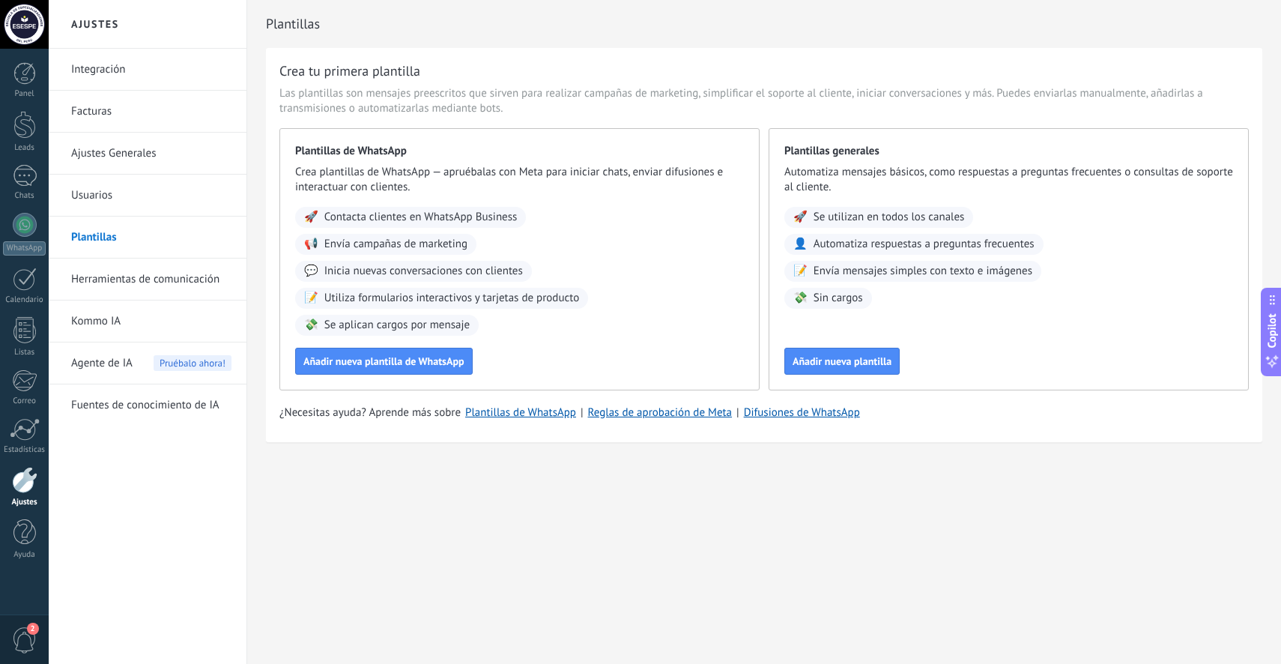
click at [125, 143] on link "Ajustes Generales" at bounding box center [151, 154] width 160 height 42
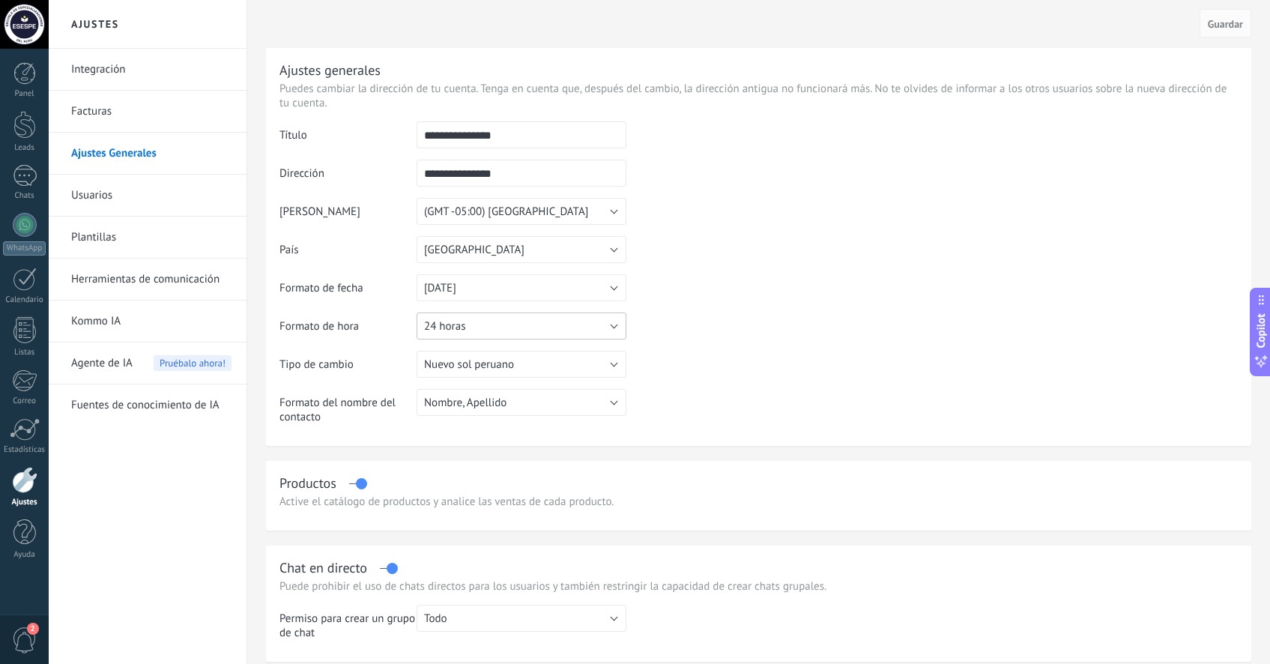
click at [616, 330] on button "24 horas" at bounding box center [522, 325] width 210 height 27
click at [581, 346] on span "12 horas" at bounding box center [515, 352] width 214 height 14
click at [748, 299] on table "**********" at bounding box center [759, 278] width 958 height 314
click at [617, 296] on button "31.12.2025" at bounding box center [522, 287] width 210 height 27
click at [579, 336] on span "31/12/2025" at bounding box center [515, 339] width 214 height 14
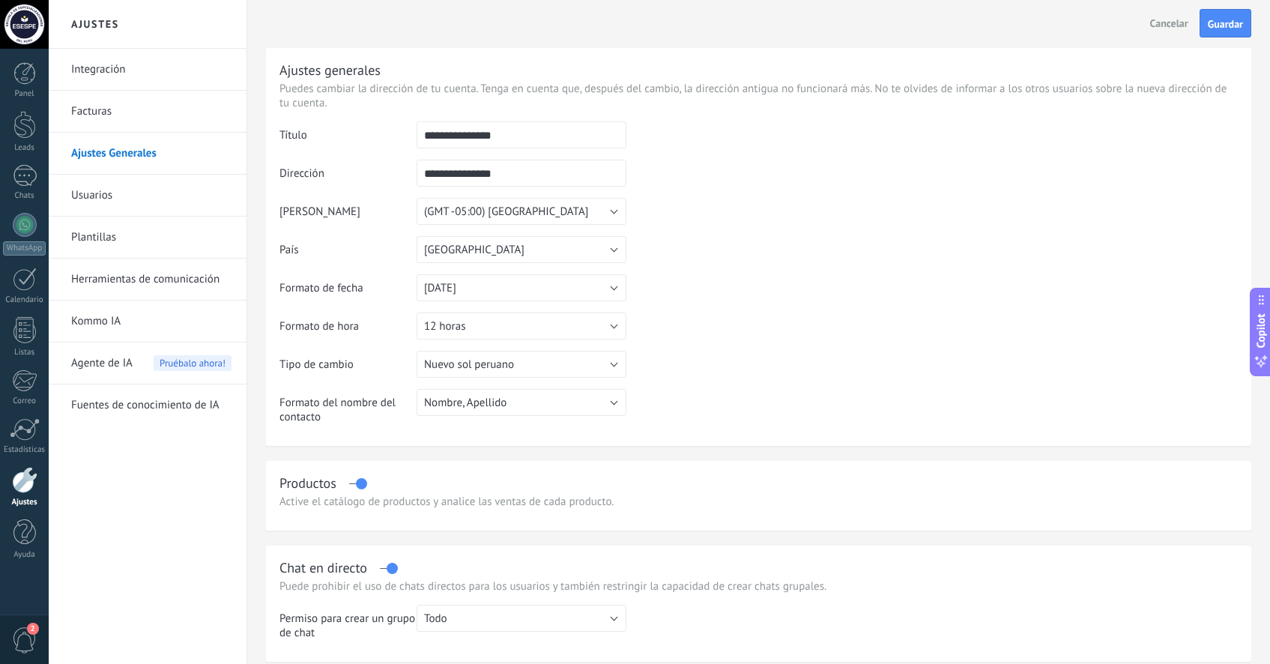
click at [747, 283] on table "**********" at bounding box center [759, 278] width 958 height 314
click at [112, 74] on link "Integración" at bounding box center [151, 70] width 160 height 42
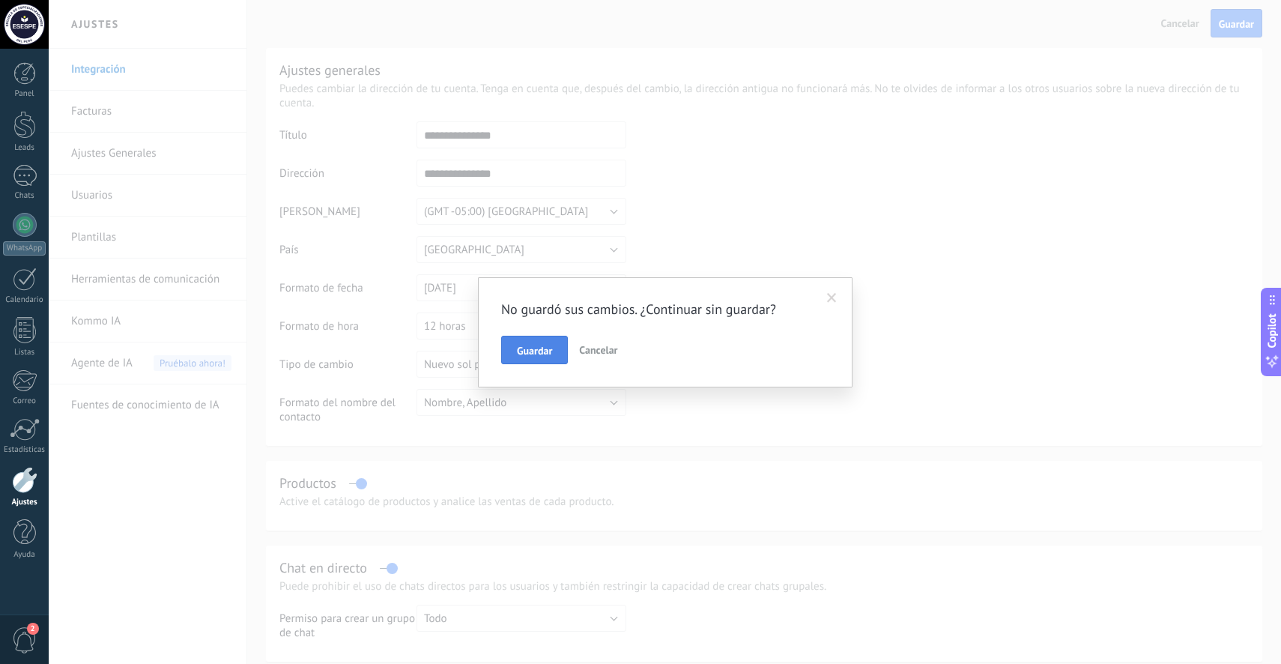
click at [538, 338] on button "Guardar" at bounding box center [534, 350] width 67 height 28
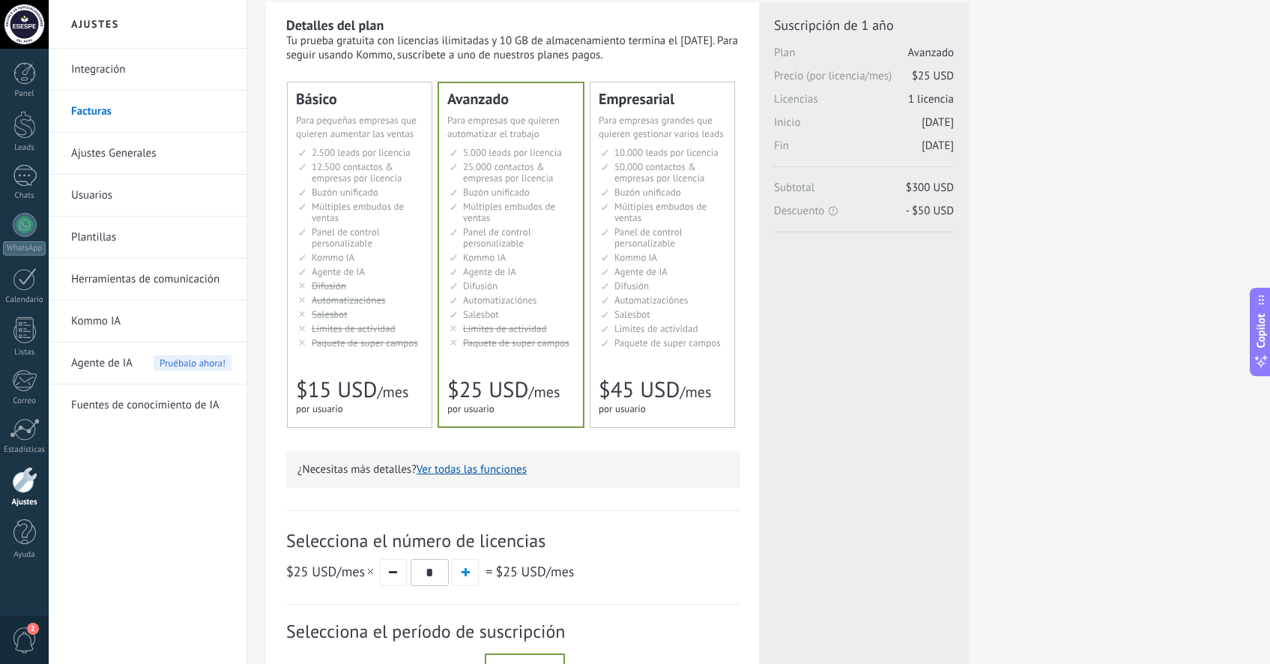
scroll to position [47, 0]
click at [366, 417] on div "Básico Для увеличения продаж в малом бизнесе For small businesses that want to …" at bounding box center [360, 253] width 144 height 345
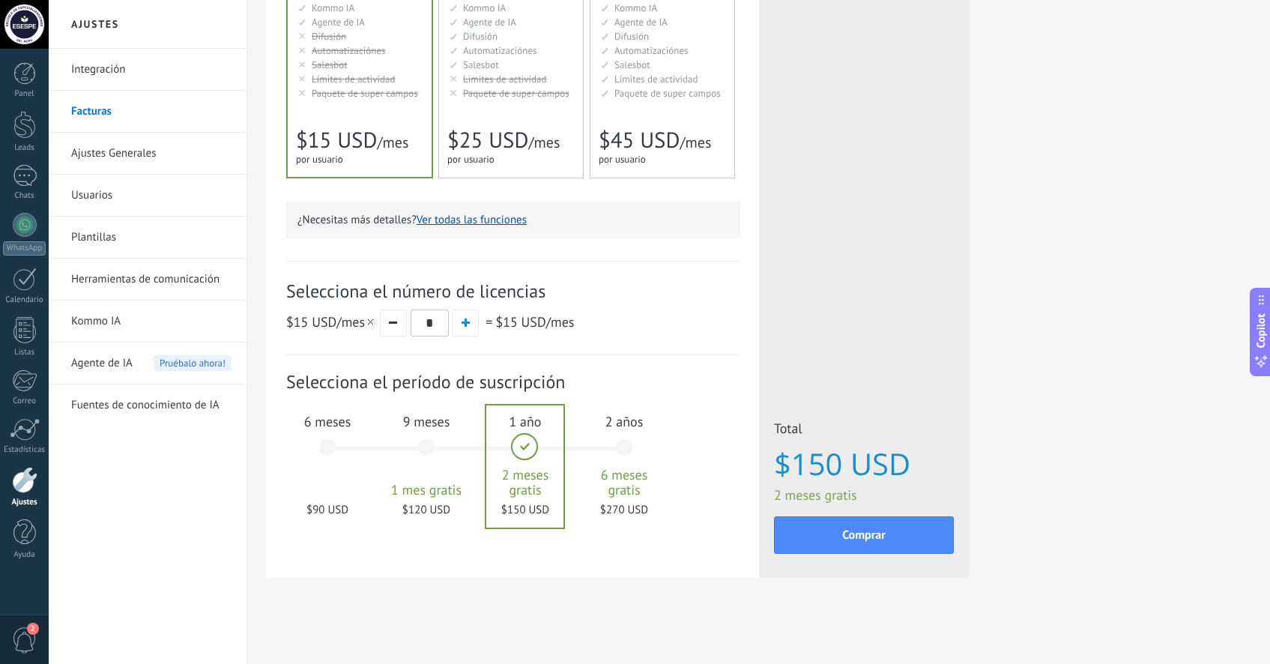
scroll to position [297, 0]
click at [470, 328] on button "button" at bounding box center [465, 322] width 27 height 27
click at [396, 326] on button "button" at bounding box center [393, 322] width 27 height 27
type input "*"
click at [333, 444] on div "6 meses $90 USD" at bounding box center [327, 455] width 81 height 106
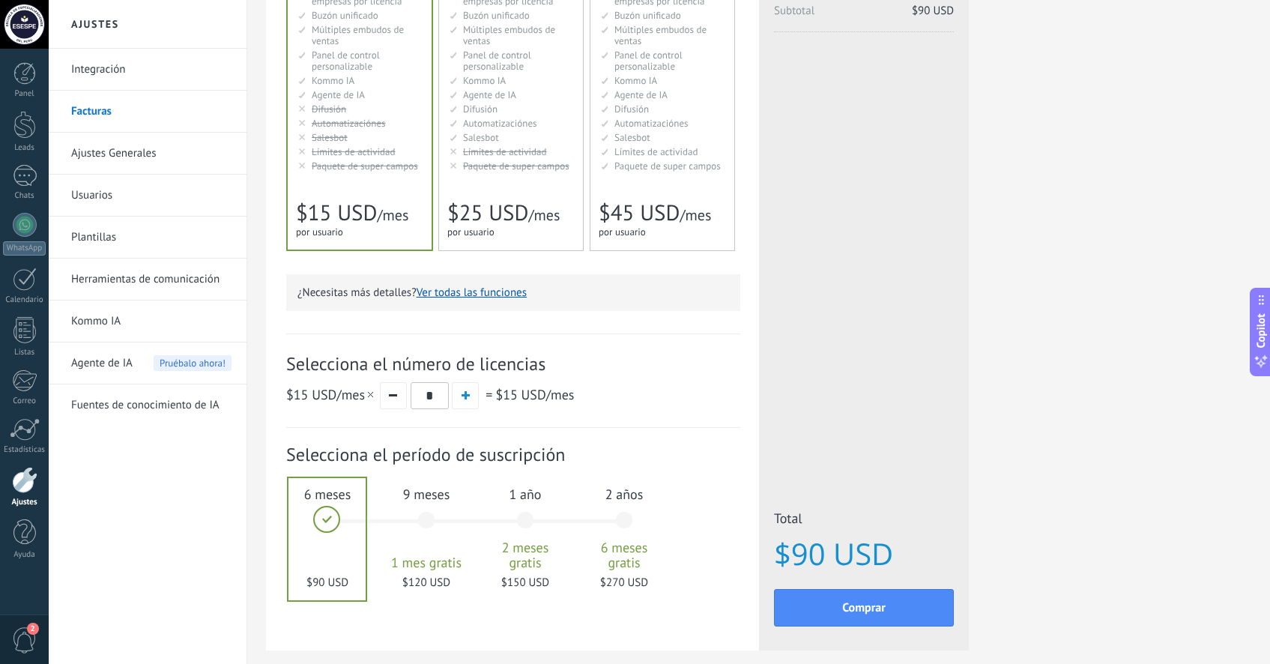
scroll to position [0, 0]
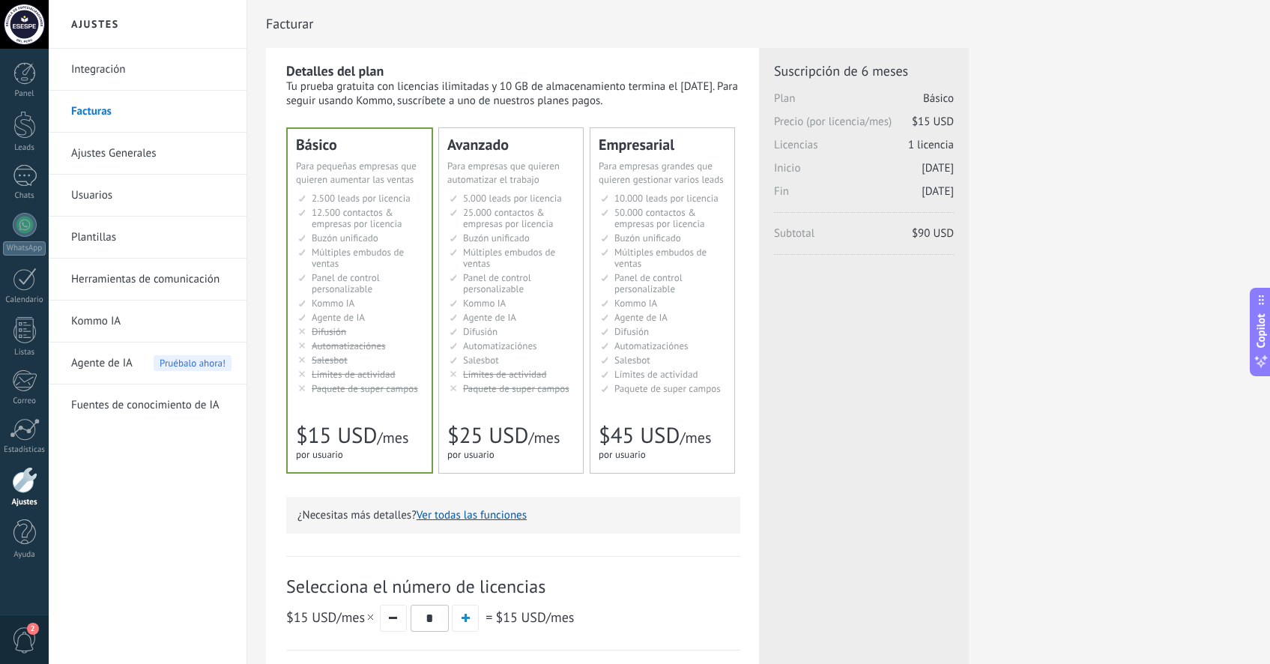
click at [39, 19] on div at bounding box center [24, 24] width 49 height 49
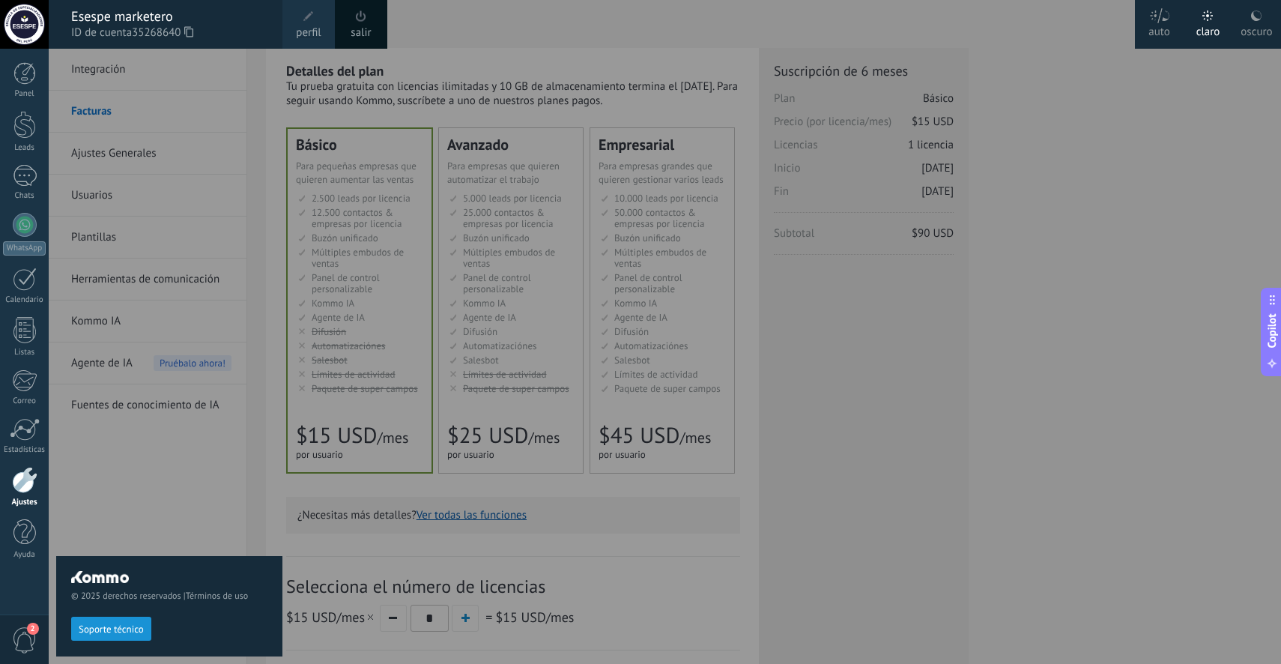
click at [220, 37] on span "ID de cuenta 35268640" at bounding box center [169, 33] width 196 height 16
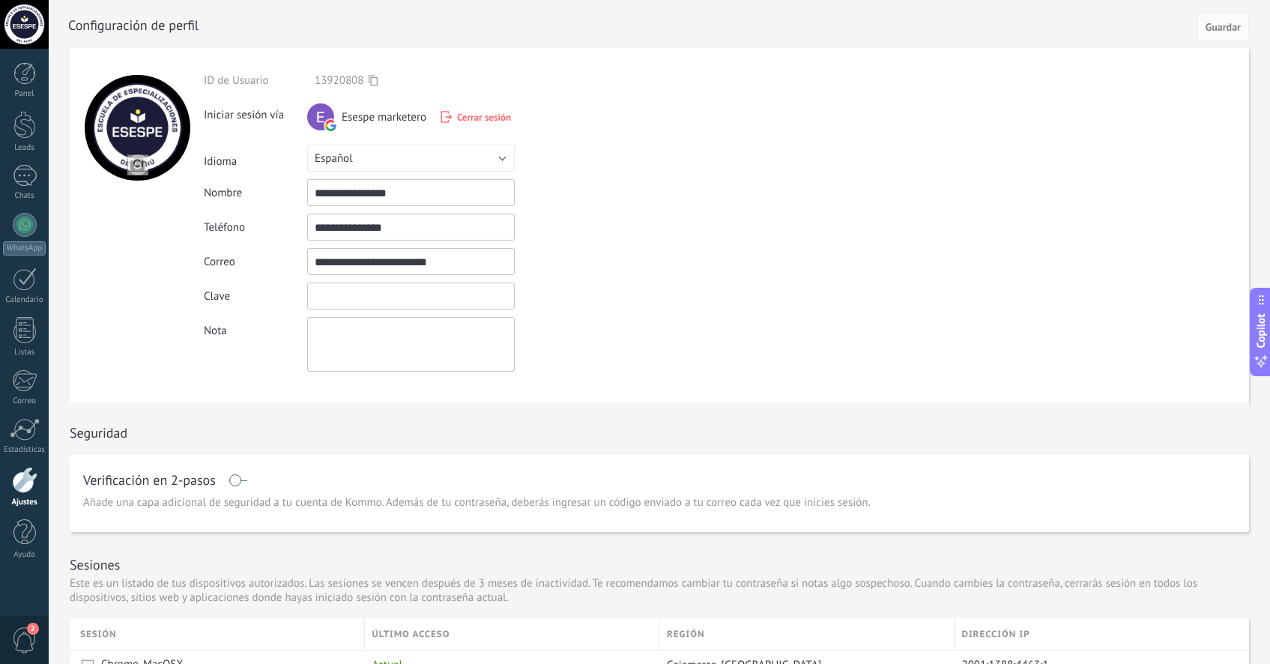
click at [363, 297] on input "textbox" at bounding box center [411, 296] width 208 height 27
drag, startPoint x: 396, startPoint y: 262, endPoint x: 315, endPoint y: 264, distance: 80.9
click at [315, 264] on input "**********" at bounding box center [411, 261] width 208 height 27
click at [356, 292] on input "textbox" at bounding box center [411, 296] width 208 height 27
paste input "**********"
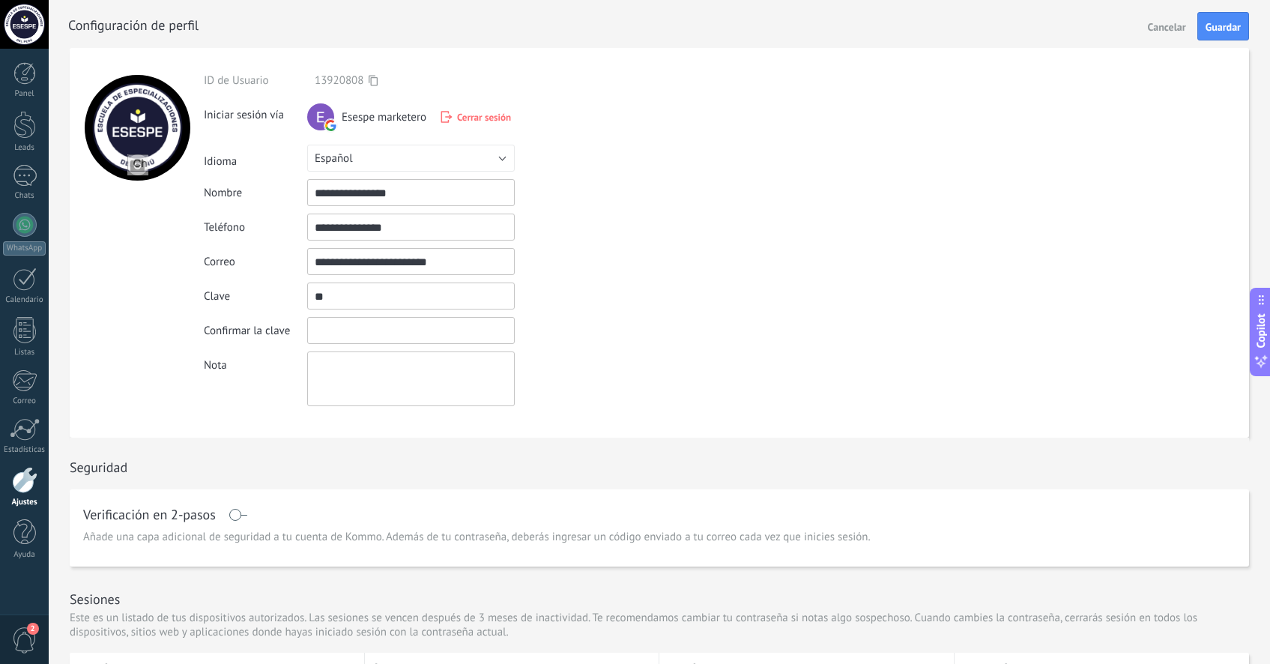
type input "*"
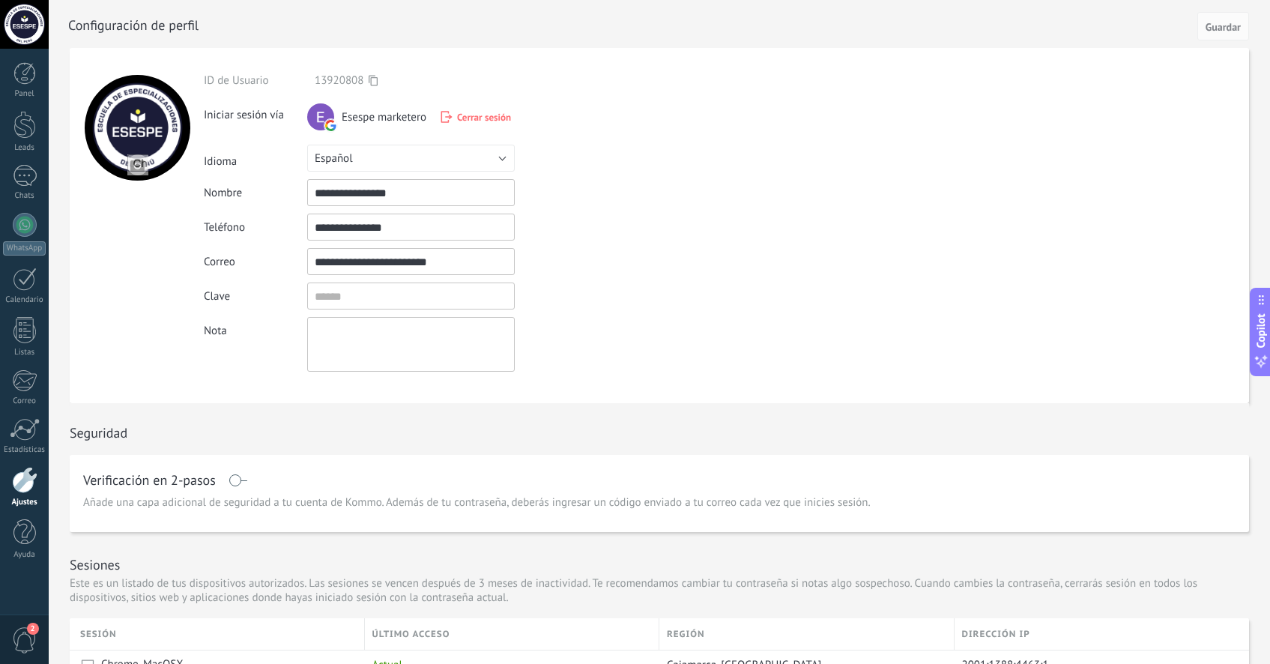
click at [396, 264] on input "**********" at bounding box center [411, 261] width 208 height 27
drag, startPoint x: 396, startPoint y: 265, endPoint x: 289, endPoint y: 265, distance: 107.2
click at [289, 265] on div "**********" at bounding box center [446, 261] width 484 height 27
click at [366, 299] on input "textbox" at bounding box center [411, 296] width 208 height 27
paste input "**********"
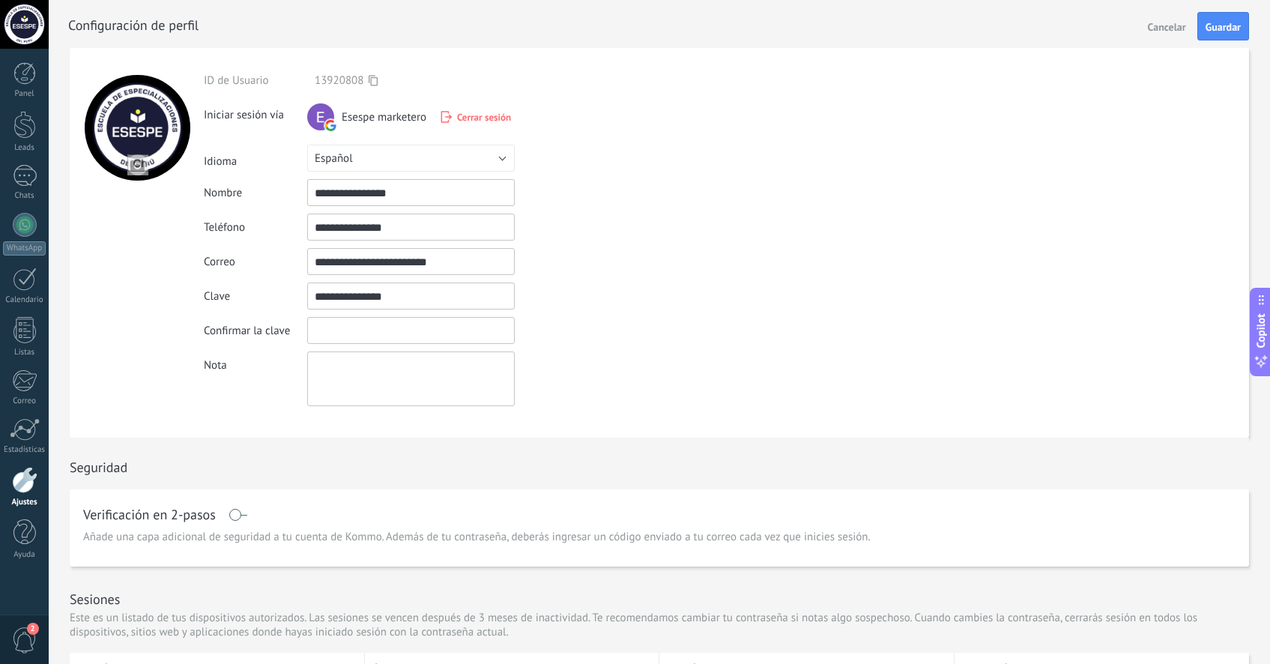
drag, startPoint x: 366, startPoint y: 299, endPoint x: 298, endPoint y: 299, distance: 68.2
click at [298, 299] on div "Clave" at bounding box center [446, 296] width 484 height 27
click at [1226, 22] on span "Guardar" at bounding box center [1223, 27] width 35 height 10
drag, startPoint x: 365, startPoint y: 299, endPoint x: 267, endPoint y: 303, distance: 98.2
click at [267, 303] on div "Clave Las contraseñas deben tener al menos 8 caracteres e incluir al menos 1 de…" at bounding box center [726, 296] width 1045 height 27
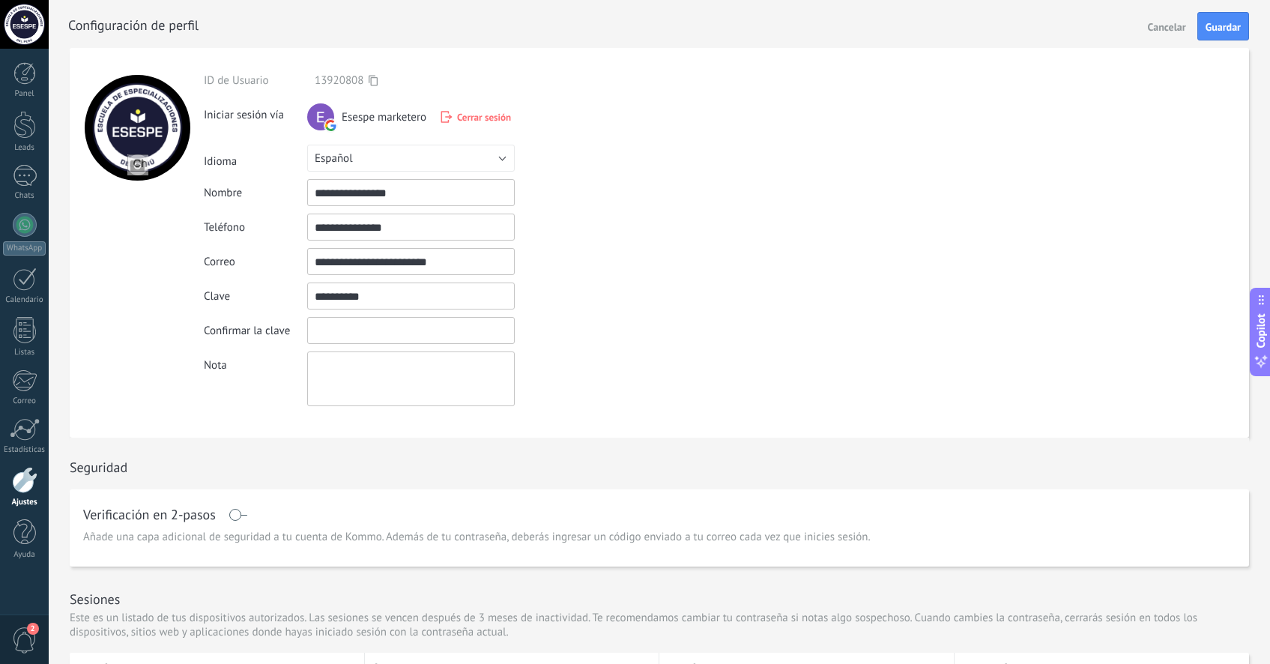
drag, startPoint x: 364, startPoint y: 302, endPoint x: 312, endPoint y: 297, distance: 51.9
click at [312, 297] on input "textbox" at bounding box center [411, 296] width 208 height 27
type input "*"
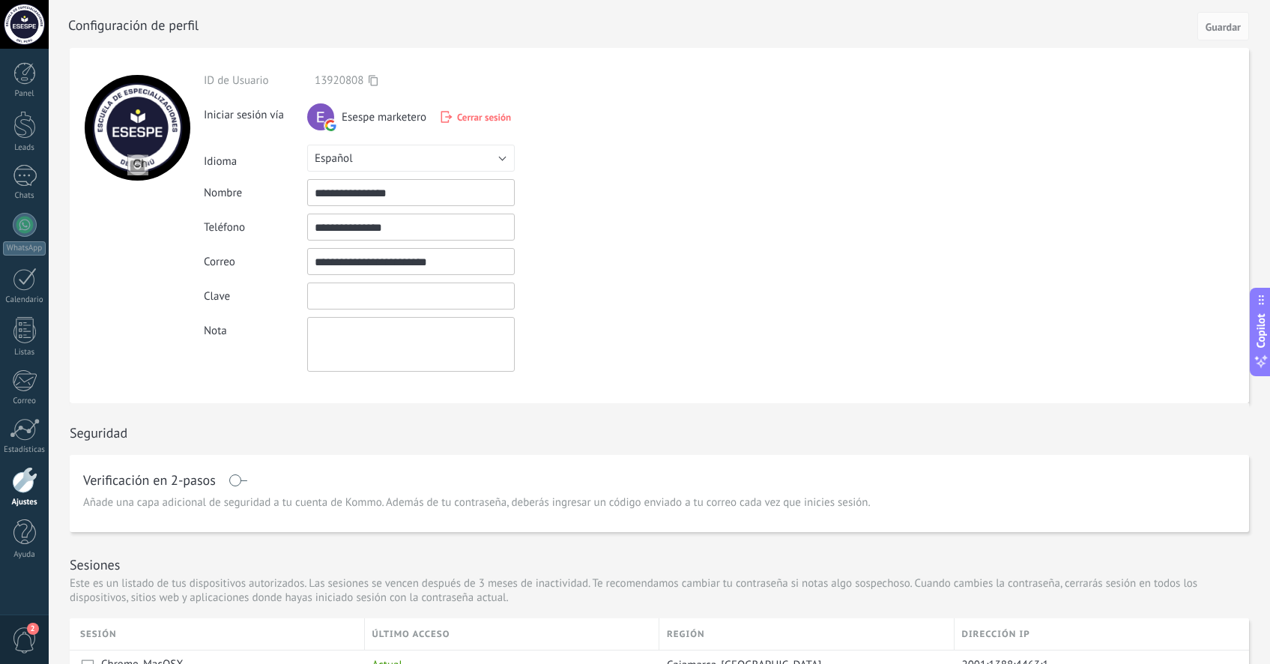
click at [427, 290] on input "textbox" at bounding box center [411, 296] width 208 height 27
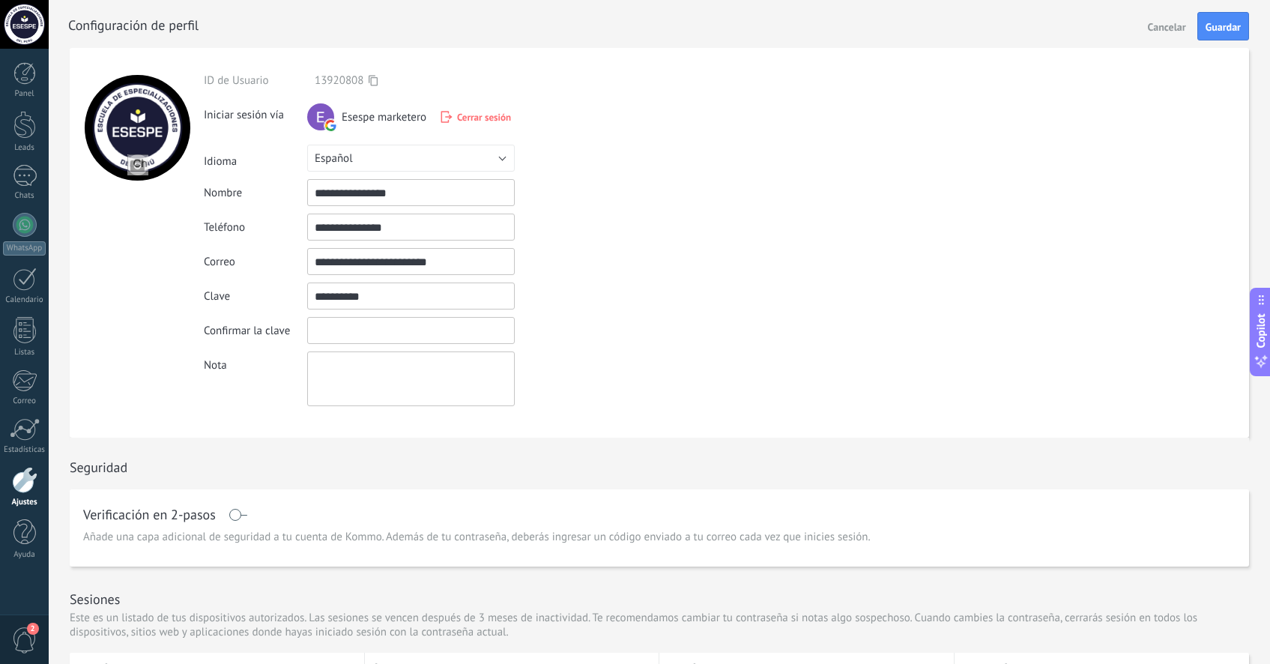
type input "**********"
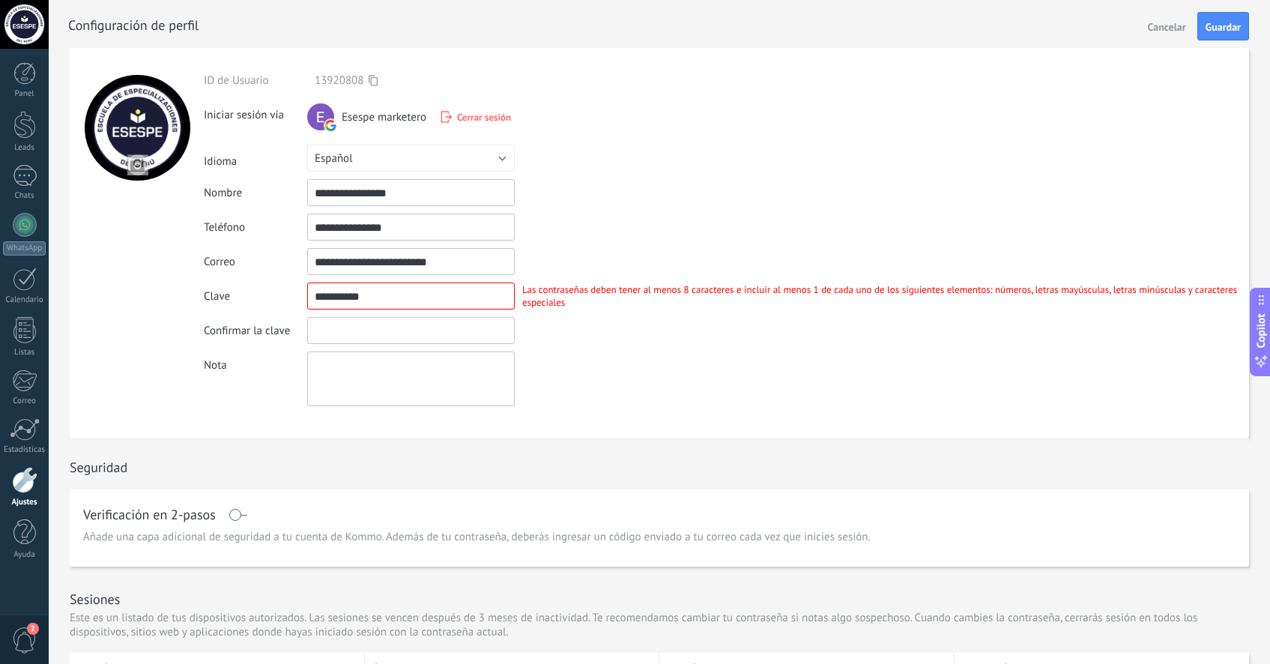
click at [444, 326] on input "textbox" at bounding box center [411, 330] width 208 height 27
type input "**********"
click at [709, 408] on div "**********" at bounding box center [726, 243] width 1045 height 390
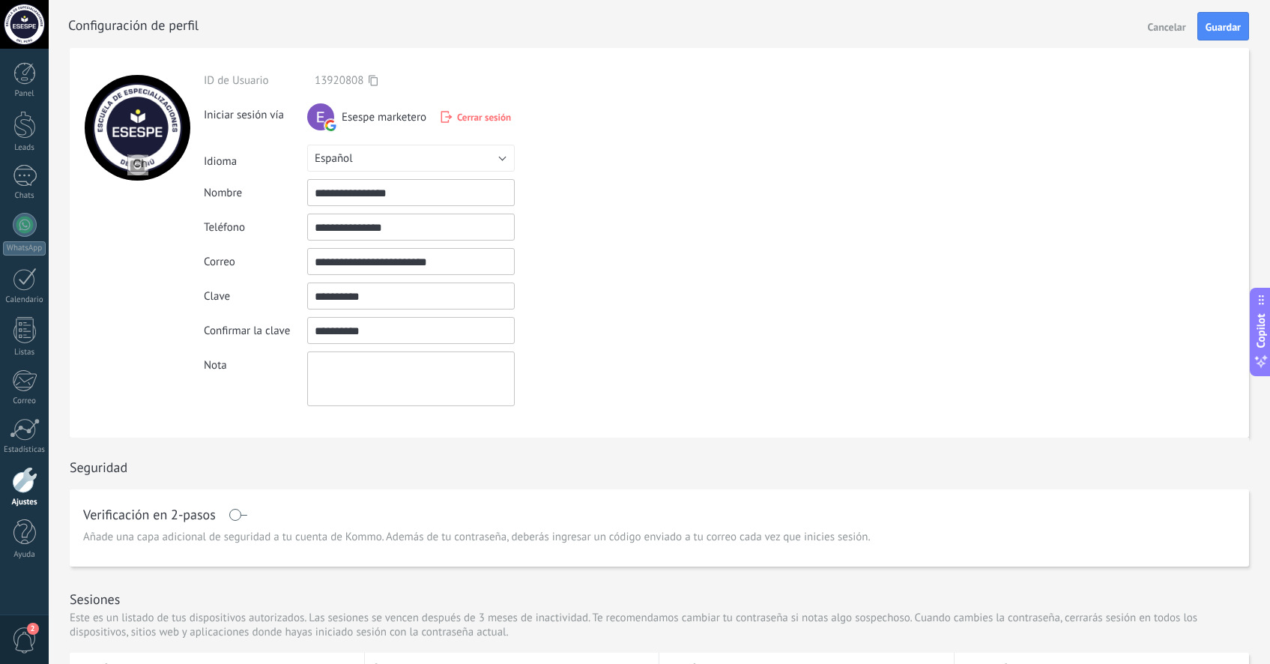
drag, startPoint x: 363, startPoint y: 302, endPoint x: 283, endPoint y: 299, distance: 79.5
click at [283, 299] on div "Clave Las contraseñas deben tener al menos 8 caracteres e incluir al menos 1 de…" at bounding box center [726, 296] width 1045 height 27
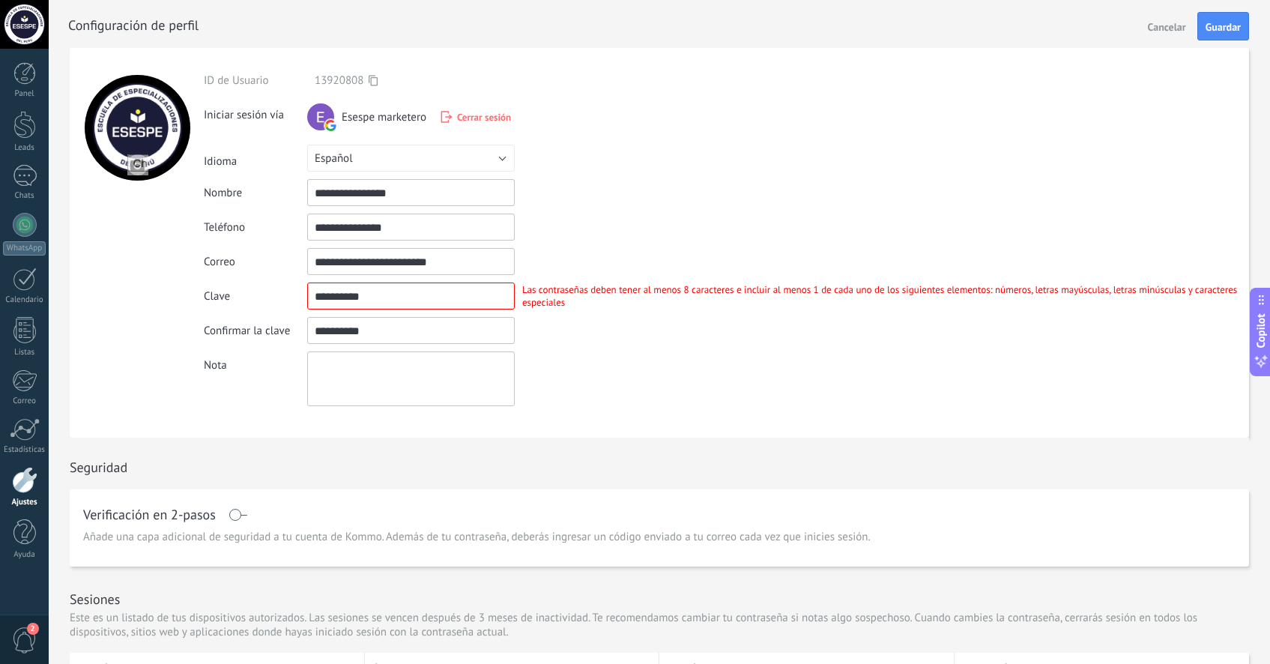
drag, startPoint x: 359, startPoint y: 329, endPoint x: 268, endPoint y: 319, distance: 91.2
click at [268, 319] on div "Confirmar la clave La contraseña no coincide" at bounding box center [726, 330] width 1045 height 27
click at [446, 303] on input "textbox" at bounding box center [411, 296] width 208 height 27
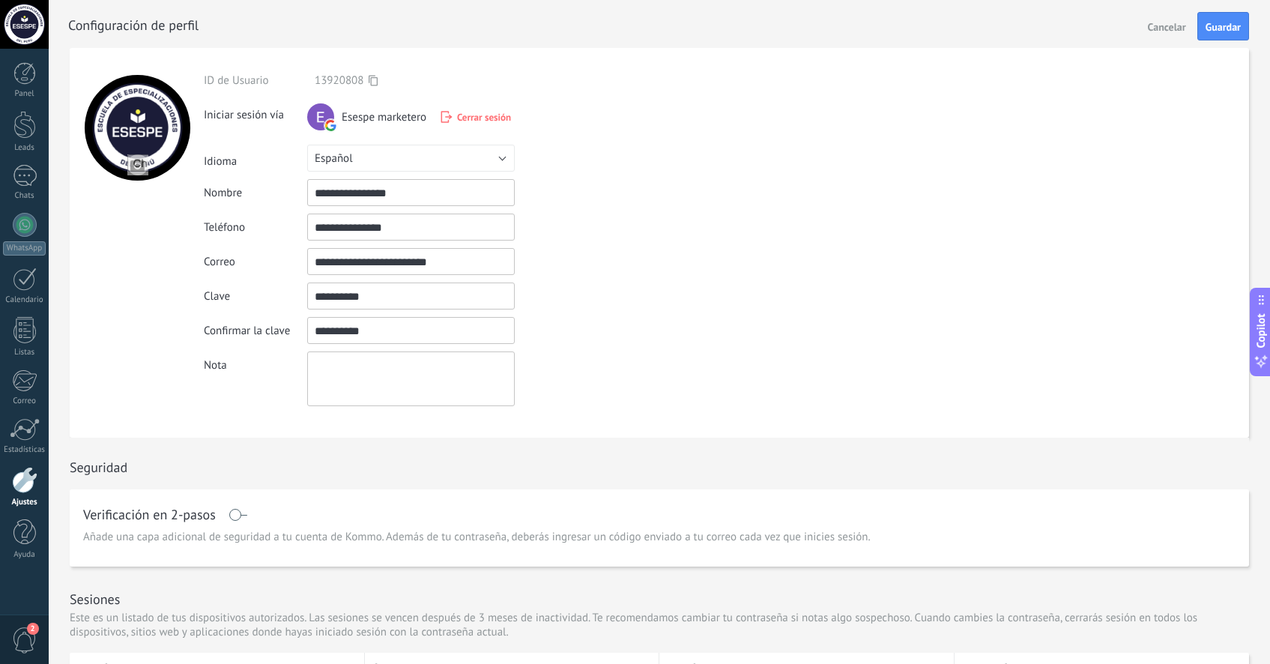
drag, startPoint x: 429, startPoint y: 299, endPoint x: 303, endPoint y: 299, distance: 126.6
click at [303, 299] on div "Clave Las contraseñas deben tener al menos 8 caracteres e incluir al menos 1 de…" at bounding box center [726, 296] width 1045 height 27
type input "*"
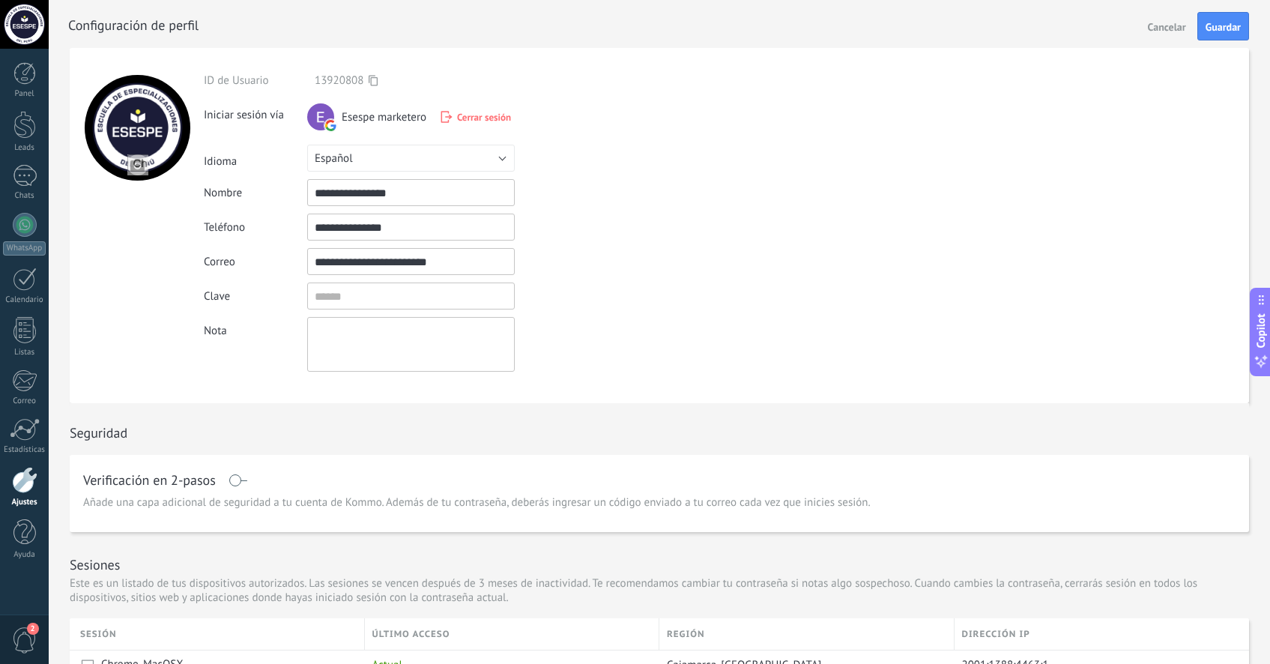
drag, startPoint x: 463, startPoint y: 262, endPoint x: 306, endPoint y: 262, distance: 156.6
click at [307, 262] on input "**********" at bounding box center [411, 261] width 208 height 27
click at [434, 262] on input "**********" at bounding box center [411, 261] width 208 height 27
drag, startPoint x: 411, startPoint y: 262, endPoint x: 360, endPoint y: 262, distance: 51.7
click at [360, 262] on input "**********" at bounding box center [411, 261] width 208 height 27
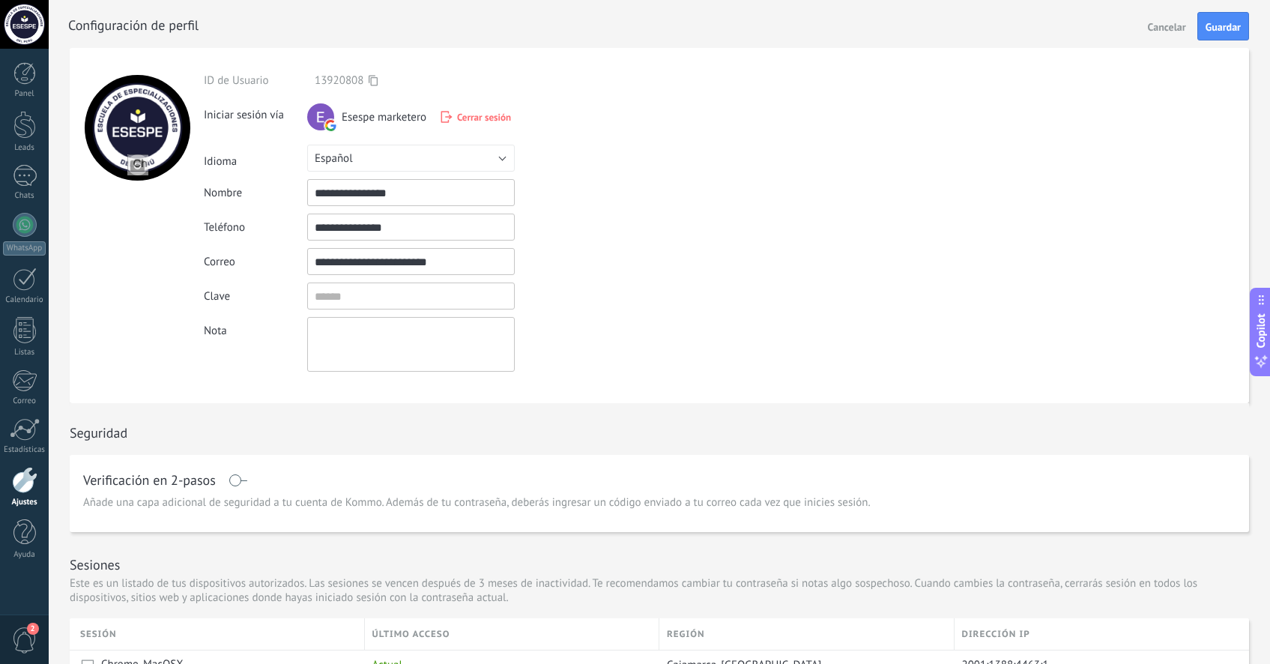
click at [395, 265] on input "**********" at bounding box center [411, 261] width 208 height 27
drag, startPoint x: 408, startPoint y: 263, endPoint x: 313, endPoint y: 260, distance: 94.5
click at [313, 260] on input "**********" at bounding box center [411, 261] width 208 height 27
click at [360, 300] on input "textbox" at bounding box center [411, 296] width 208 height 27
paste input "**********"
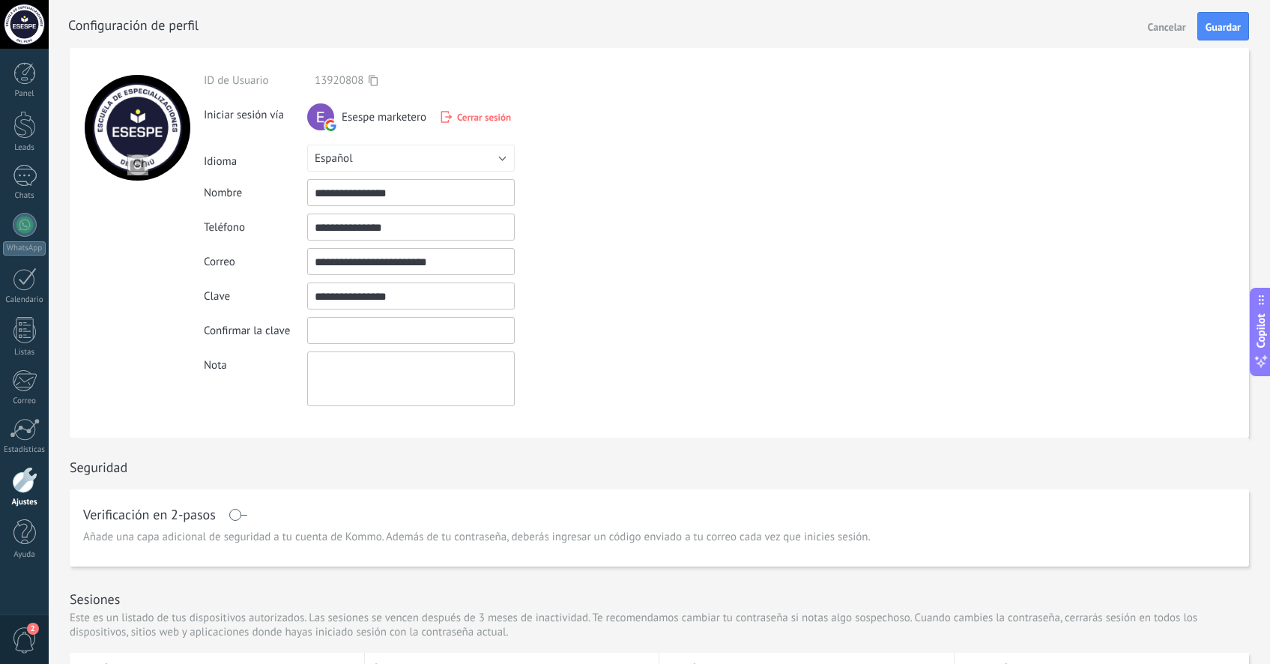
drag, startPoint x: 397, startPoint y: 297, endPoint x: 277, endPoint y: 280, distance: 121.9
click at [277, 280] on div "**********" at bounding box center [726, 239] width 1045 height 333
type input "**********"
click at [348, 322] on input "textbox" at bounding box center [411, 330] width 208 height 27
type input "**********"
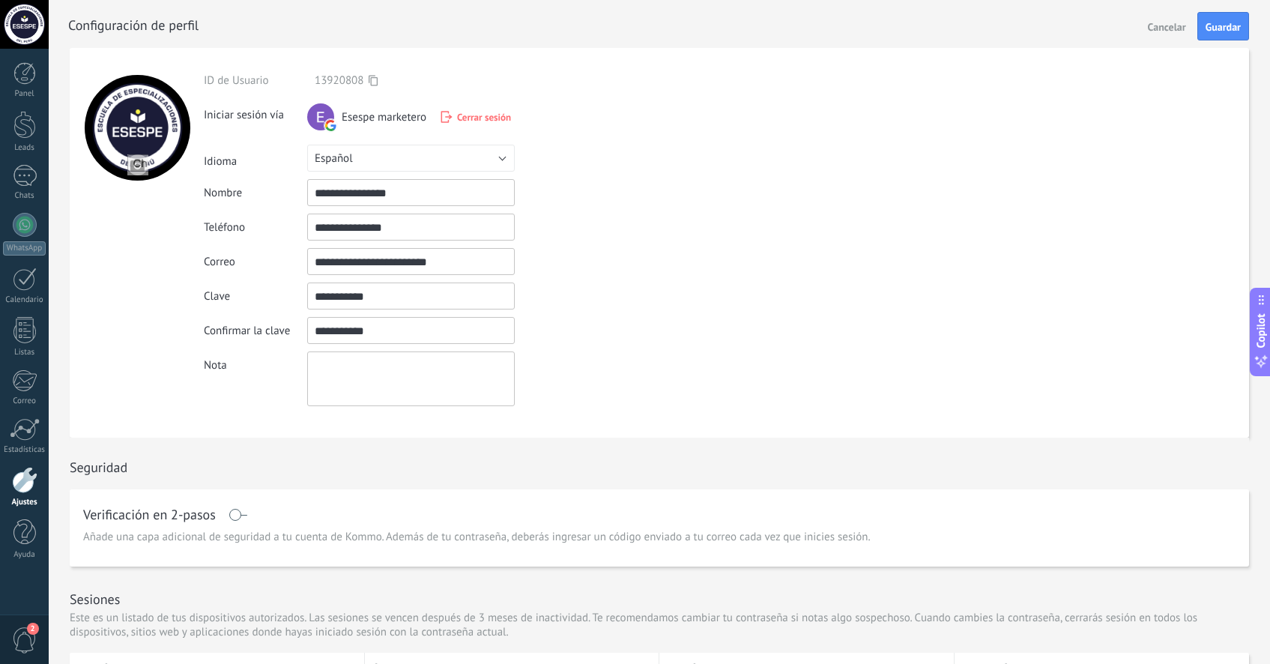
click at [629, 401] on div "Nota" at bounding box center [726, 378] width 1045 height 55
click at [1245, 14] on button "Guardar" at bounding box center [1223, 26] width 52 height 28
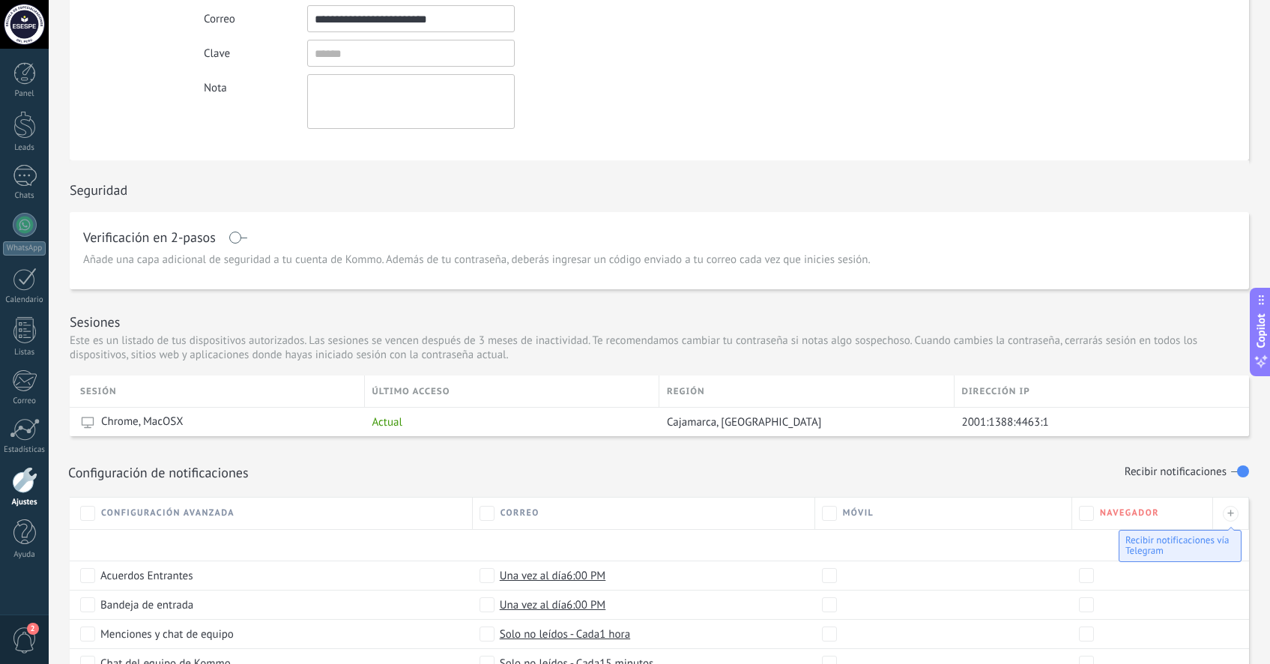
scroll to position [251, 0]
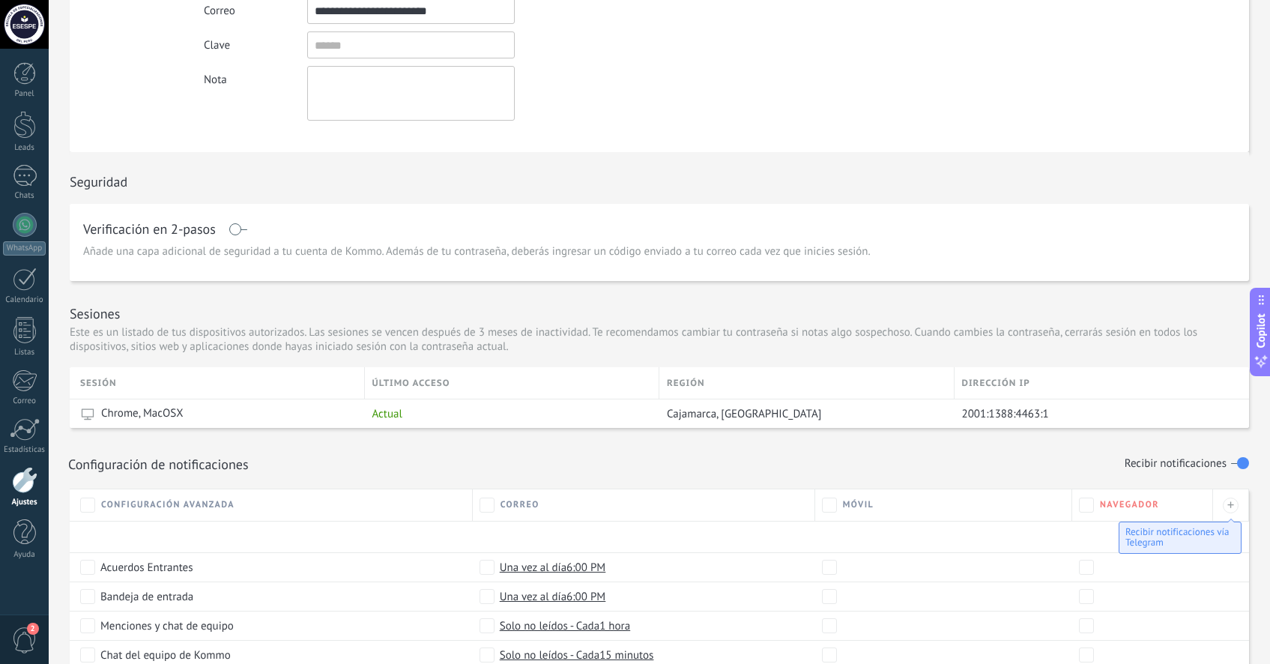
click at [23, 58] on div "Panel Leads Chats WhatsApp Clientes" at bounding box center [48, 332] width 97 height 567
click at [31, 127] on div at bounding box center [24, 125] width 22 height 28
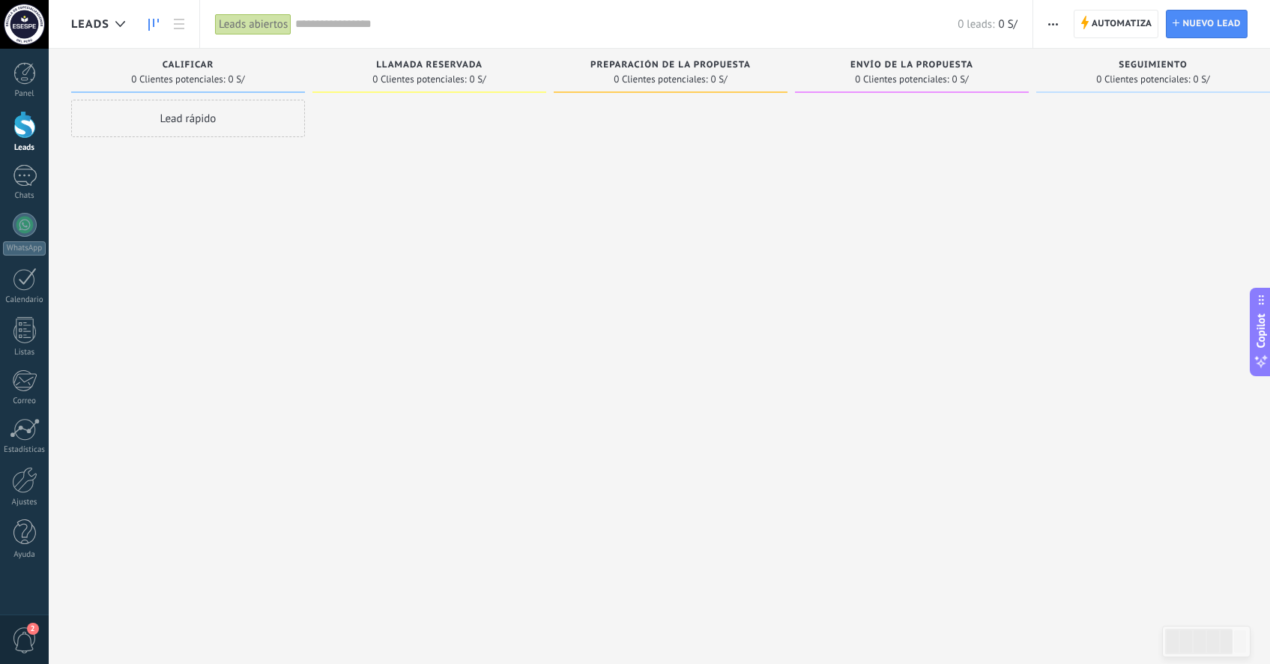
click at [469, 69] on span "Llamada reservada" at bounding box center [429, 65] width 106 height 10
click at [471, 85] on div "Llamada reservada 0 Clientes potenciales: 0 S/" at bounding box center [429, 71] width 234 height 44
click at [396, 103] on div at bounding box center [429, 334] width 234 height 468
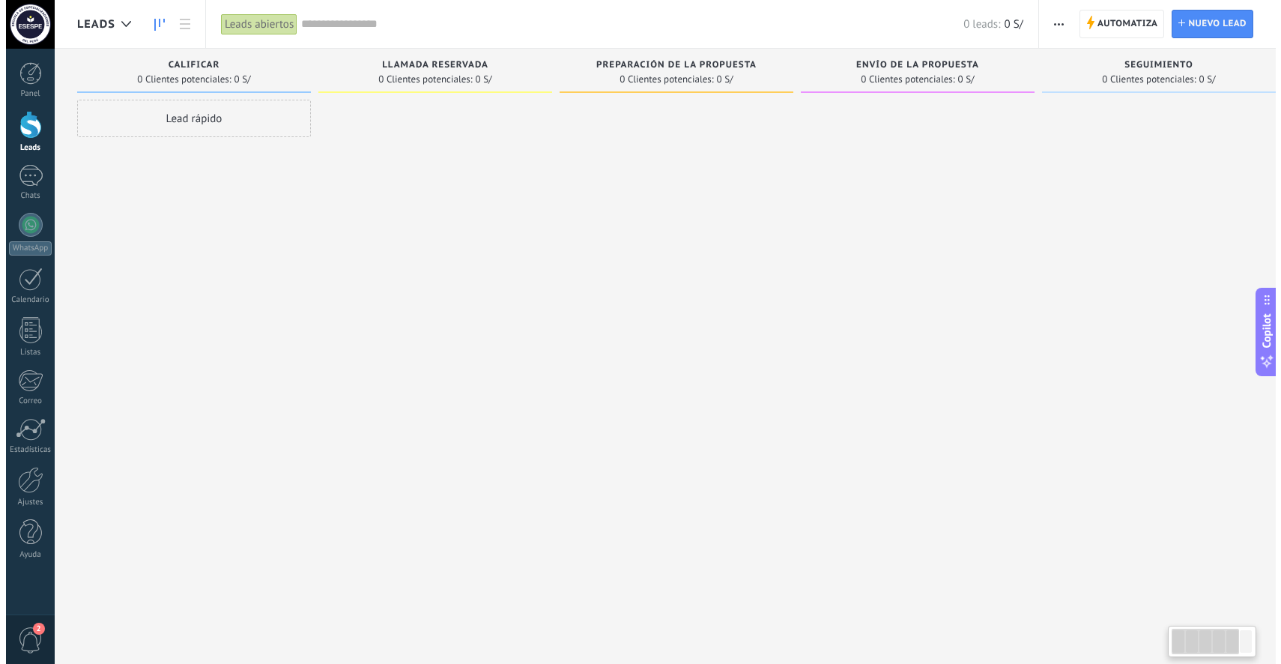
scroll to position [0, 28]
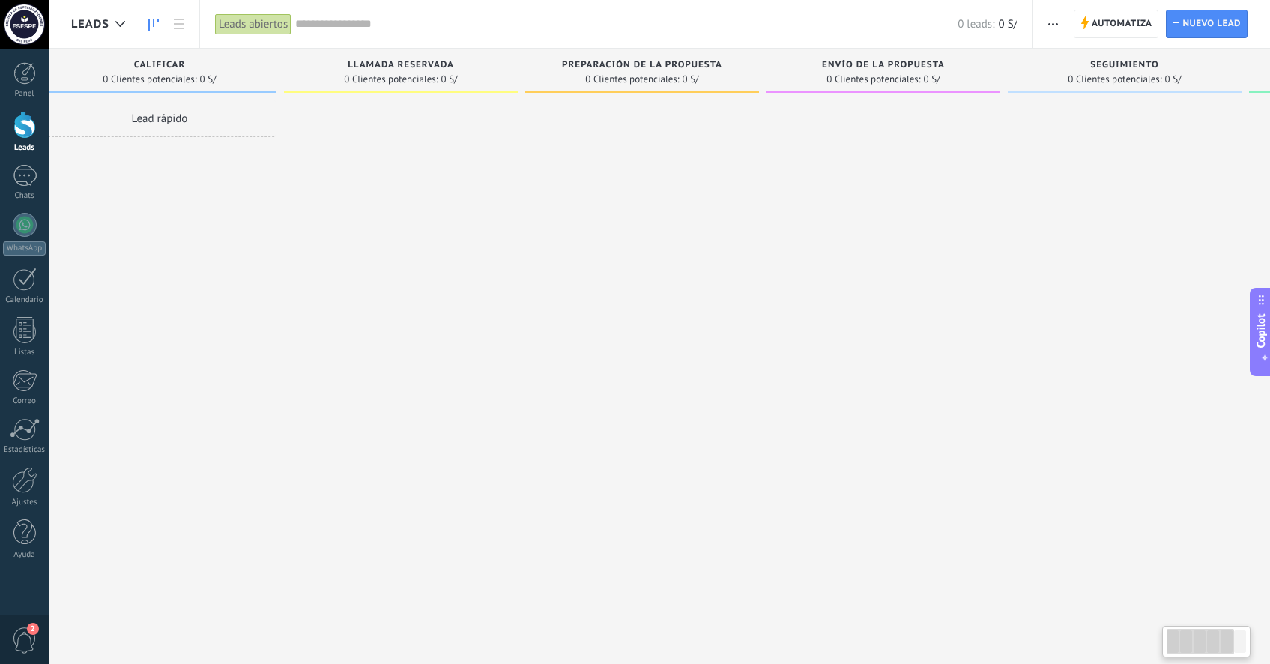
click at [1060, 27] on button "button" at bounding box center [1053, 24] width 22 height 28
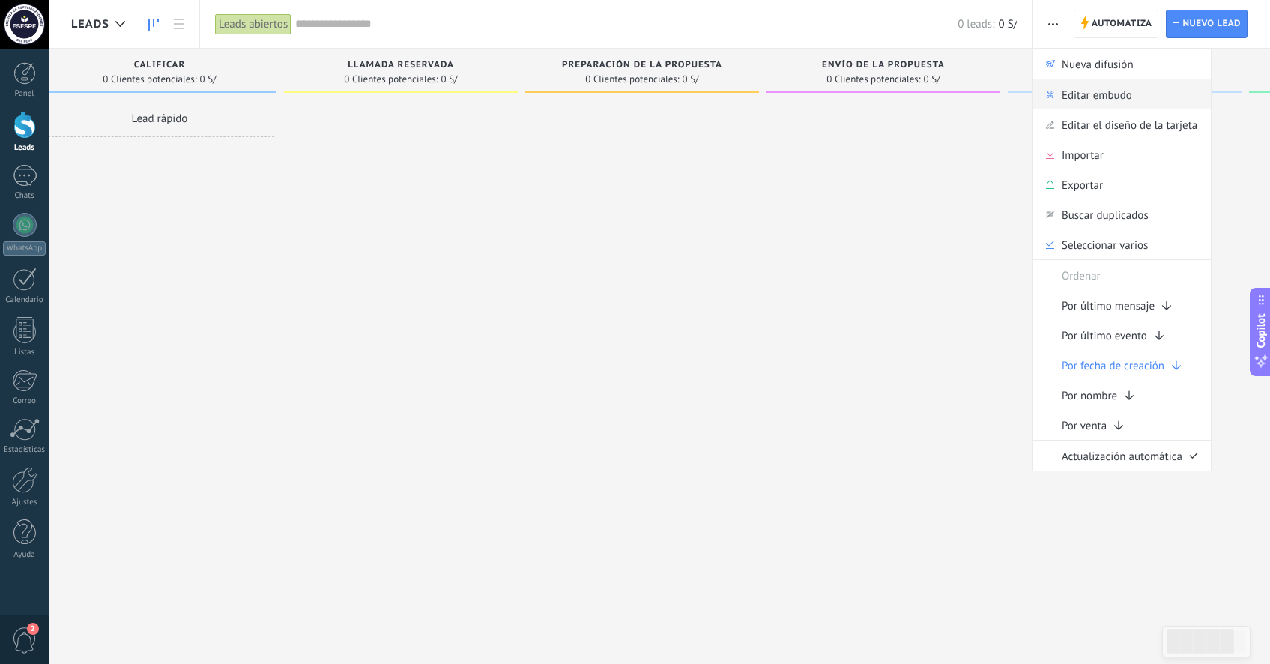
click at [1080, 91] on span "Editar embudo" at bounding box center [1097, 94] width 70 height 30
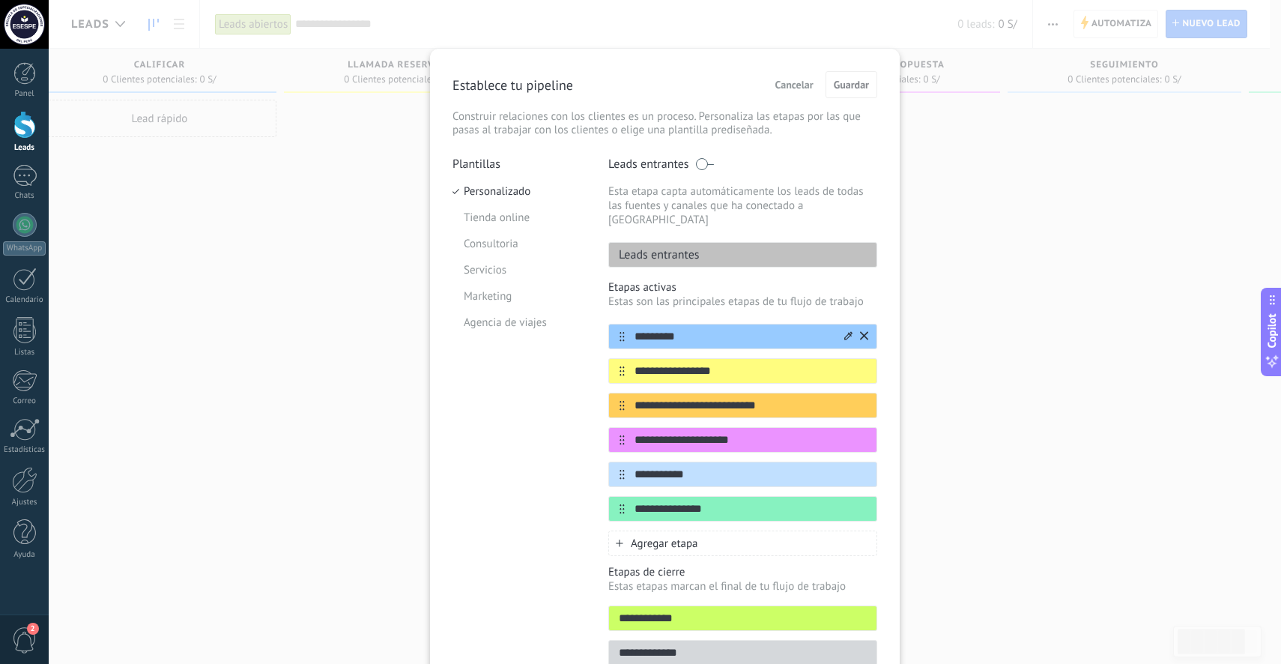
click at [717, 329] on input "*********" at bounding box center [733, 337] width 217 height 16
drag, startPoint x: 722, startPoint y: 326, endPoint x: 596, endPoint y: 319, distance: 126.1
click at [596, 319] on div "**********" at bounding box center [665, 416] width 425 height 518
click at [682, 329] on input "*********" at bounding box center [733, 337] width 217 height 16
type input "*"
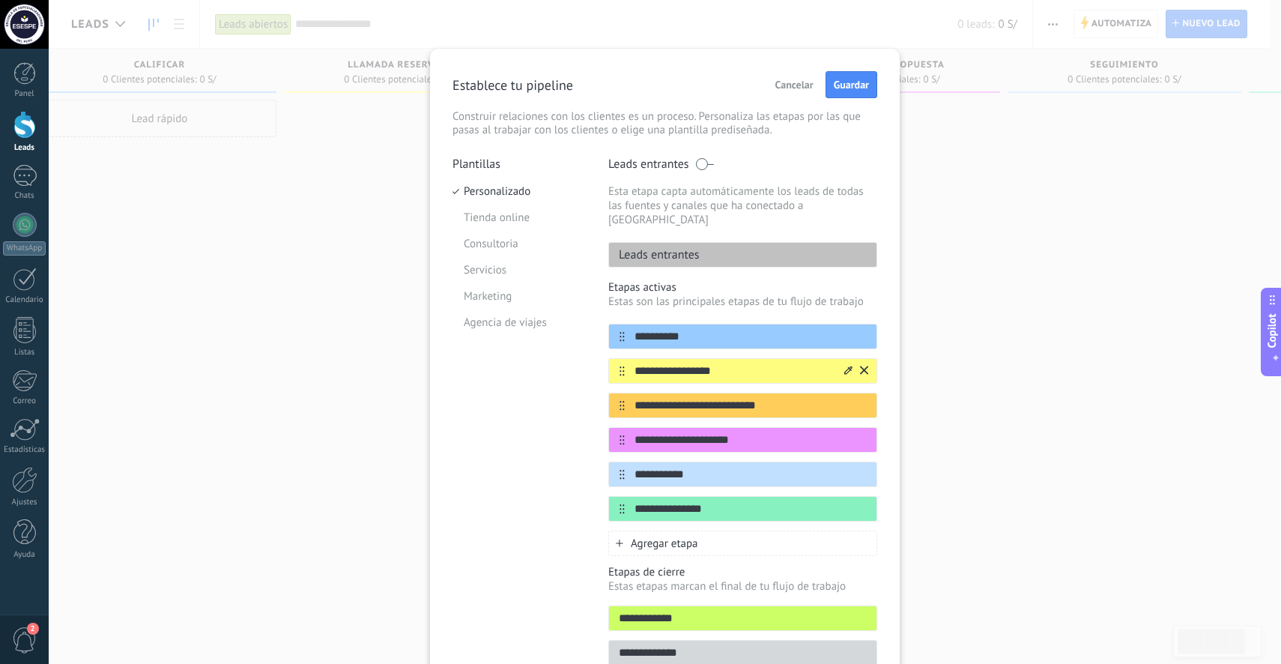
type input "**********"
drag, startPoint x: 727, startPoint y: 360, endPoint x: 632, endPoint y: 361, distance: 94.4
click at [632, 363] on input "**********" at bounding box center [733, 371] width 217 height 16
type input "**********"
click at [785, 398] on input "**********" at bounding box center [733, 406] width 217 height 16
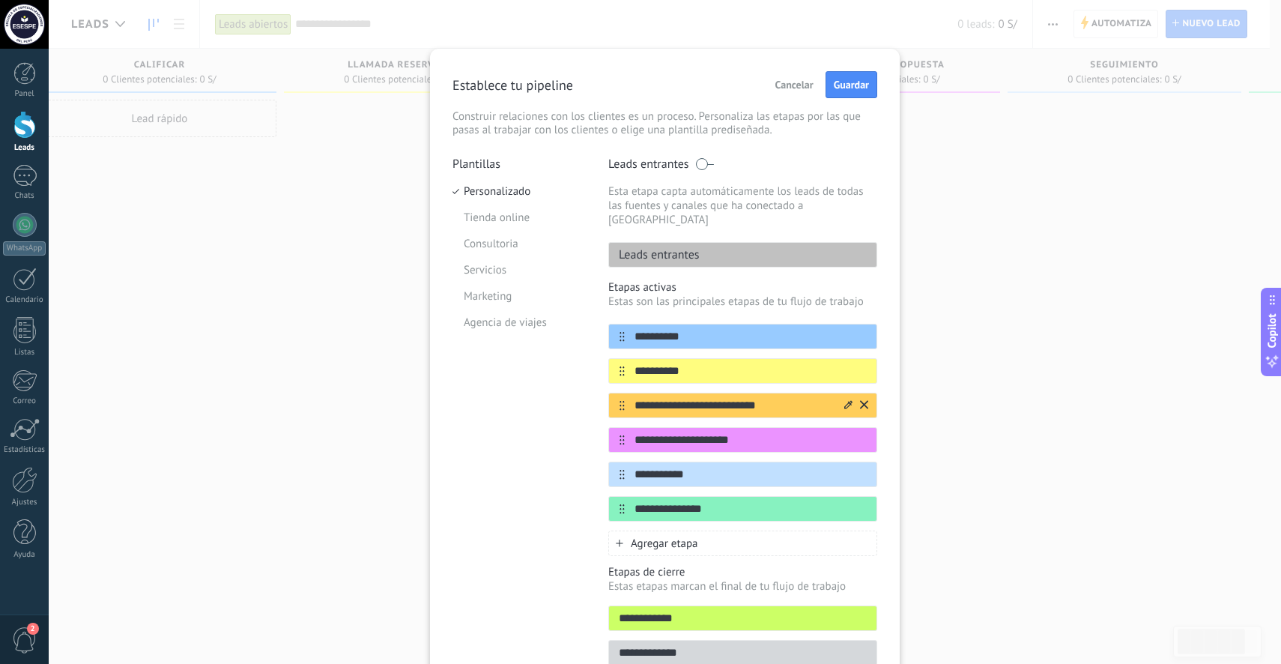
drag, startPoint x: 782, startPoint y: 398, endPoint x: 620, endPoint y: 398, distance: 162.6
click at [620, 398] on div "**********" at bounding box center [742, 405] width 269 height 25
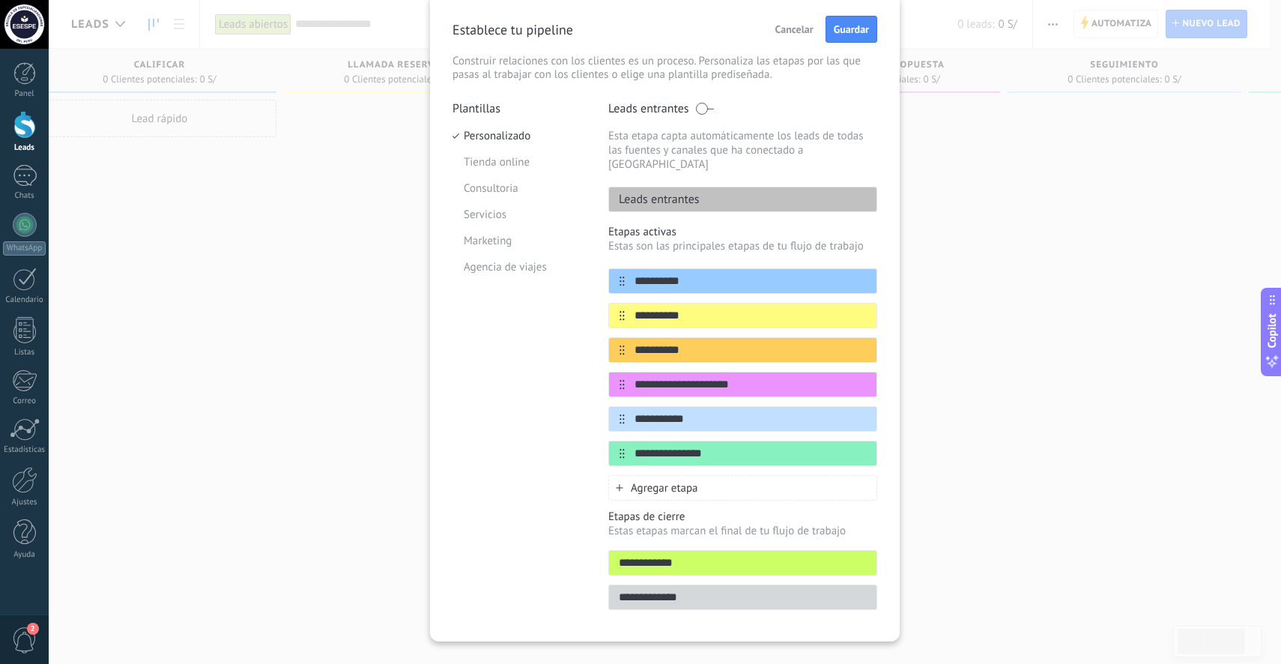
scroll to position [56, 0]
type input "**********"
click at [693, 555] on input "**********" at bounding box center [743, 563] width 268 height 16
drag, startPoint x: 703, startPoint y: 553, endPoint x: 603, endPoint y: 553, distance: 99.7
click at [603, 553] on div "**********" at bounding box center [665, 359] width 425 height 518
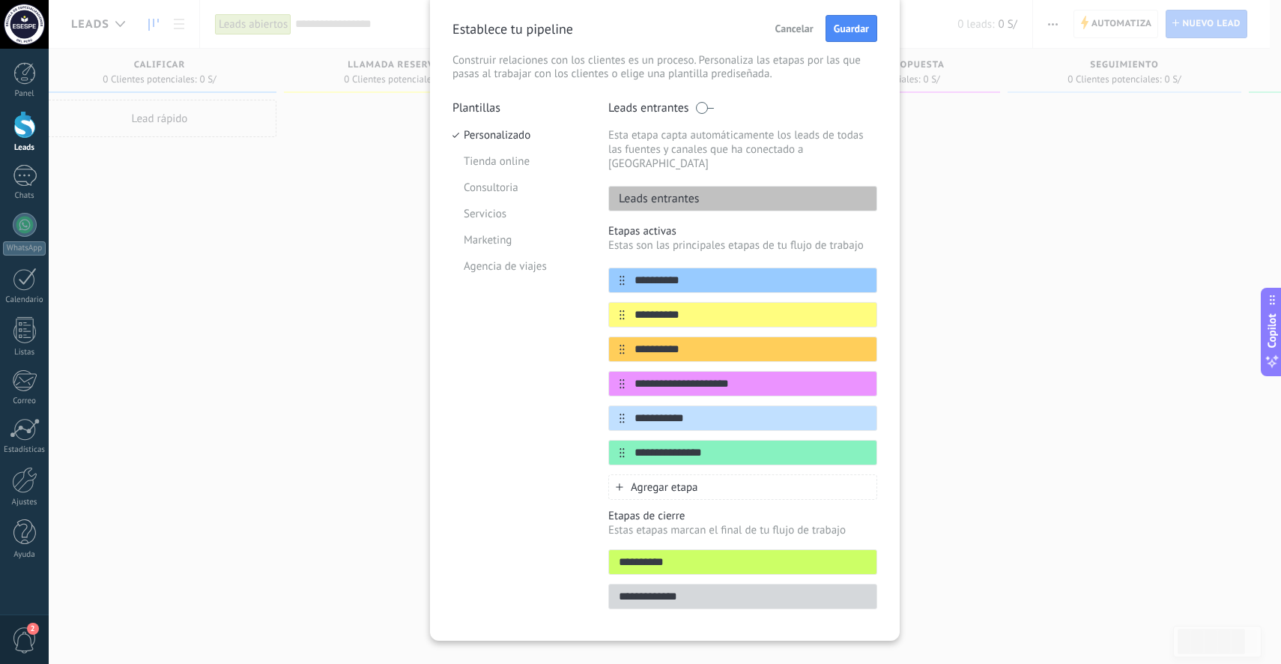
type input "**********"
click at [703, 589] on input "**********" at bounding box center [743, 597] width 268 height 16
click at [708, 589] on input "**********" at bounding box center [743, 597] width 268 height 16
drag, startPoint x: 714, startPoint y: 590, endPoint x: 618, endPoint y: 586, distance: 96.0
click at [618, 589] on input "**********" at bounding box center [743, 597] width 268 height 16
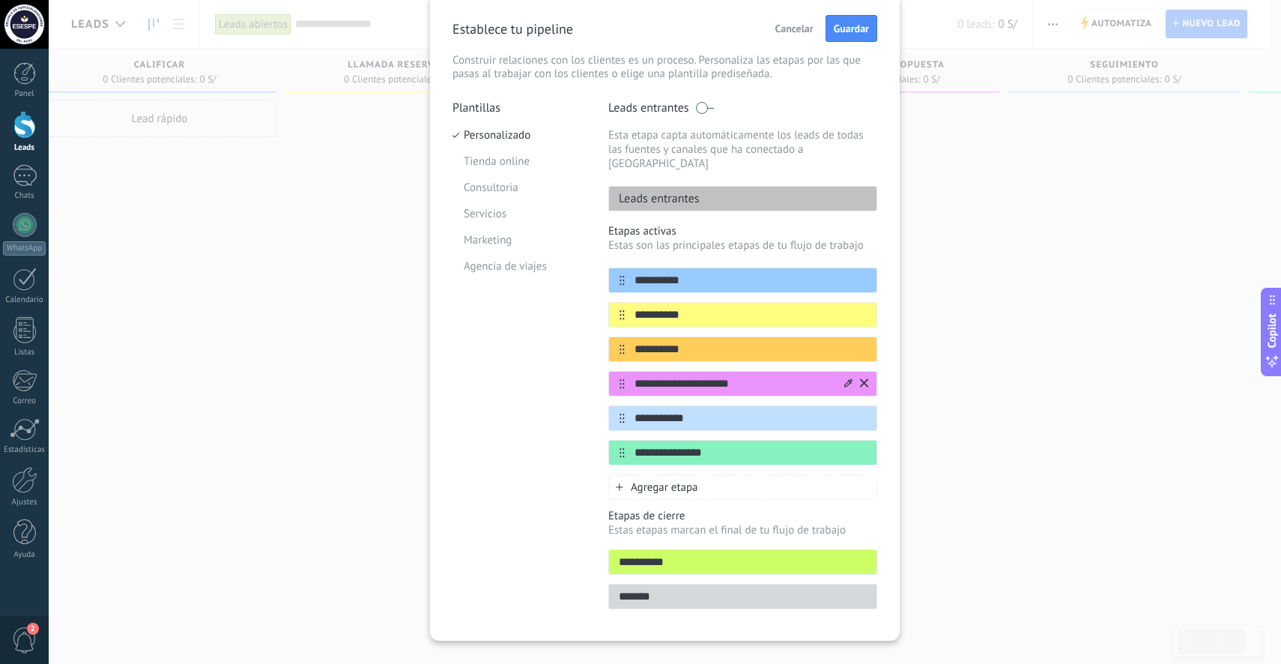
type input "*******"
click at [769, 376] on input "**********" at bounding box center [733, 384] width 217 height 16
drag, startPoint x: 759, startPoint y: 371, endPoint x: 621, endPoint y: 371, distance: 137.9
click at [621, 371] on div "**********" at bounding box center [742, 383] width 269 height 25
type input "**********"
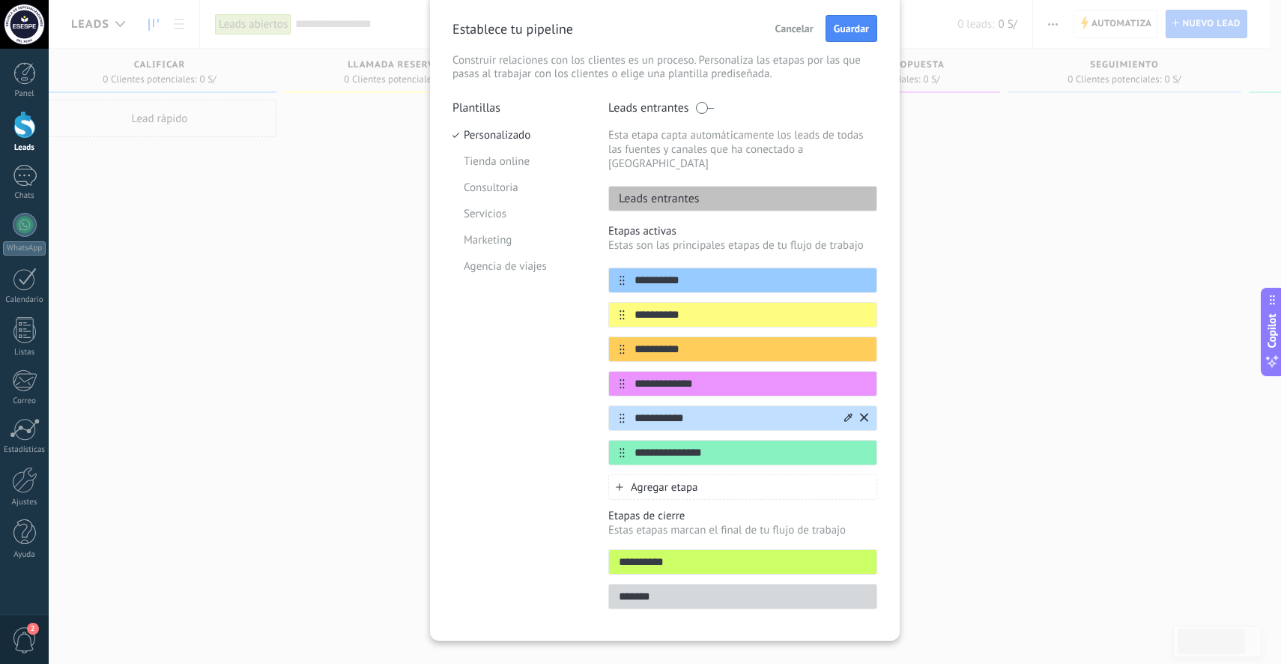
click at [737, 411] on input "**********" at bounding box center [733, 419] width 217 height 16
click at [861, 413] on icon at bounding box center [864, 417] width 8 height 8
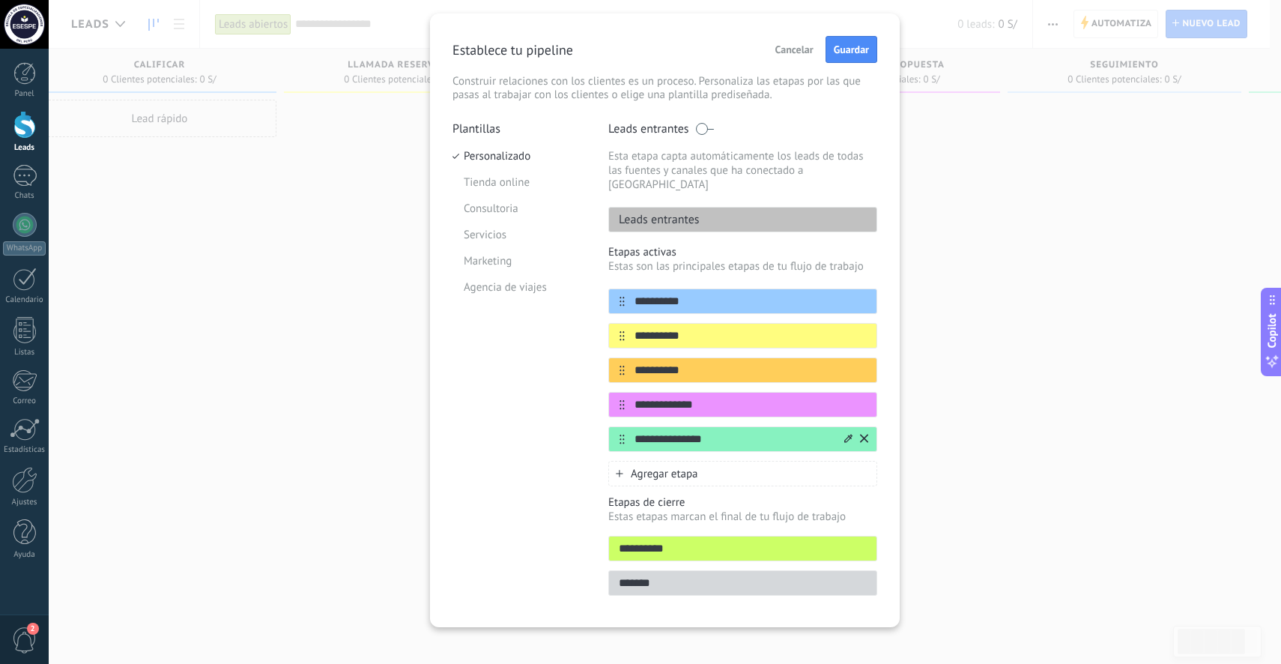
click at [862, 434] on icon at bounding box center [864, 438] width 8 height 9
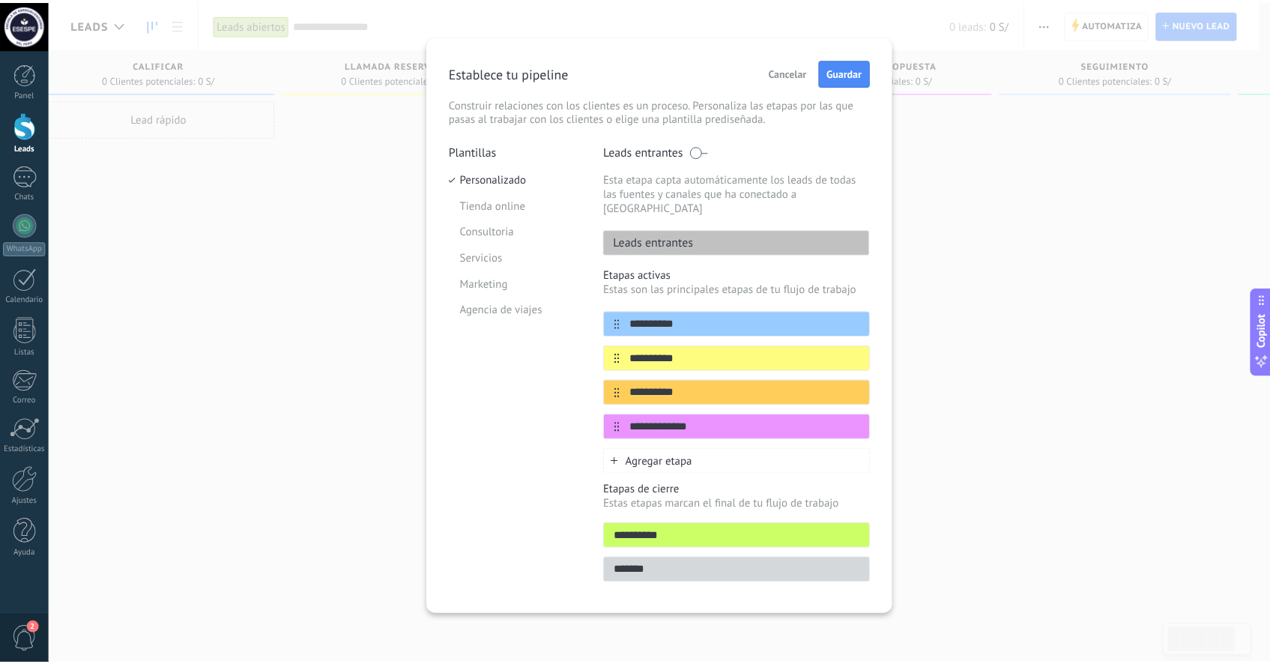
scroll to position [1, 0]
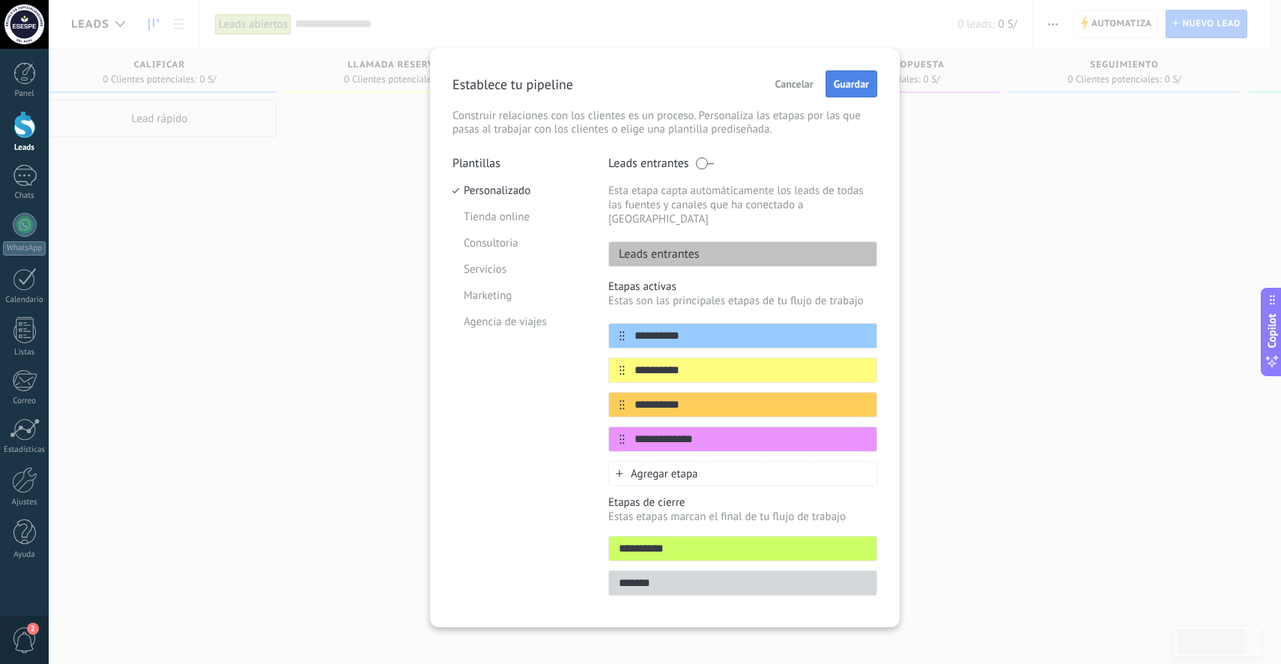
click at [840, 85] on span "Guardar" at bounding box center [851, 84] width 35 height 10
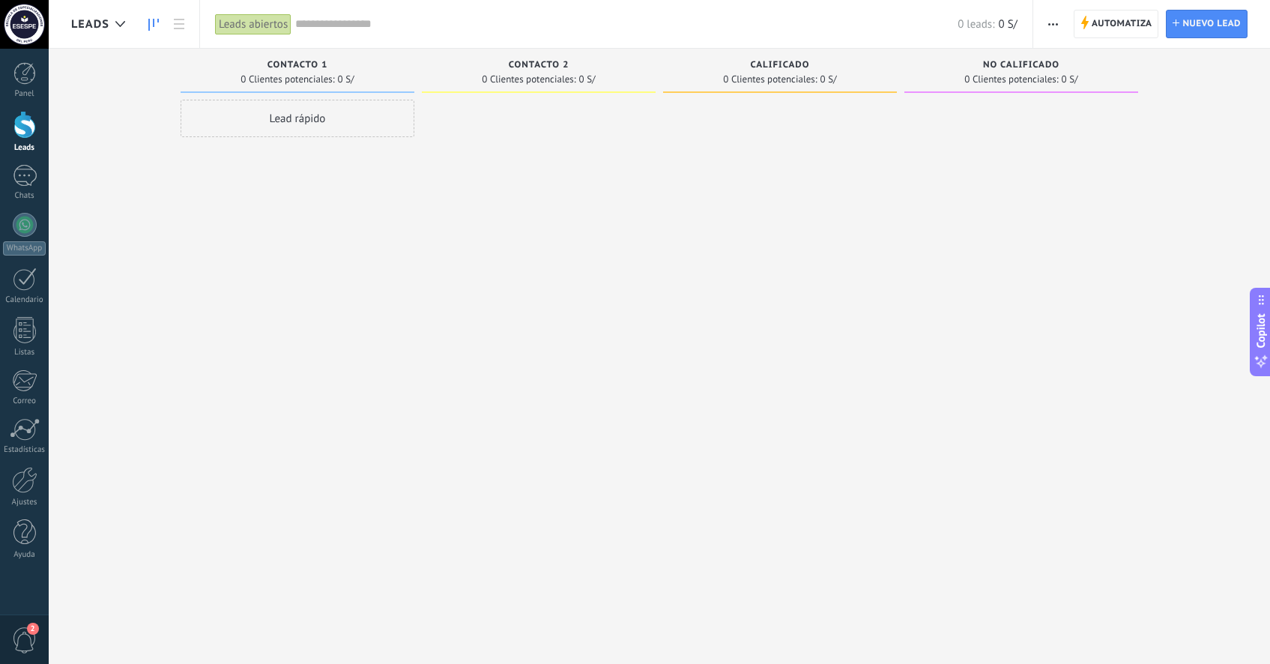
click at [647, 197] on div at bounding box center [539, 334] width 234 height 468
click at [1171, 100] on div "Leads Entrantes Solicitudes: 0 0 0 0 0 0 0 0 0 Contacto 1 0 Clientes potenciale…" at bounding box center [670, 308] width 1199 height 519
click at [1174, 89] on div "Leads Entrantes Solicitudes: 0 0 0 0 0 0 0 0 0 Contacto 1 0 Clientes potenciale…" at bounding box center [670, 308] width 1199 height 519
click at [1057, 30] on span "button" at bounding box center [1053, 24] width 10 height 28
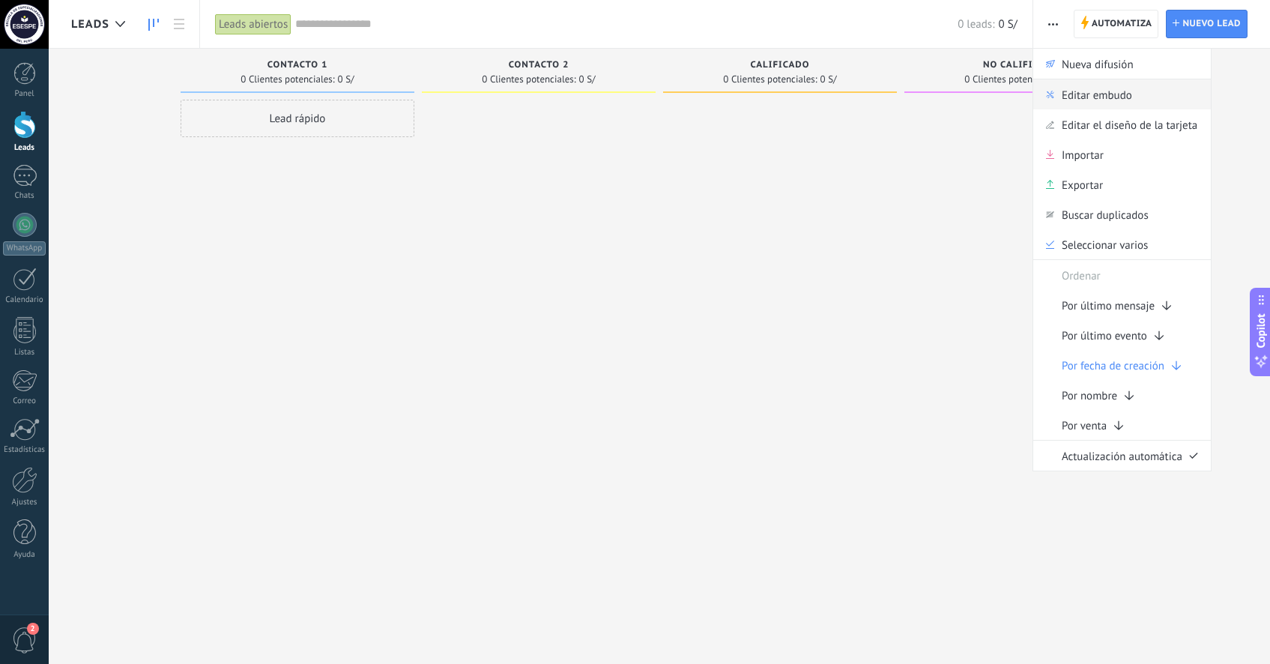
click at [1078, 91] on span "Editar embudo" at bounding box center [1097, 94] width 70 height 30
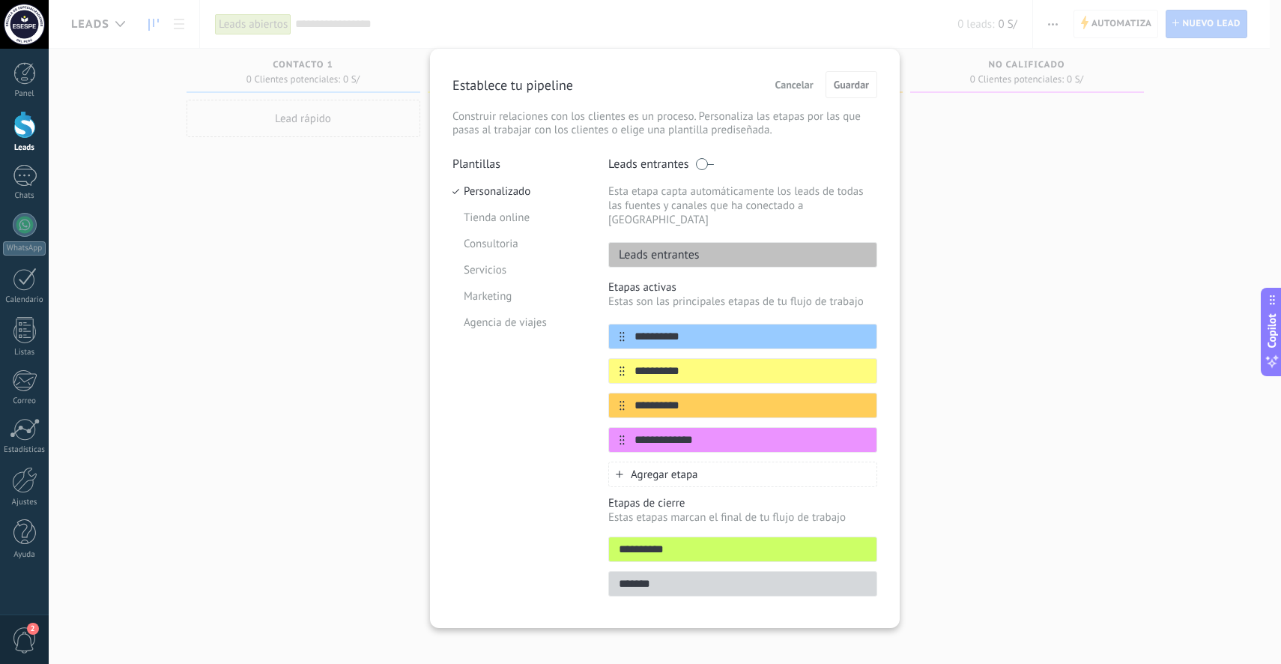
click at [802, 87] on span "Cancelar" at bounding box center [795, 84] width 38 height 10
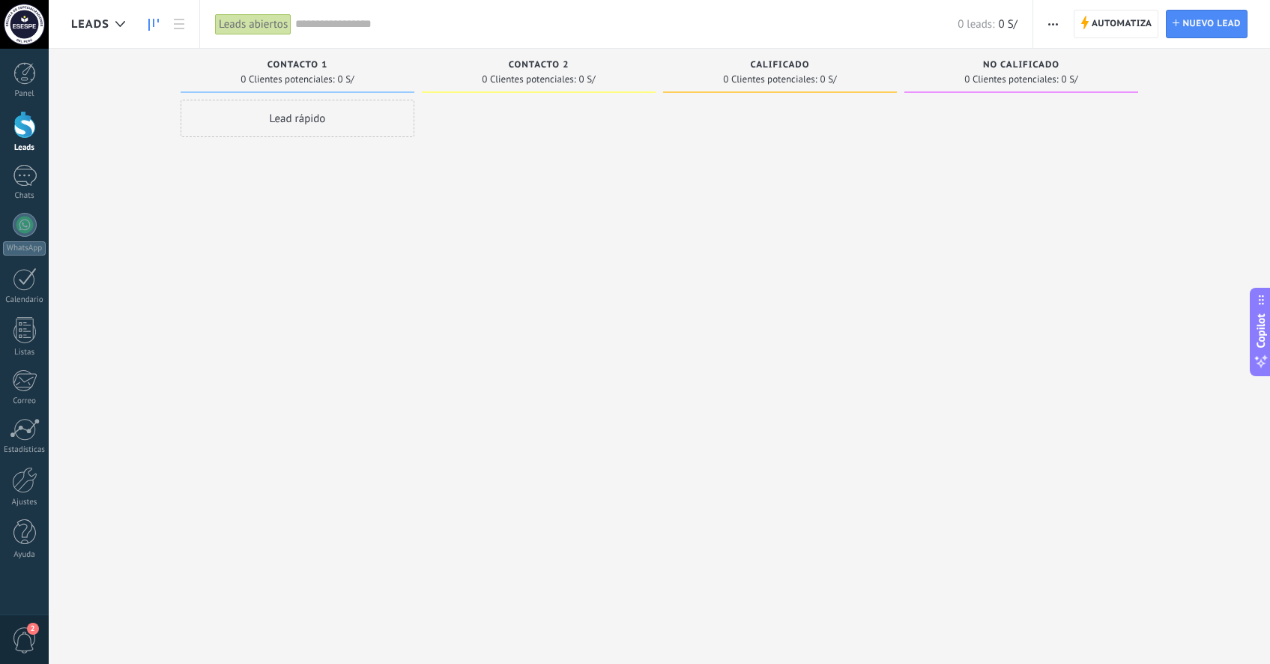
click at [268, 19] on div "Leads abiertos" at bounding box center [253, 24] width 76 height 22
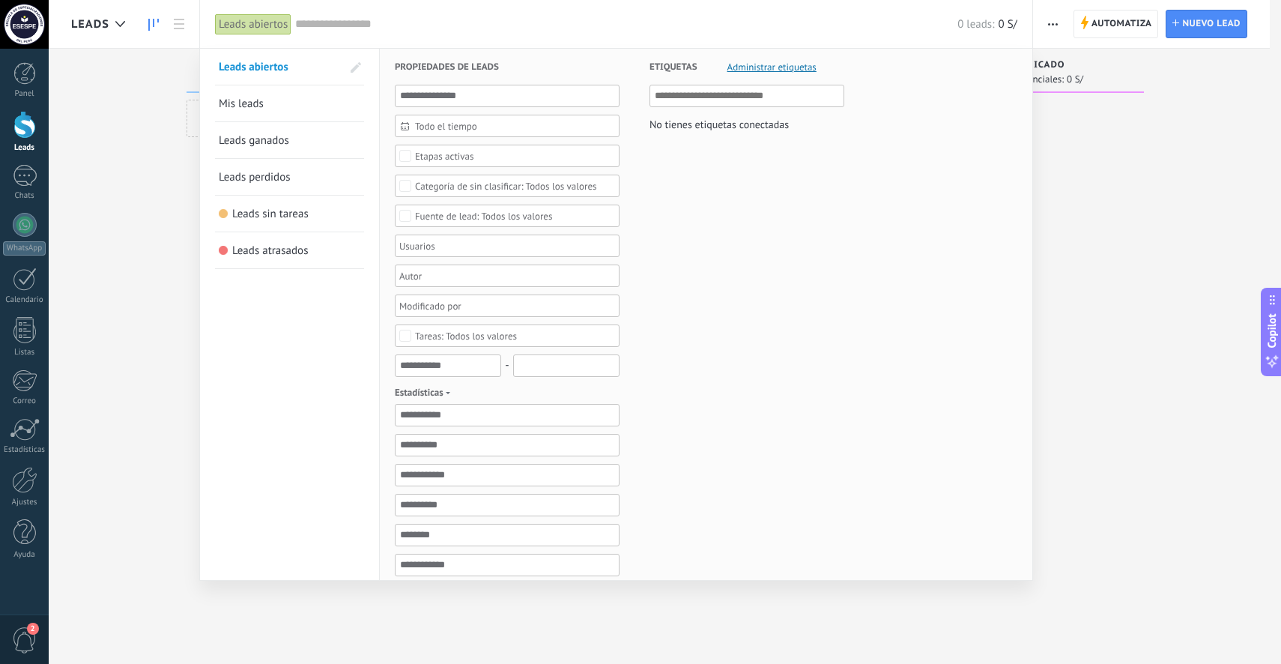
click at [118, 90] on div at bounding box center [640, 332] width 1281 height 664
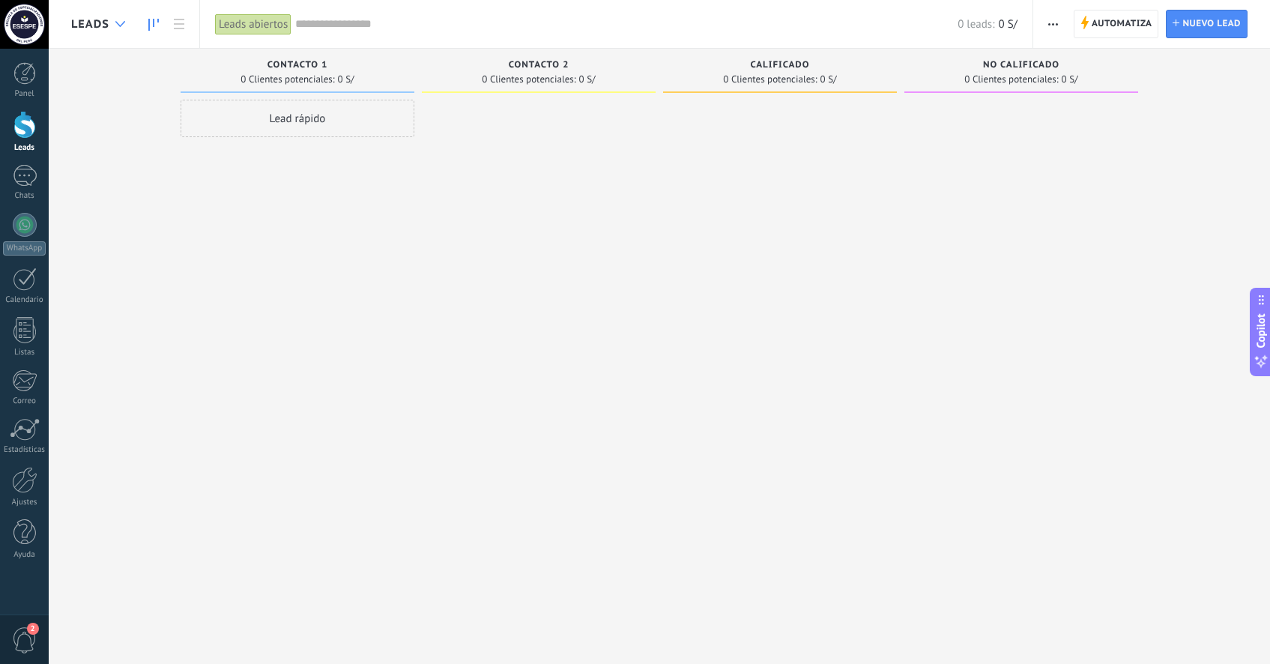
click at [120, 22] on icon at bounding box center [120, 24] width 10 height 6
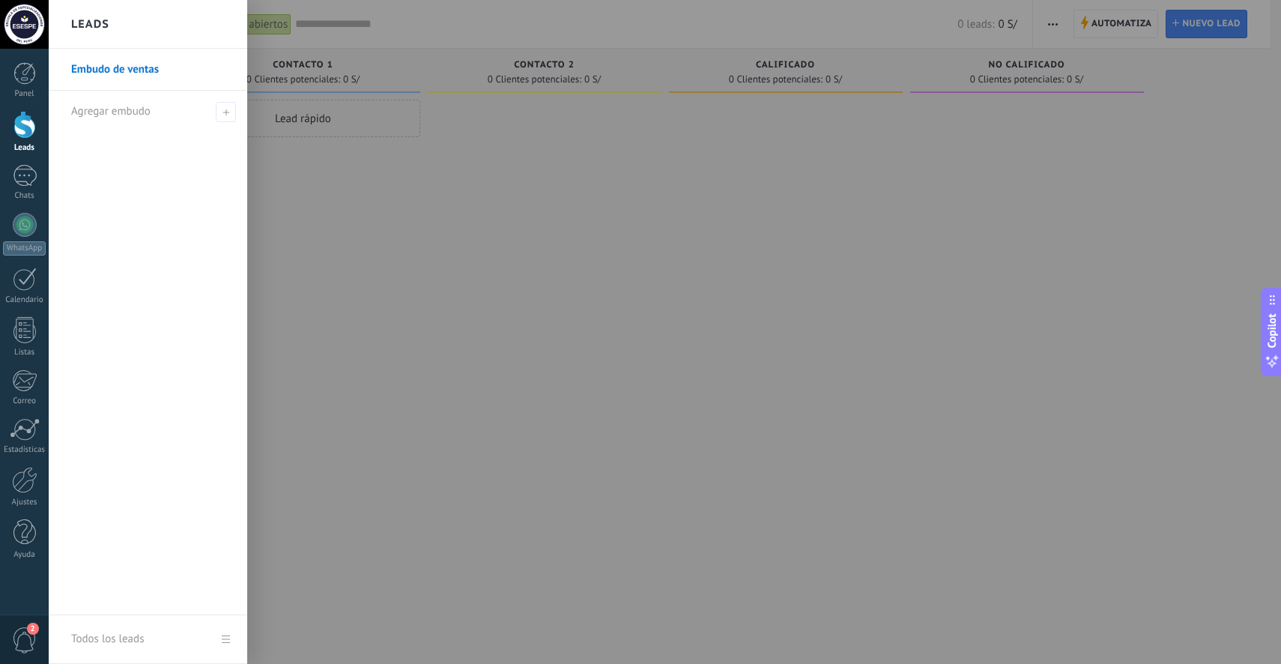
click at [386, 211] on div at bounding box center [689, 332] width 1281 height 664
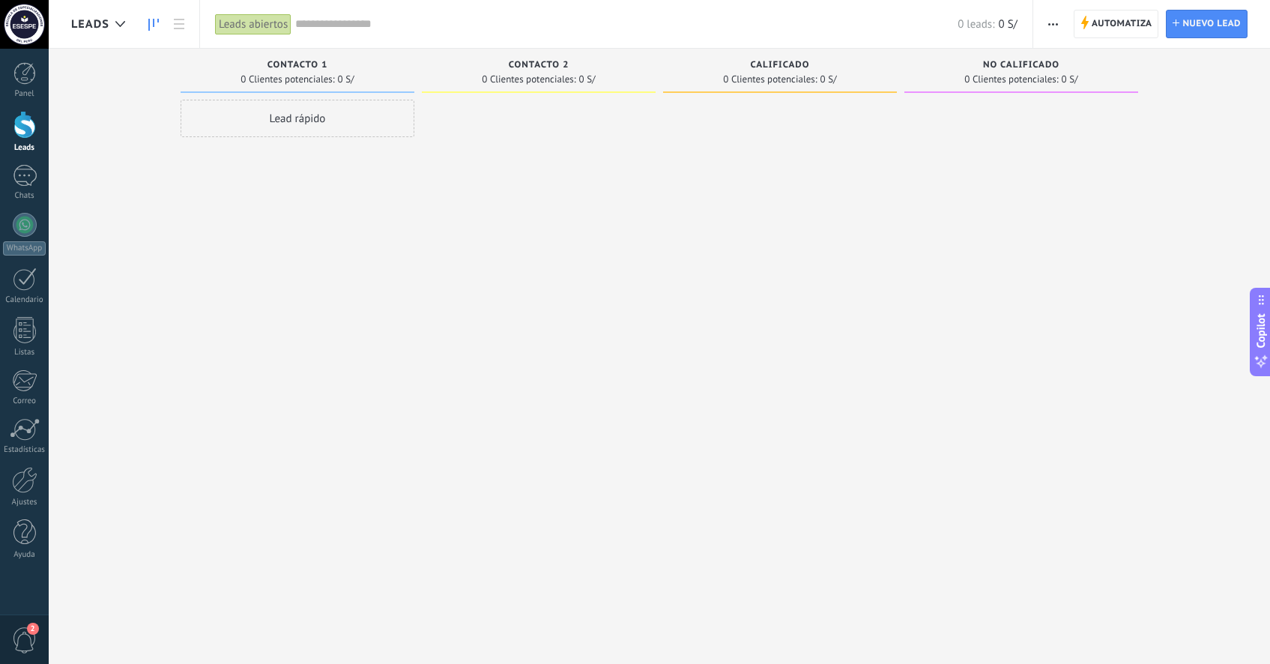
click at [264, 24] on div "Leads abiertos" at bounding box center [253, 24] width 76 height 22
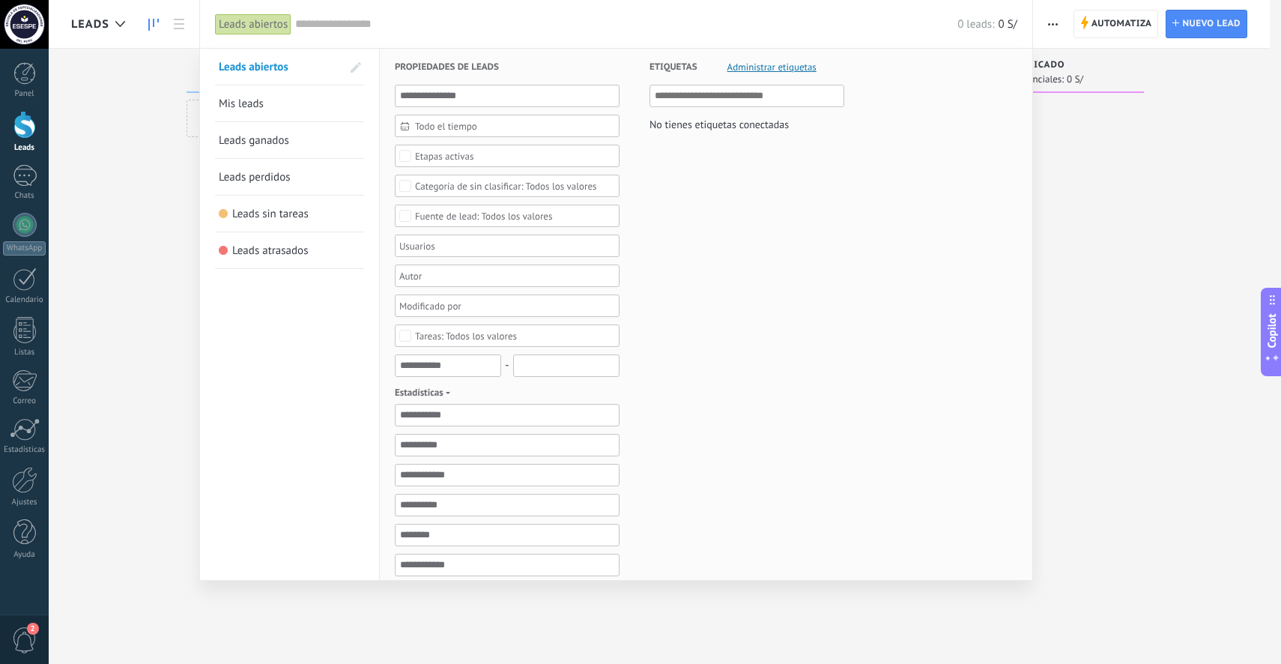
click at [1105, 196] on div at bounding box center [640, 332] width 1281 height 664
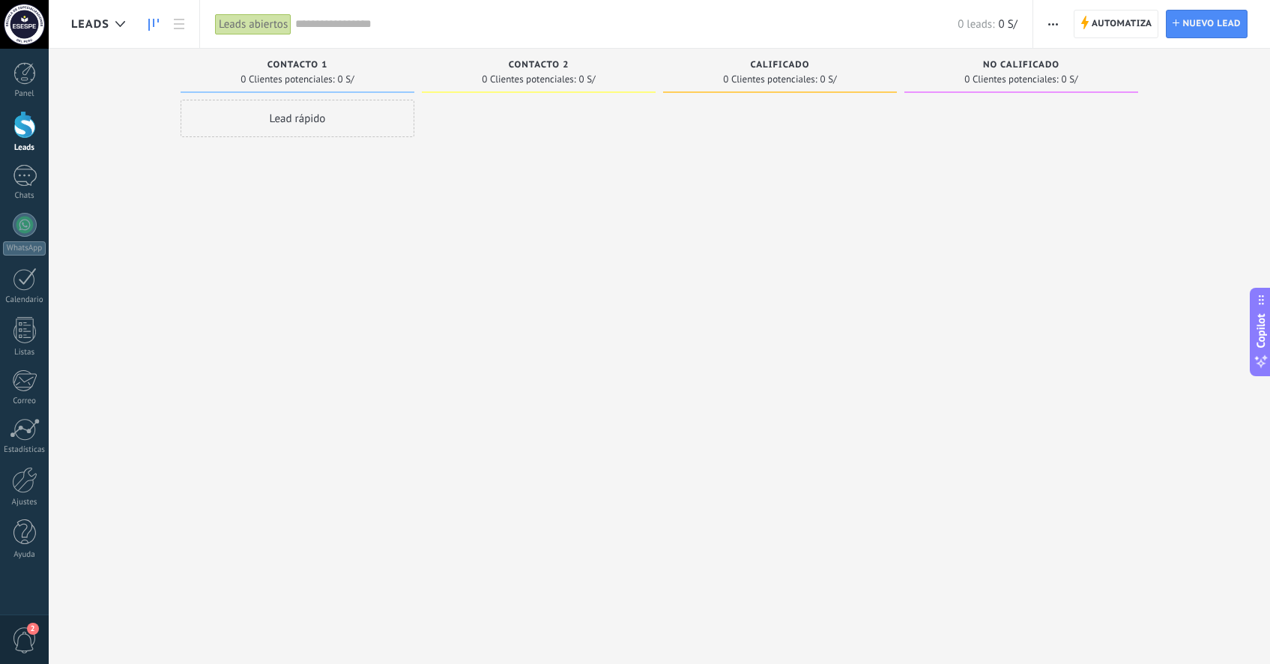
click at [1061, 31] on button "button" at bounding box center [1053, 24] width 22 height 28
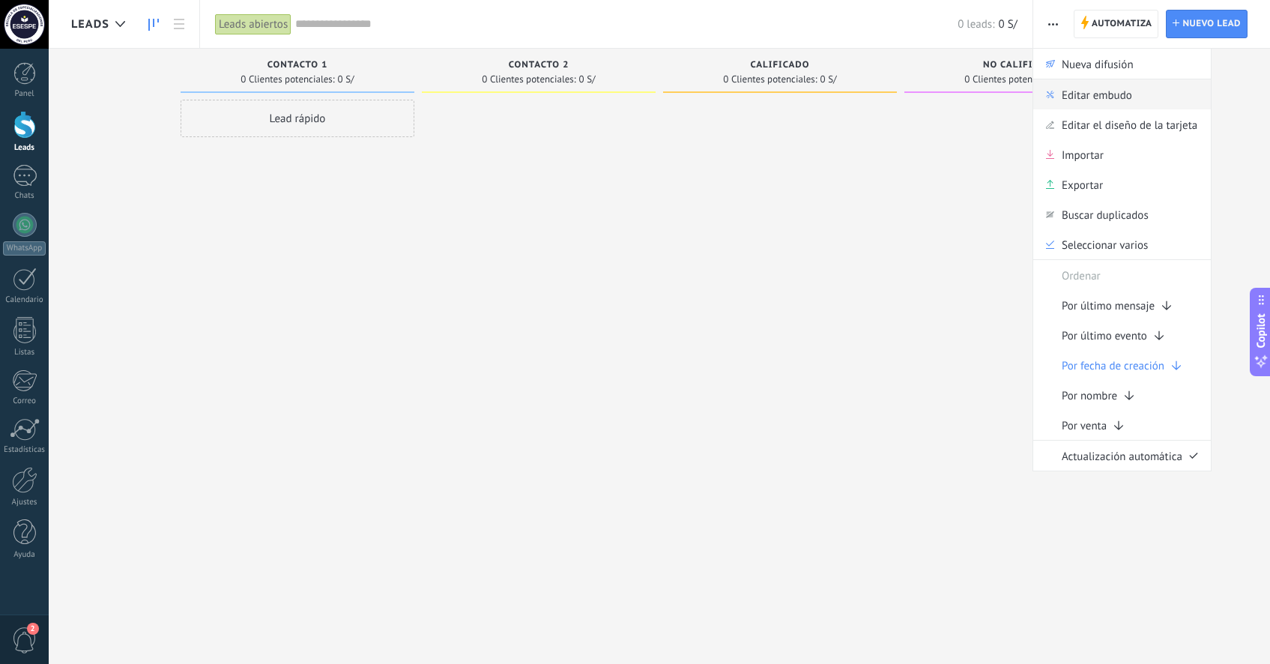
click at [1075, 93] on span "Editar embudo" at bounding box center [1097, 94] width 70 height 30
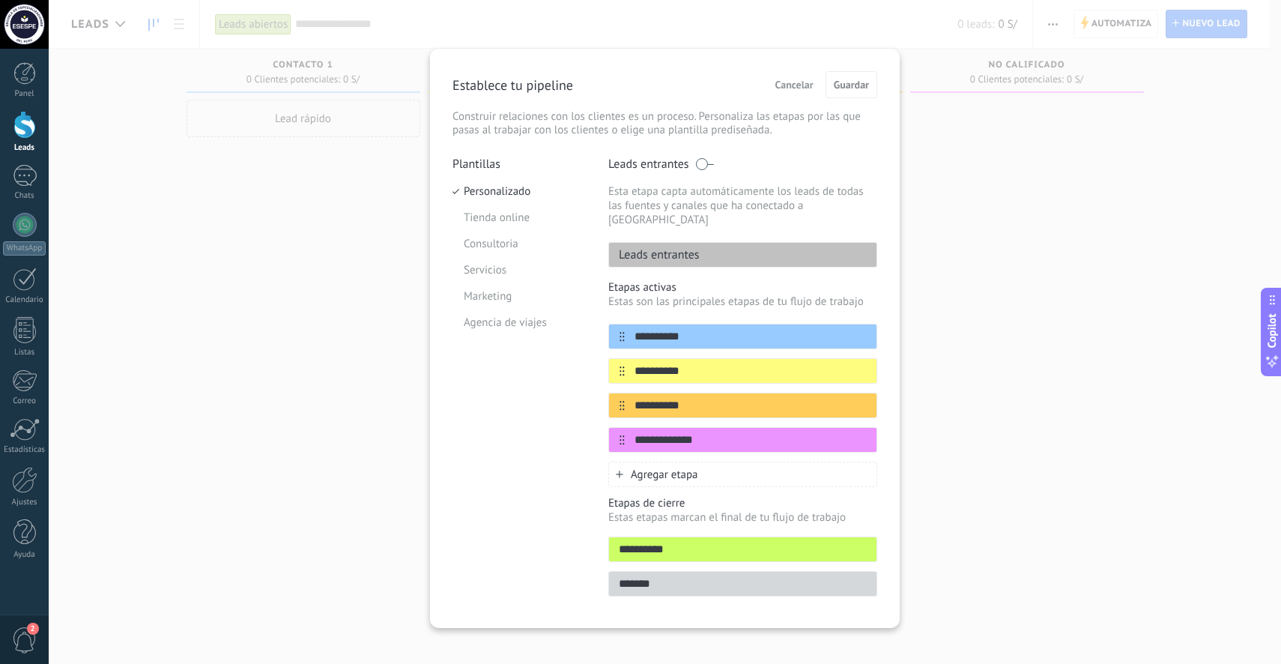
click at [766, 205] on p "Esta etapa capta automáticamente los leads de todas las fuentes y canales que h…" at bounding box center [742, 205] width 269 height 43
click at [738, 280] on p "Etapas activas" at bounding box center [742, 287] width 269 height 14
click at [791, 82] on span "Cancelar" at bounding box center [795, 84] width 38 height 10
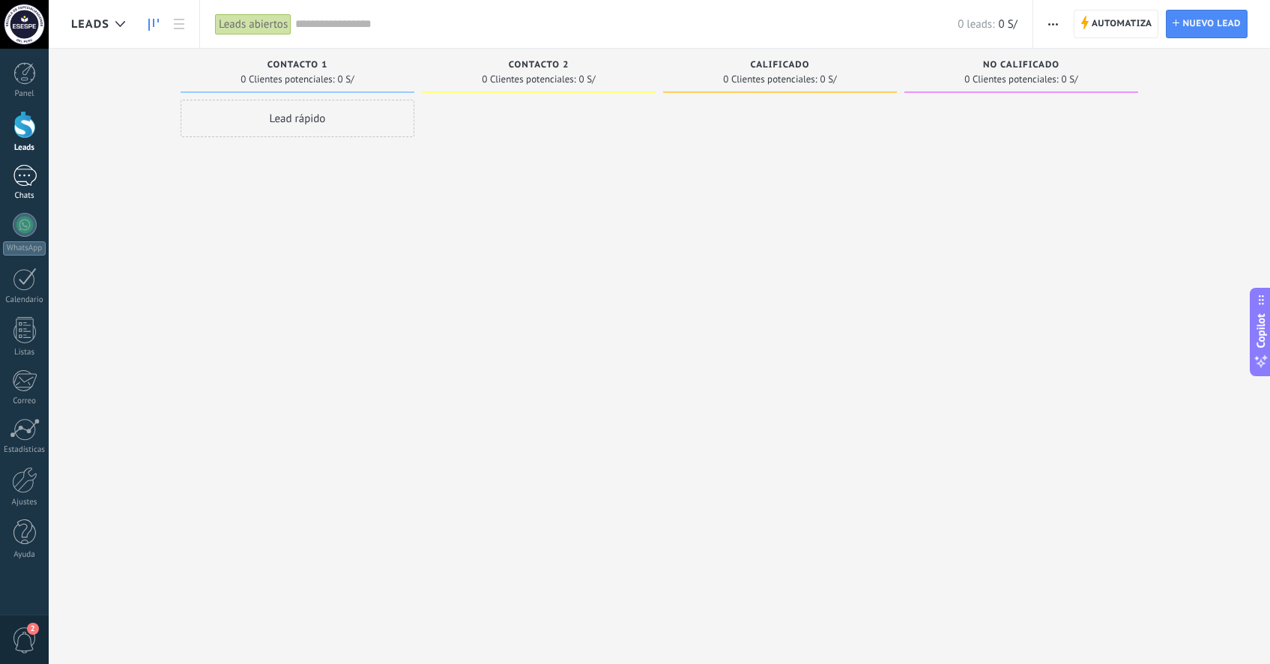
click at [25, 181] on div at bounding box center [25, 176] width 24 height 22
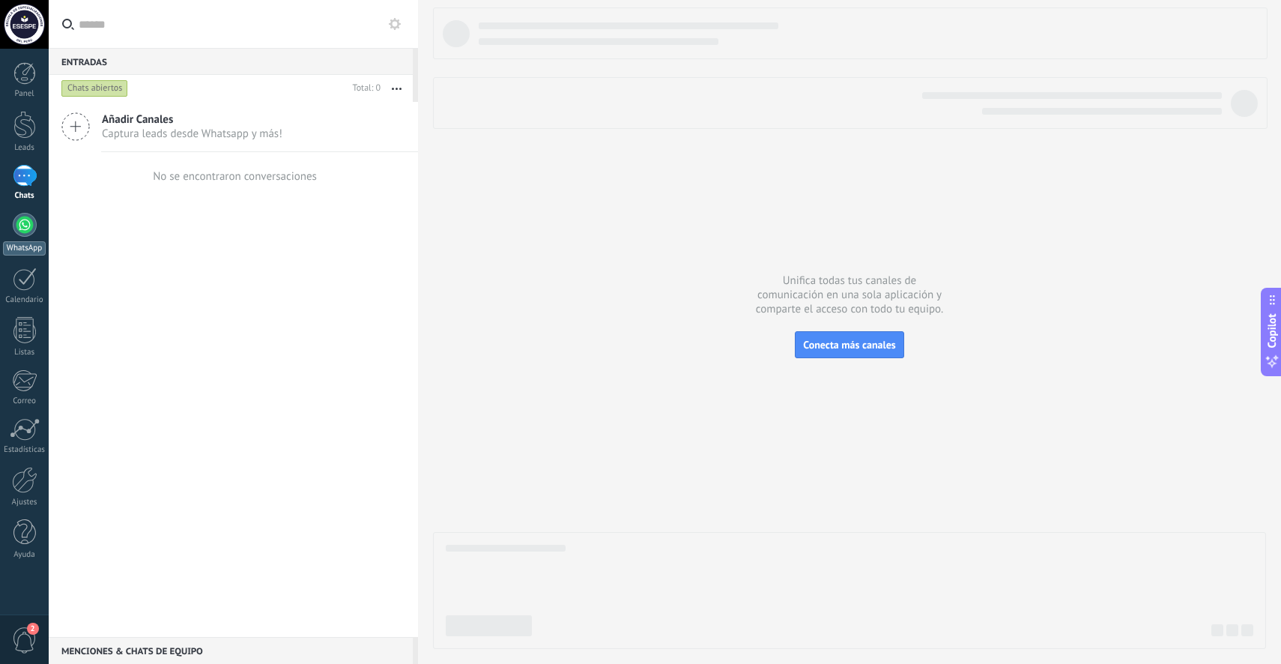
click at [19, 233] on div at bounding box center [25, 225] width 24 height 24
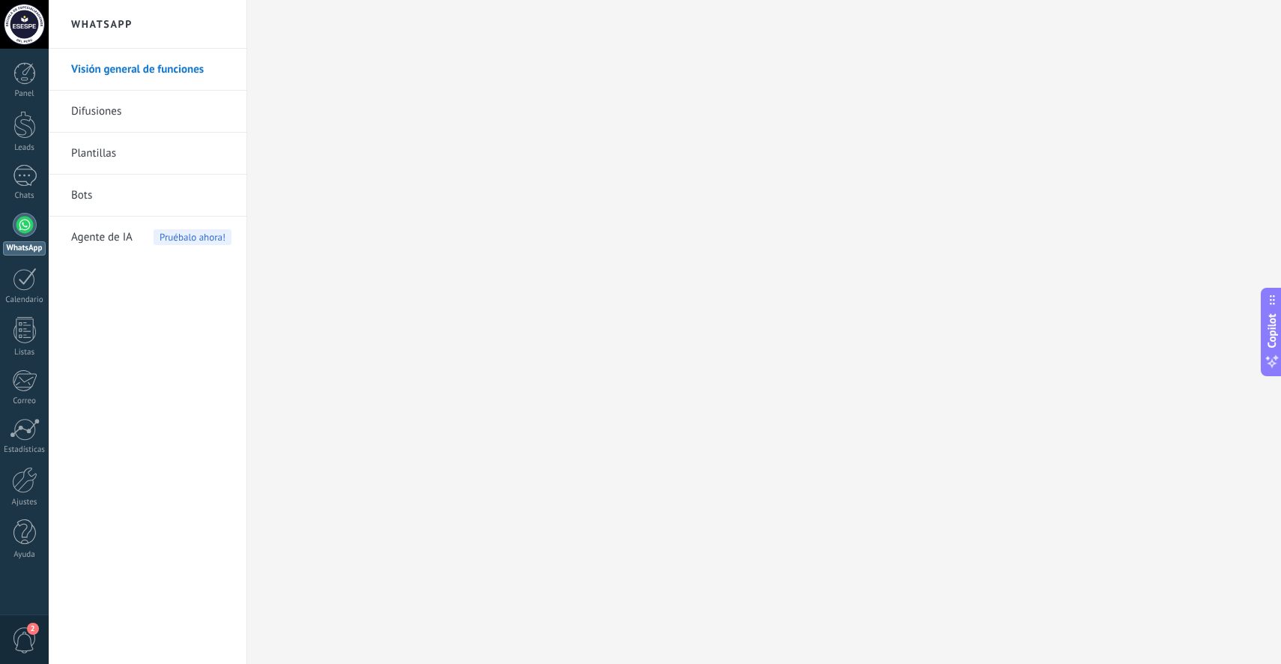
click at [154, 116] on link "Difusiones" at bounding box center [151, 112] width 160 height 42
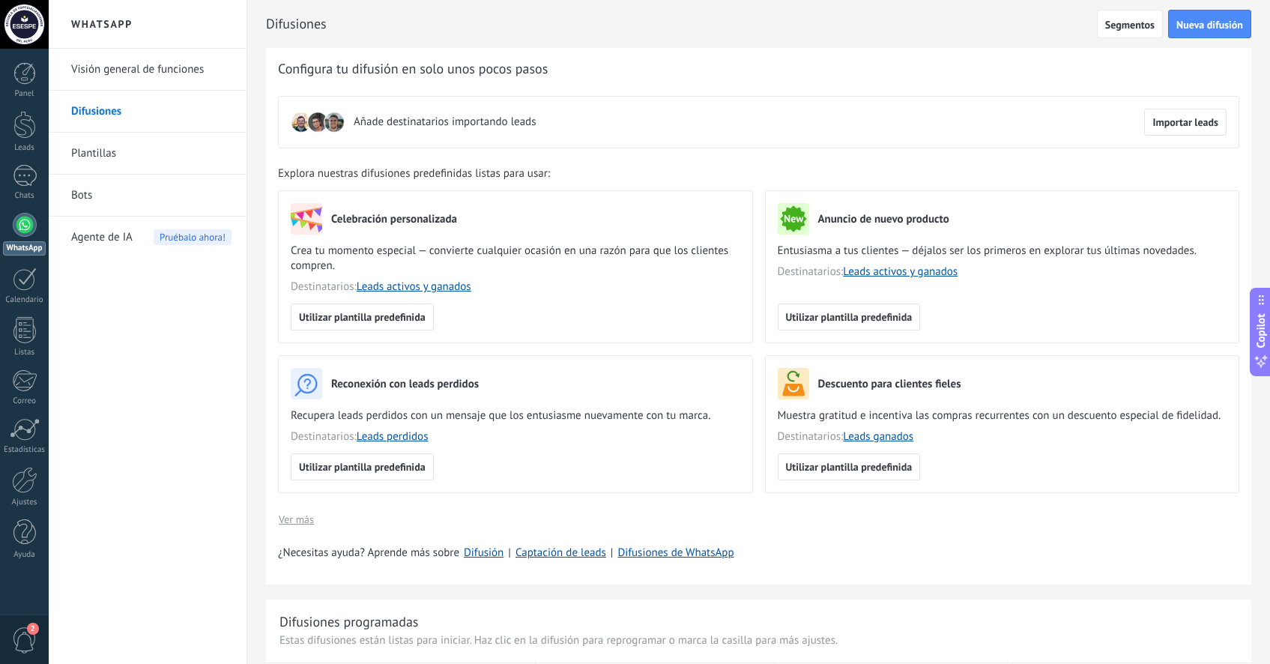
click at [129, 160] on link "Plantillas" at bounding box center [151, 154] width 160 height 42
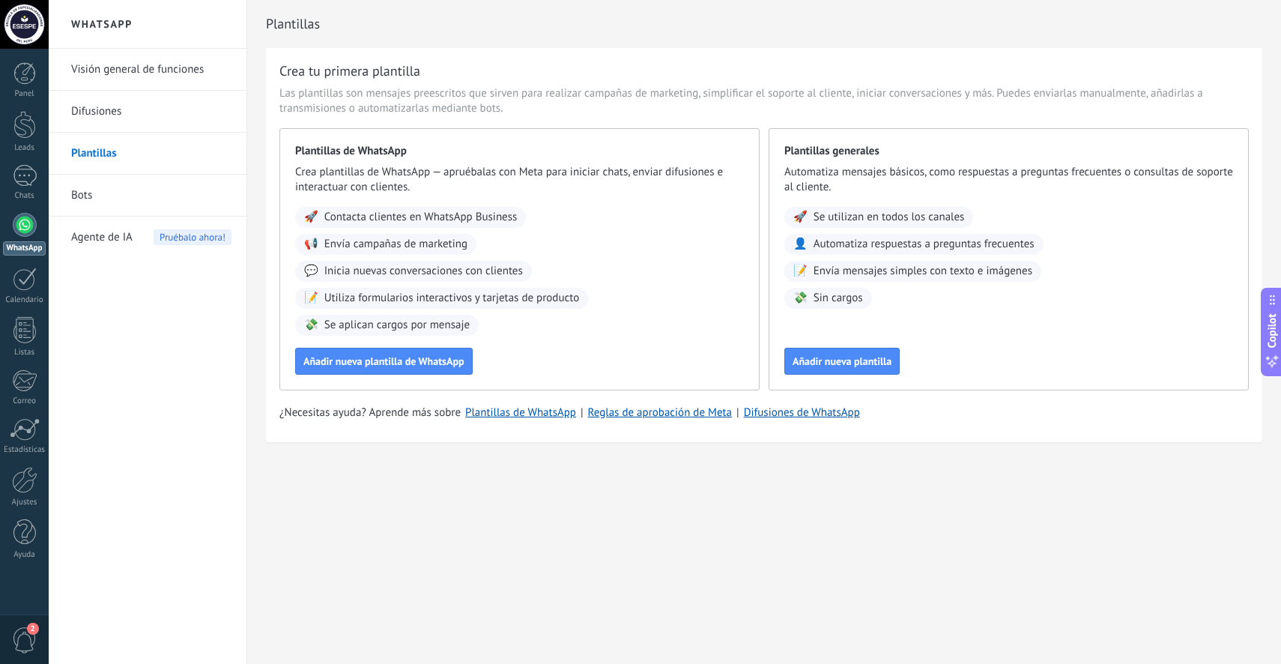
click at [115, 205] on link "Bots" at bounding box center [151, 196] width 160 height 42
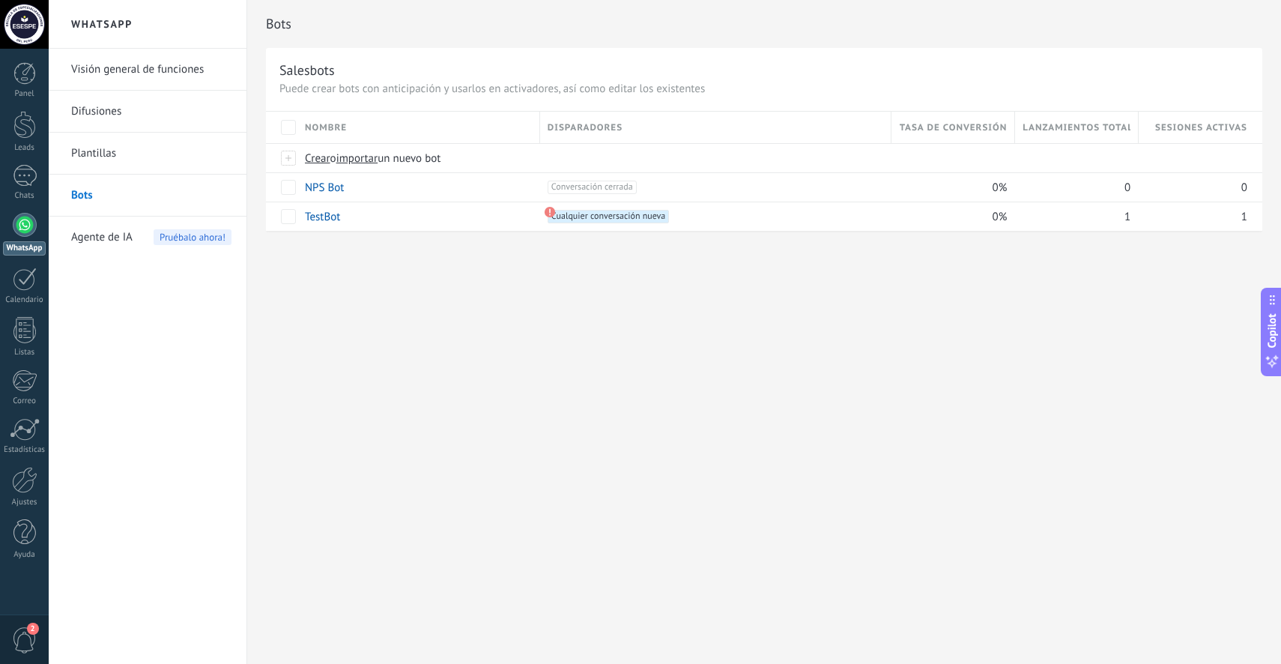
click at [115, 235] on span "Agente de IA" at bounding box center [101, 238] width 61 height 42
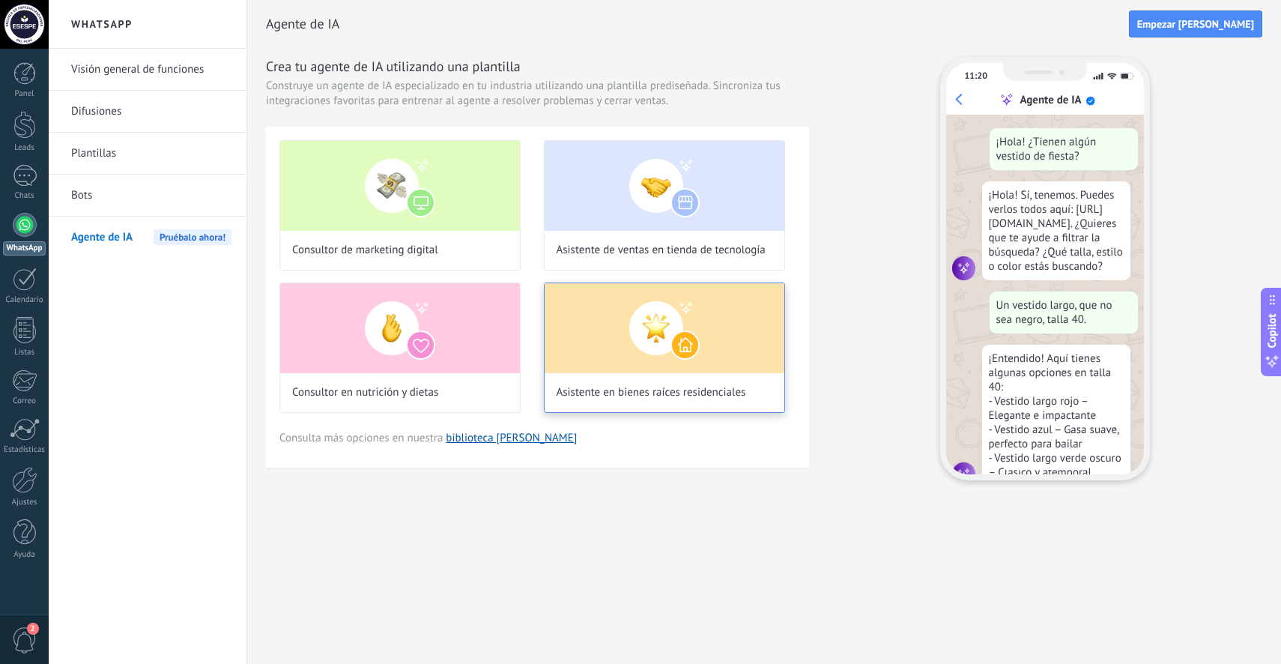
scroll to position [52, 0]
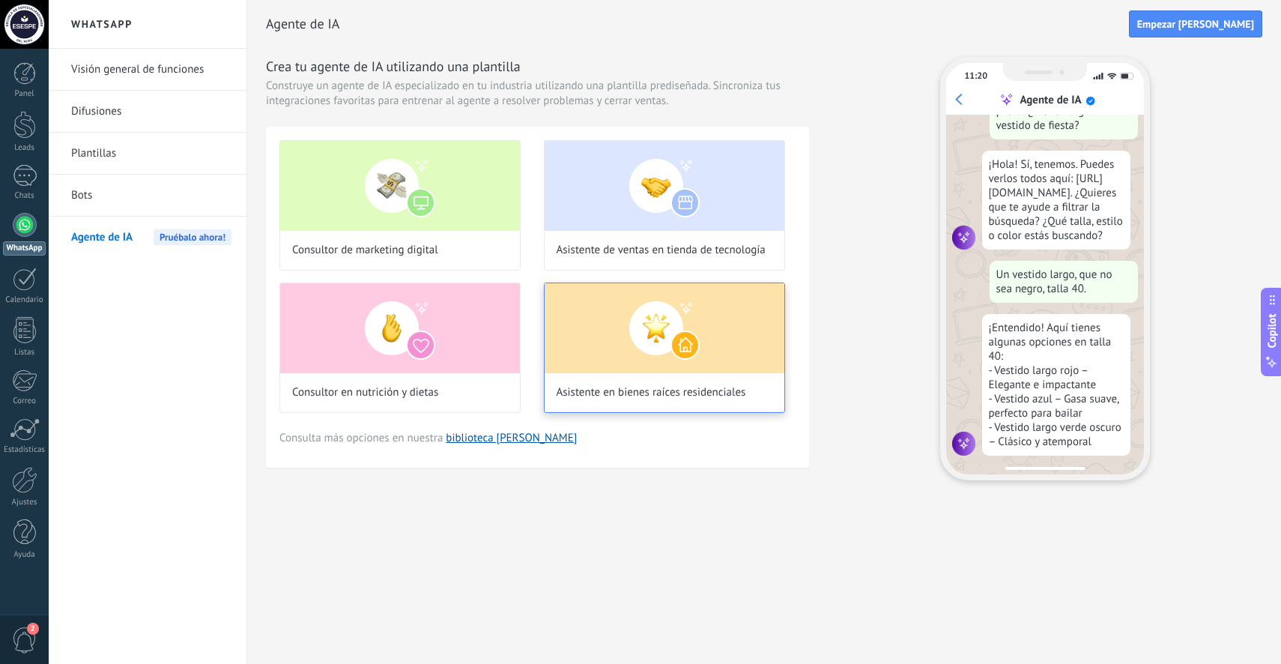
click at [680, 338] on img at bounding box center [665, 328] width 240 height 90
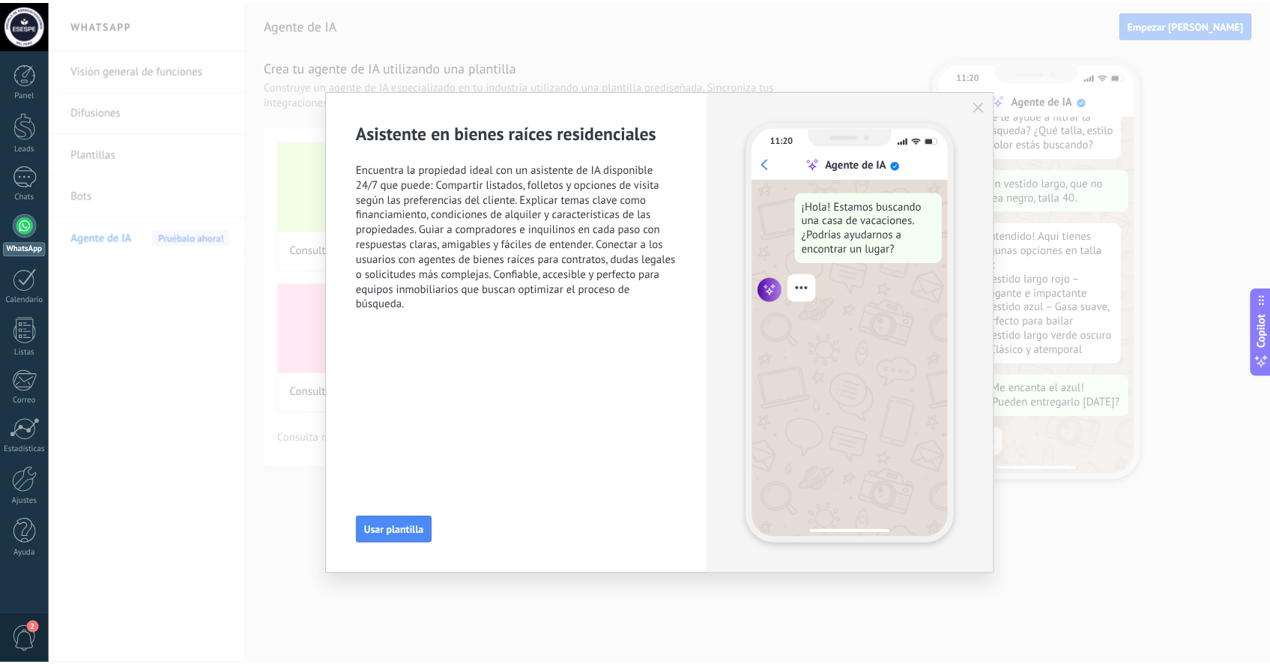
scroll to position [160, 0]
click at [983, 107] on icon "button" at bounding box center [987, 105] width 10 height 10
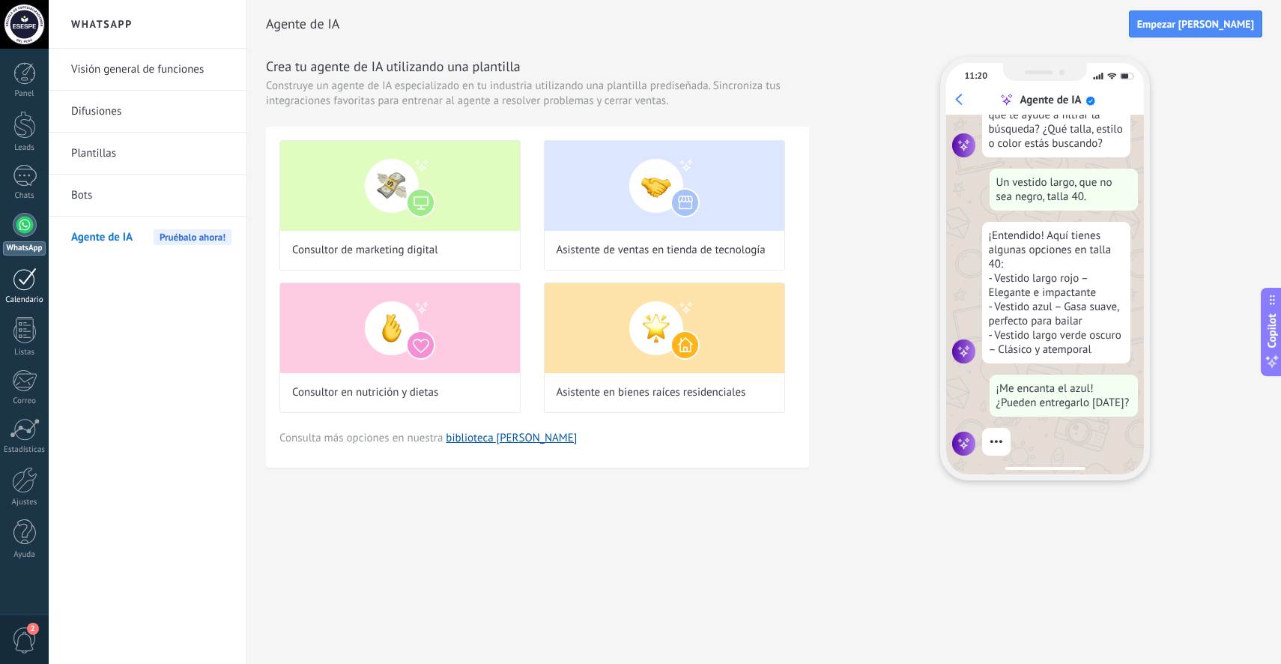
click at [24, 282] on div at bounding box center [25, 279] width 24 height 23
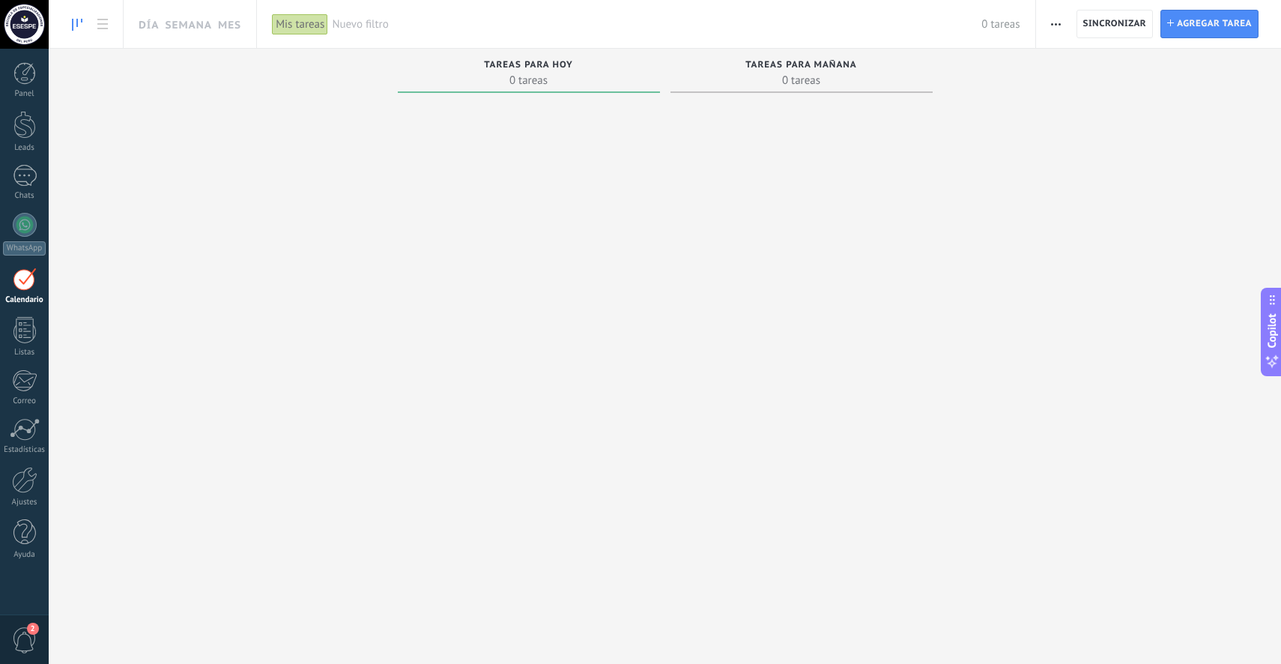
click at [411, 223] on div at bounding box center [529, 333] width 262 height 468
click at [21, 485] on div at bounding box center [24, 480] width 25 height 26
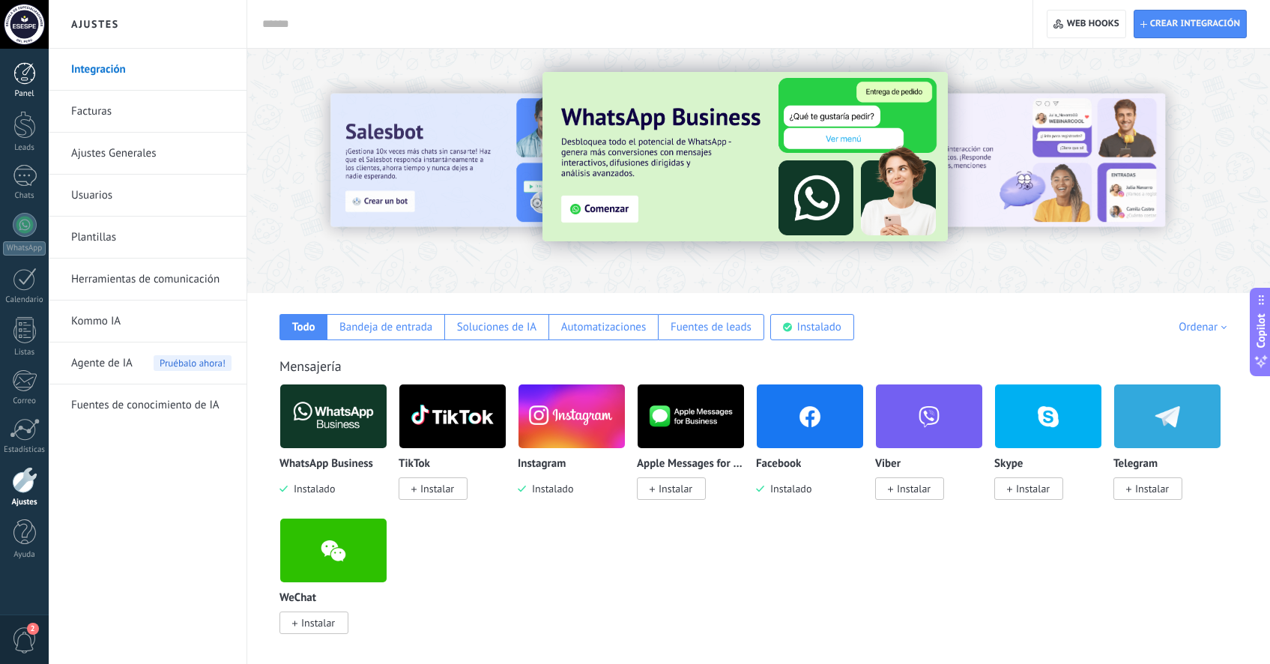
click at [30, 76] on div at bounding box center [24, 73] width 22 height 22
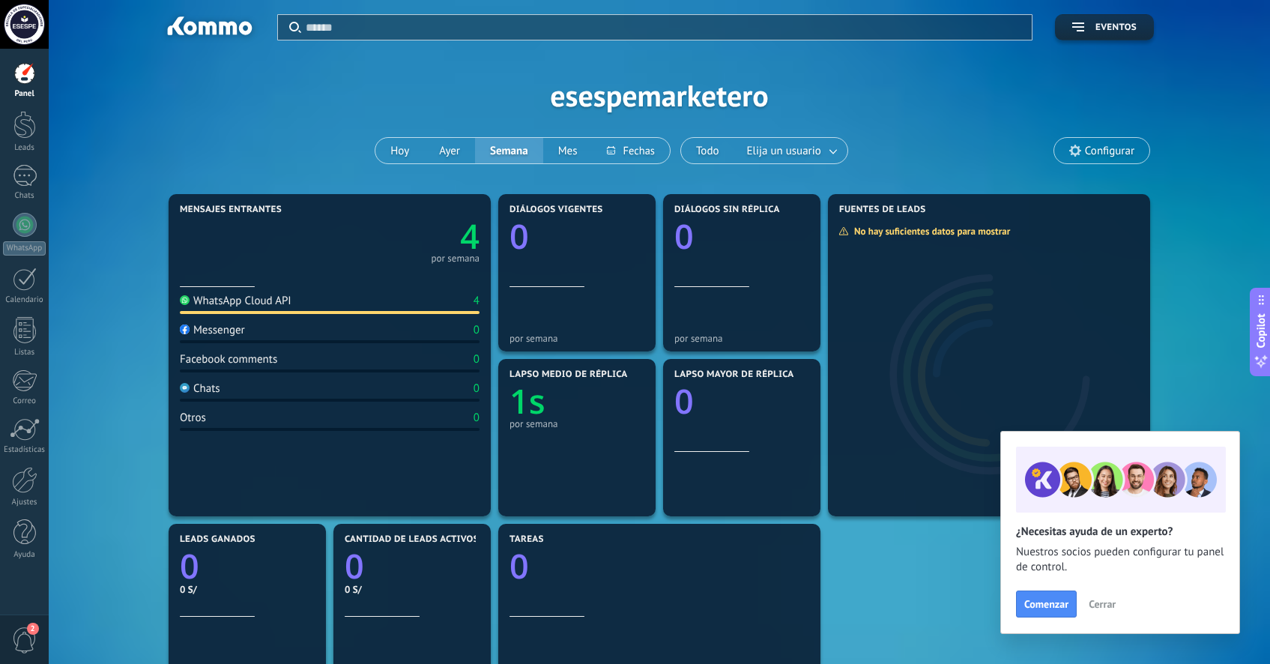
click at [32, 630] on span "2" at bounding box center [33, 629] width 12 height 12
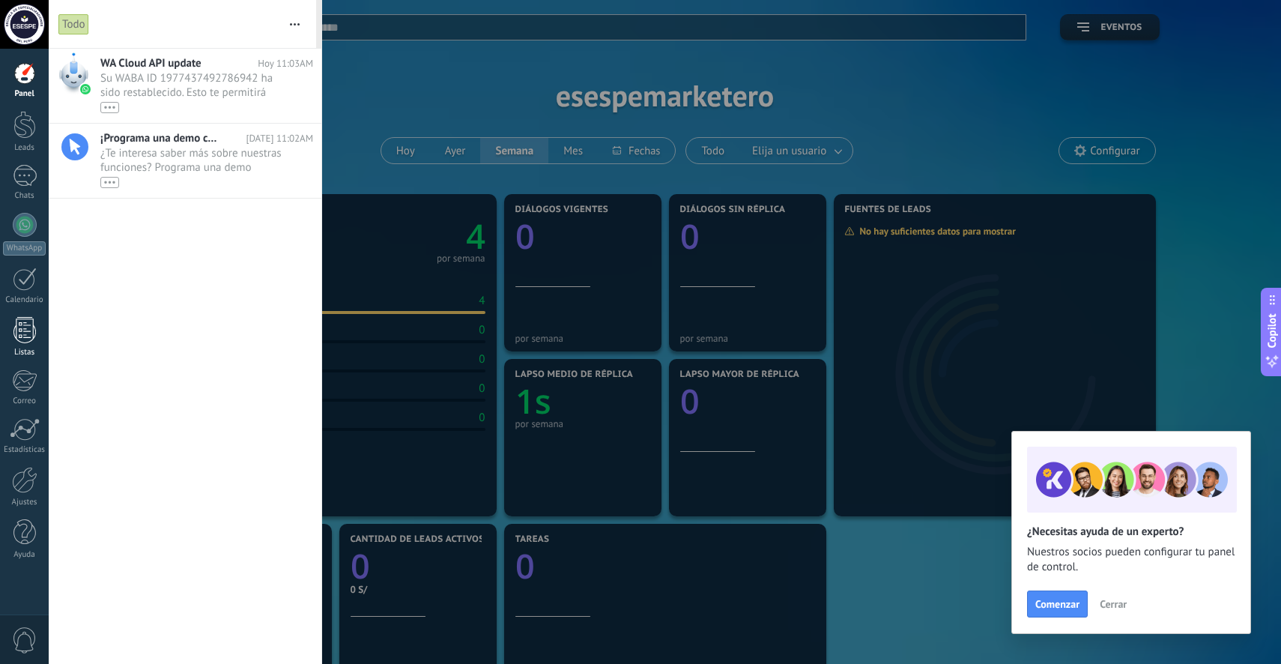
click at [22, 336] on div at bounding box center [24, 330] width 22 height 26
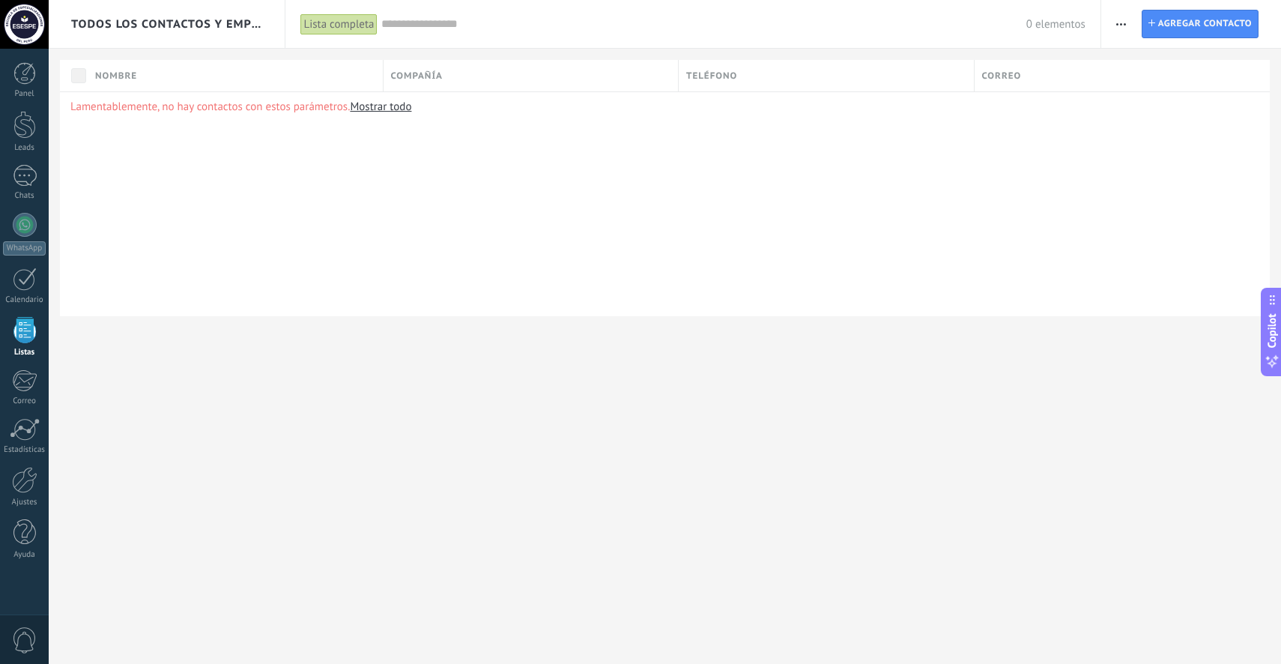
click at [482, 321] on div "Todos los contactos y empresas Lista completa Aplicar 0 elementos Lista complet…" at bounding box center [665, 182] width 1233 height 365
click at [986, 142] on div "Lamentablemente, no hay contactos con estos parámetros. Mostrar todo" at bounding box center [665, 203] width 1210 height 225
click at [1126, 24] on use "button" at bounding box center [1122, 24] width 10 height 2
click at [837, 193] on div "Lamentablemente, no hay contactos con estos parámetros. Mostrar todo" at bounding box center [665, 203] width 1210 height 225
click at [631, 275] on div "Lamentablemente, no hay contactos con estos parámetros. Mostrar todo" at bounding box center [665, 203] width 1210 height 225
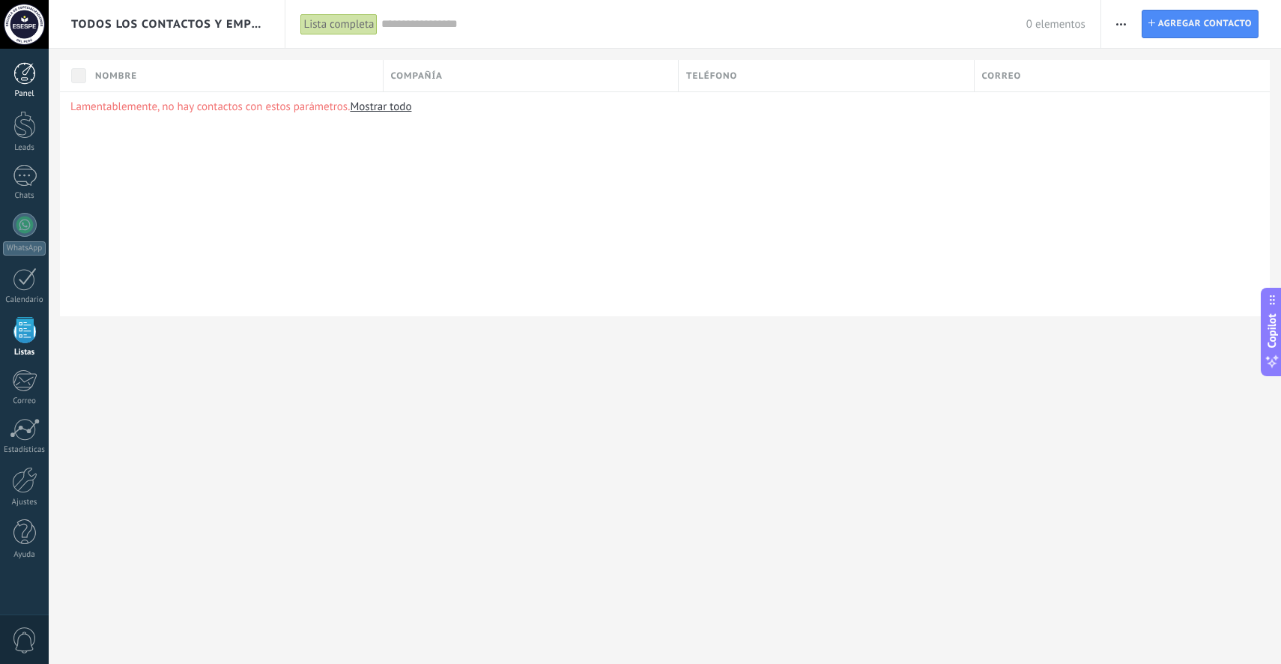
click at [26, 75] on div at bounding box center [24, 73] width 22 height 22
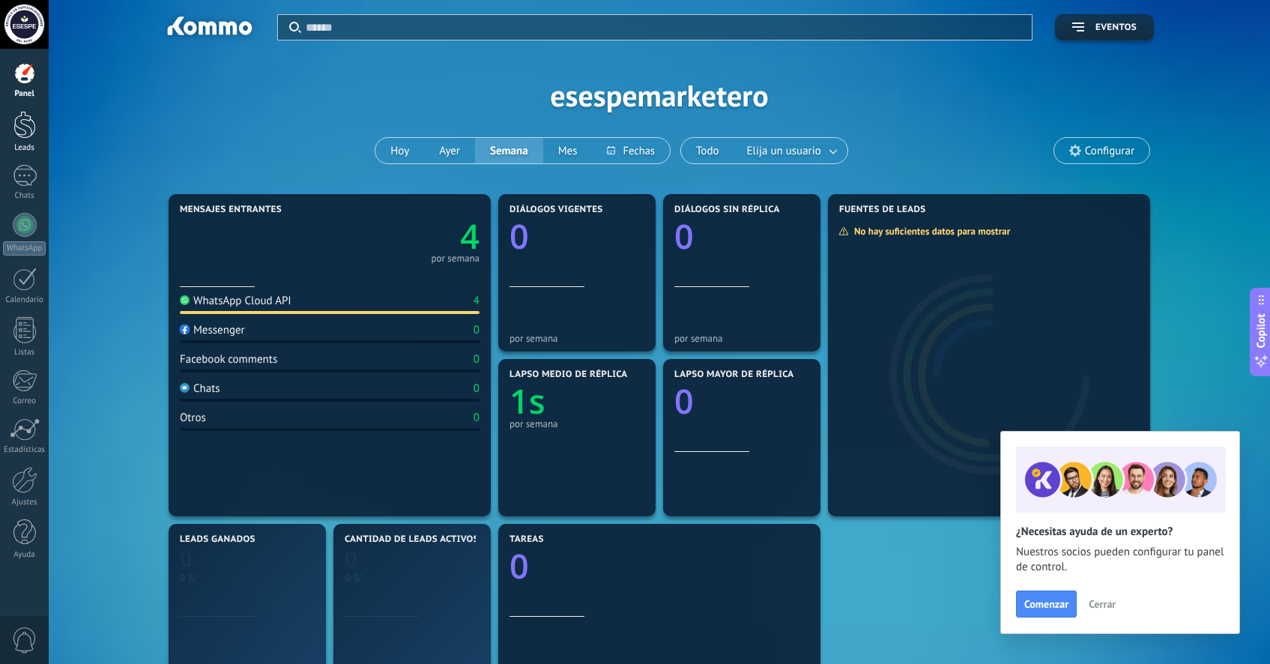
click at [19, 121] on div at bounding box center [24, 125] width 22 height 28
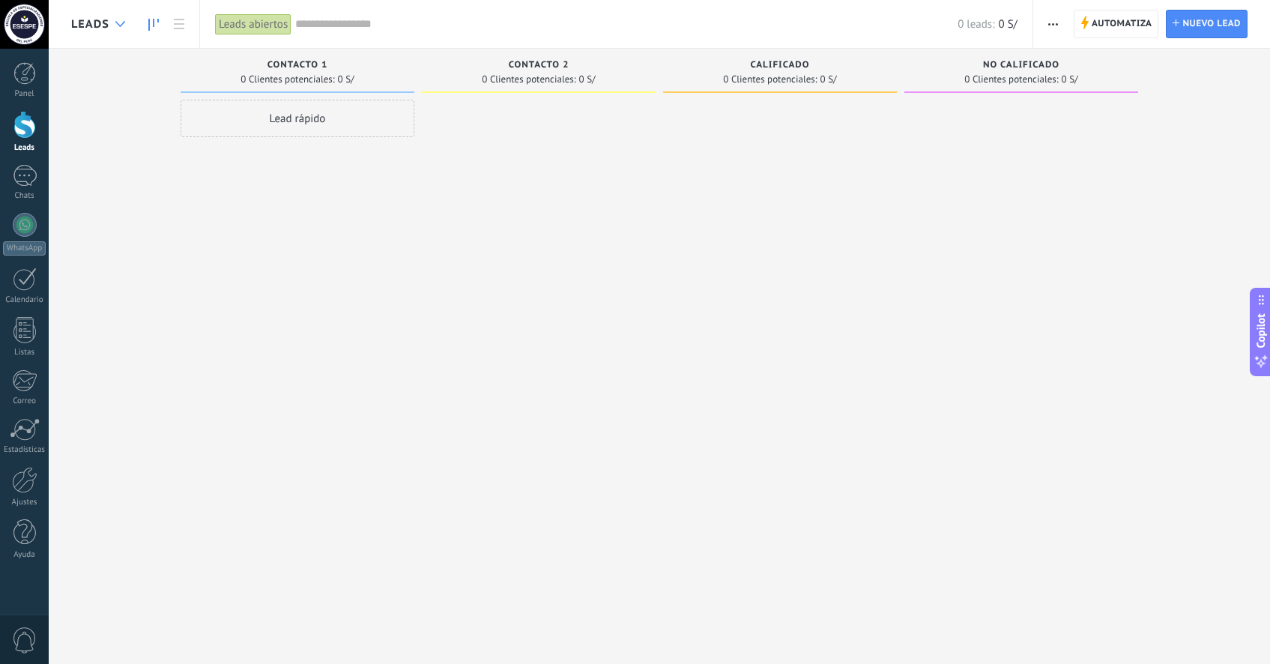
click at [115, 22] on icon at bounding box center [120, 24] width 10 height 6
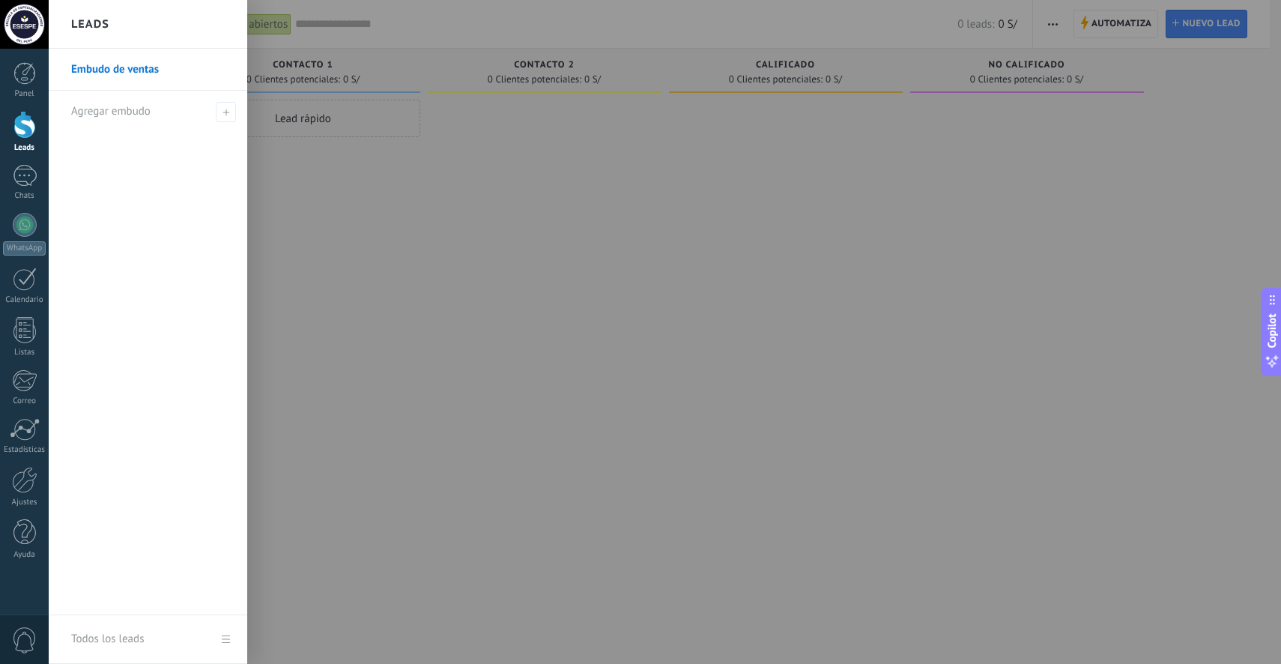
click at [115, 22] on div "Leads" at bounding box center [148, 24] width 199 height 49
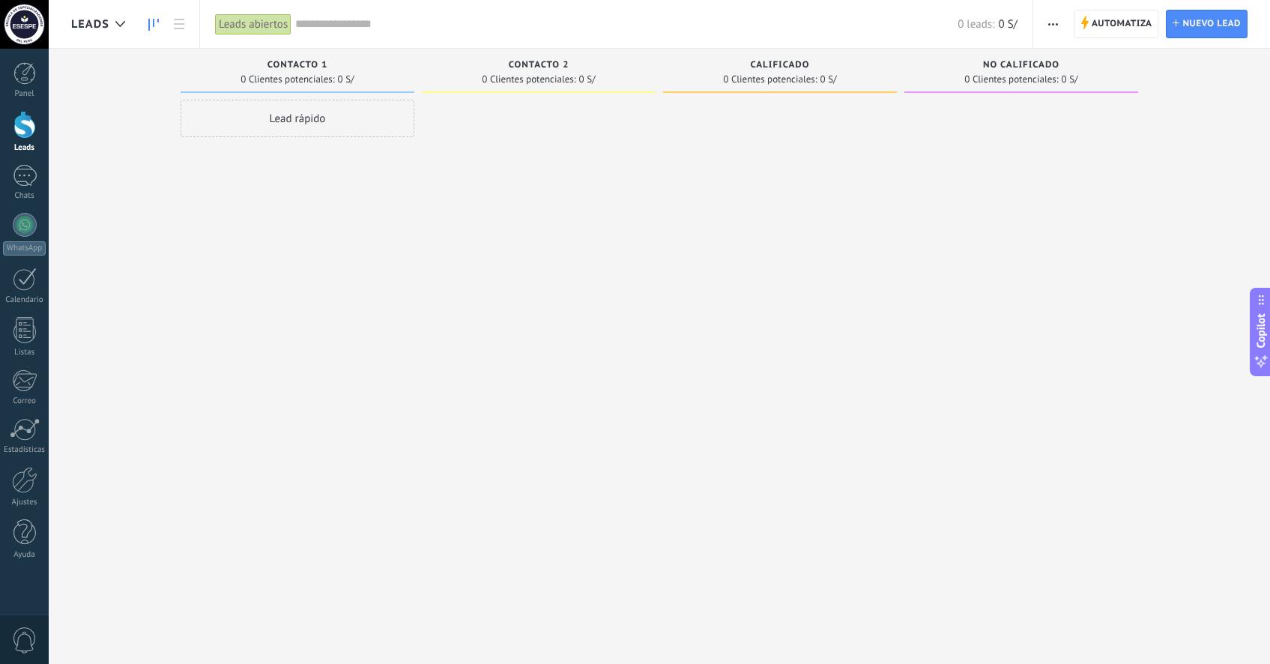
click at [26, 133] on div at bounding box center [24, 125] width 22 height 28
click at [399, 226] on div "Lead rápido" at bounding box center [298, 334] width 234 height 468
click at [26, 489] on div at bounding box center [24, 480] width 25 height 26
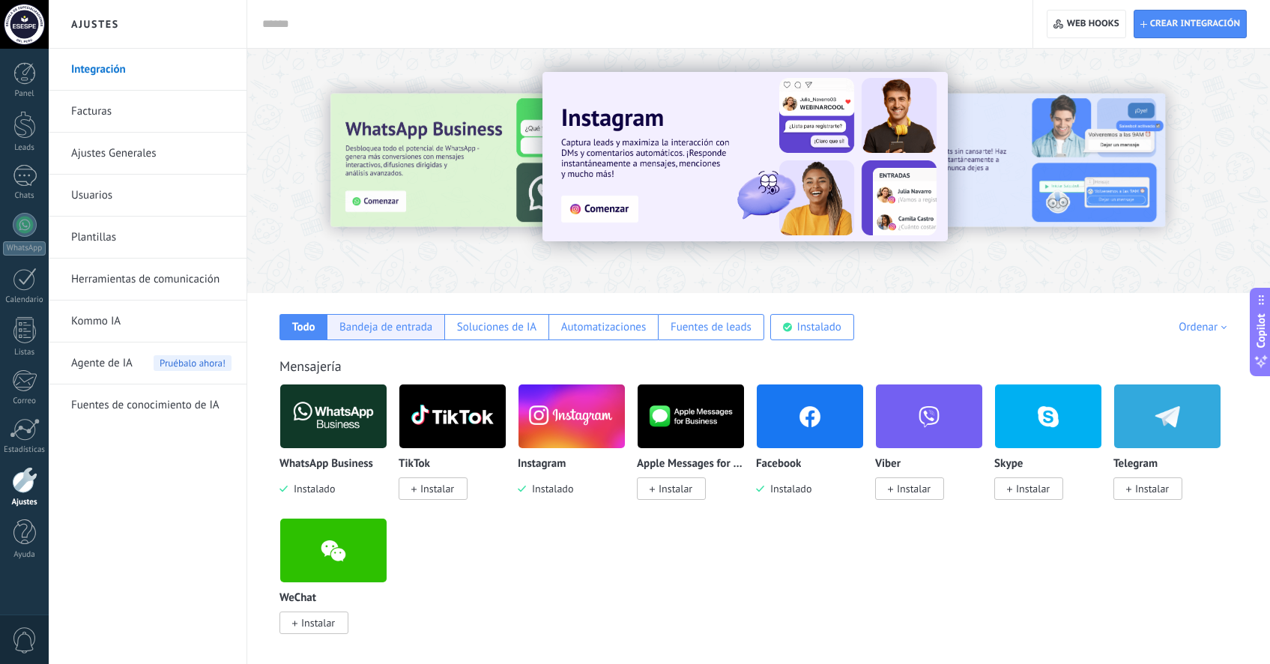
click at [387, 324] on div "Bandeja de entrada" at bounding box center [385, 327] width 93 height 14
click at [724, 326] on div "Fuentes de leads" at bounding box center [711, 327] width 81 height 14
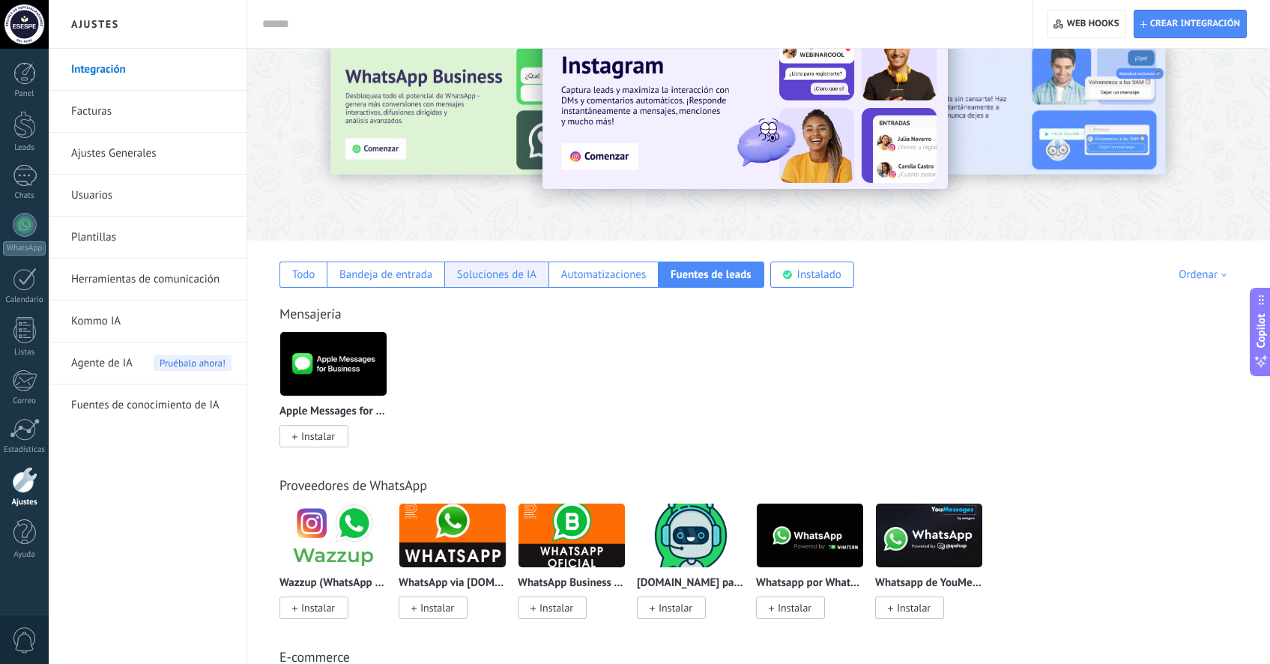
scroll to position [52, 0]
click at [475, 272] on div "Soluciones de IA" at bounding box center [496, 275] width 79 height 14
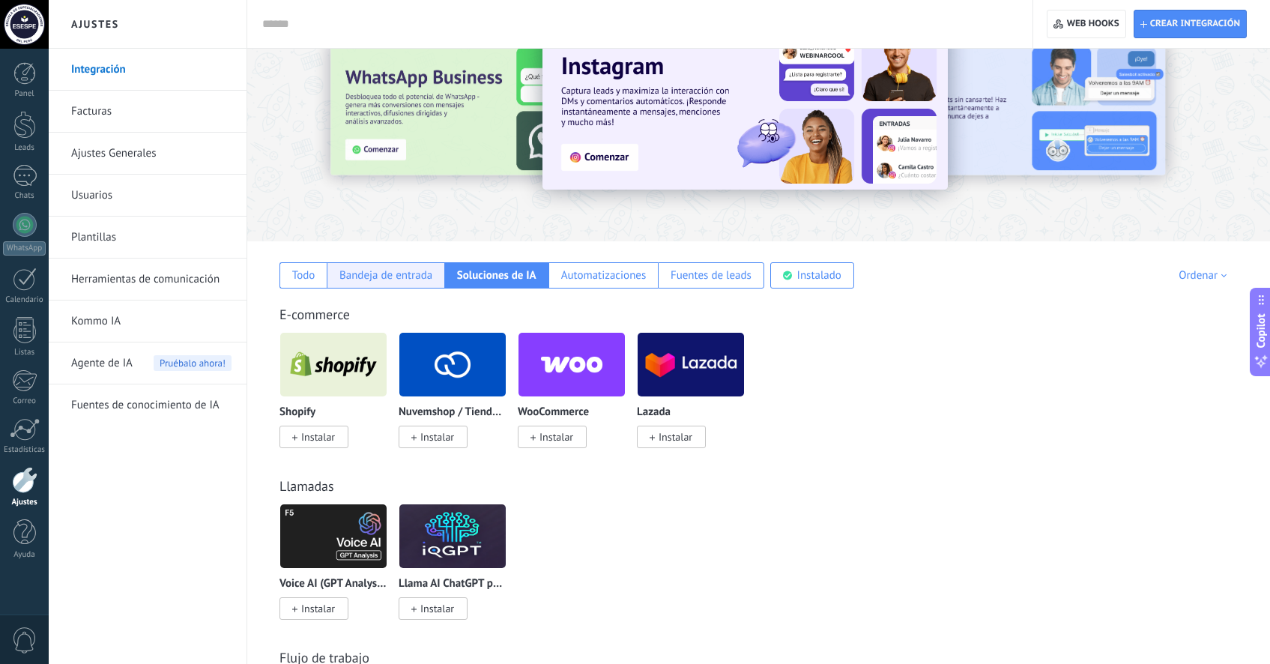
click at [411, 280] on div "Bandeja de entrada" at bounding box center [385, 275] width 93 height 14
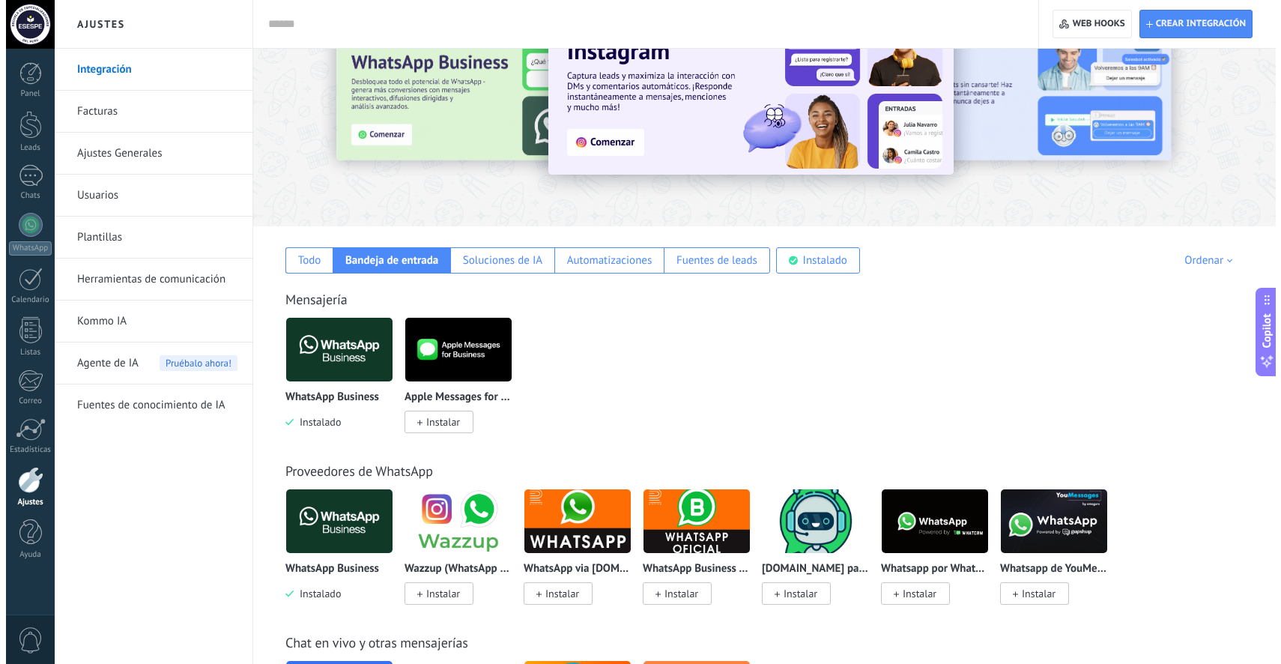
scroll to position [66, 0]
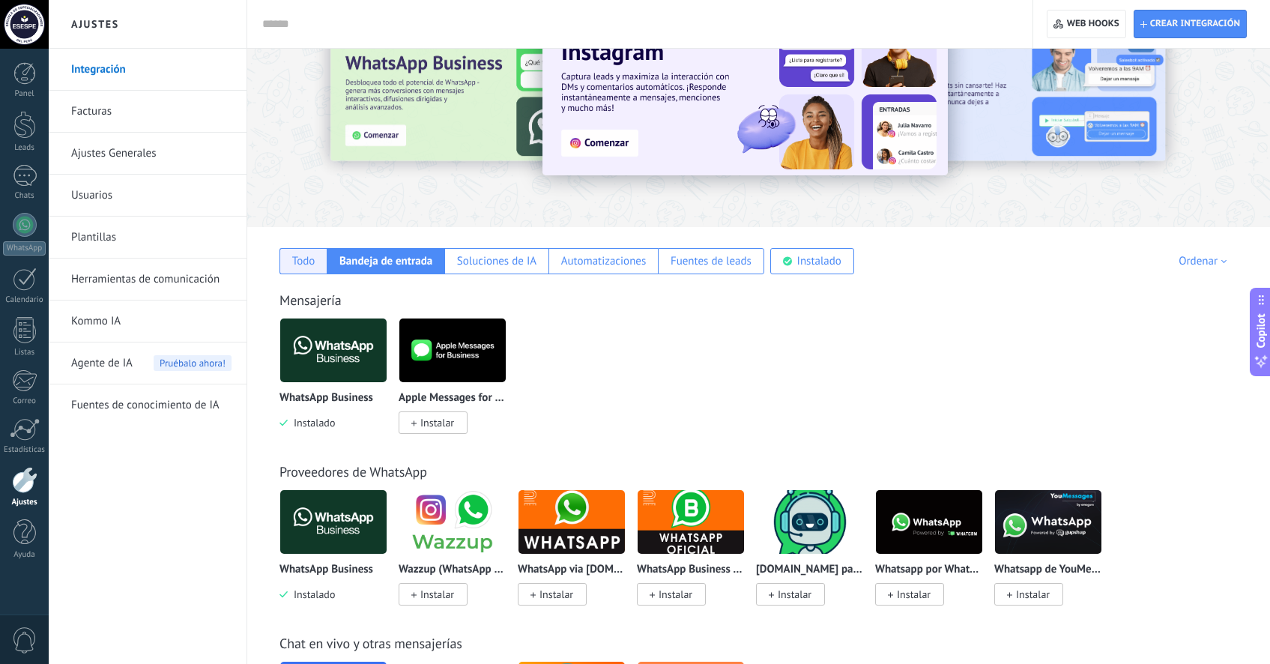
drag, startPoint x: 279, startPoint y: 239, endPoint x: 306, endPoint y: 265, distance: 37.1
click at [293, 254] on div "Todo Bandeja de entrada Soluciones de IA Automatizaciones Fuentes de leads Inst…" at bounding box center [758, 250] width 993 height 47
click at [306, 265] on div "Todo" at bounding box center [303, 261] width 23 height 14
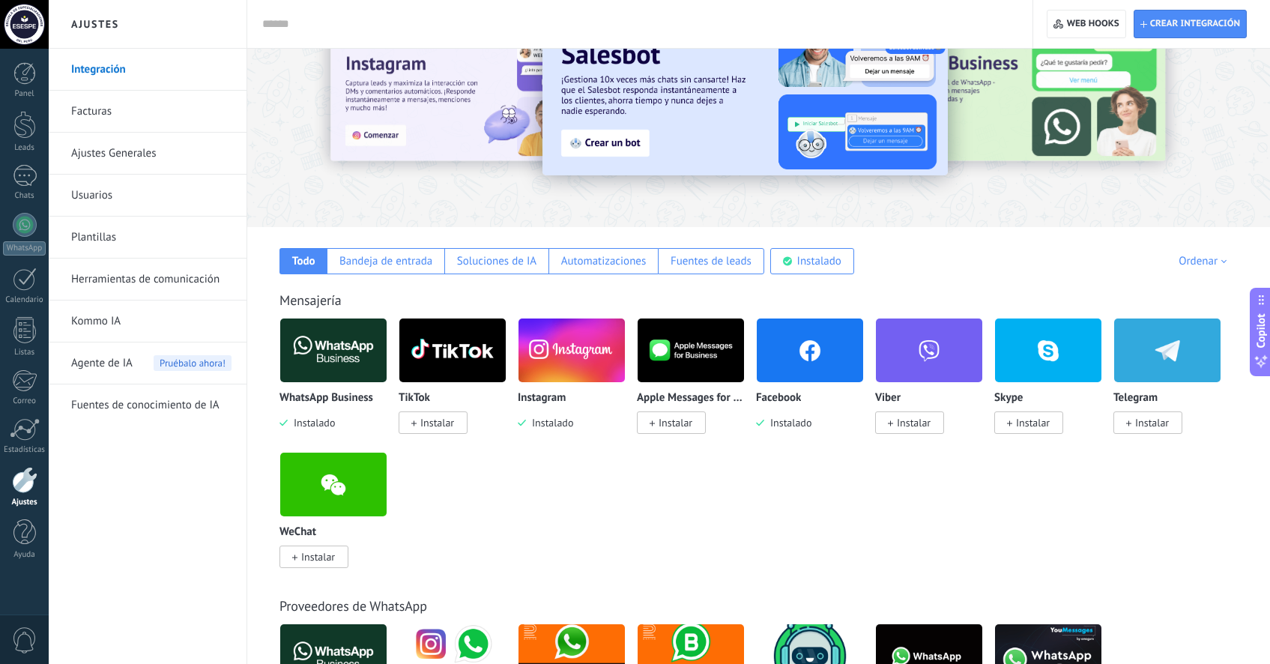
click at [816, 371] on img at bounding box center [810, 350] width 106 height 73
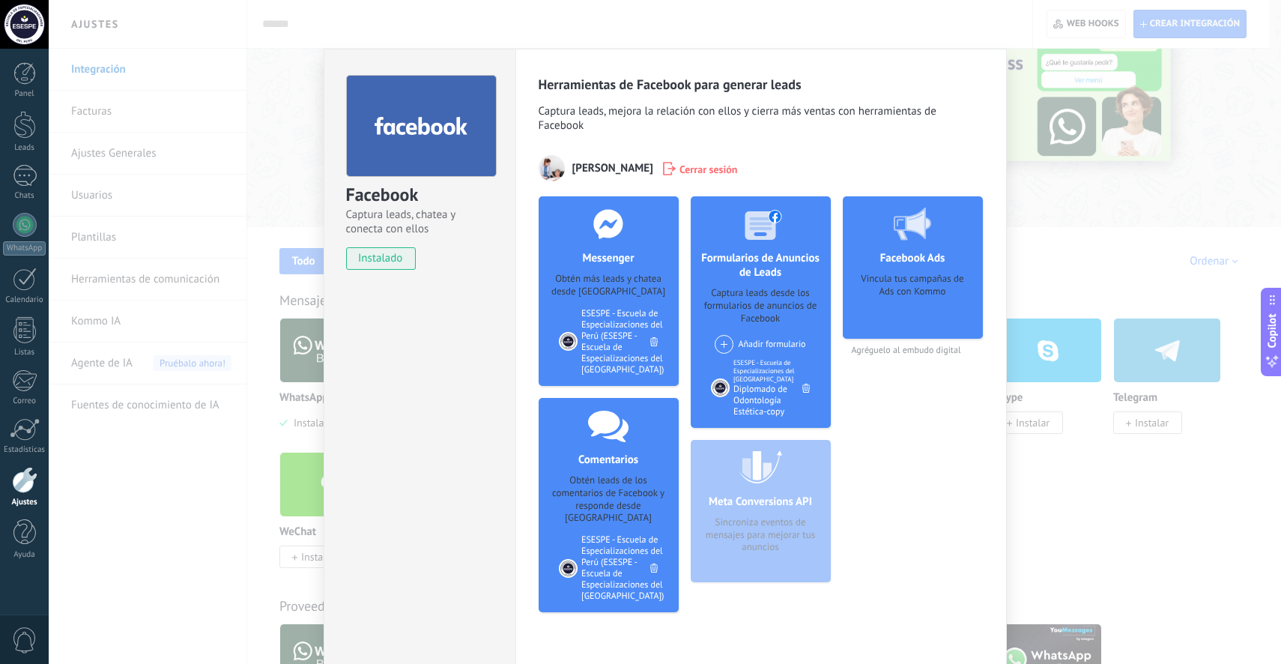
click at [726, 344] on span at bounding box center [724, 344] width 19 height 19
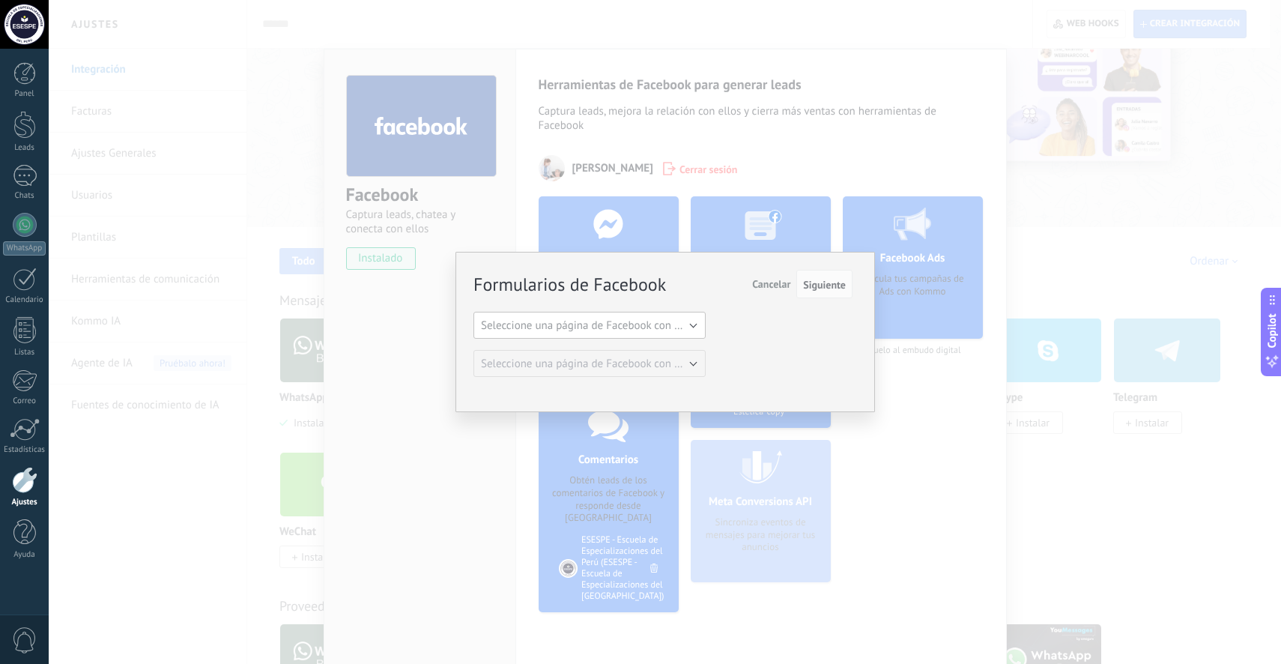
click at [695, 324] on button "Seleccione una página de Facebook con formas" at bounding box center [590, 325] width 232 height 27
click at [674, 346] on span "ESESPE - Escuela de Especializaciones del [GEOGRAPHIC_DATA]" at bounding box center [583, 351] width 236 height 14
click at [698, 366] on span "Seleccione una página de Facebook con formas" at bounding box center [594, 364] width 226 height 14
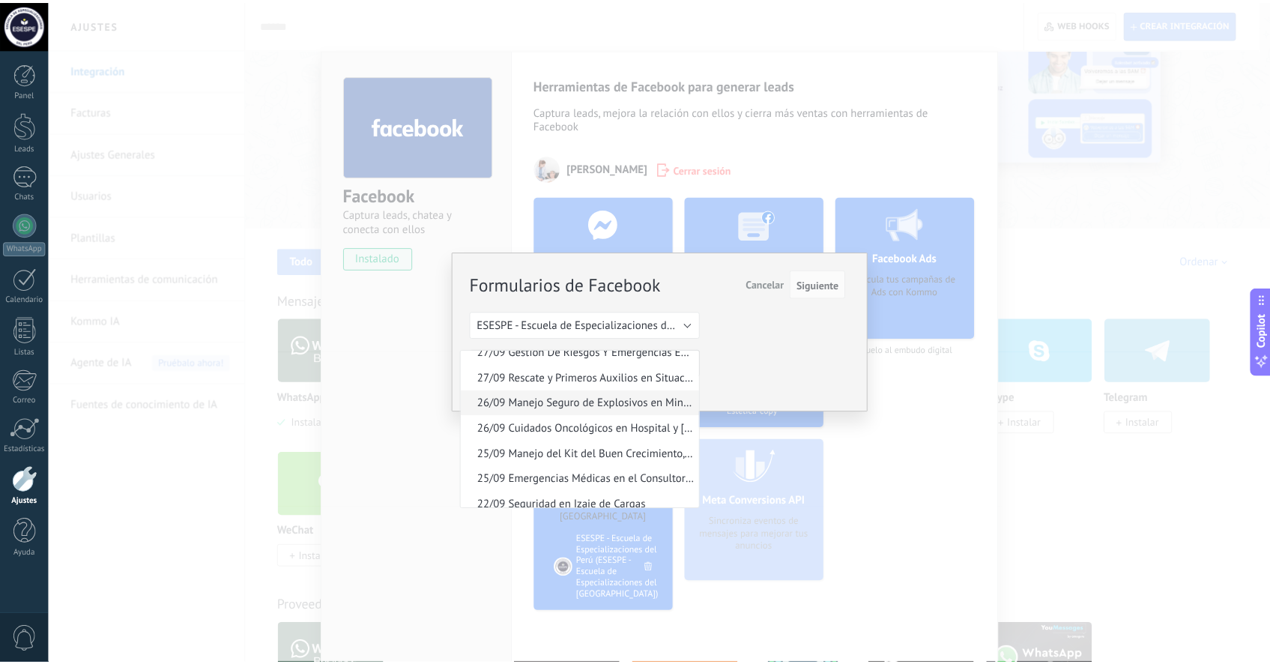
scroll to position [830, 0]
click at [570, 408] on span "27/09 Rescate y Primeros Auxilios en Situaciones de [GEOGRAPHIC_DATA]" at bounding box center [583, 400] width 236 height 14
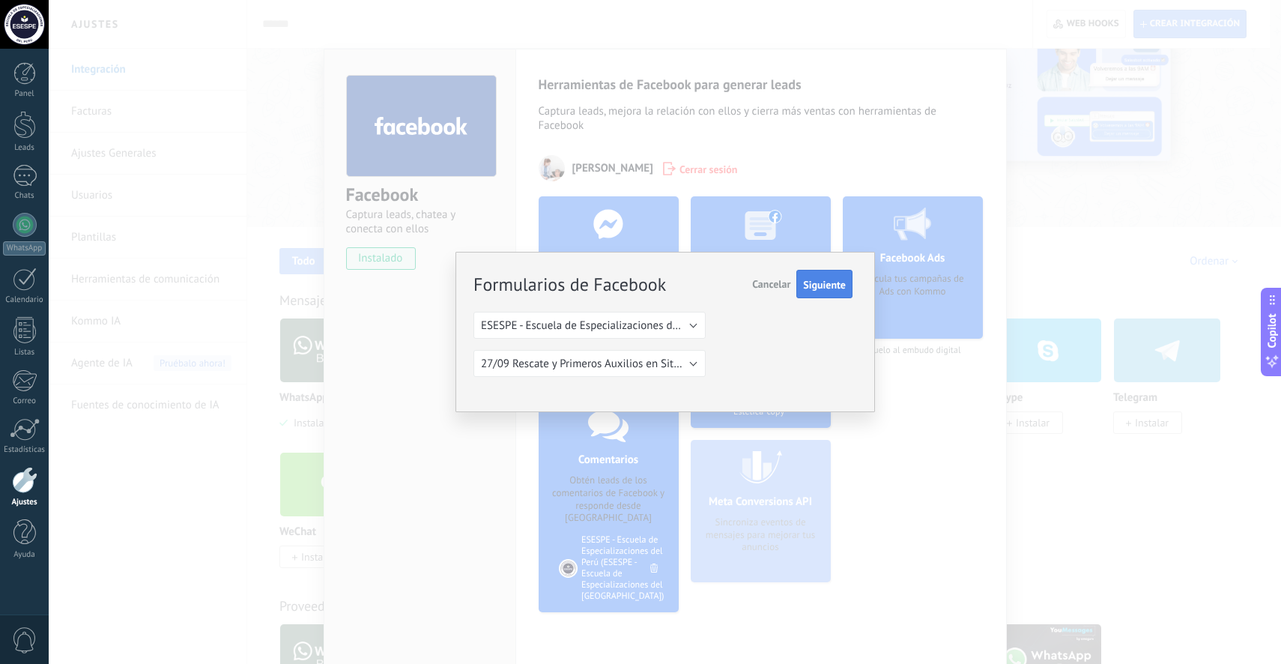
click at [840, 288] on span "Siguiente" at bounding box center [824, 285] width 43 height 10
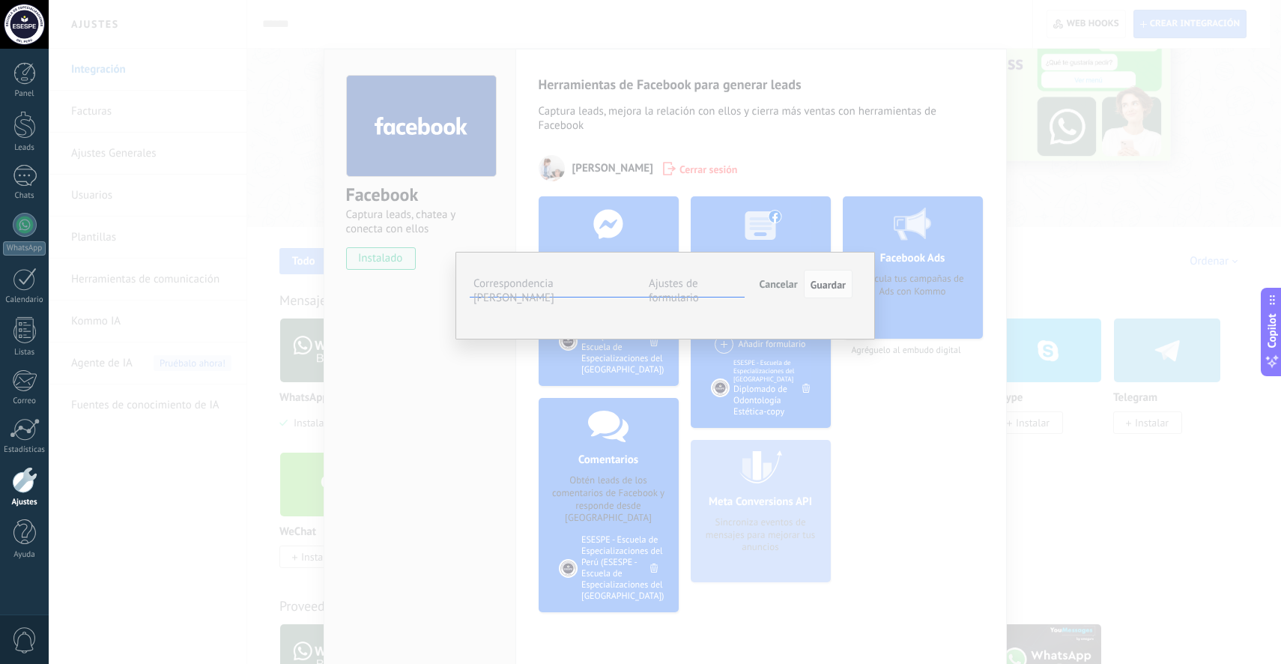
click at [0, 0] on button "Seleccionar campo" at bounding box center [0, 0] width 0 height 0
click at [0, 0] on span "Nombre del contacto (contacto)" at bounding box center [0, 0] width 0 height 0
click at [0, 0] on span "Seleccionar campo" at bounding box center [0, 0] width 0 height 0
click at [0, 0] on span "Teléfono (contacto)" at bounding box center [0, 0] width 0 height 0
click at [0, 0] on button "Seleccionar campo" at bounding box center [0, 0] width 0 height 0
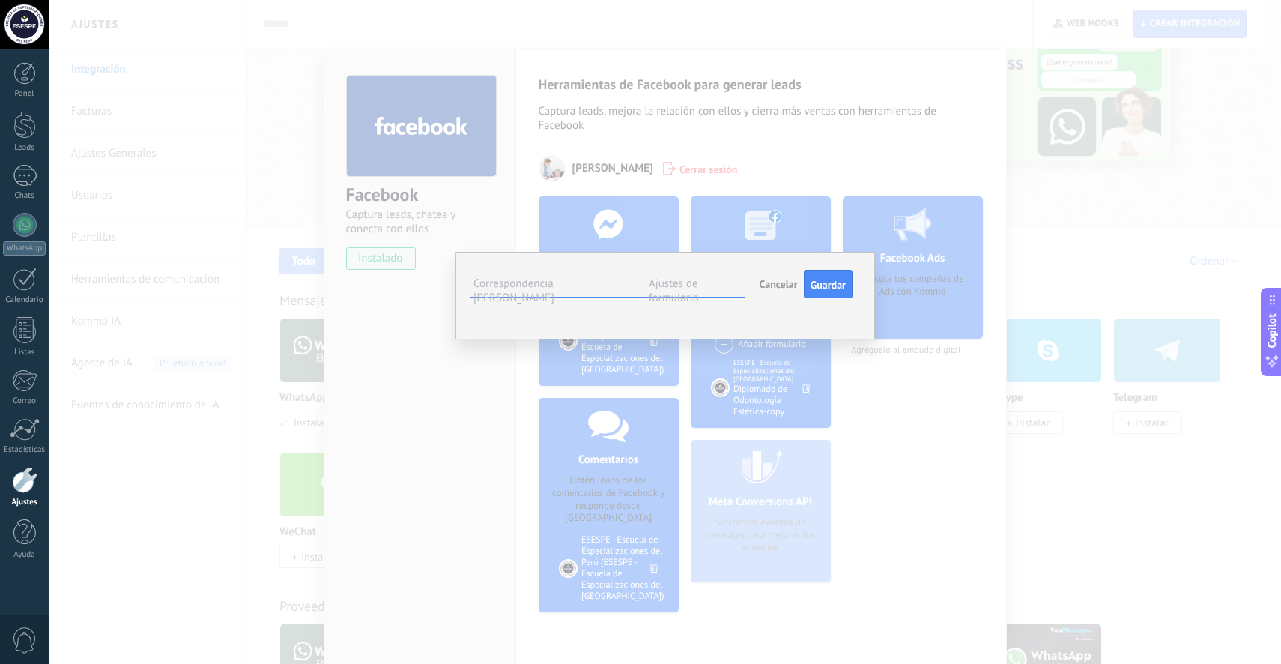
click at [0, 0] on span "Correo (contacto)" at bounding box center [0, 0] width 0 height 0
click at [848, 284] on button "Guardar" at bounding box center [828, 284] width 49 height 28
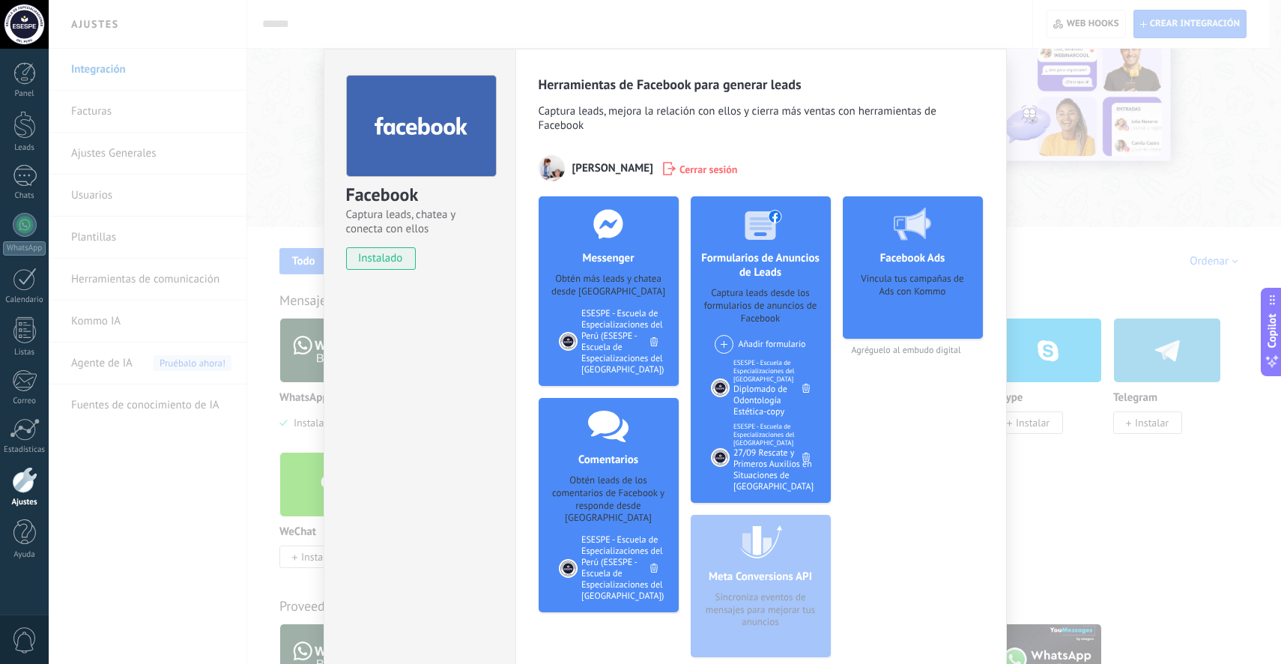
click at [743, 398] on div "Diplomado de Odontología Estética-copy" at bounding box center [768, 401] width 69 height 34
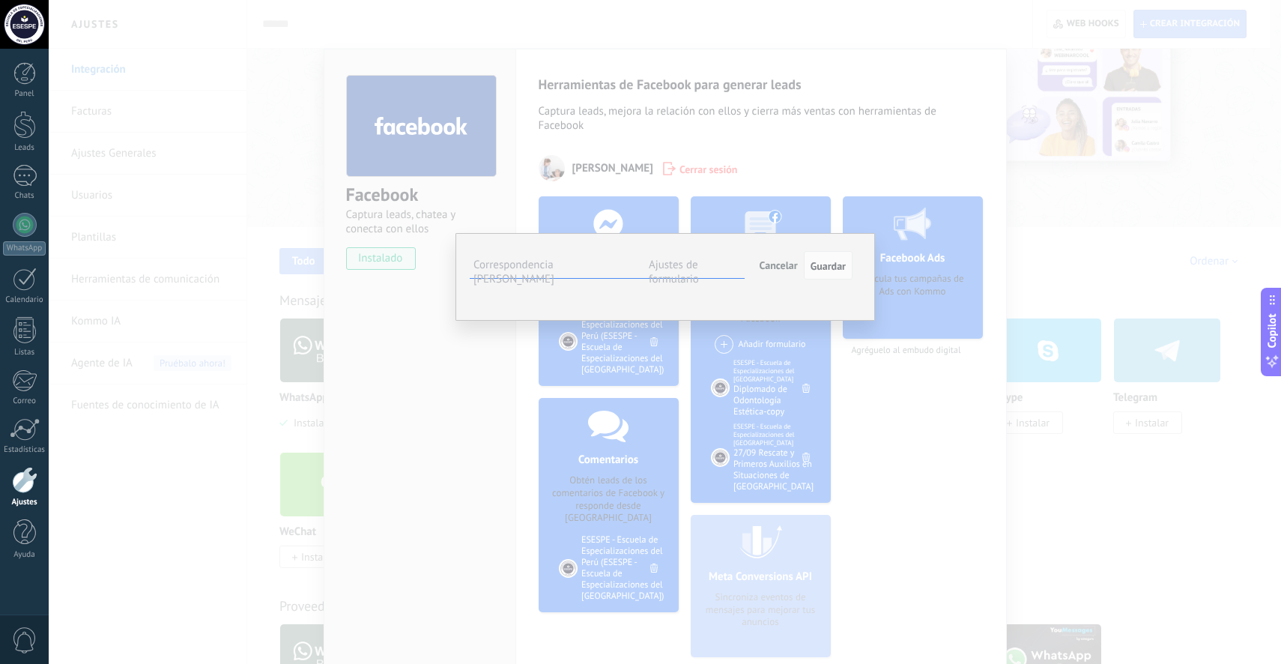
click at [782, 265] on span "Cancelar" at bounding box center [779, 265] width 38 height 13
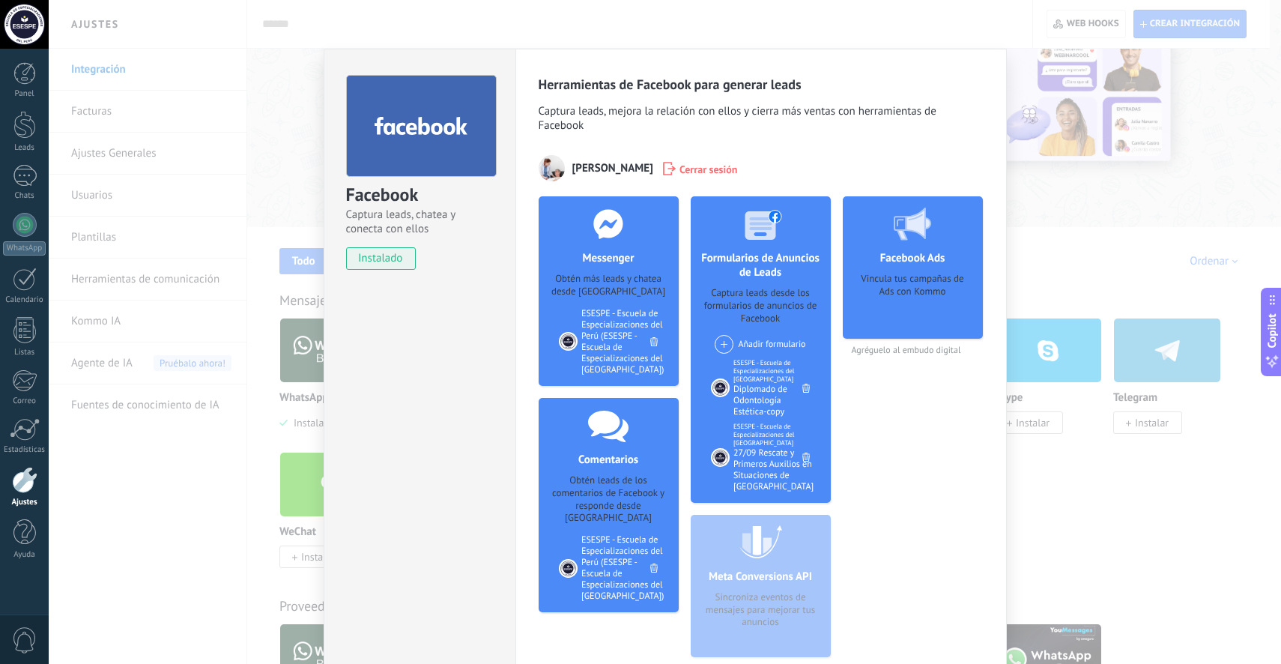
click at [759, 477] on div "27/09 Rescate y Primeros Auxilios en Situaciones de [GEOGRAPHIC_DATA]" at bounding box center [774, 469] width 80 height 45
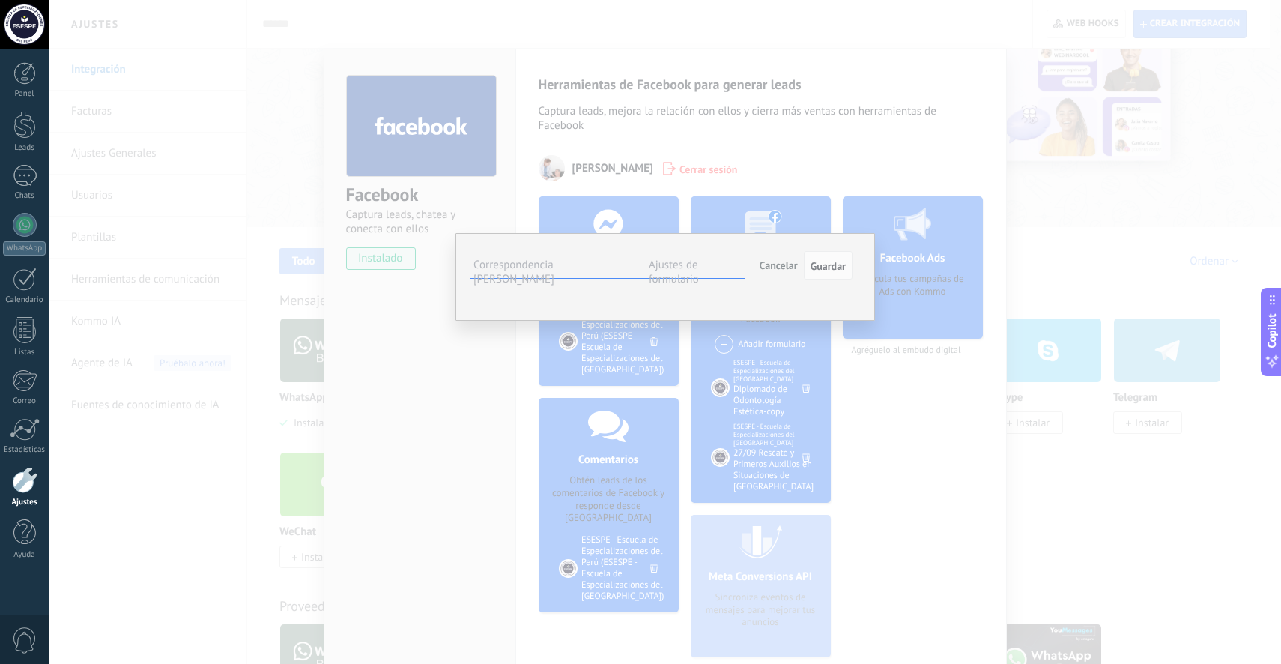
click at [699, 271] on label "Ajustes de formulario" at bounding box center [674, 272] width 50 height 28
click at [0, 0] on span "#agregar etiquetas" at bounding box center [0, 0] width 0 height 0
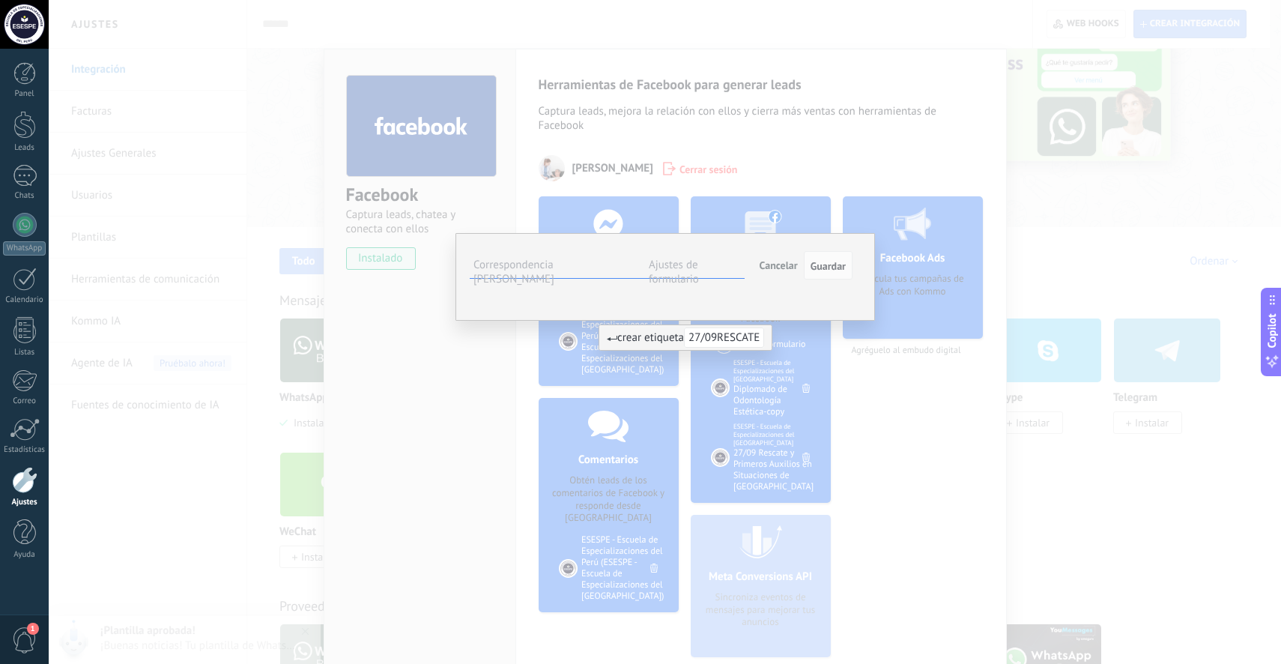
type input "**********"
click at [543, 266] on label "Correspondencia [PERSON_NAME]" at bounding box center [514, 272] width 81 height 28
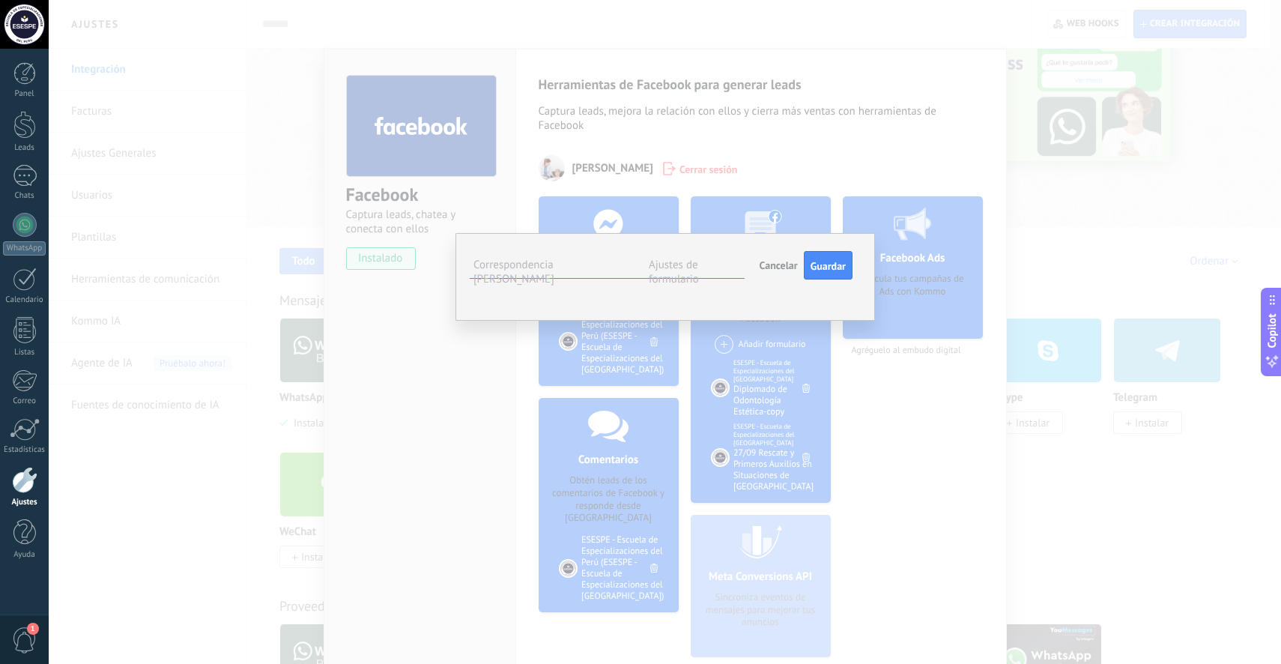
click at [699, 268] on label "Ajustes de formulario" at bounding box center [674, 272] width 50 height 28
click at [833, 265] on span "Guardar" at bounding box center [828, 266] width 35 height 10
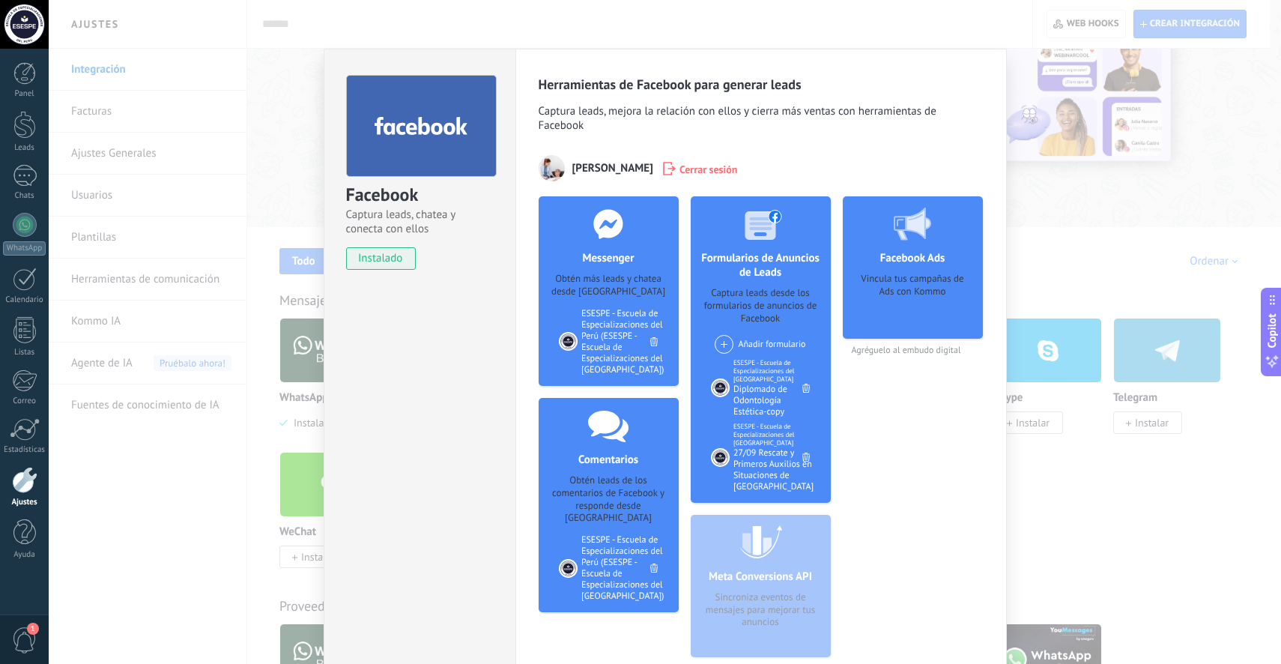
click at [1069, 232] on div "Facebook Captura leads, chatea y conecta con ellos instalado Desinstalar Herram…" at bounding box center [665, 332] width 1233 height 664
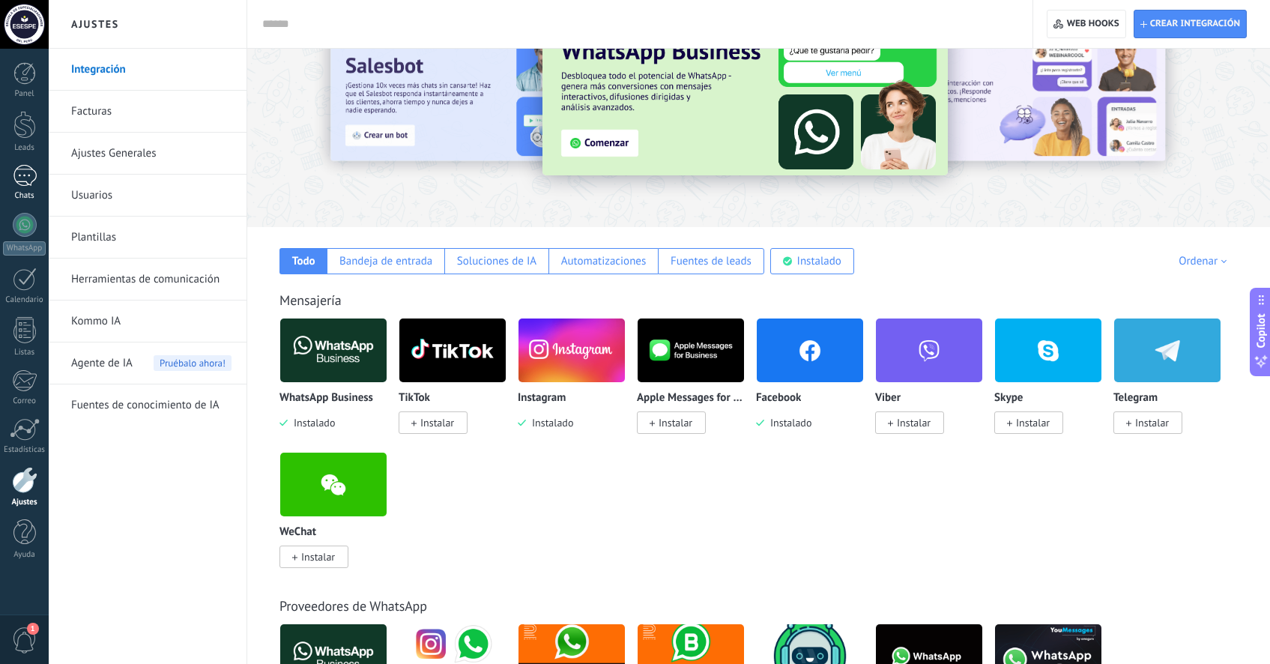
click at [29, 169] on div at bounding box center [25, 176] width 24 height 22
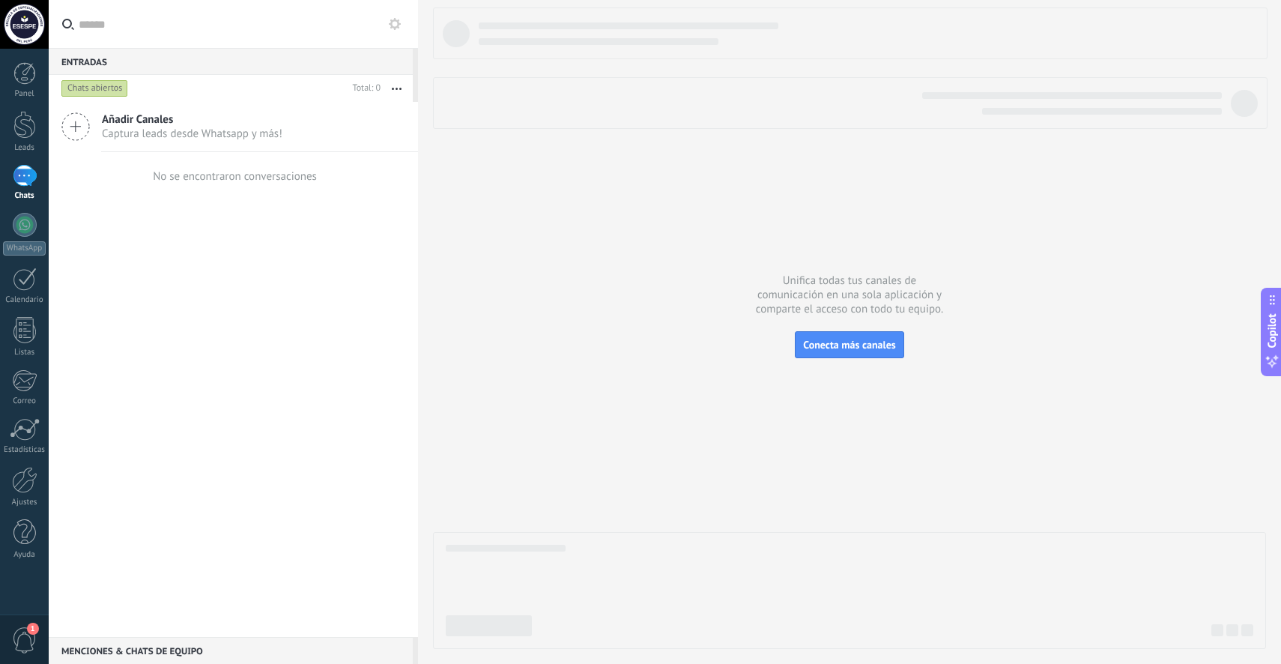
click at [125, 133] on span "Captura leads desde Whatsapp y más!" at bounding box center [192, 134] width 181 height 14
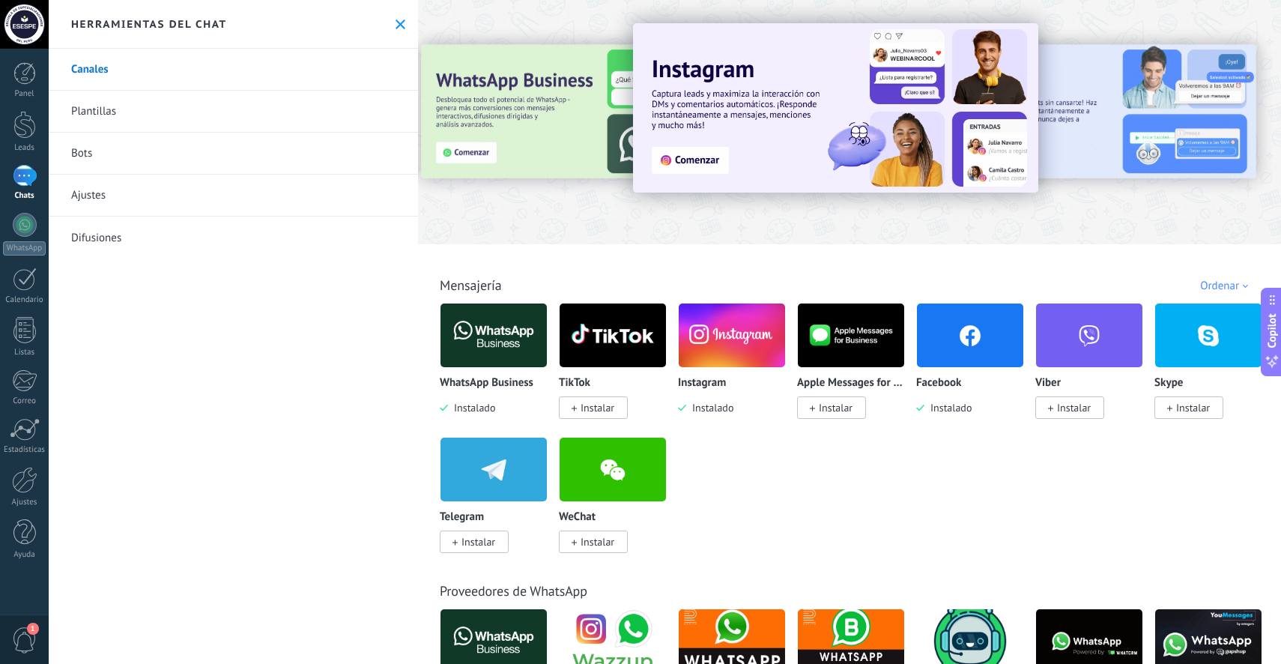
click at [503, 353] on img at bounding box center [494, 335] width 106 height 73
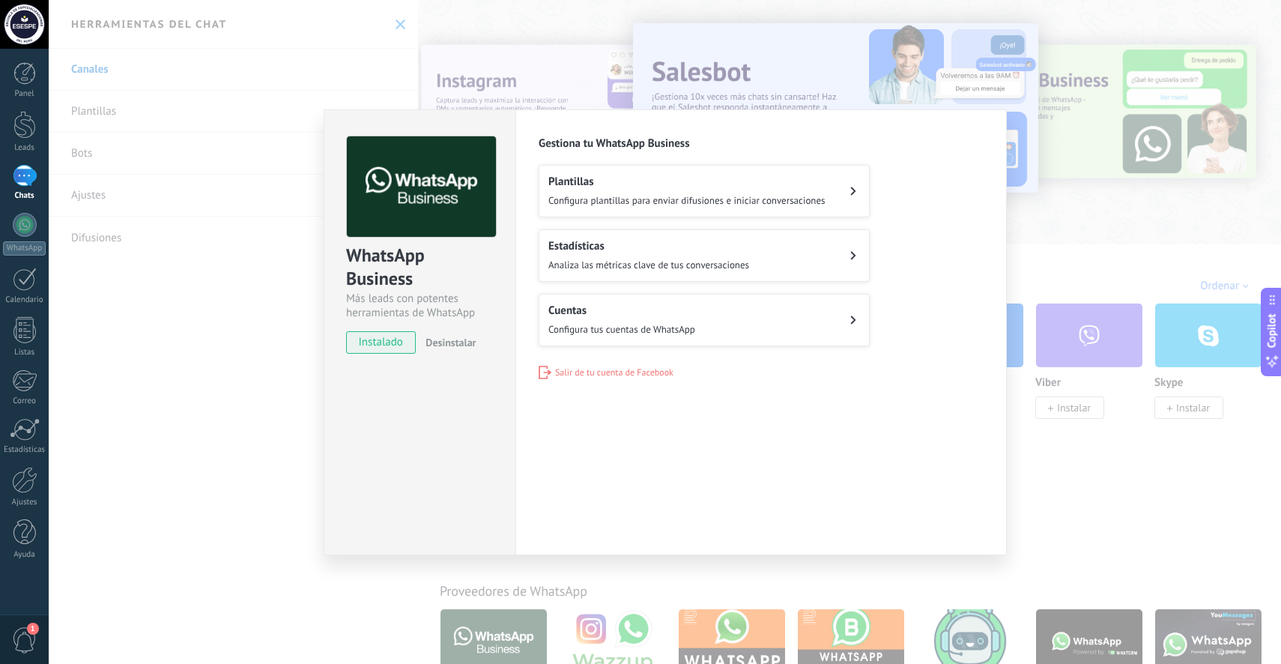
click at [716, 324] on button "Cuentas Configura tus cuentas de WhatsApp" at bounding box center [704, 320] width 331 height 52
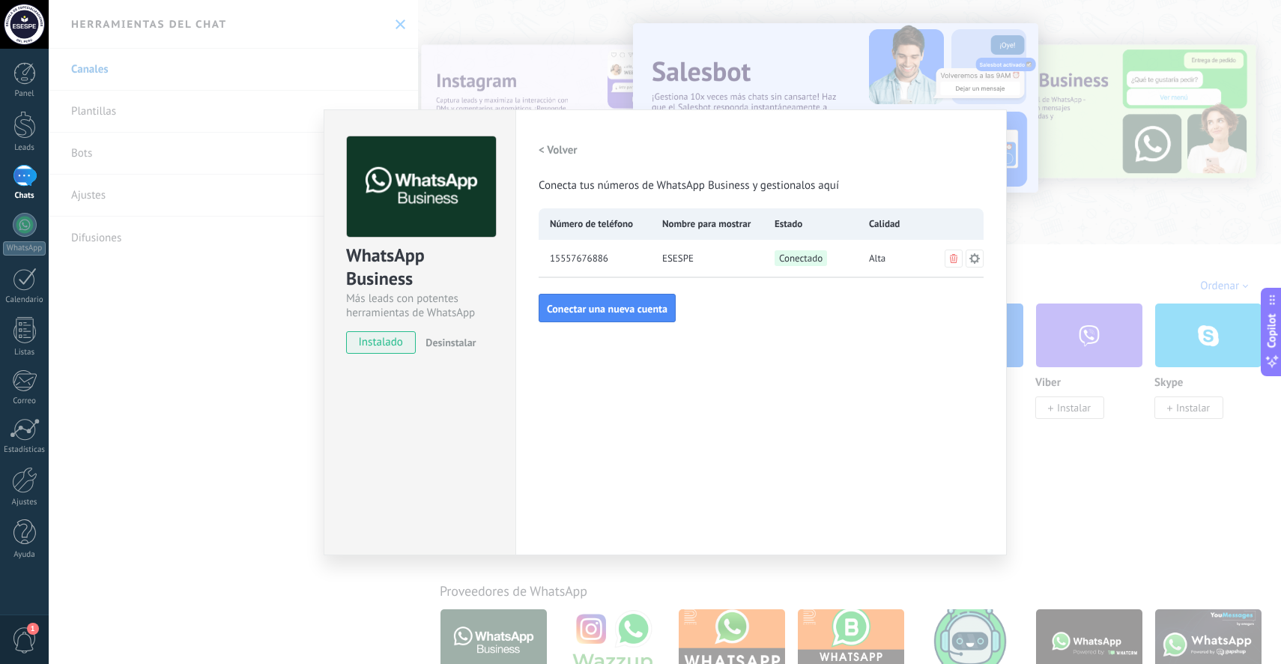
click at [740, 263] on div "ESESPE" at bounding box center [707, 258] width 112 height 37
click at [601, 259] on span "15557676886" at bounding box center [579, 258] width 58 height 15
click at [808, 258] on span "Conectado" at bounding box center [801, 258] width 52 height 16
click at [796, 300] on div "< Volver Conecta tus números de WhatsApp Business y gestionalos aquí Número de …" at bounding box center [761, 229] width 445 height 186
click at [1092, 388] on div "WhatsApp Business Más leads con potentes herramientas de WhatsApp instalado Des…" at bounding box center [665, 332] width 1233 height 664
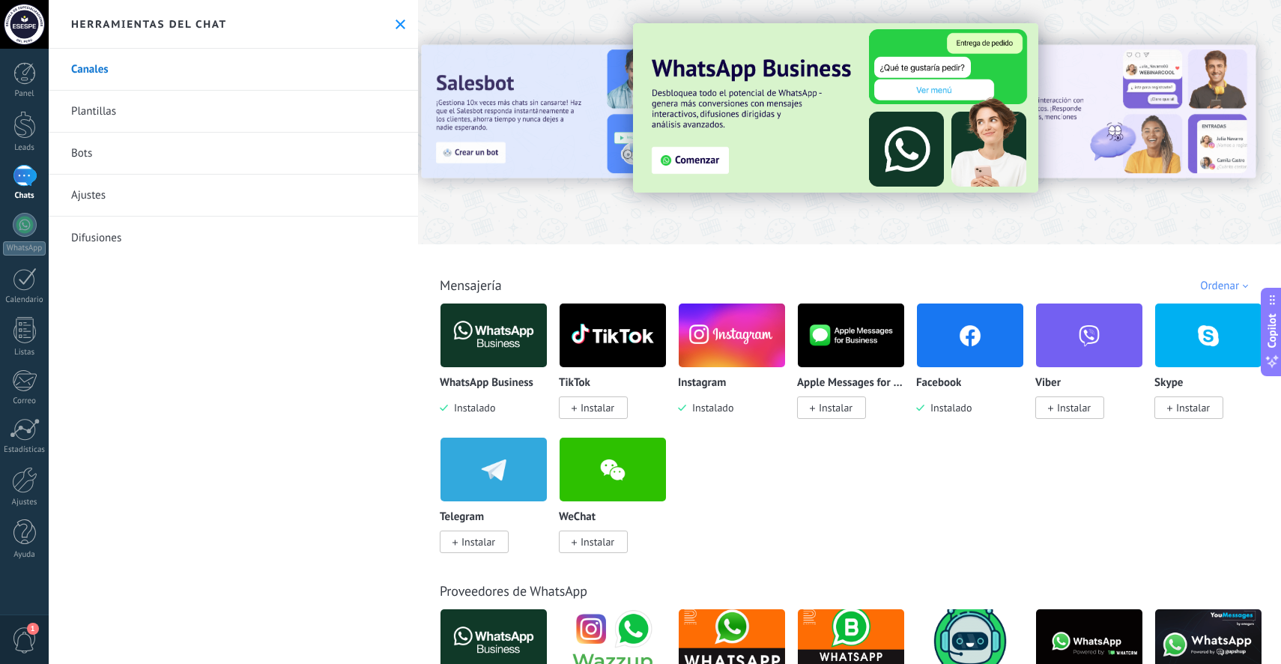
click at [122, 202] on link "Ajustes" at bounding box center [233, 196] width 369 height 42
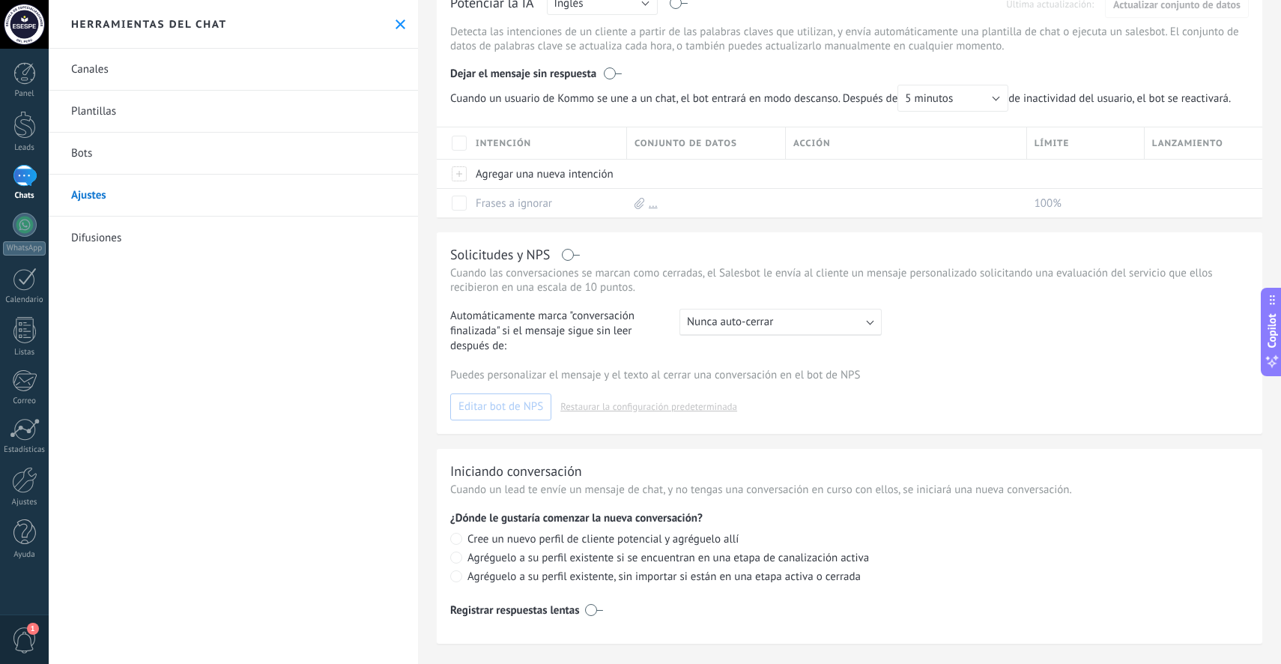
scroll to position [223, 0]
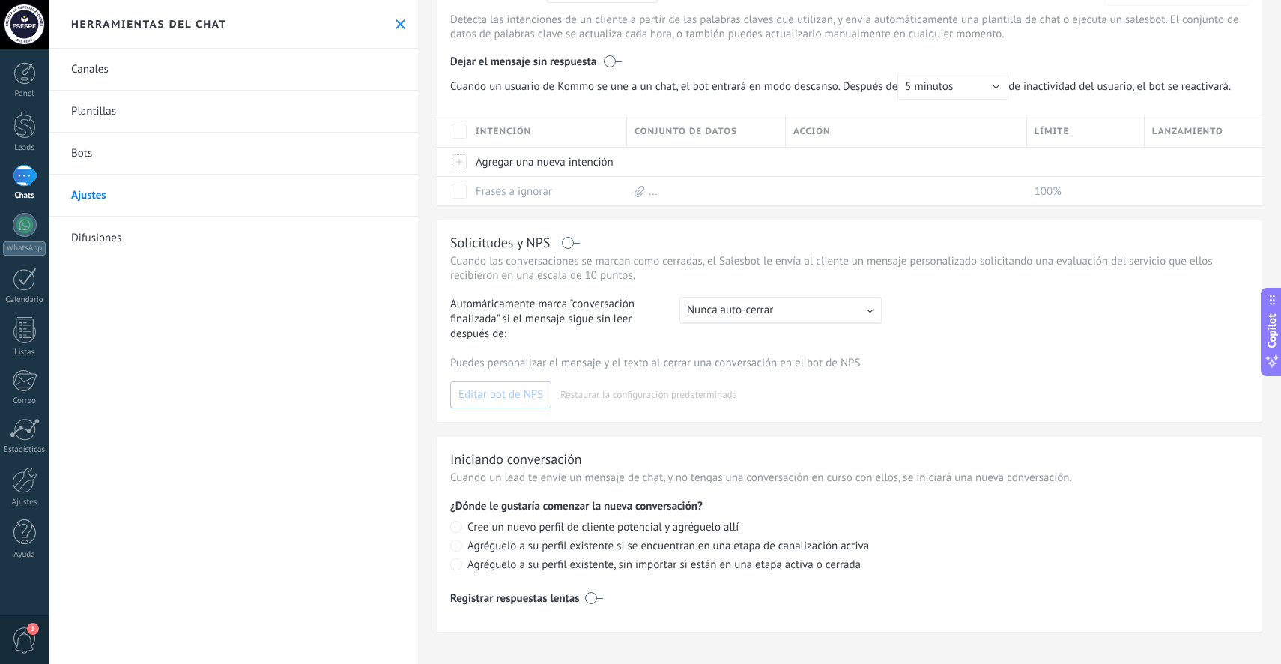
click at [32, 186] on div at bounding box center [25, 176] width 24 height 22
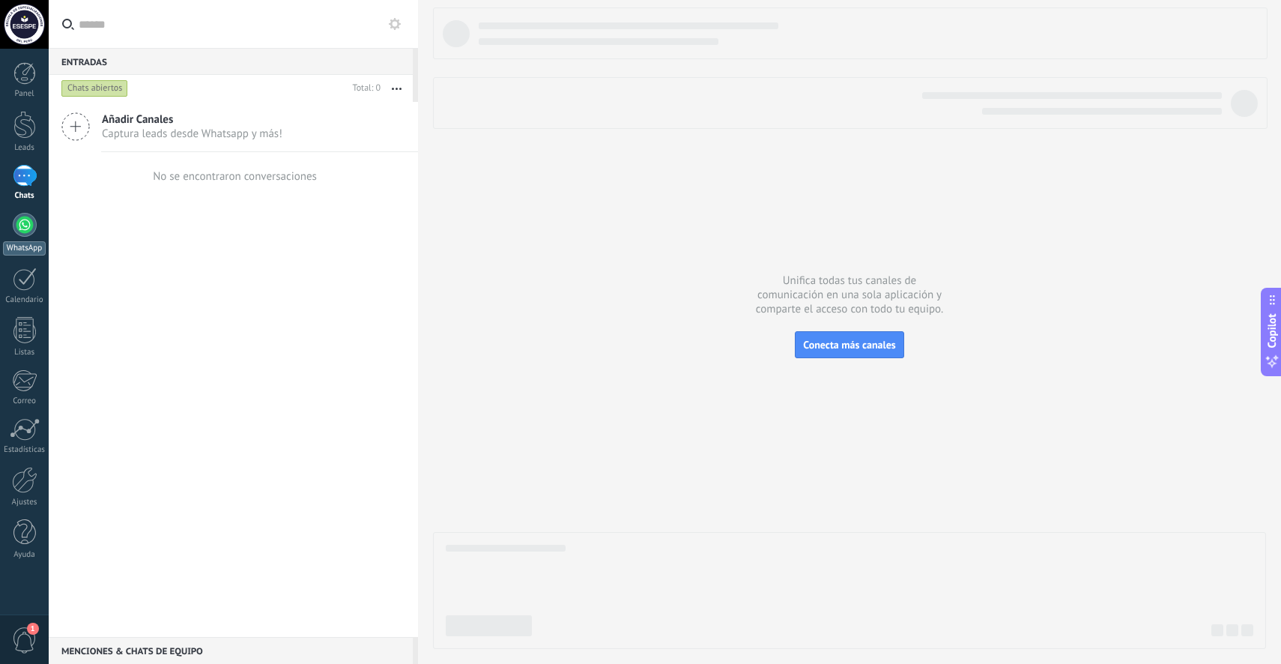
click at [24, 243] on div "WhatsApp" at bounding box center [24, 248] width 43 height 14
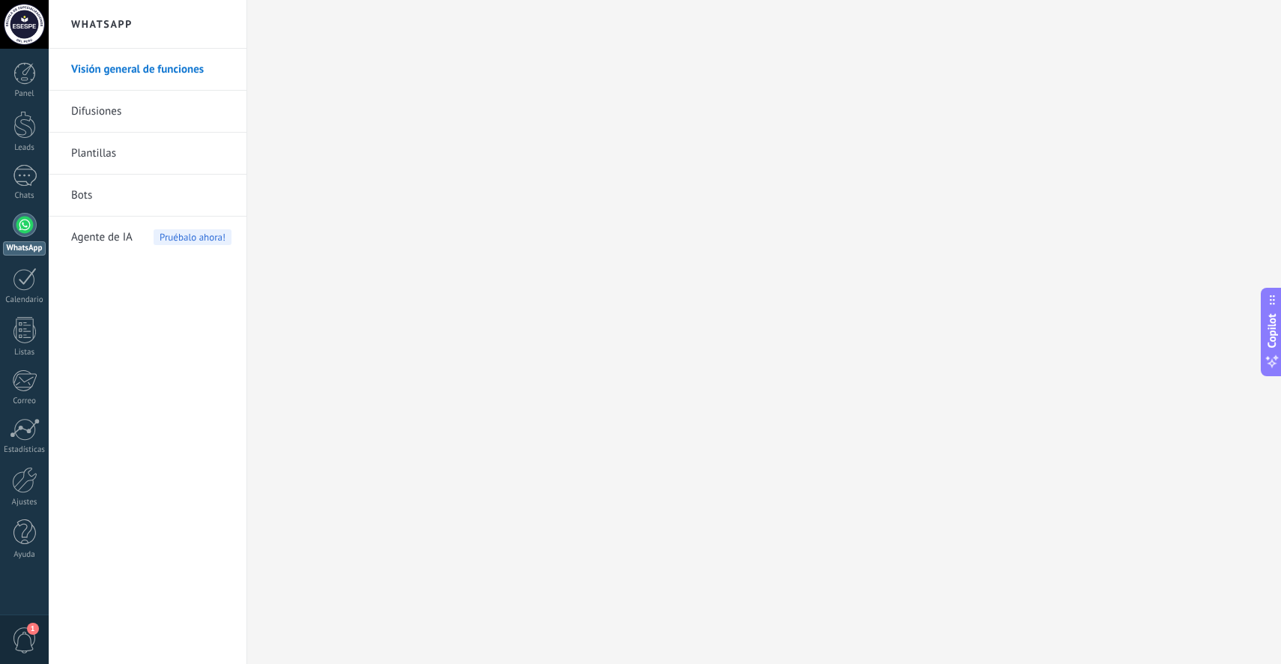
click at [121, 119] on link "Difusiones" at bounding box center [151, 112] width 160 height 42
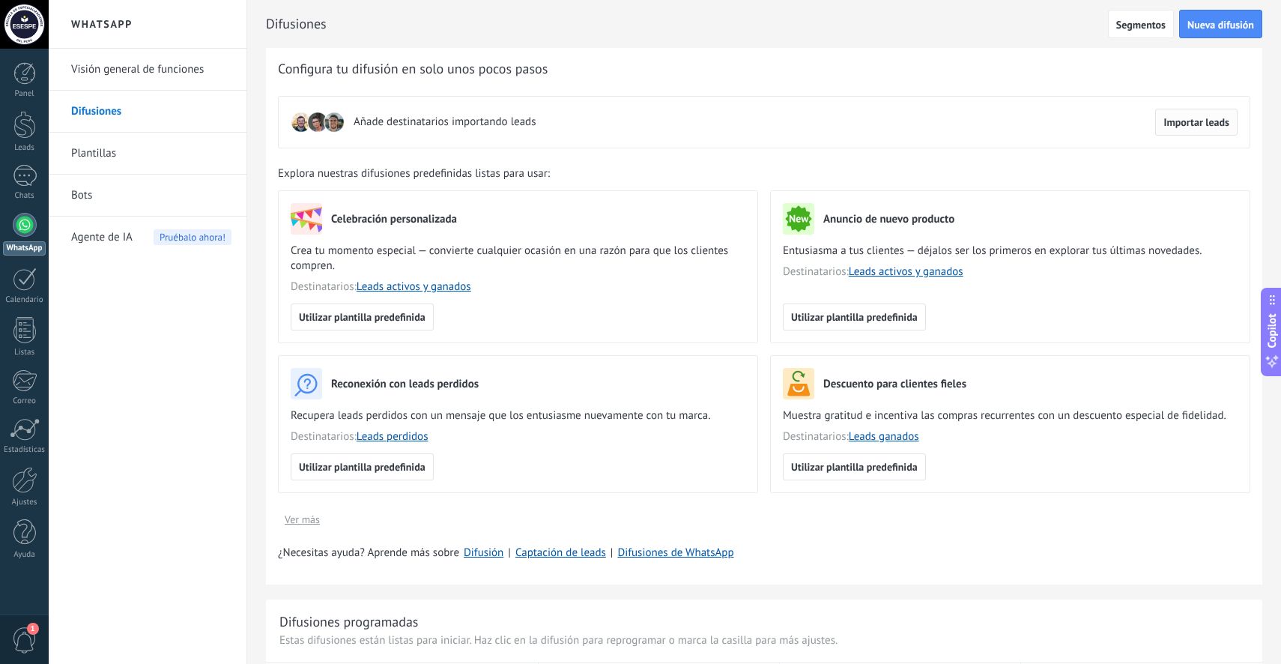
click at [1179, 118] on span "Importar leads" at bounding box center [1197, 122] width 66 height 10
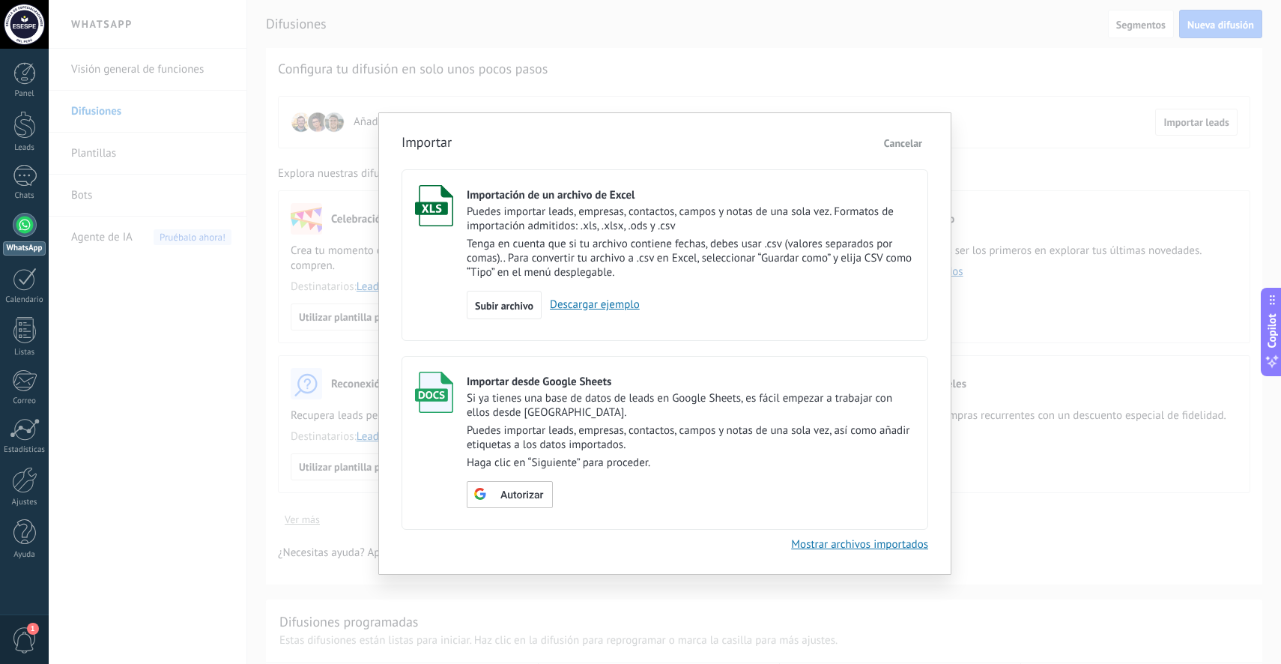
click at [608, 309] on link "Descargar ejemplo" at bounding box center [591, 304] width 98 height 14
click at [632, 465] on p "Haga clic en “Siguiente” para proceder." at bounding box center [691, 463] width 448 height 14
click at [905, 145] on span "Cancelar" at bounding box center [903, 142] width 38 height 13
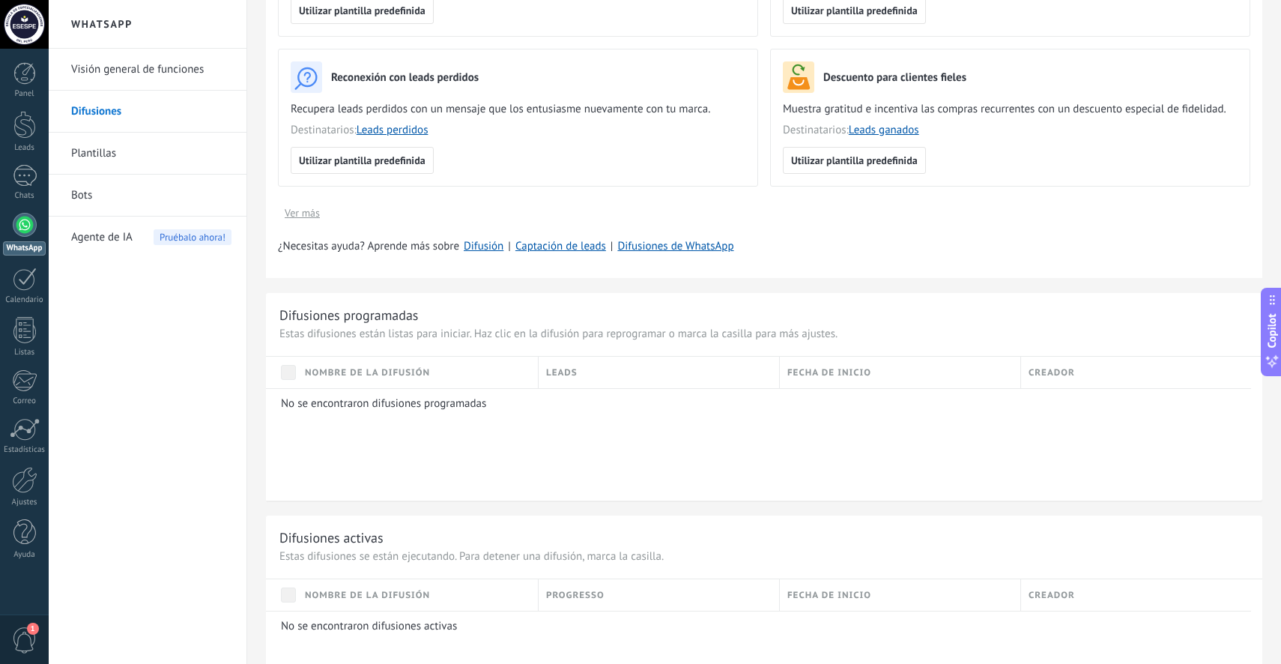
scroll to position [304, 0]
click at [124, 148] on link "Plantillas" at bounding box center [151, 154] width 160 height 42
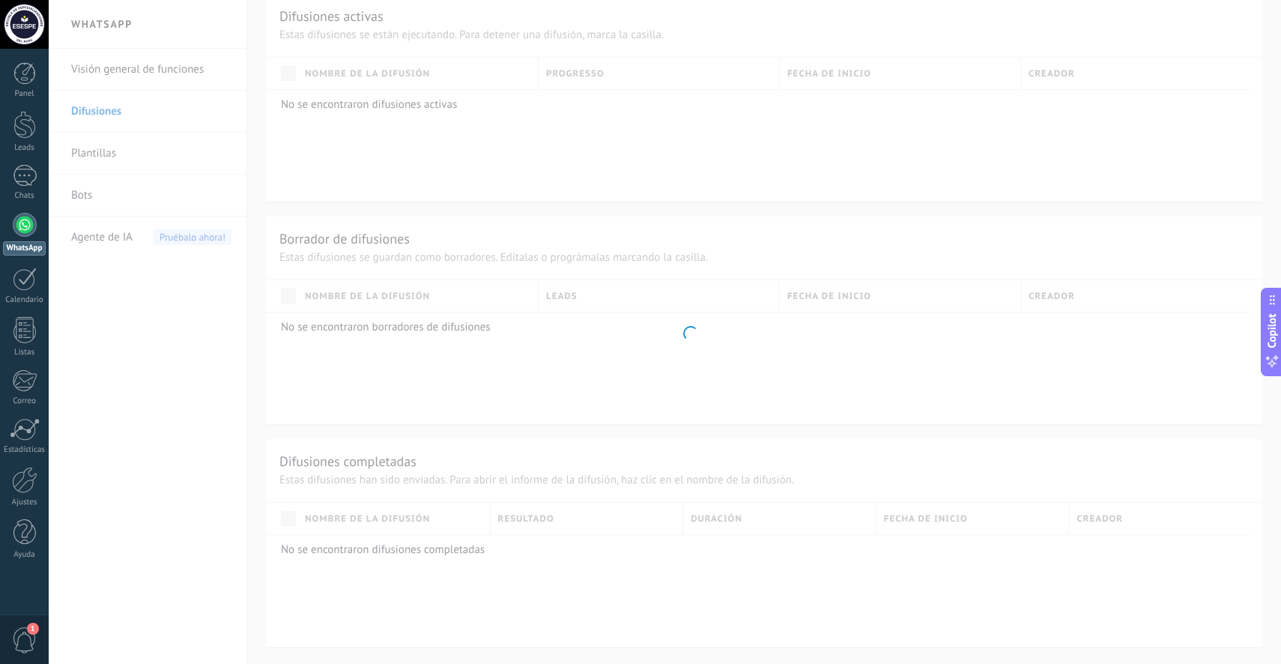
scroll to position [280, 0]
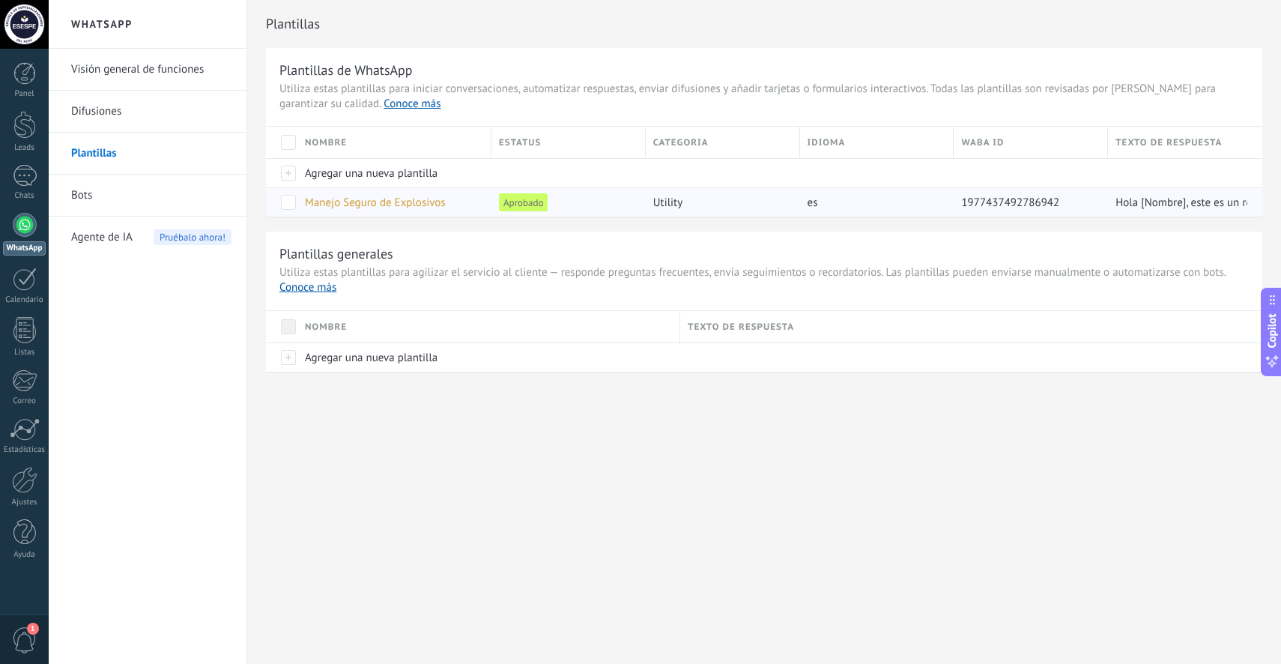
click at [356, 205] on span "Manejo Seguro de Explosivos" at bounding box center [375, 203] width 141 height 14
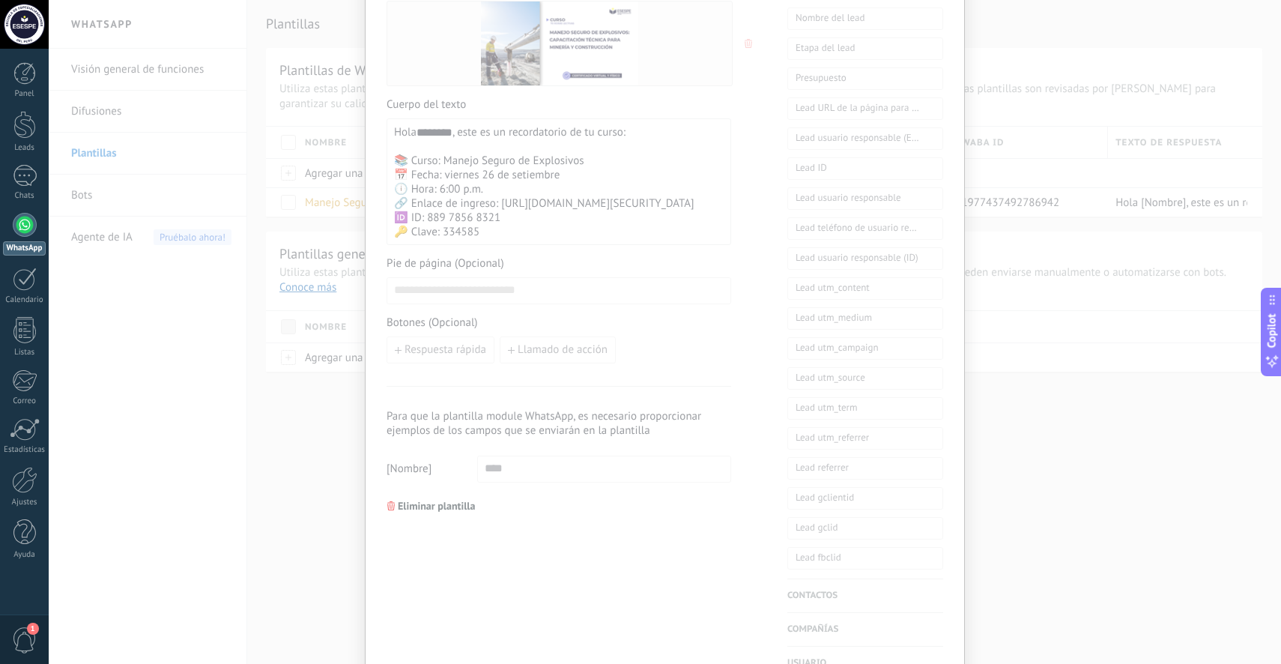
scroll to position [387, 0]
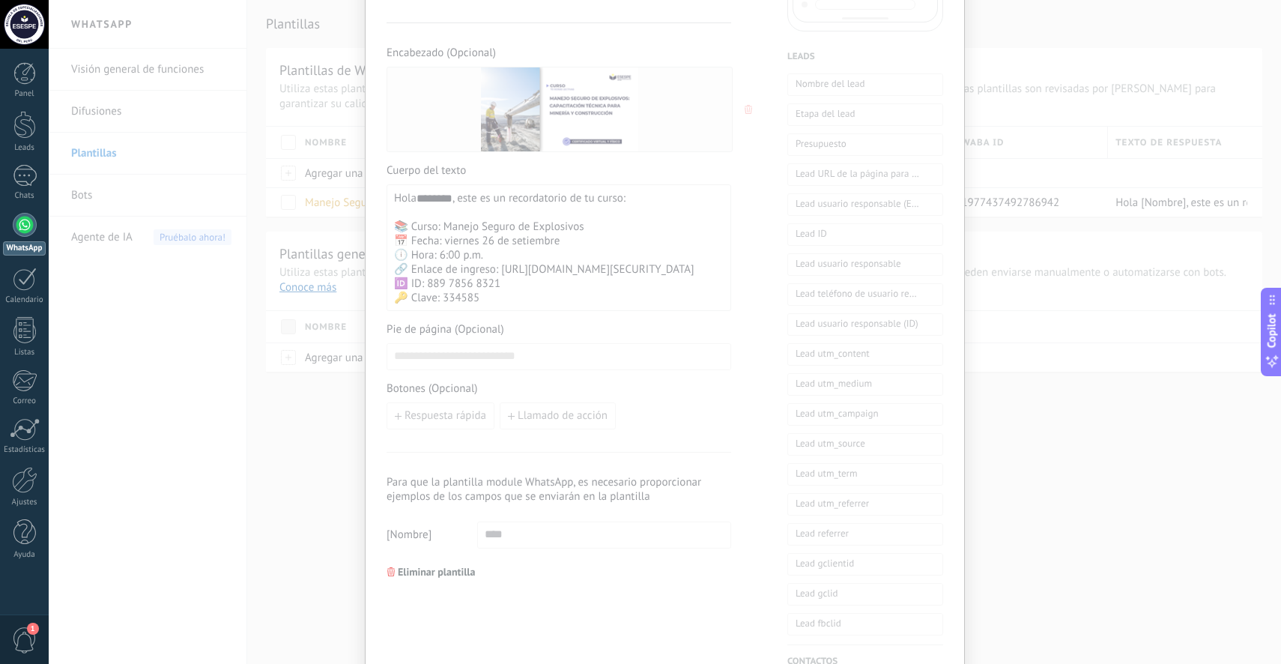
click at [1033, 459] on div "**********" at bounding box center [665, 332] width 1233 height 664
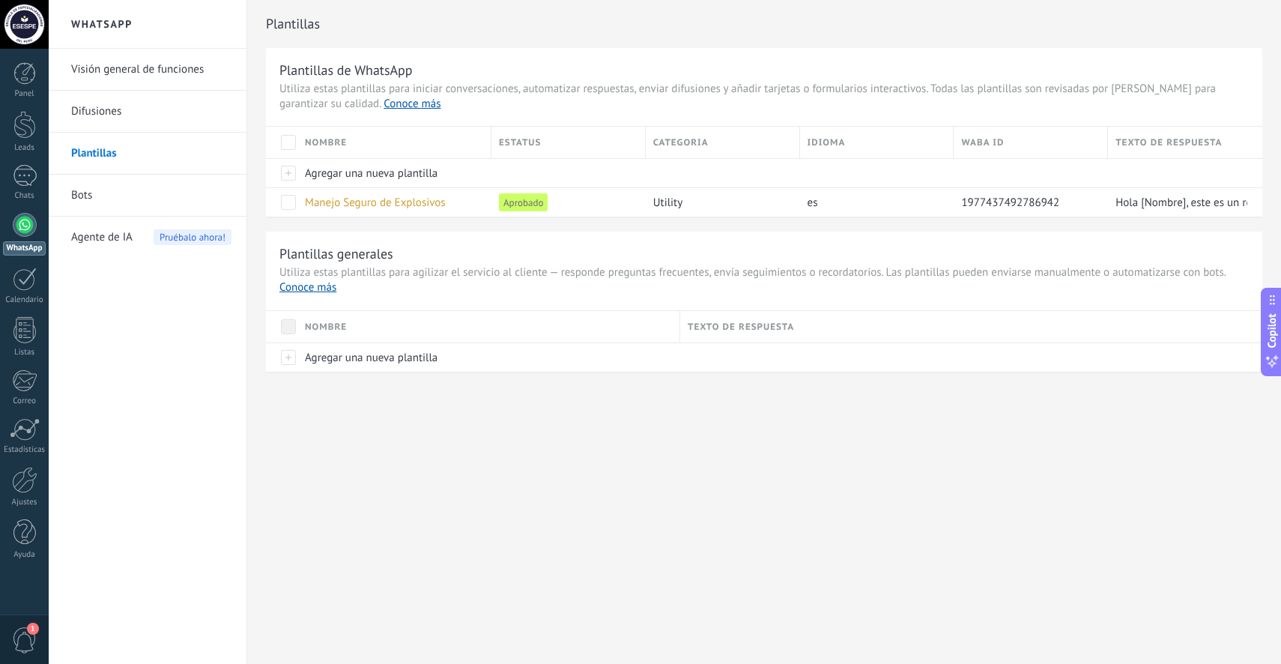
click at [125, 118] on link "Difusiones" at bounding box center [151, 112] width 160 height 42
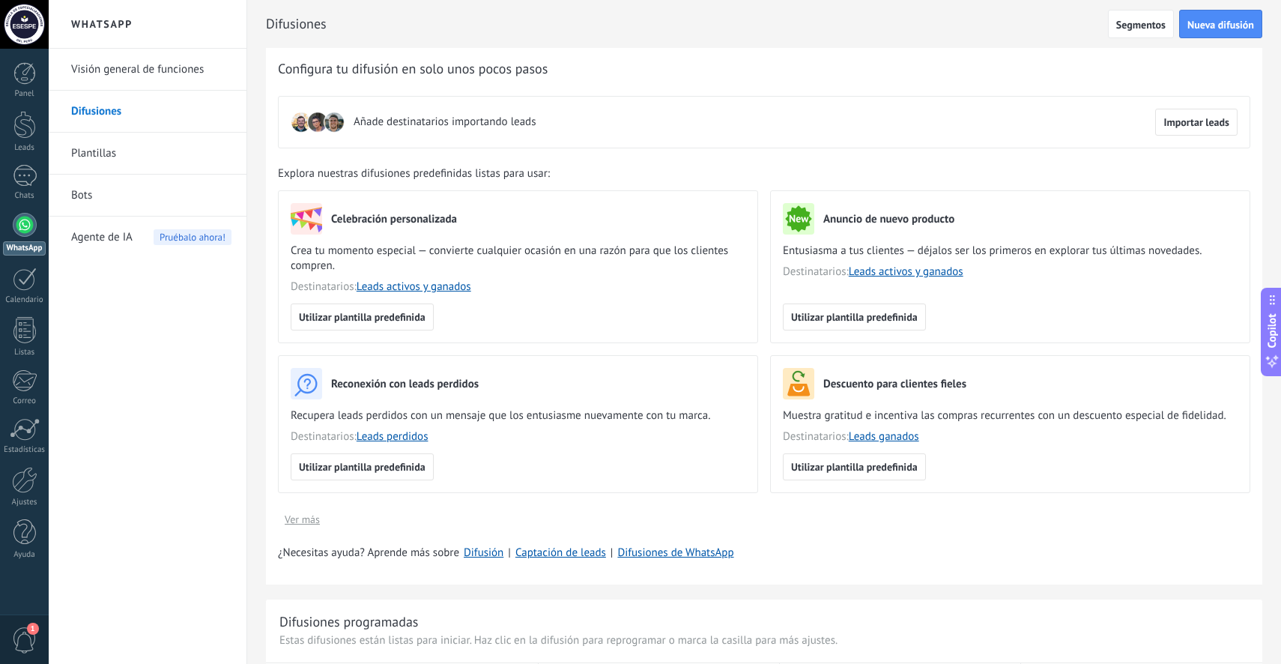
click at [121, 76] on link "Visión general de funciones" at bounding box center [151, 70] width 160 height 42
